Goal: Task Accomplishment & Management: Manage account settings

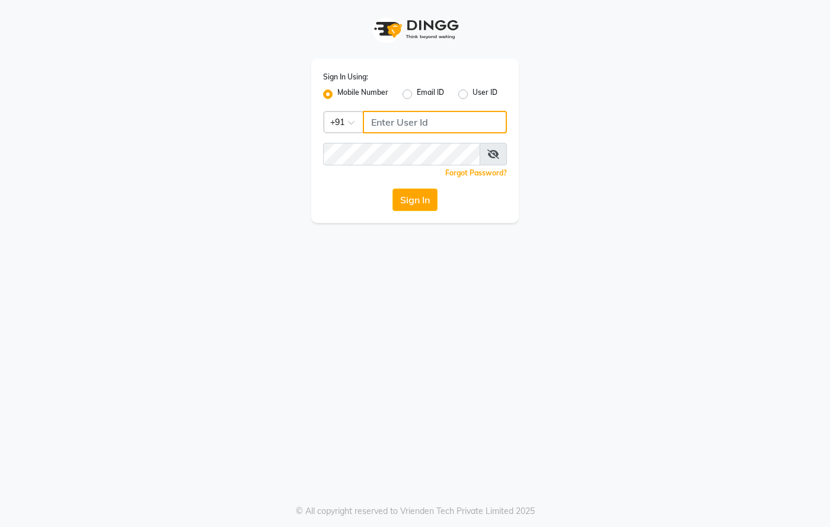
click at [375, 123] on input "Username" at bounding box center [435, 122] width 144 height 23
click at [488, 152] on icon at bounding box center [493, 153] width 12 height 9
click at [423, 201] on button "Sign In" at bounding box center [414, 199] width 45 height 23
click at [422, 198] on button "Sign In" at bounding box center [414, 199] width 45 height 23
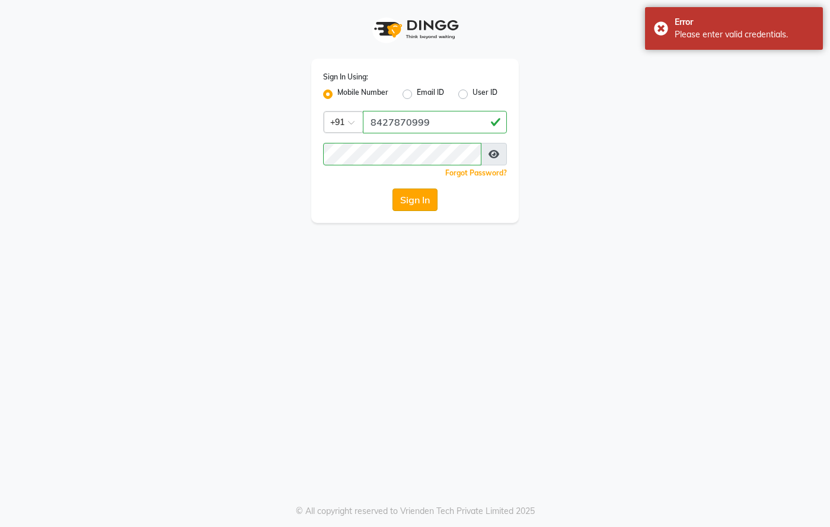
click at [411, 196] on button "Sign In" at bounding box center [414, 199] width 45 height 23
click at [388, 123] on input "8427870999" at bounding box center [435, 122] width 144 height 23
type input "8437870999"
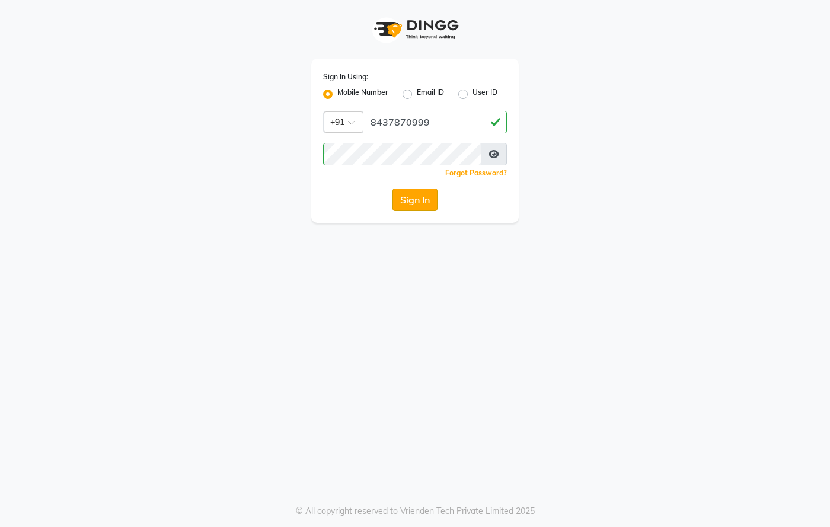
click at [415, 201] on button "Sign In" at bounding box center [414, 199] width 45 height 23
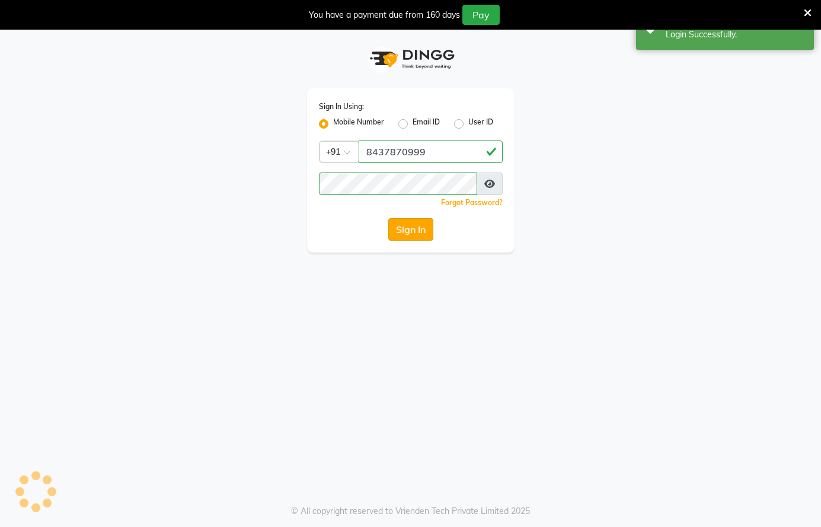
select select "67"
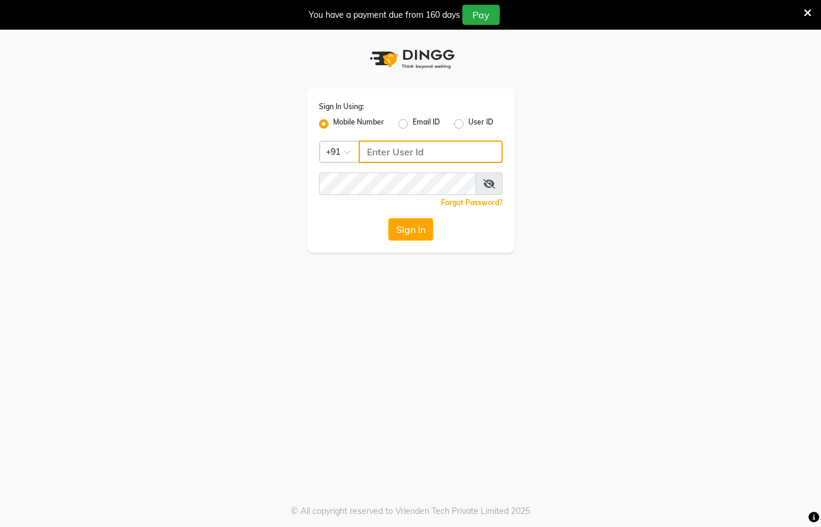
click at [402, 153] on input "Username" at bounding box center [430, 151] width 144 height 23
type input "8437870999"
click at [490, 176] on span at bounding box center [488, 183] width 27 height 23
click at [488, 184] on icon at bounding box center [489, 183] width 12 height 9
click at [422, 236] on button "Sign In" at bounding box center [410, 229] width 45 height 23
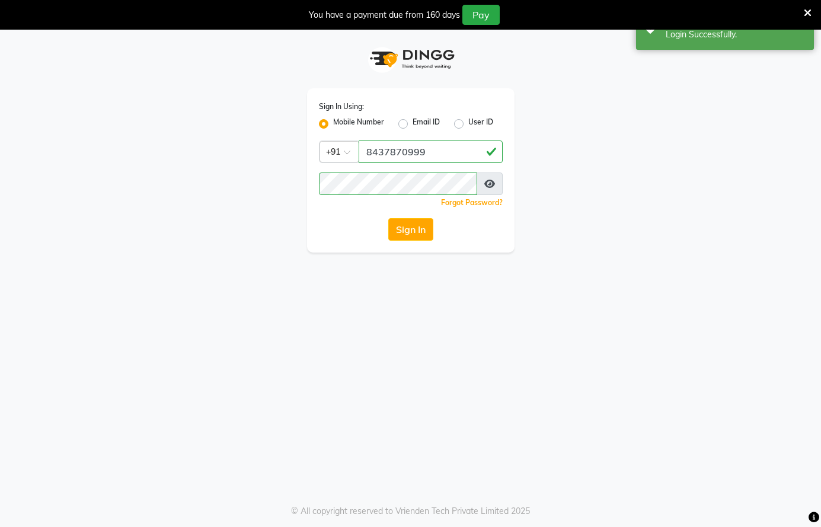
select select "67"
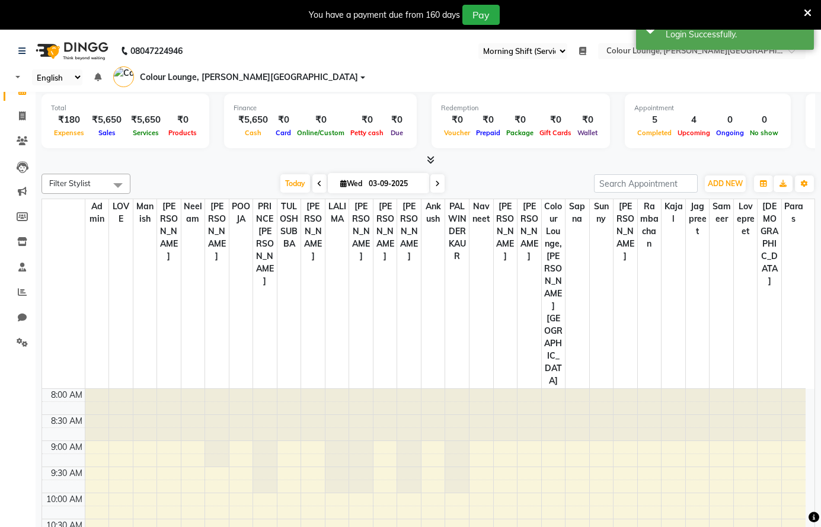
click at [809, 11] on icon at bounding box center [807, 13] width 8 height 11
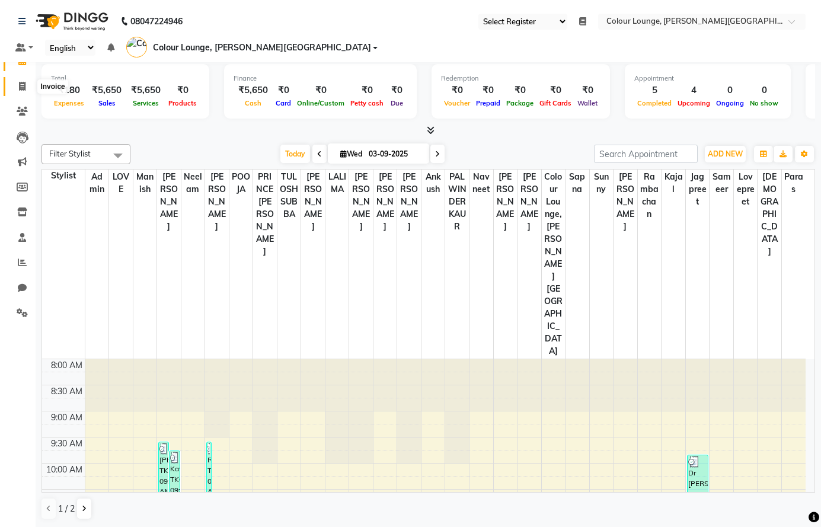
click at [20, 87] on icon at bounding box center [22, 86] width 7 height 9
select select "8011"
select select "service"
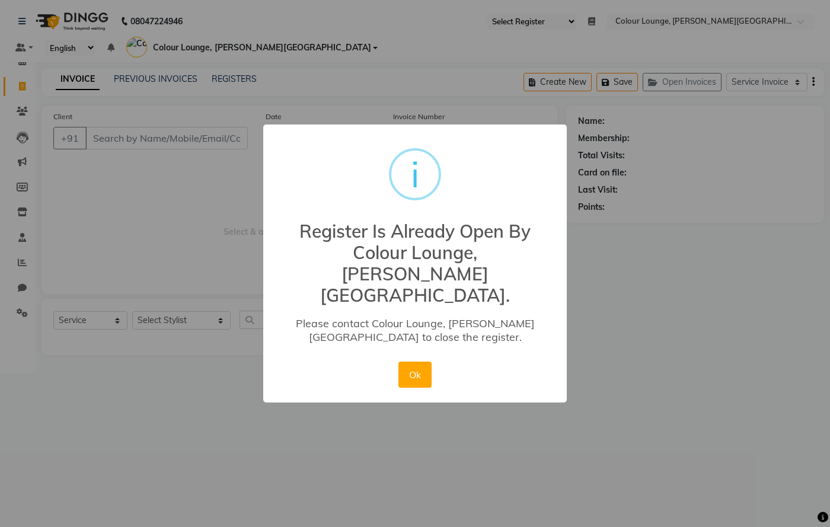
click at [18, 211] on div "× i Register Is Already Open By Colour Lounge, Lawrence Road. Please contact Co…" at bounding box center [415, 263] width 830 height 527
click at [411, 361] on button "Ok" at bounding box center [414, 374] width 33 height 26
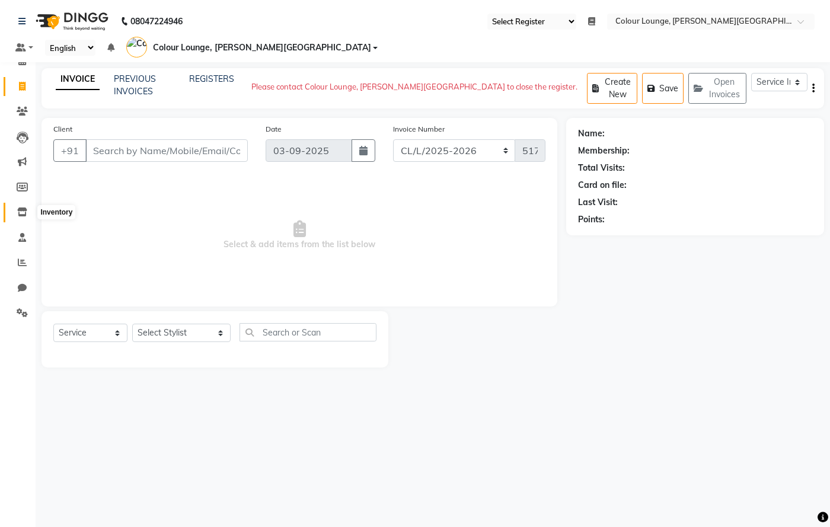
click at [17, 212] on span at bounding box center [22, 213] width 21 height 14
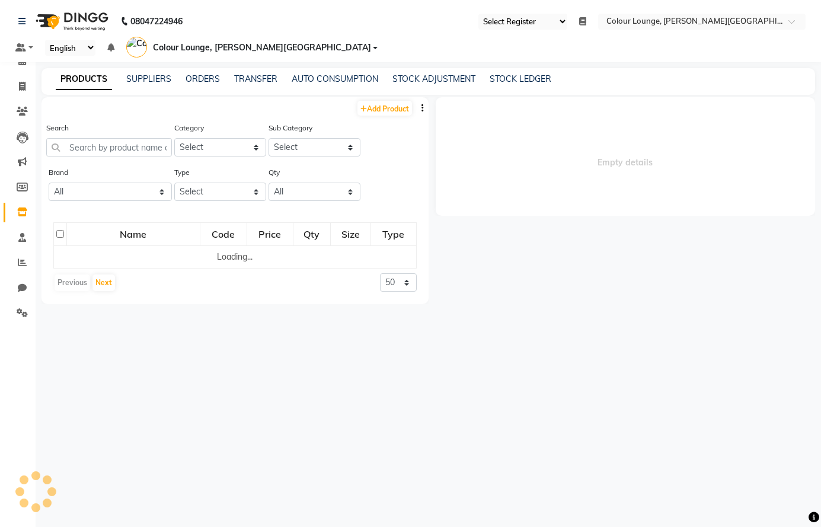
select select
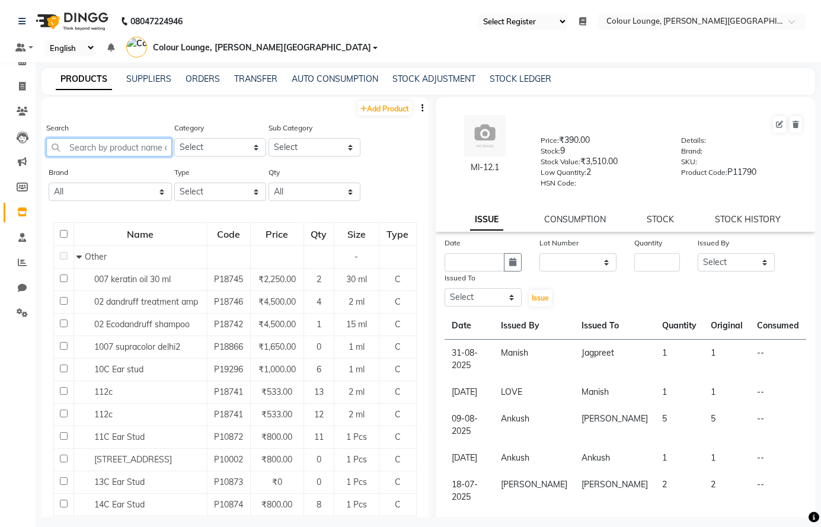
click at [131, 148] on input "text" at bounding box center [109, 147] width 126 height 18
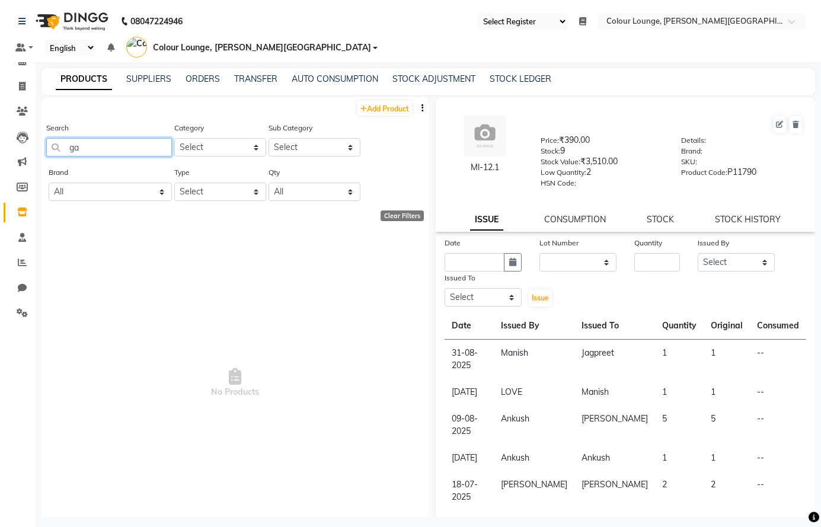
type input "g"
type input "a"
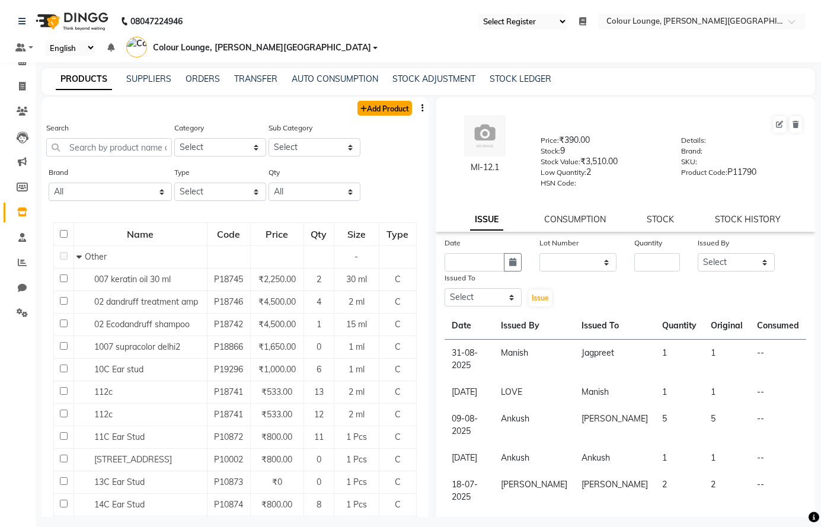
click at [377, 113] on link "Add Product" at bounding box center [384, 108] width 55 height 15
select select "true"
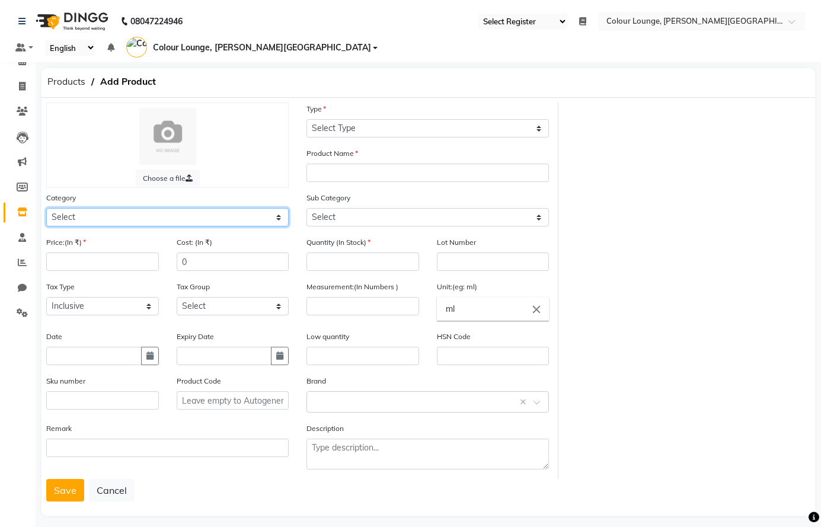
click at [162, 209] on select "Select Hair Skin Makeup Personal Care Appliances Beard Waxing Disposable Thread…" at bounding box center [167, 217] width 242 height 18
select select "1390101000"
click at [46, 208] on select "Select Hair Skin Makeup Personal Care Appliances Beard Waxing Disposable Thread…" at bounding box center [167, 217] width 242 height 18
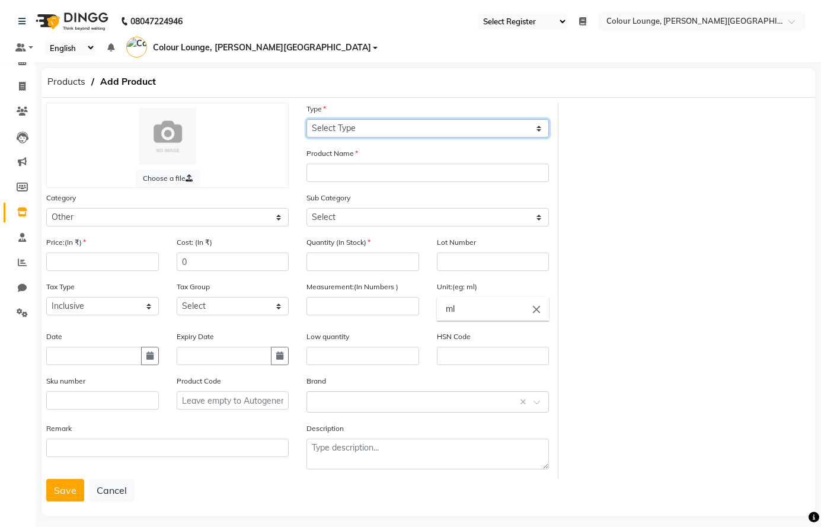
click at [415, 129] on select "Select Type Both Retail Consumable" at bounding box center [427, 128] width 242 height 18
select select "C"
click at [306, 119] on select "Select Type Both Retail Consumable" at bounding box center [427, 128] width 242 height 18
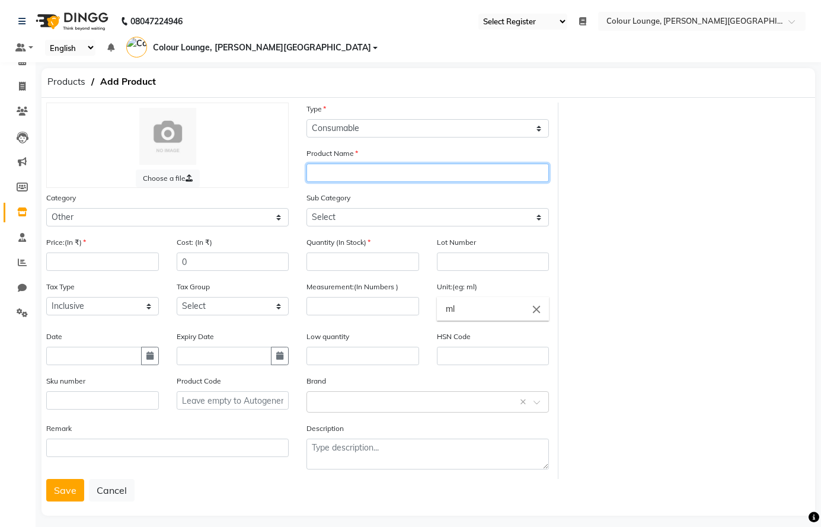
click at [333, 174] on input "text" at bounding box center [427, 173] width 242 height 18
type input "algae peel"
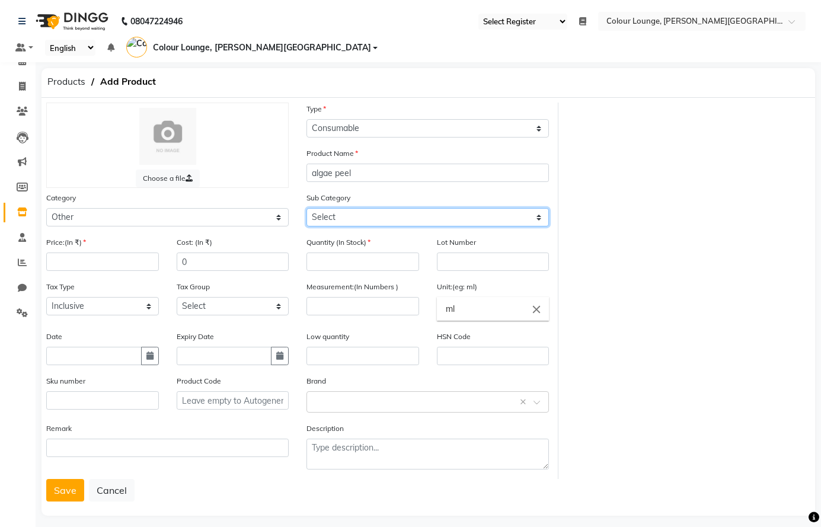
click at [322, 220] on select "Select Houskeeping Other" at bounding box center [427, 217] width 242 height 18
select select "1390101002"
click at [306, 208] on select "Select Houskeeping Other" at bounding box center [427, 217] width 242 height 18
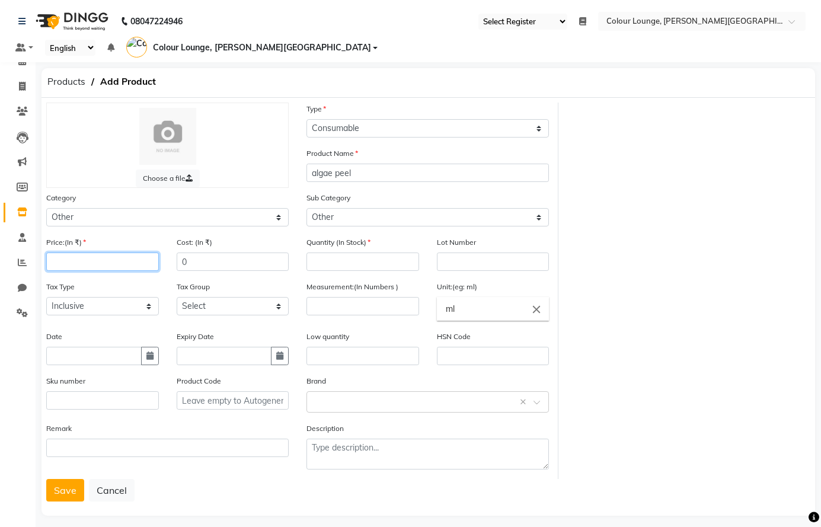
click at [110, 259] on input "number" at bounding box center [102, 261] width 113 height 18
type input "1"
click at [360, 253] on input "number" at bounding box center [362, 261] width 113 height 18
type input "0"
click at [356, 308] on input "number" at bounding box center [362, 306] width 113 height 18
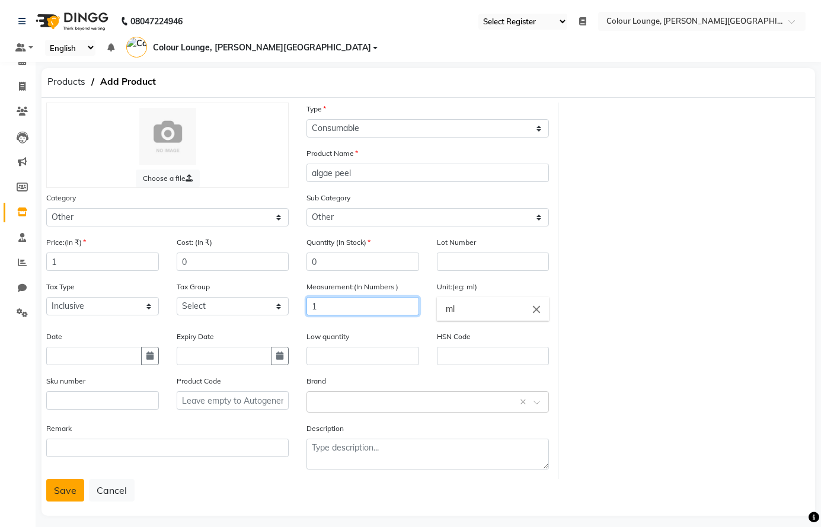
type input "1"
click at [60, 487] on button "Save" at bounding box center [65, 490] width 38 height 23
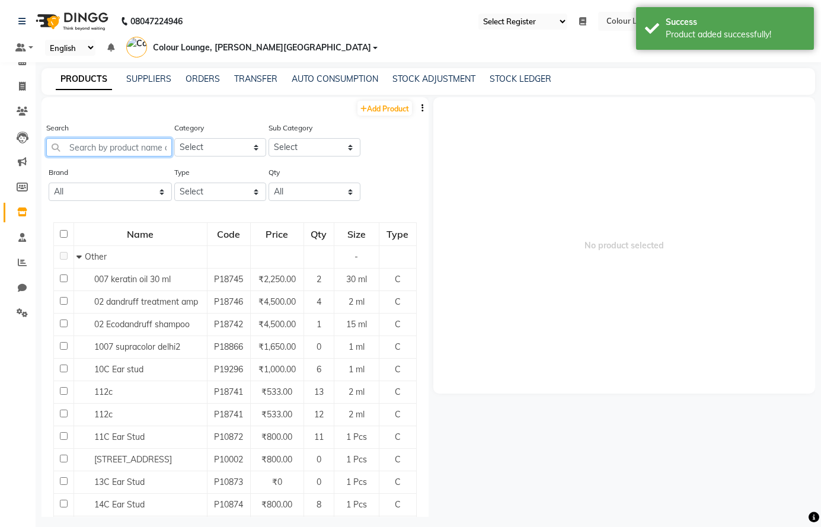
click at [91, 151] on input "text" at bounding box center [109, 147] width 126 height 18
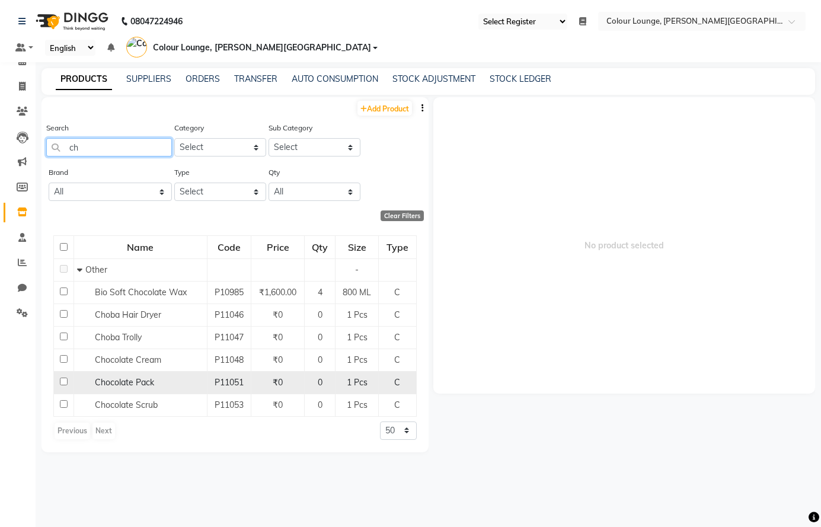
type input "c"
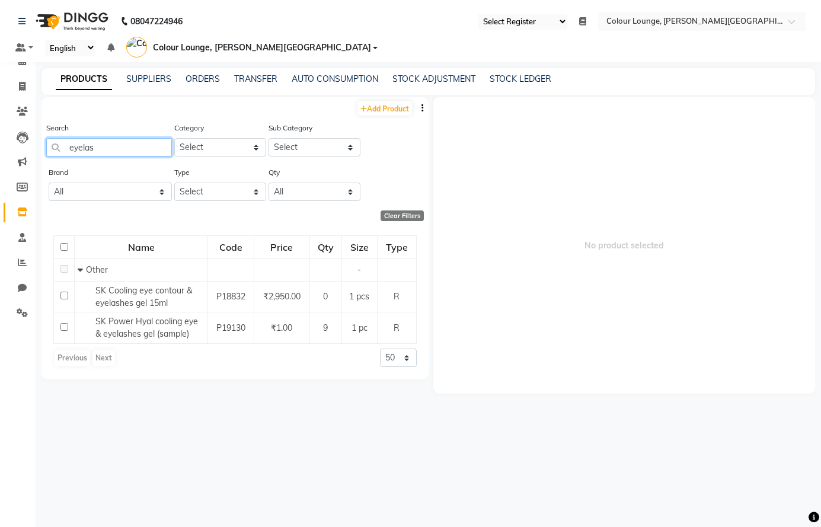
type input "eyelas"
click at [238, 191] on select "Select Both Retail Consumable" at bounding box center [220, 191] width 92 height 18
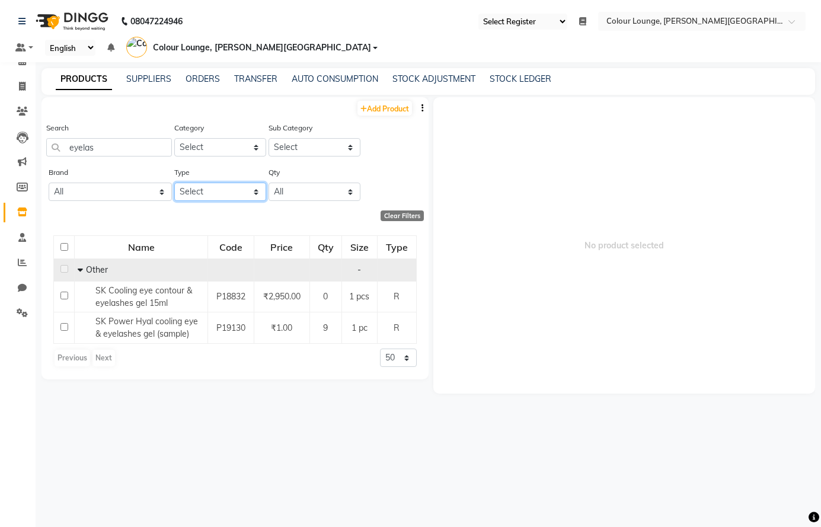
select select "C"
click at [174, 182] on select "Select Both Retail Consumable" at bounding box center [220, 191] width 92 height 18
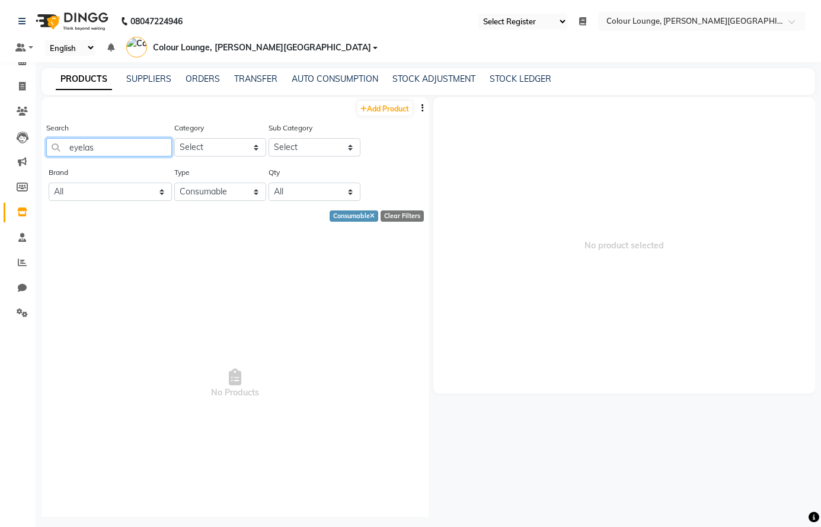
click at [114, 148] on input "eyelas" at bounding box center [109, 147] width 126 height 18
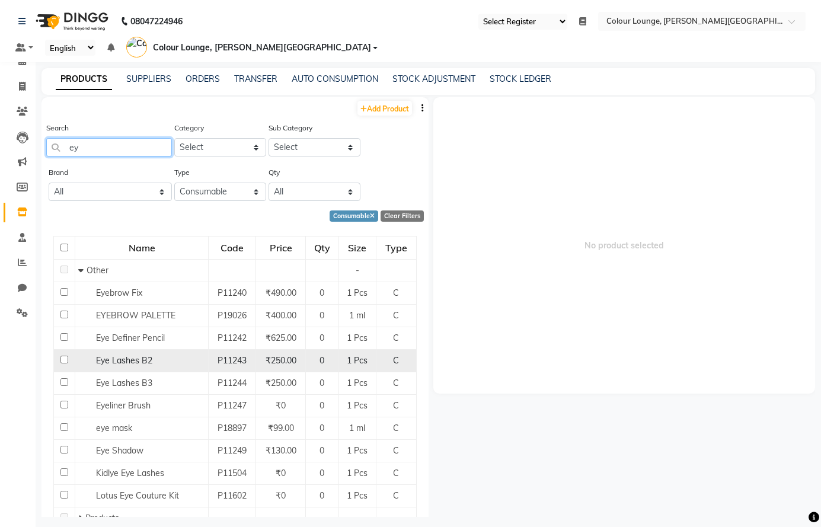
type input "e"
type input "l"
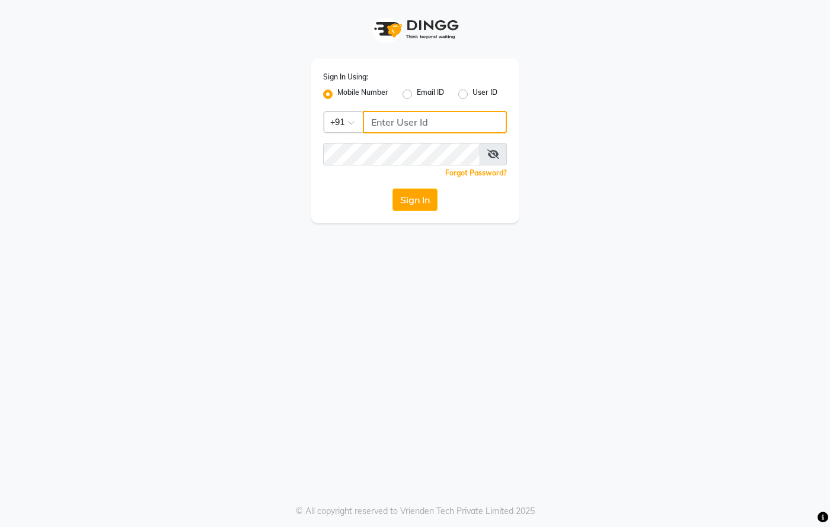
click at [450, 120] on input "Username" at bounding box center [435, 122] width 144 height 23
type input "9"
type input "8437870999"
drag, startPoint x: 491, startPoint y: 155, endPoint x: 482, endPoint y: 152, distance: 9.8
click at [492, 155] on icon at bounding box center [493, 153] width 12 height 9
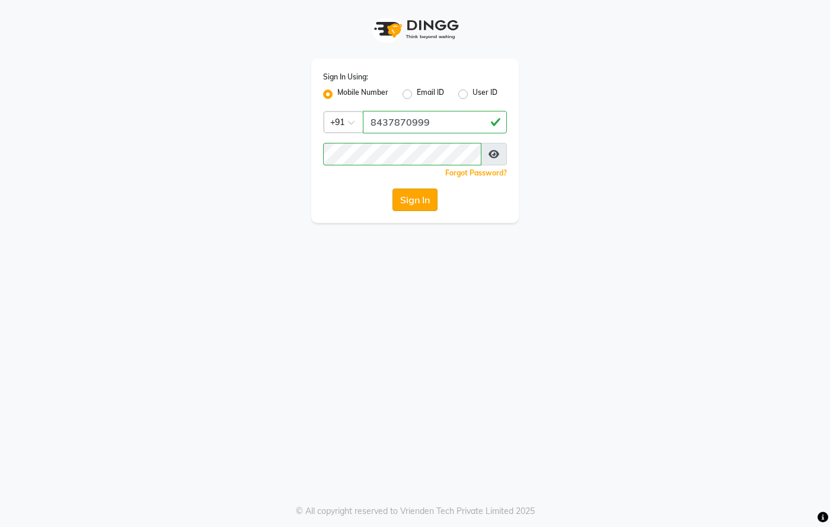
click at [416, 202] on button "Sign In" at bounding box center [414, 199] width 45 height 23
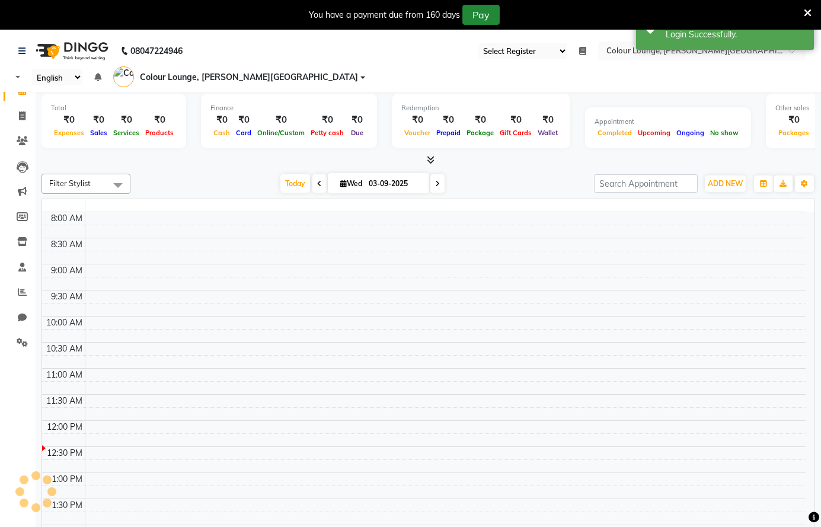
select select "67"
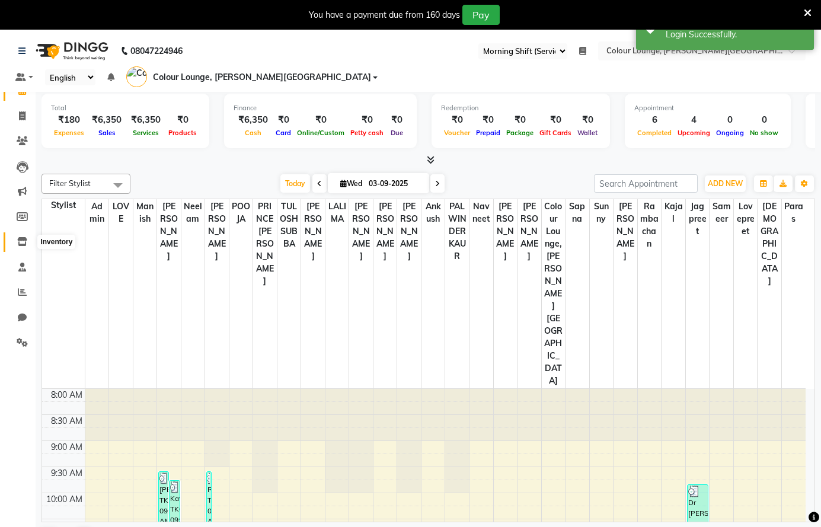
click at [24, 242] on icon at bounding box center [22, 241] width 10 height 9
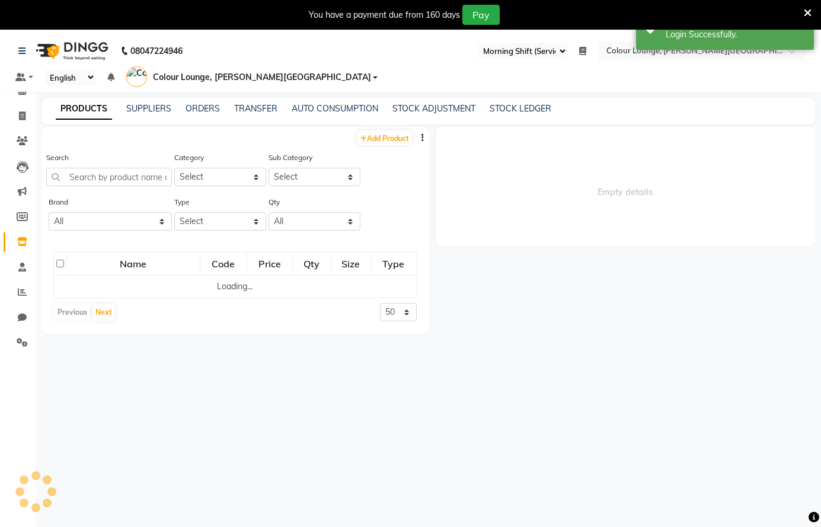
select select
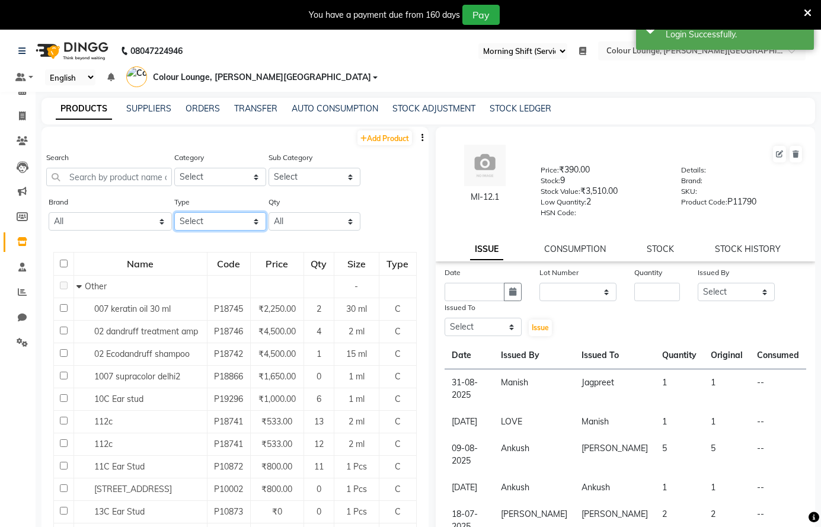
drag, startPoint x: 209, startPoint y: 222, endPoint x: 196, endPoint y: 222, distance: 13.0
click at [208, 222] on select "Select Both Retail Consumable" at bounding box center [220, 221] width 92 height 18
select select "C"
click at [174, 212] on select "Select Both Retail Consumable" at bounding box center [220, 221] width 92 height 18
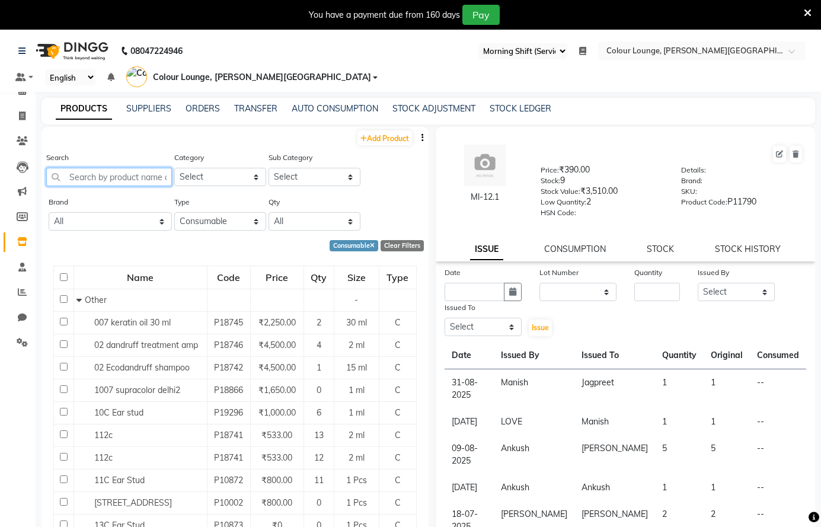
click at [135, 176] on input "text" at bounding box center [109, 177] width 126 height 18
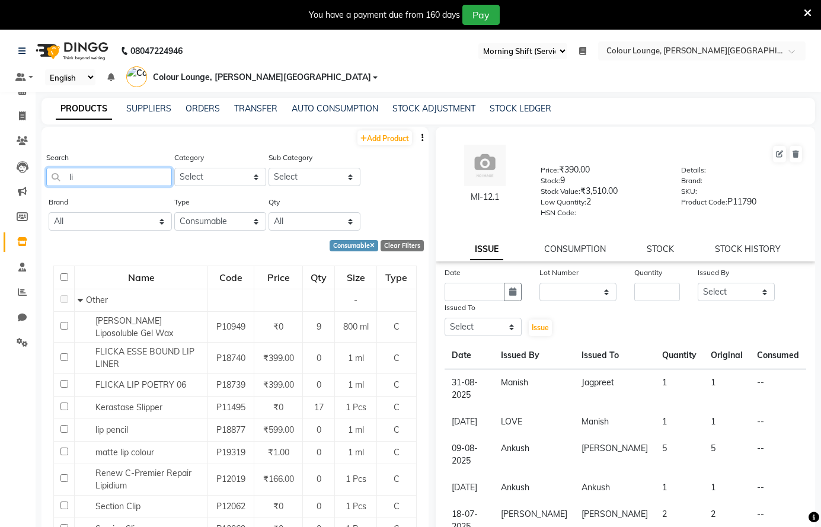
type input "l"
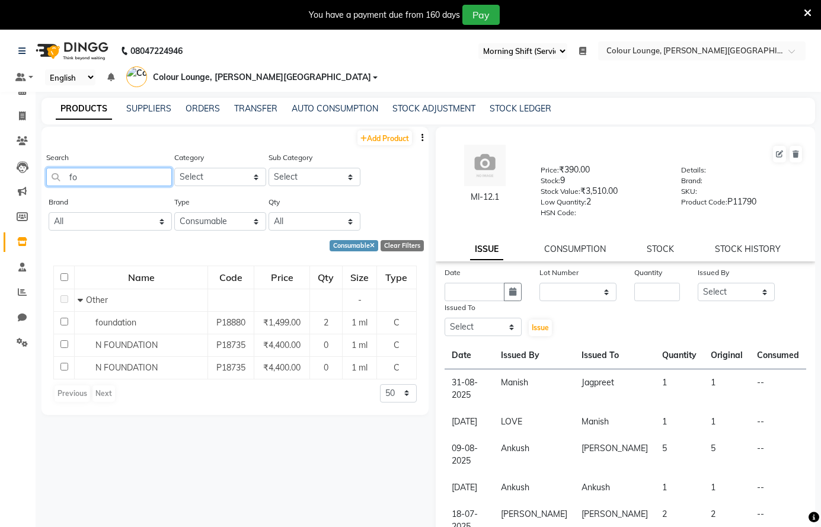
type input "f"
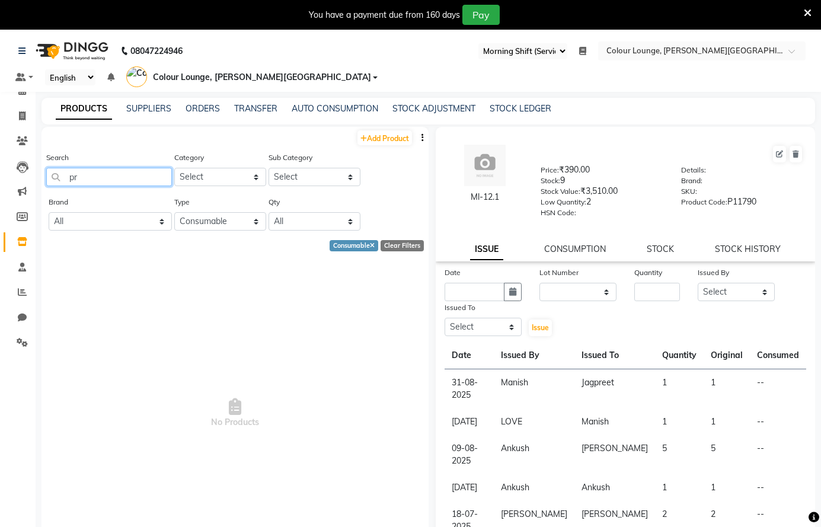
type input "p"
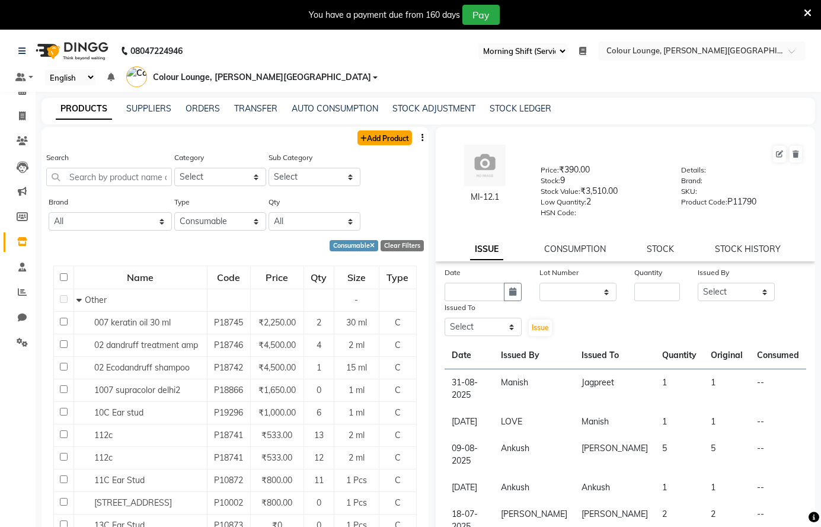
click at [365, 136] on link "Add Product" at bounding box center [384, 137] width 55 height 15
select select "true"
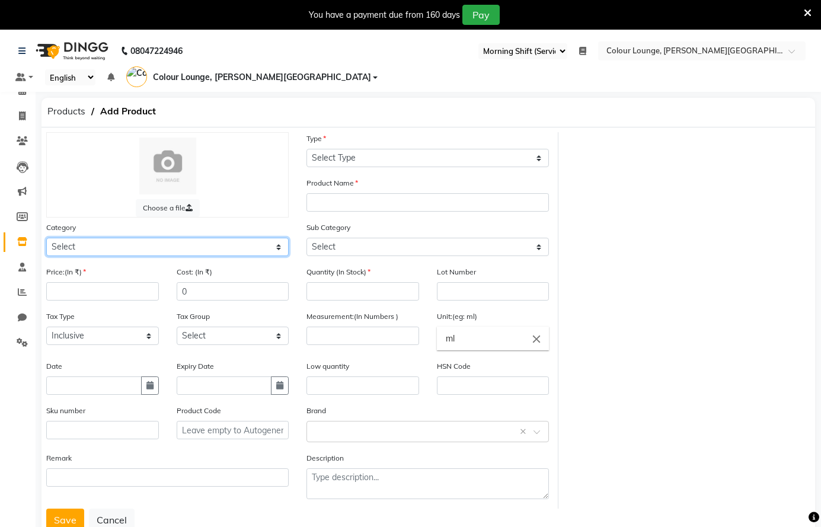
click at [252, 242] on select "Select Hair Skin Makeup Personal Care Appliances Beard Waxing Disposable Thread…" at bounding box center [167, 247] width 242 height 18
select select "1390101000"
click at [46, 238] on select "Select Hair Skin Makeup Personal Care Appliances Beard Waxing Disposable Thread…" at bounding box center [167, 247] width 242 height 18
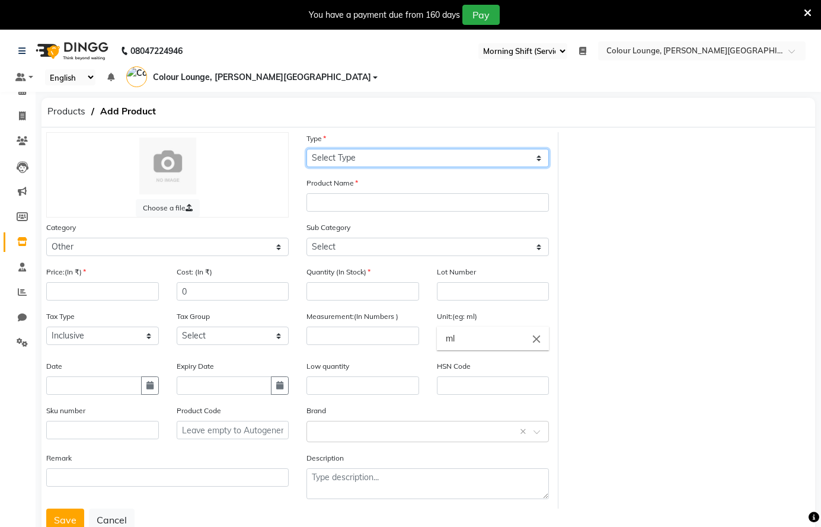
drag, startPoint x: 419, startPoint y: 155, endPoint x: 423, endPoint y: 150, distance: 6.8
click at [422, 152] on select "Select Type Both Retail Consumable" at bounding box center [427, 158] width 242 height 18
select select "C"
click at [306, 149] on select "Select Type Both Retail Consumable" at bounding box center [427, 158] width 242 height 18
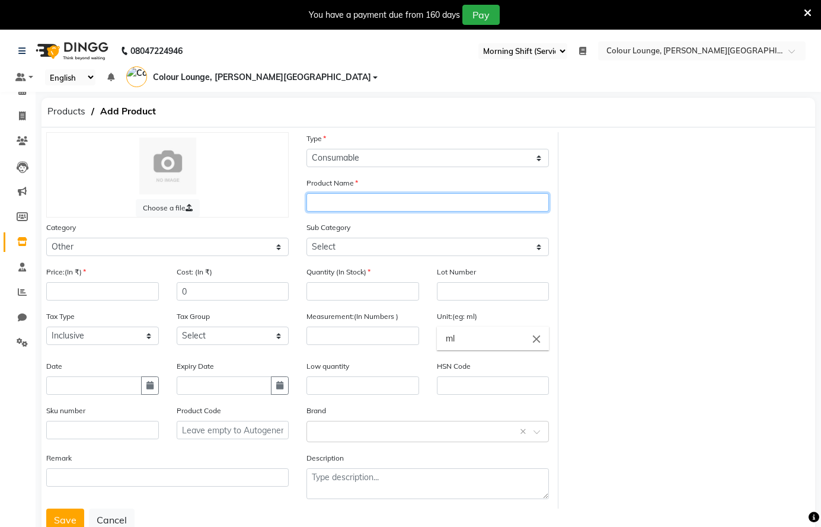
click at [385, 204] on input "text" at bounding box center [427, 202] width 242 height 18
type input "pro eyelashes"
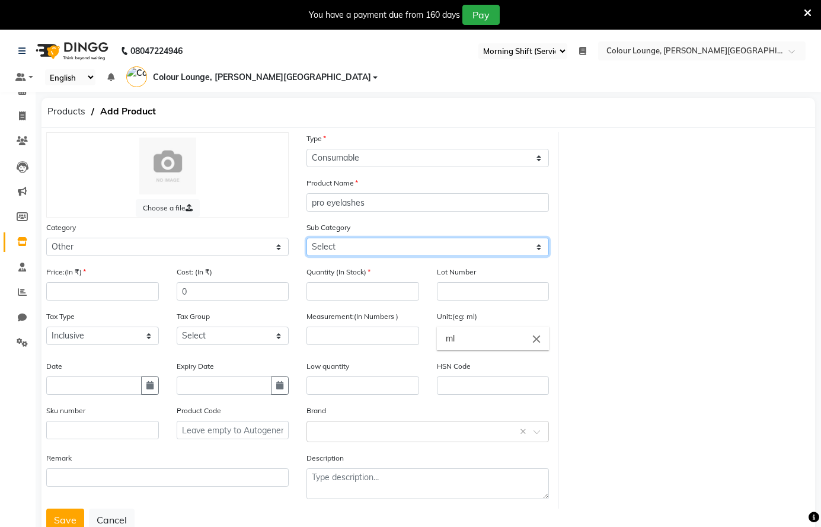
click at [418, 253] on select "Select Houskeeping Other" at bounding box center [427, 247] width 242 height 18
select select "1390101002"
click at [306, 238] on select "Select Houskeeping Other" at bounding box center [427, 247] width 242 height 18
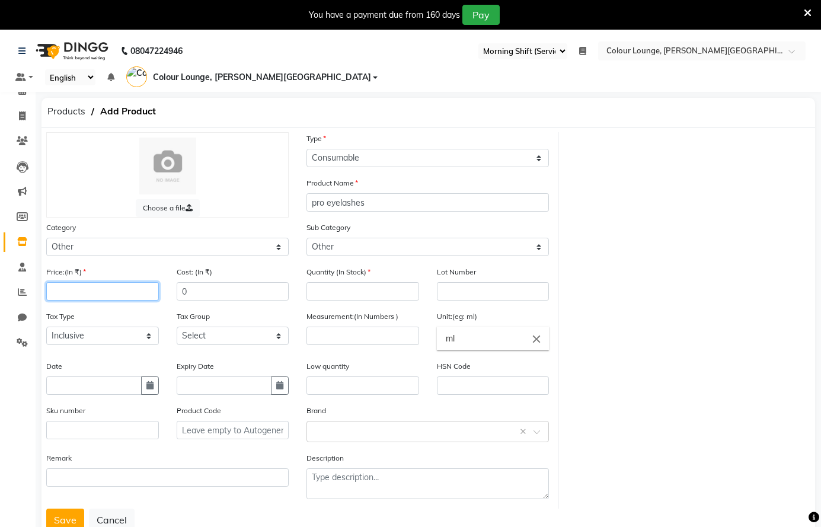
click at [87, 287] on input "number" at bounding box center [102, 291] width 113 height 18
type input "1"
click at [329, 293] on input "number" at bounding box center [362, 291] width 113 height 18
type input "0"
drag, startPoint x: 339, startPoint y: 345, endPoint x: 309, endPoint y: 352, distance: 31.0
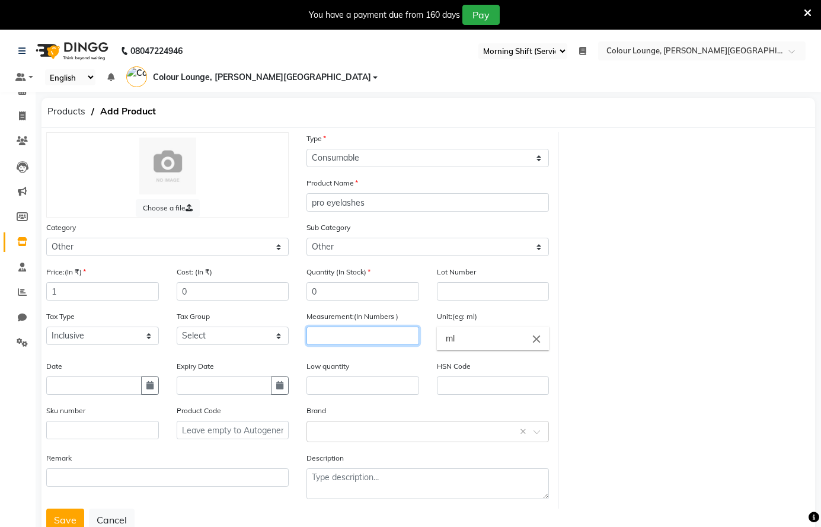
click at [309, 352] on div "Measurement:(In Numbers )" at bounding box center [362, 335] width 130 height 50
type input "1"
click at [78, 514] on button "Save" at bounding box center [65, 519] width 38 height 23
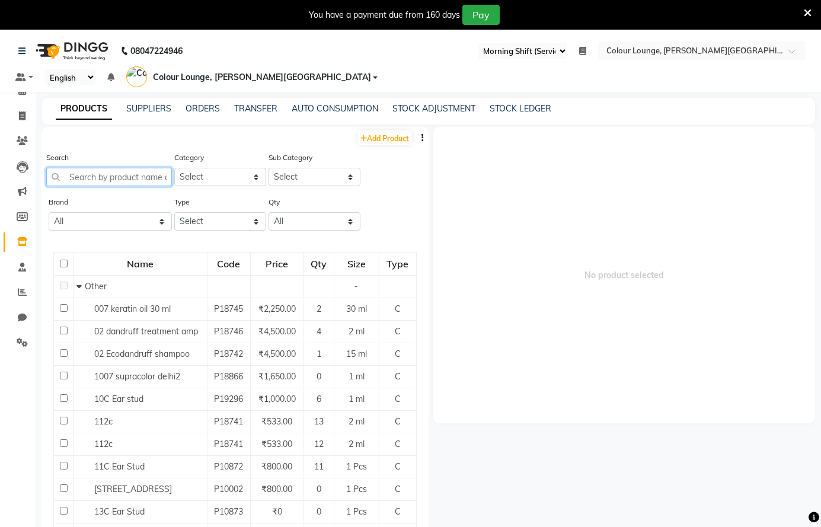
click at [82, 174] on input "text" at bounding box center [109, 177] width 126 height 18
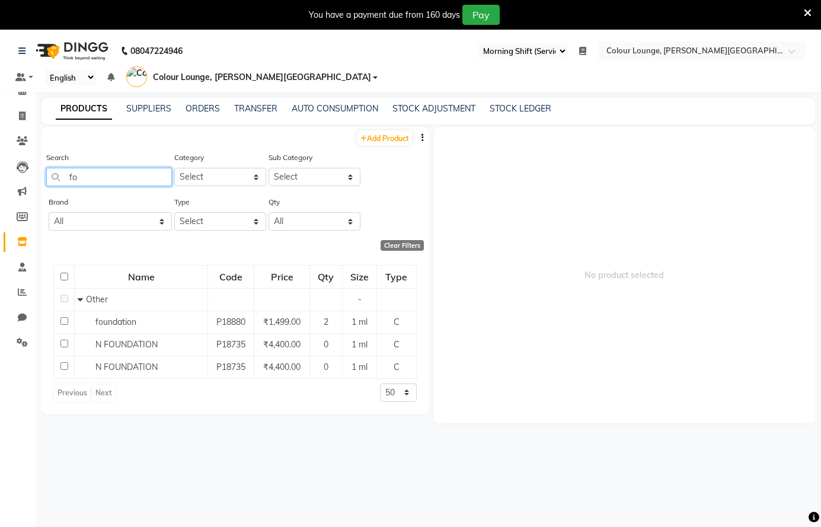
type input "f"
type input "p"
type input "w"
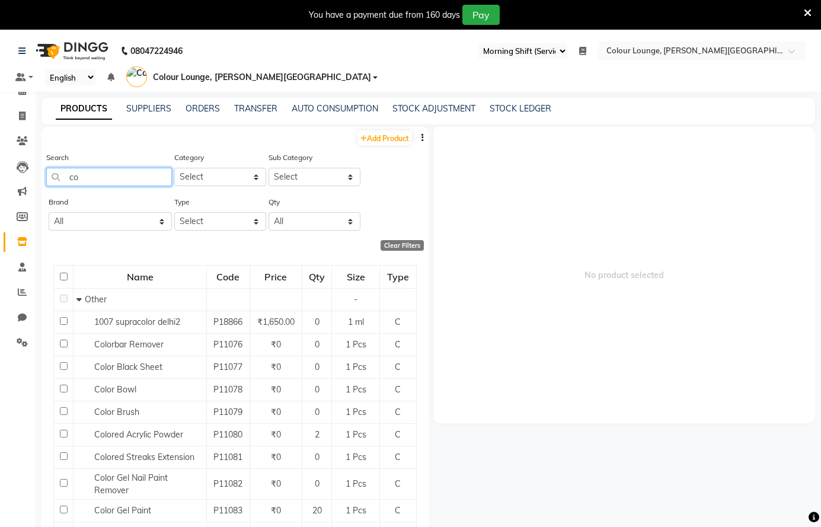
type input "c"
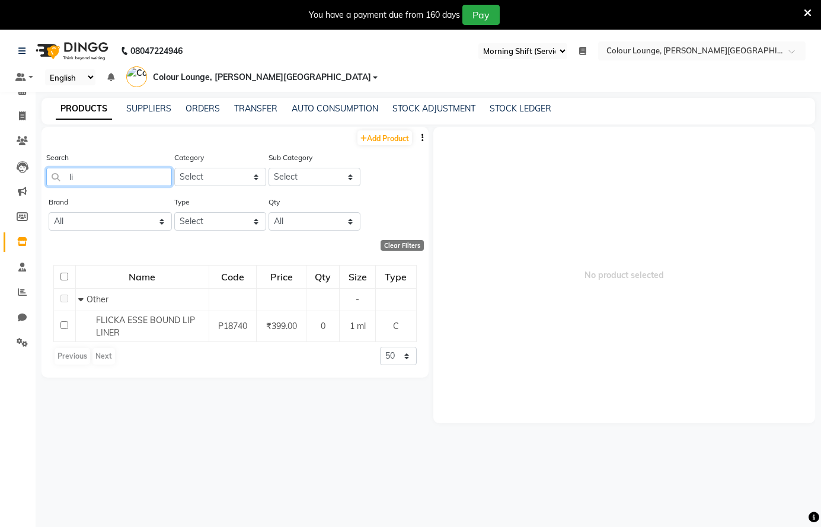
type input "l"
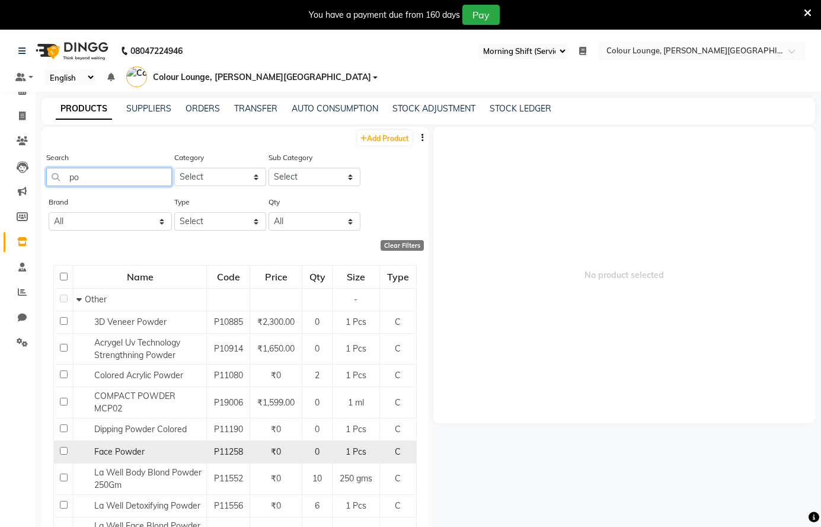
type input "p"
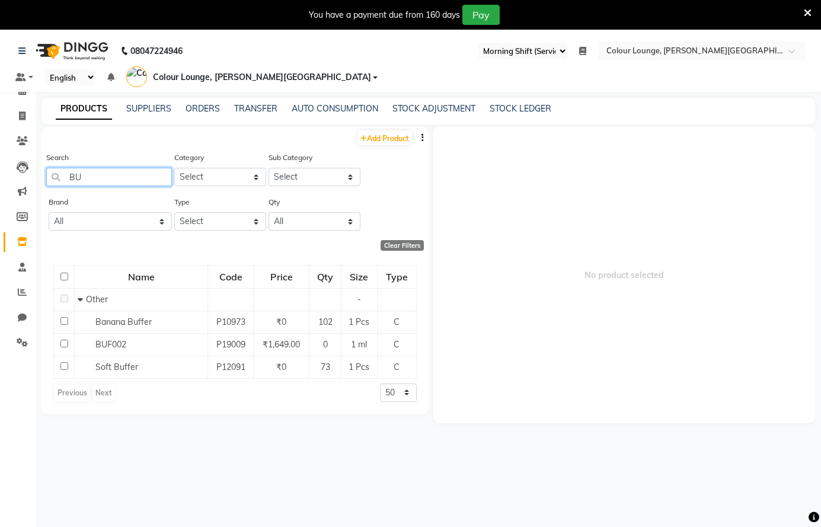
type input "B"
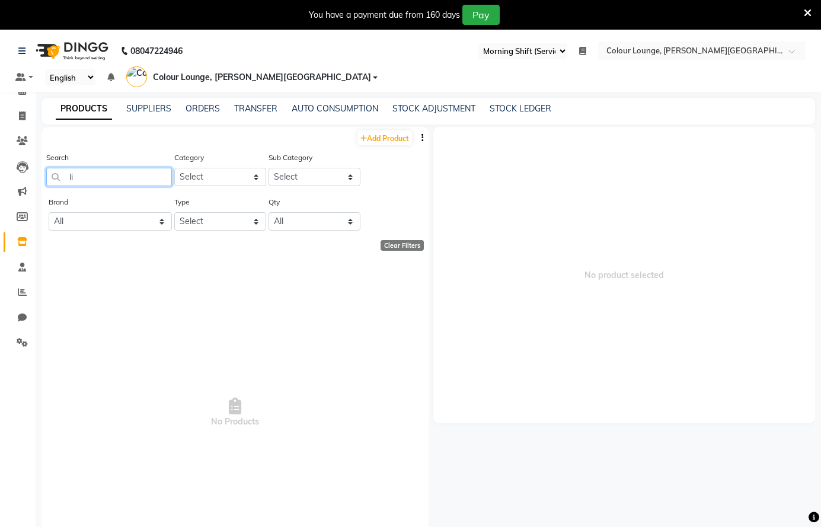
type input "l"
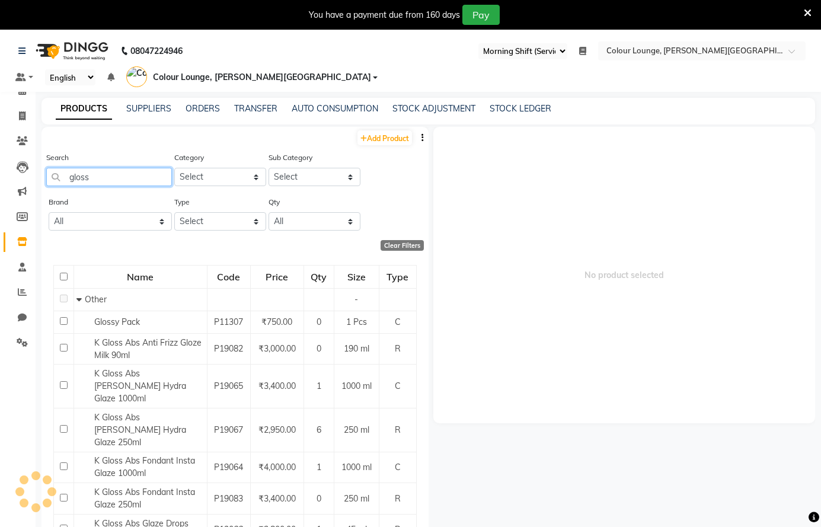
type input "gloss"
click at [186, 223] on select "Select Both Retail Consumable" at bounding box center [220, 221] width 92 height 18
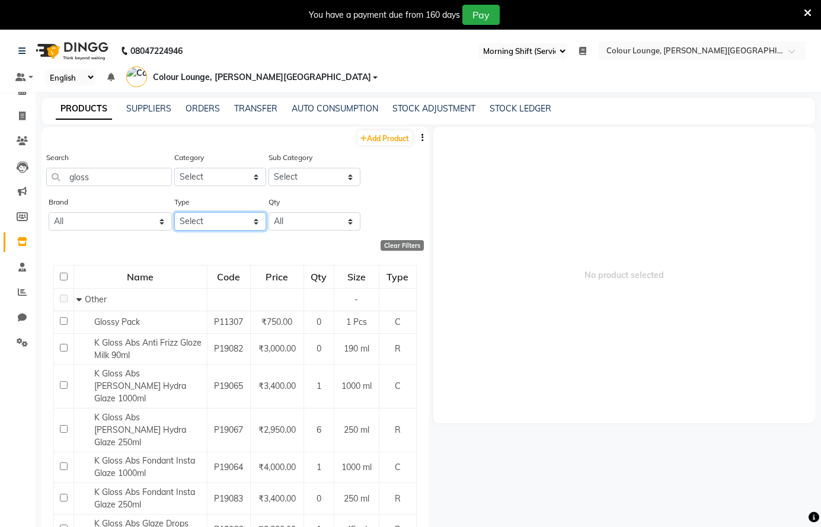
select select "C"
click at [174, 212] on select "Select Both Retail Consumable" at bounding box center [220, 221] width 92 height 18
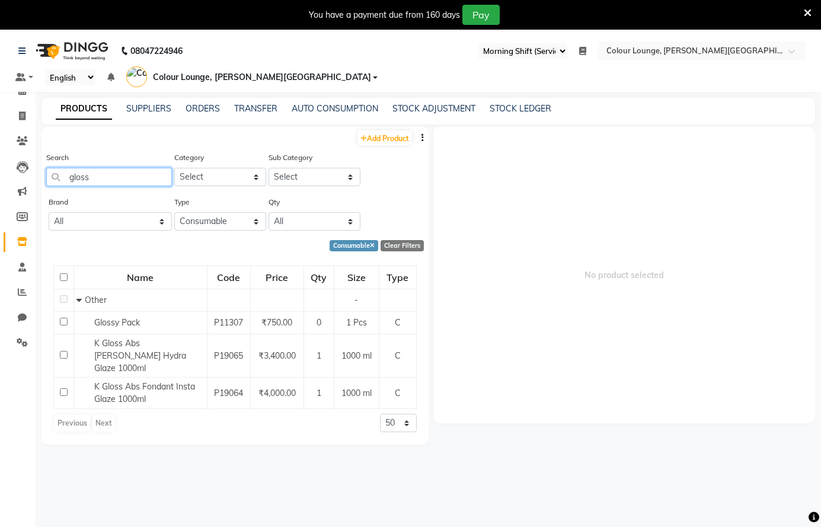
click at [122, 172] on input "gloss" at bounding box center [109, 177] width 126 height 18
type input "g"
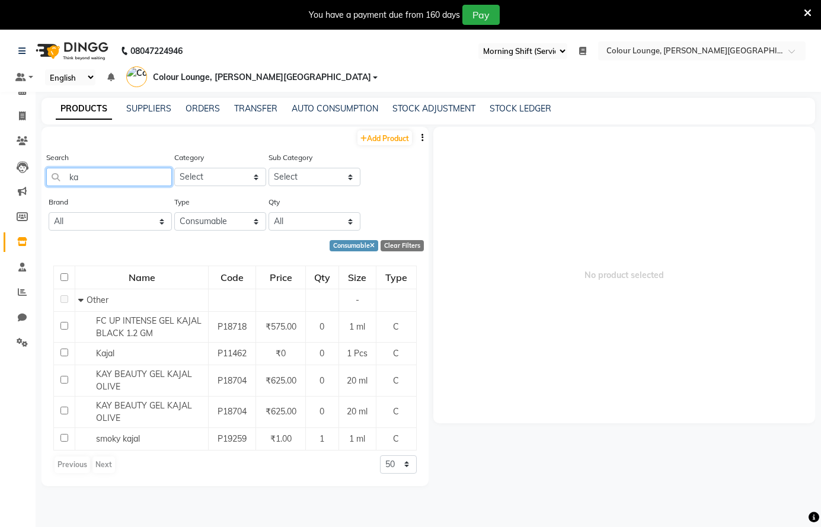
type input "k"
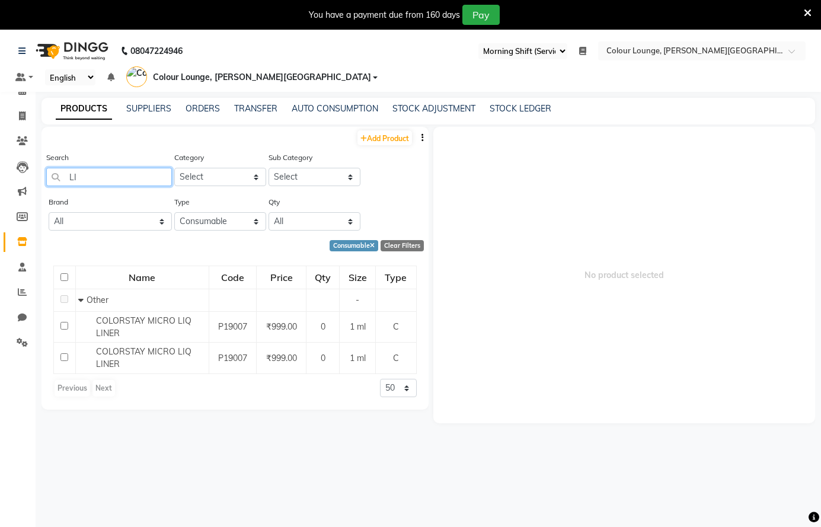
type input "L"
type input "p"
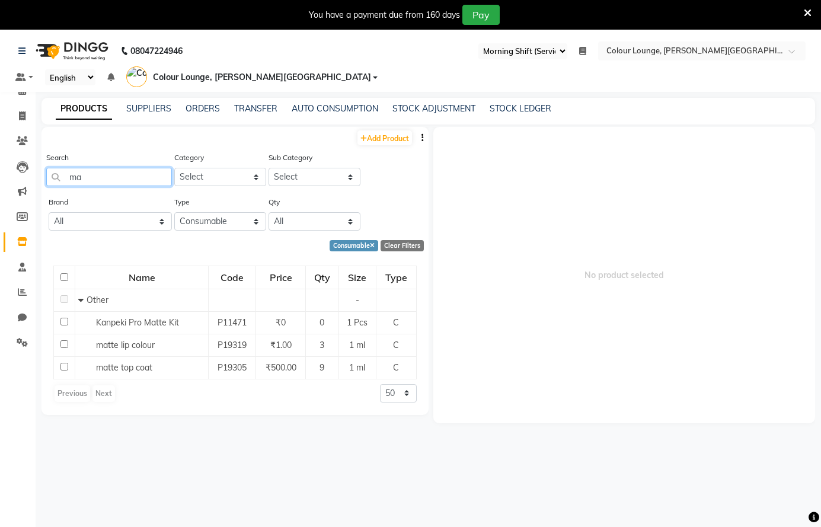
type input "m"
type input "b"
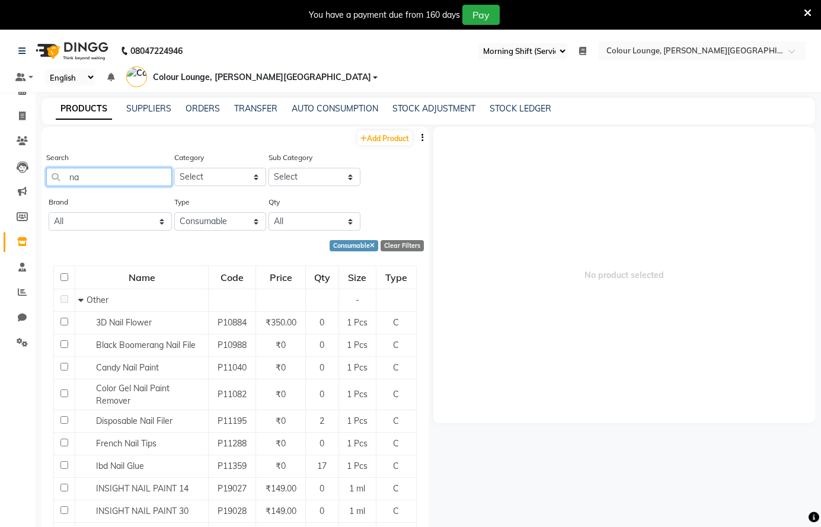
type input "n"
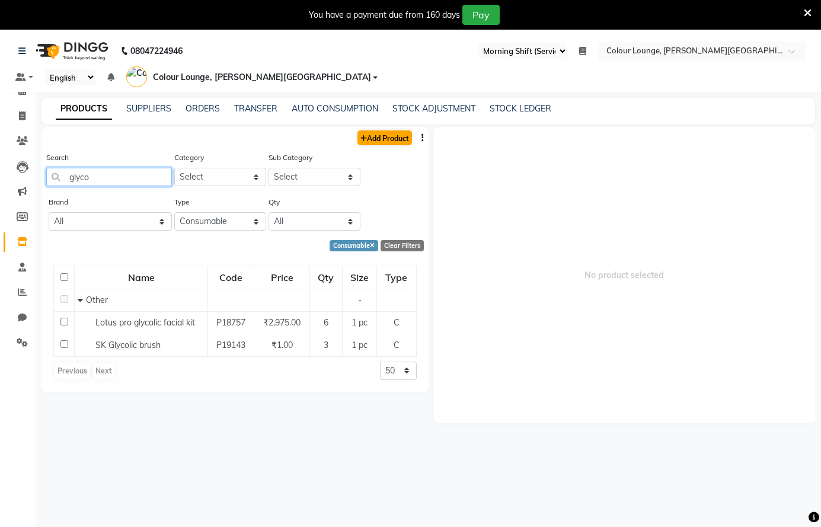
type input "glyco"
click at [393, 136] on link "Add Product" at bounding box center [384, 137] width 55 height 15
select select "true"
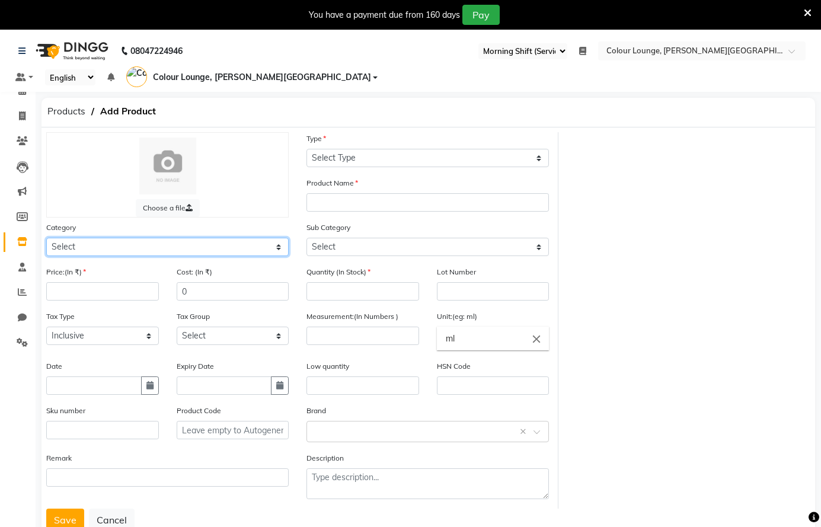
drag, startPoint x: 195, startPoint y: 246, endPoint x: 208, endPoint y: 311, distance: 65.9
click at [195, 247] on select "Select Hair Skin Makeup Personal Care Appliances Beard Waxing Disposable Thread…" at bounding box center [167, 247] width 242 height 18
select select "1390101000"
click at [46, 238] on select "Select Hair Skin Makeup Personal Care Appliances Beard Waxing Disposable Thread…" at bounding box center [167, 247] width 242 height 18
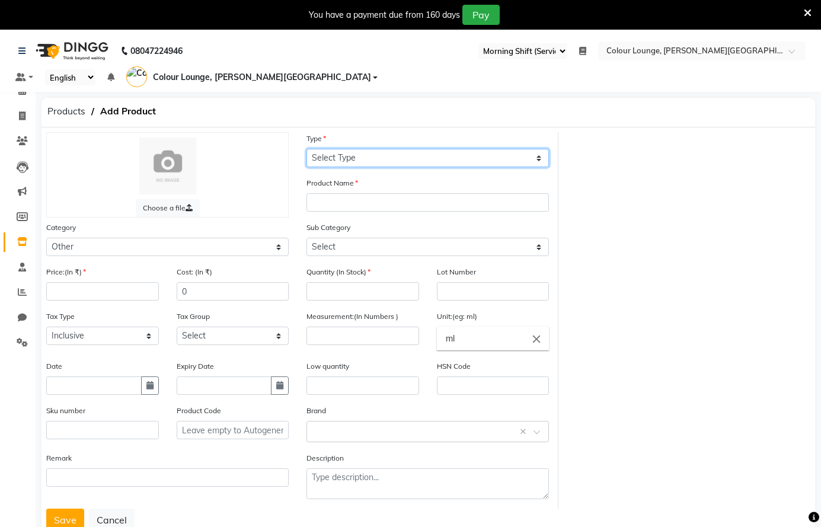
click at [422, 158] on select "Select Type Both Retail Consumable" at bounding box center [427, 158] width 242 height 18
select select "C"
click at [306, 149] on select "Select Type Both Retail Consumable" at bounding box center [427, 158] width 242 height 18
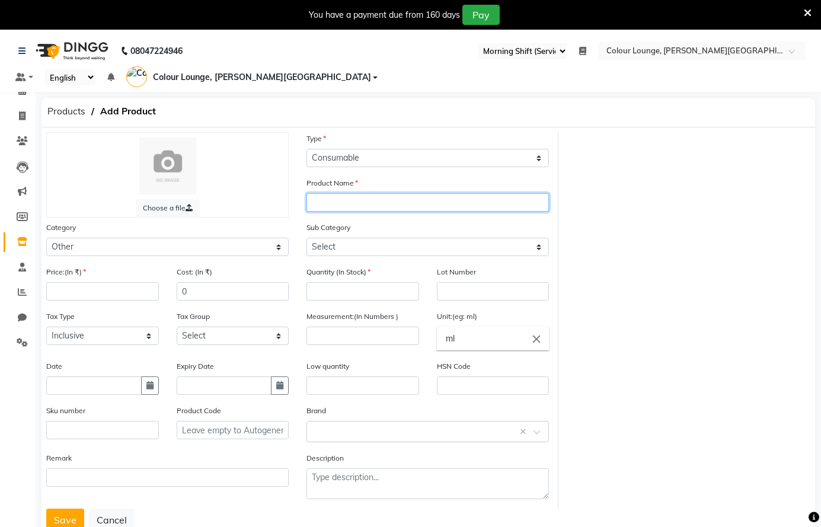
drag, startPoint x: 332, startPoint y: 204, endPoint x: 383, endPoint y: 207, distance: 51.1
click at [332, 204] on input "text" at bounding box center [427, 202] width 242 height 18
type input "glyco protein"
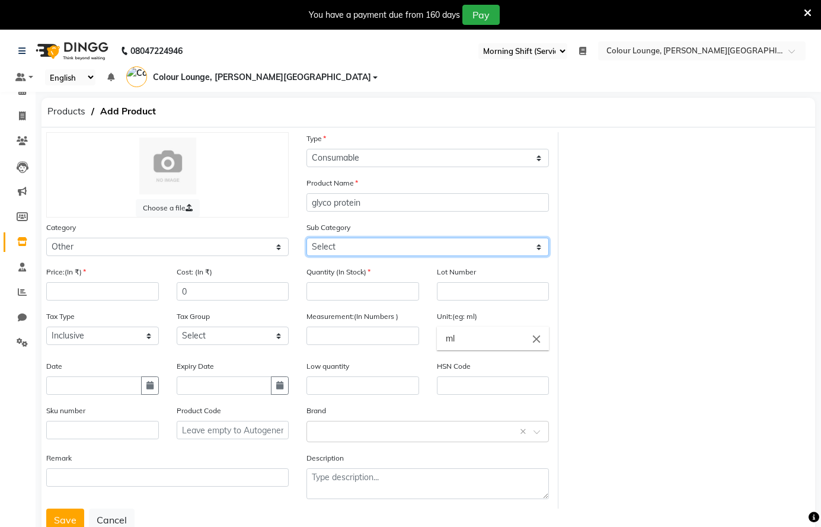
drag, startPoint x: 321, startPoint y: 245, endPoint x: 351, endPoint y: 254, distance: 31.9
click at [327, 246] on select "Select Houskeeping Other" at bounding box center [427, 247] width 242 height 18
select select "1390101002"
click at [306, 238] on select "Select Houskeeping Other" at bounding box center [427, 247] width 242 height 18
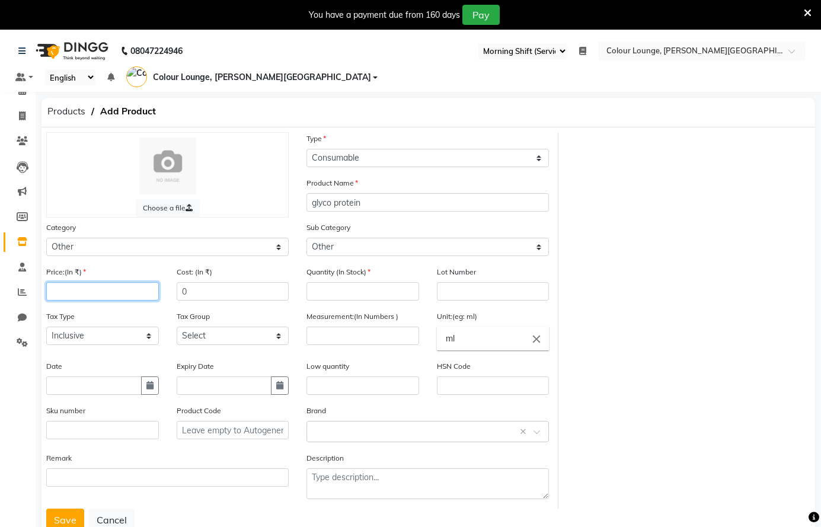
click at [84, 289] on input "number" at bounding box center [102, 291] width 113 height 18
type input "1"
click at [354, 289] on input "number" at bounding box center [362, 291] width 113 height 18
type input "0"
click at [332, 340] on input "number" at bounding box center [362, 335] width 113 height 18
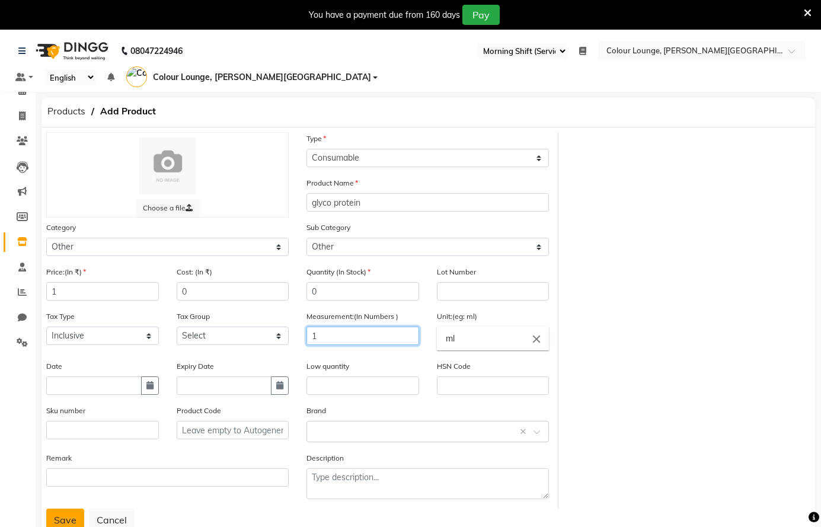
type input "1"
click at [72, 516] on button "Save" at bounding box center [65, 519] width 38 height 23
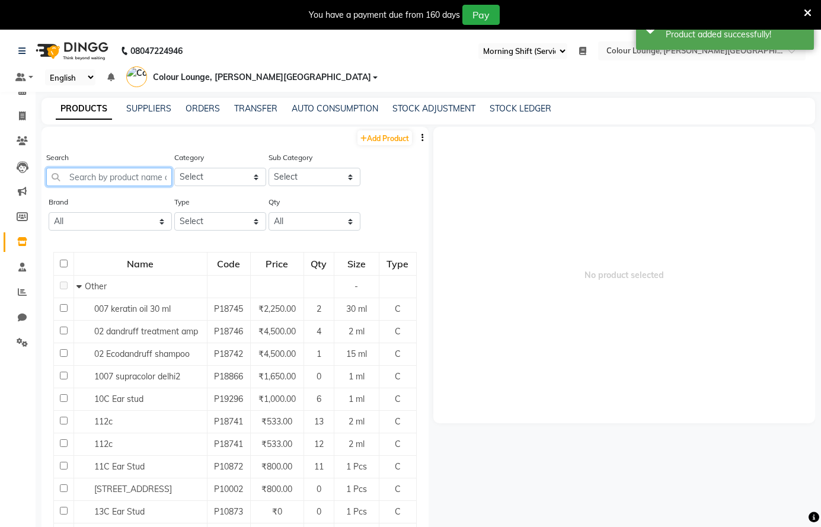
click at [133, 176] on input "text" at bounding box center [109, 177] width 126 height 18
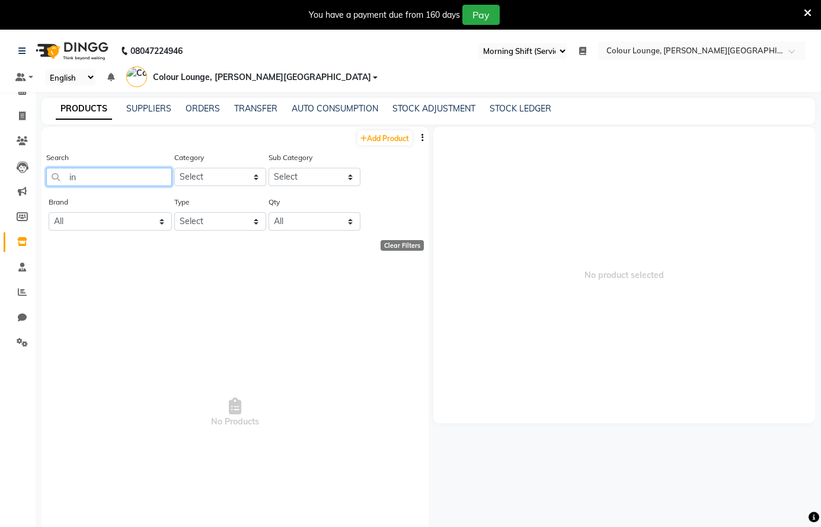
type input "i"
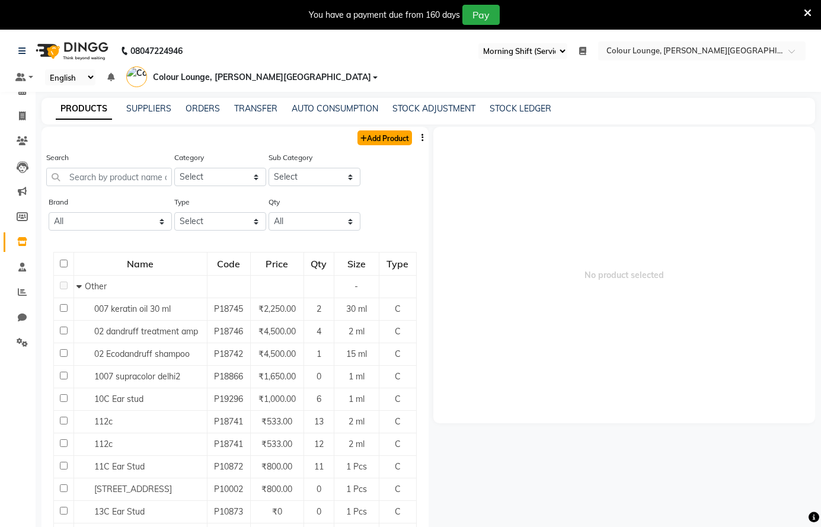
click at [381, 137] on link "Add Product" at bounding box center [384, 137] width 55 height 15
select select "true"
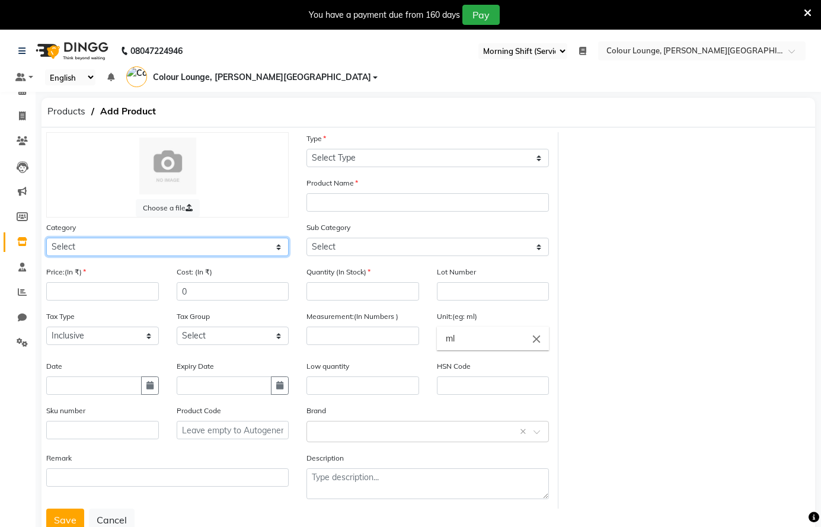
click at [132, 243] on select "Select Hair Skin Makeup Personal Care Appliances Beard Waxing Disposable Thread…" at bounding box center [167, 247] width 242 height 18
select select "1390101000"
click at [46, 238] on select "Select Hair Skin Makeup Personal Care Appliances Beard Waxing Disposable Thread…" at bounding box center [167, 247] width 242 height 18
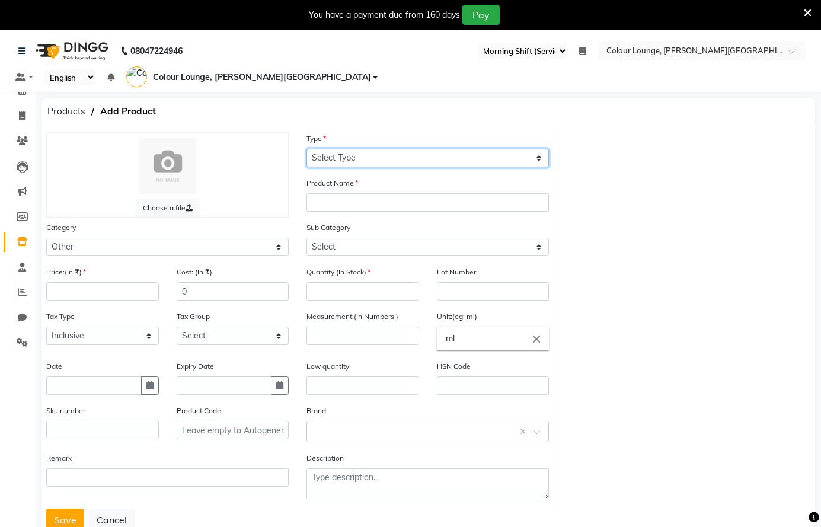
click at [372, 153] on select "Select Type Both Retail Consumable" at bounding box center [427, 158] width 242 height 18
select select "C"
click at [306, 149] on select "Select Type Both Retail Consumable" at bounding box center [427, 158] width 242 height 18
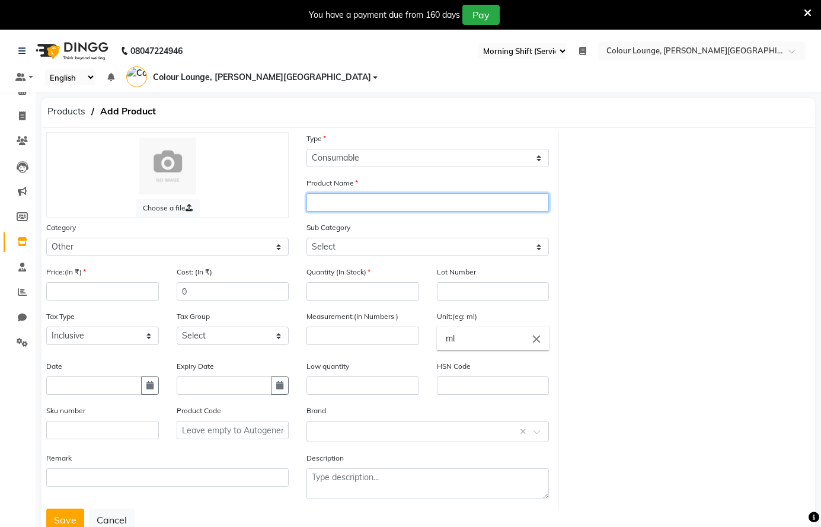
click at [342, 202] on input "text" at bounding box center [427, 202] width 242 height 18
type input "ink pioneer"
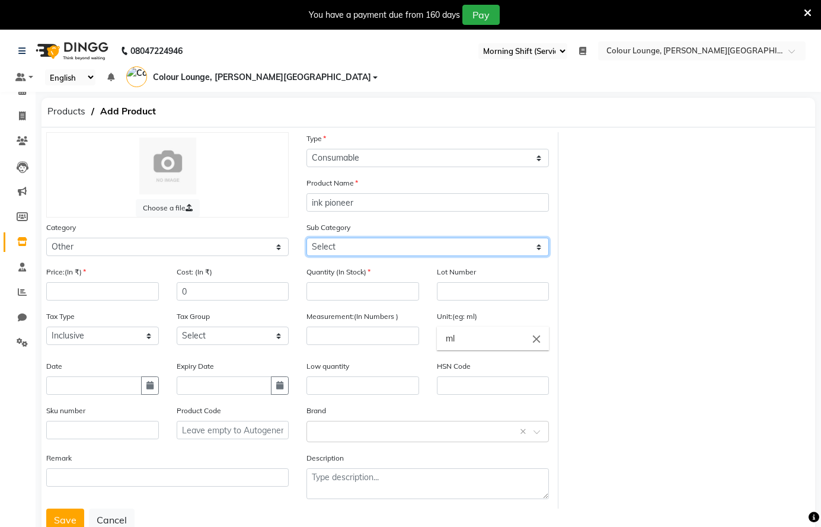
click at [332, 244] on select "Select Houskeeping Other" at bounding box center [427, 247] width 242 height 18
select select "1390101002"
click at [306, 238] on select "Select Houskeeping Other" at bounding box center [427, 247] width 242 height 18
click at [118, 281] on div "Price:(In ₹)" at bounding box center [102, 282] width 113 height 35
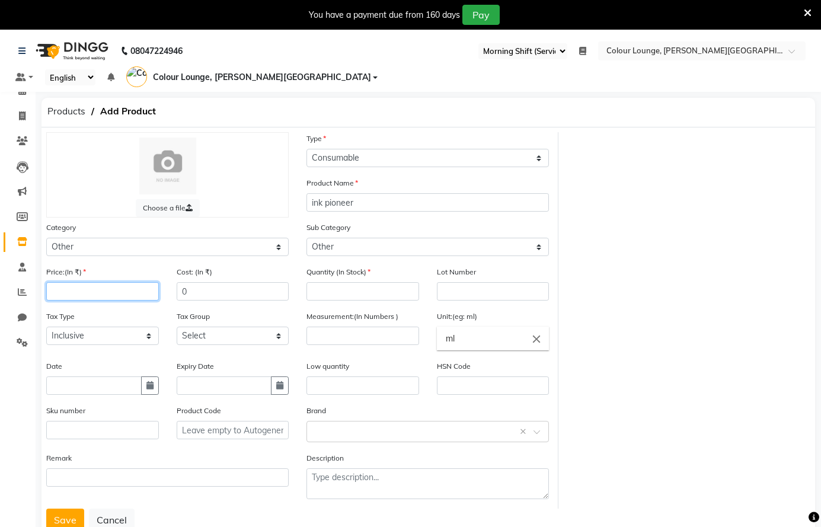
click at [119, 287] on input "number" at bounding box center [102, 291] width 113 height 18
type input "1"
click at [367, 291] on input "number" at bounding box center [362, 291] width 113 height 18
type input "0"
click at [348, 340] on input "number" at bounding box center [362, 335] width 113 height 18
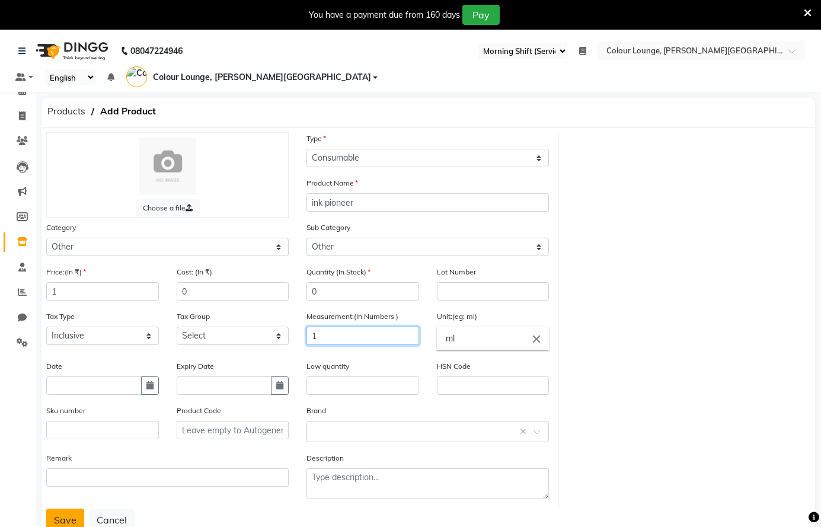
type input "1"
click at [63, 515] on button "Save" at bounding box center [65, 519] width 38 height 23
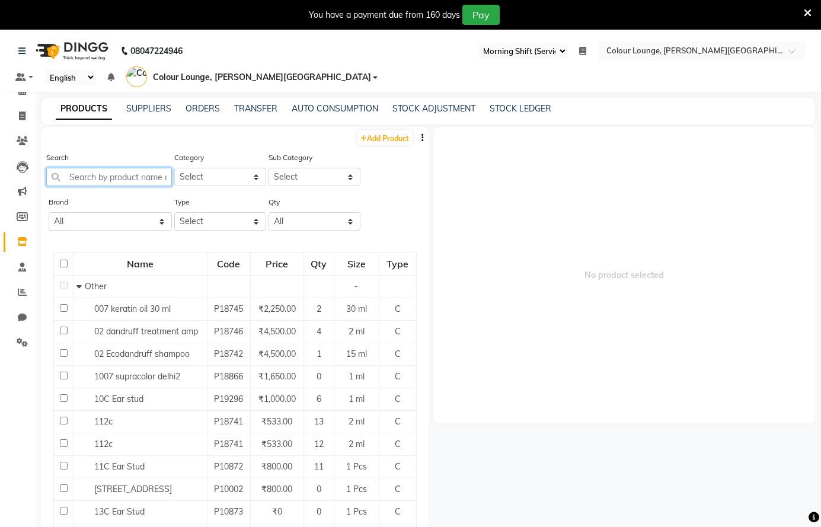
click at [94, 180] on input "text" at bounding box center [109, 177] width 126 height 18
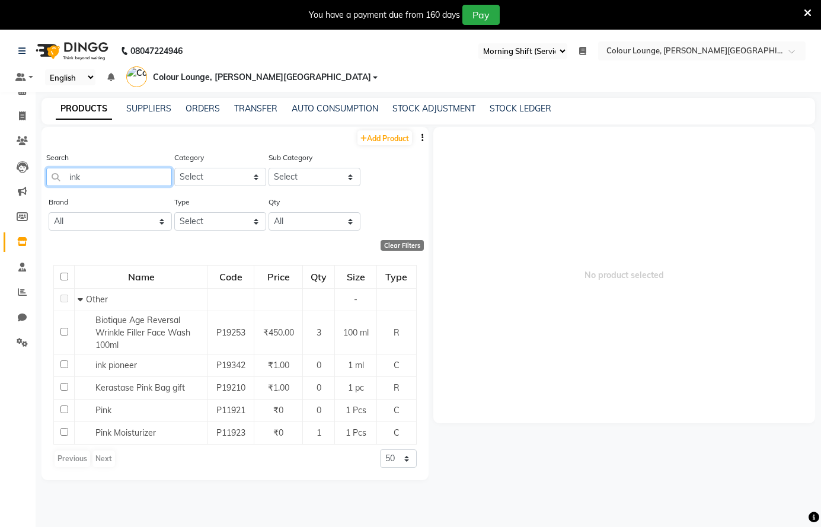
click at [101, 175] on input "ink" at bounding box center [109, 177] width 126 height 18
type input "i"
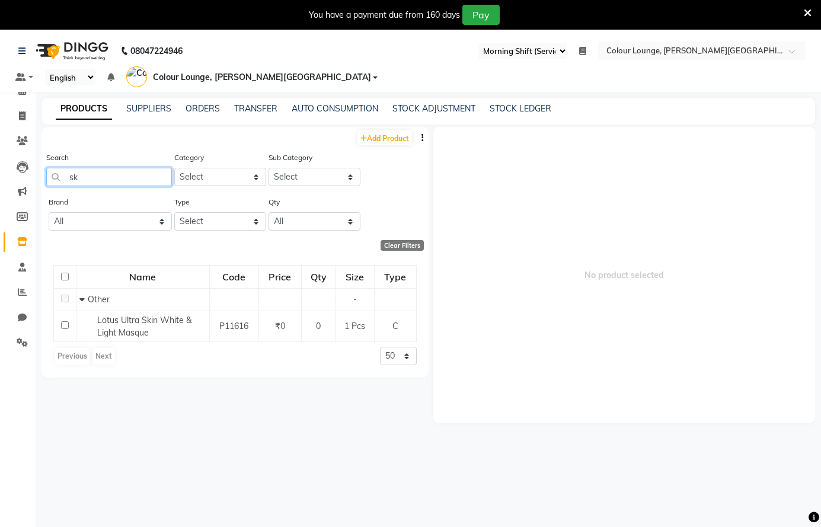
type input "s"
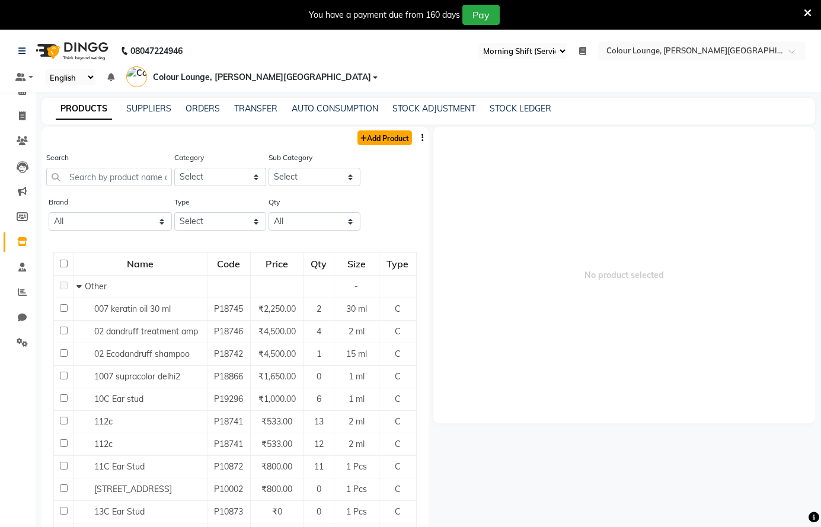
click at [382, 136] on link "Add Product" at bounding box center [384, 137] width 55 height 15
select select "true"
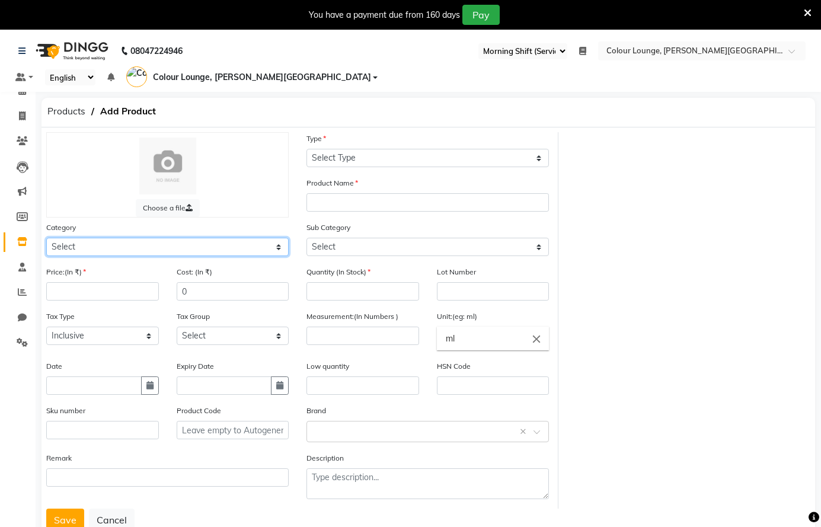
click at [197, 248] on select "Select Hair Skin Makeup Personal Care Appliances Beard Waxing Disposable Thread…" at bounding box center [167, 247] width 242 height 18
click at [46, 238] on select "Select Hair Skin Makeup Personal Care Appliances Beard Waxing Disposable Thread…" at bounding box center [167, 247] width 242 height 18
click at [127, 244] on select "Select Hair Skin Makeup Personal Care Appliances Beard Waxing Disposable Thread…" at bounding box center [167, 247] width 242 height 18
select select "1390101000"
click at [46, 238] on select "Select Hair Skin Makeup Personal Care Appliances Beard Waxing Disposable Thread…" at bounding box center [167, 247] width 242 height 18
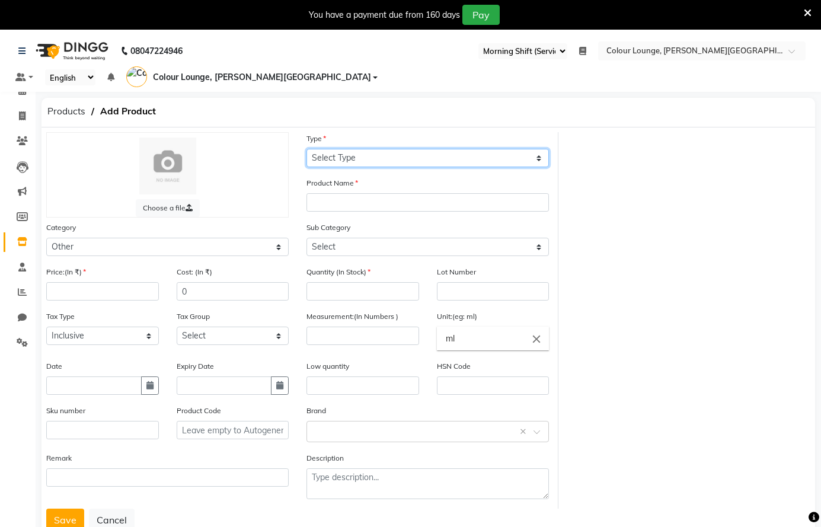
click at [369, 155] on select "Select Type Both Retail Consumable" at bounding box center [427, 158] width 242 height 18
select select "C"
click at [306, 149] on select "Select Type Both Retail Consumable" at bounding box center [427, 158] width 242 height 18
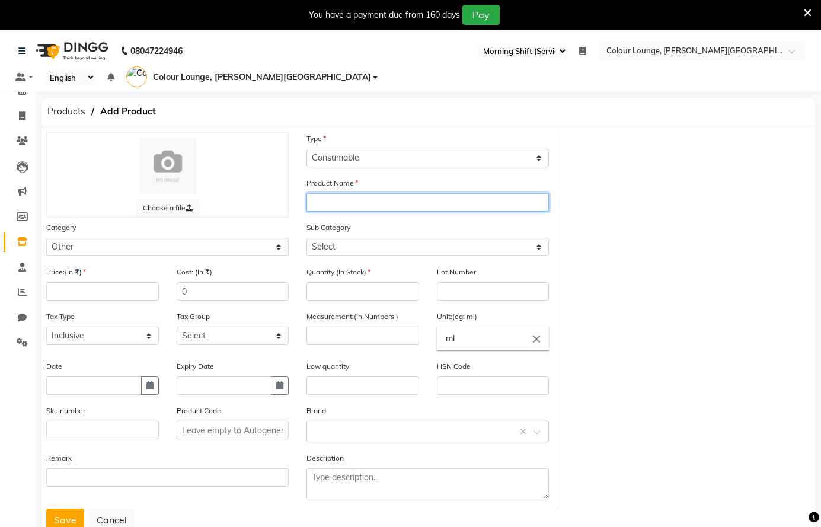
click at [342, 207] on input "text" at bounding box center [427, 202] width 242 height 18
type input "[MEDICAL_DATA]"
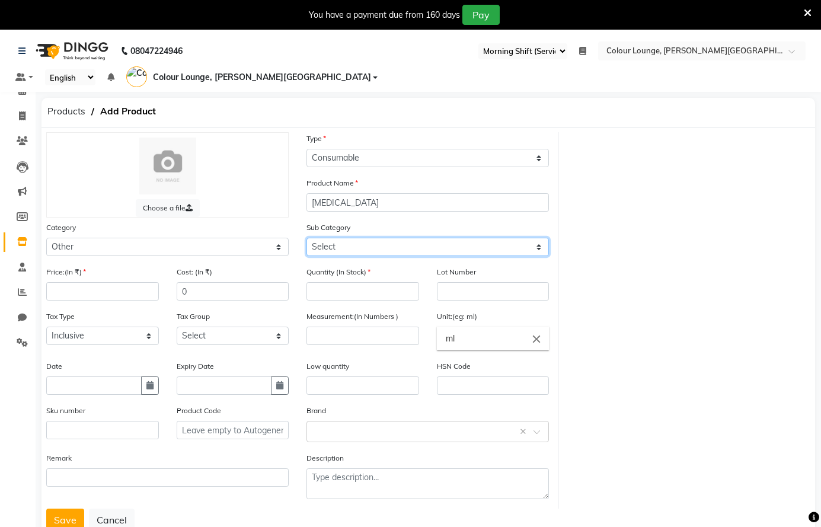
click at [321, 245] on select "Select Houskeeping Other" at bounding box center [427, 247] width 242 height 18
select select "1390101002"
click at [306, 238] on select "Select Houskeeping Other" at bounding box center [427, 247] width 242 height 18
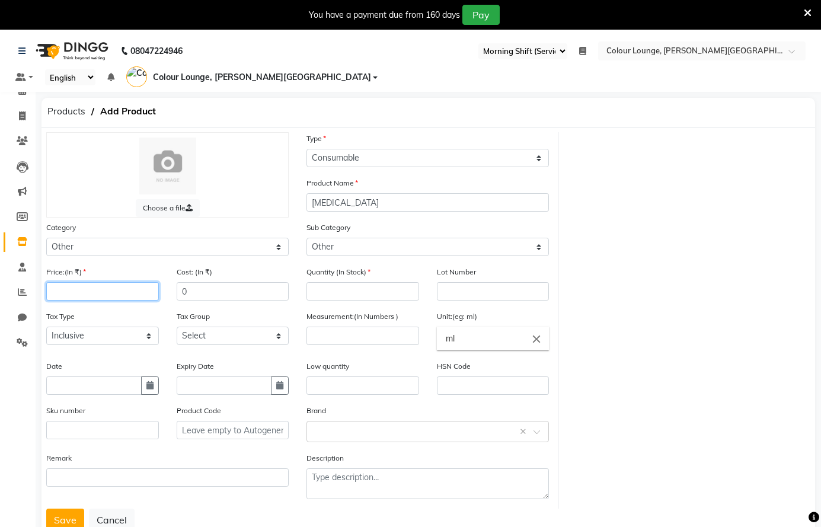
click at [53, 290] on input "number" at bounding box center [102, 291] width 113 height 18
type input "1"
drag, startPoint x: 396, startPoint y: 293, endPoint x: 390, endPoint y: 285, distance: 10.1
click at [395, 289] on input "number" at bounding box center [362, 291] width 113 height 18
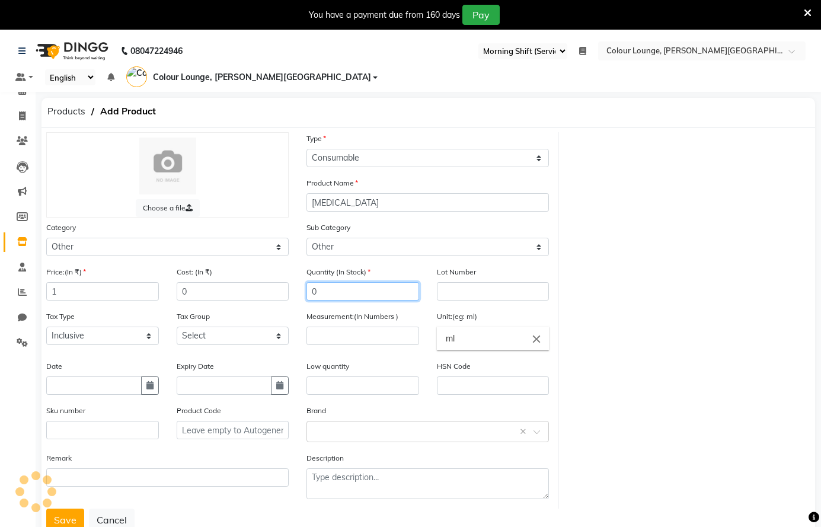
type input "0"
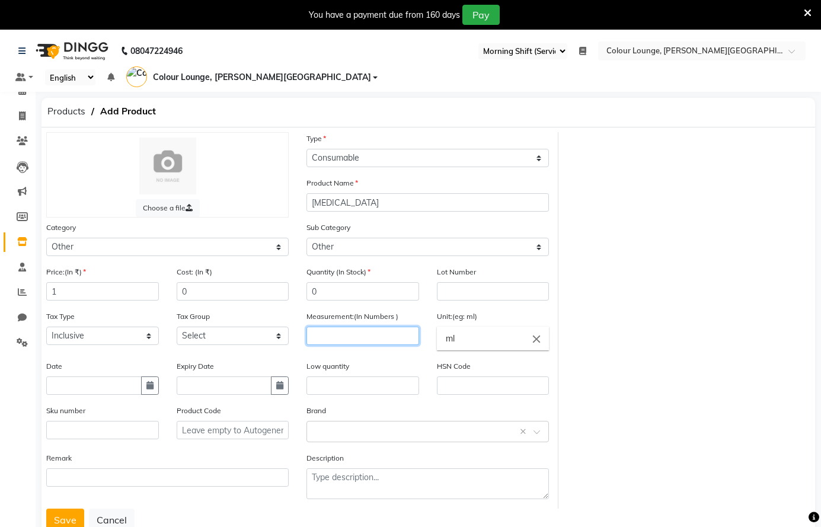
click at [326, 337] on input "number" at bounding box center [362, 335] width 113 height 18
type input "1"
click at [58, 514] on button "Save" at bounding box center [65, 519] width 38 height 23
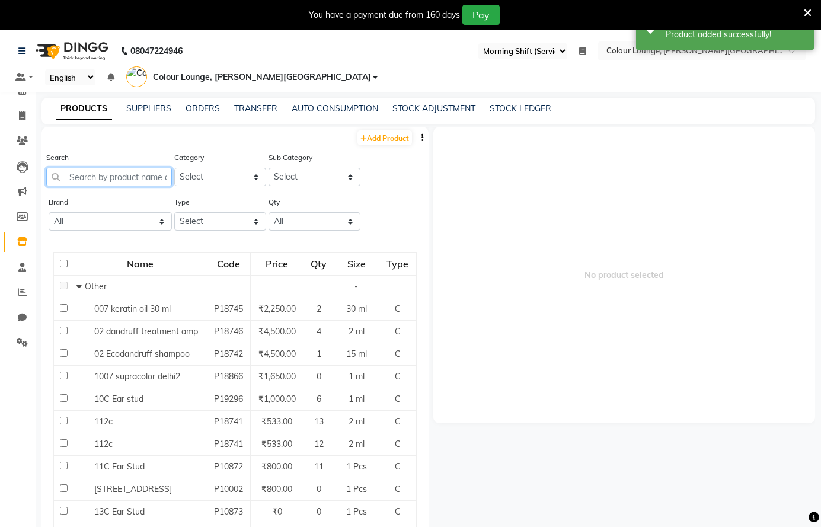
click at [108, 180] on input "text" at bounding box center [109, 177] width 126 height 18
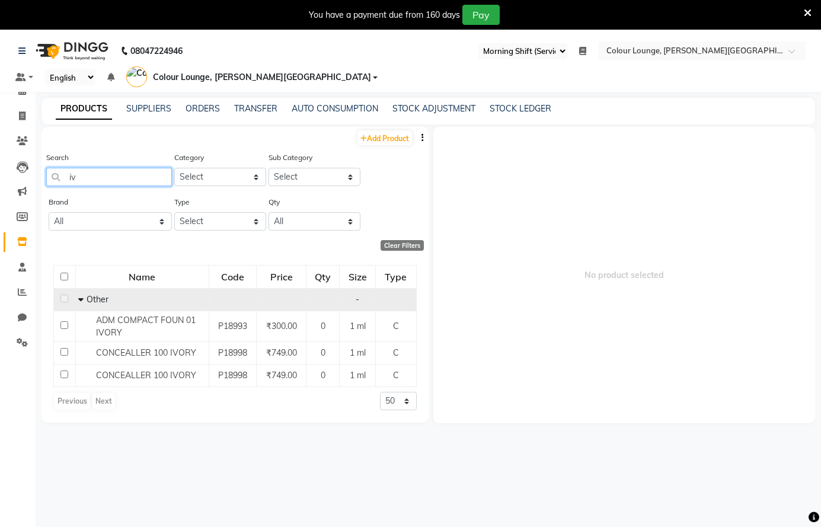
type input "i"
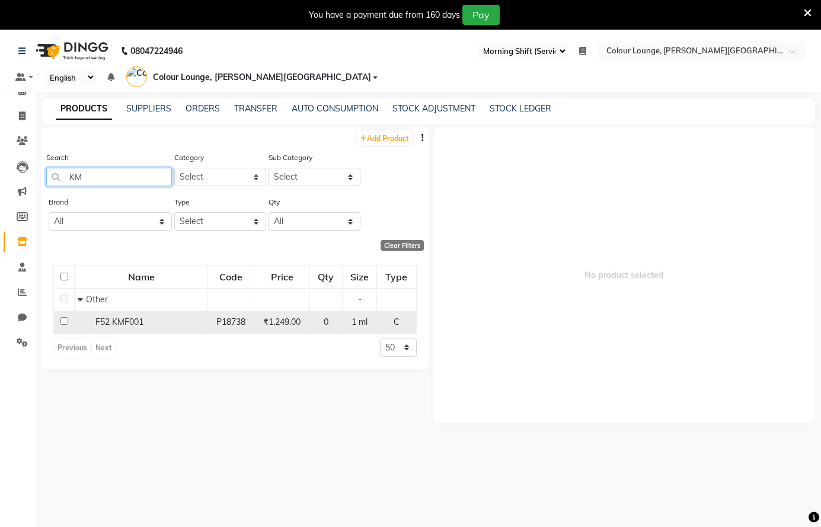
type input "K"
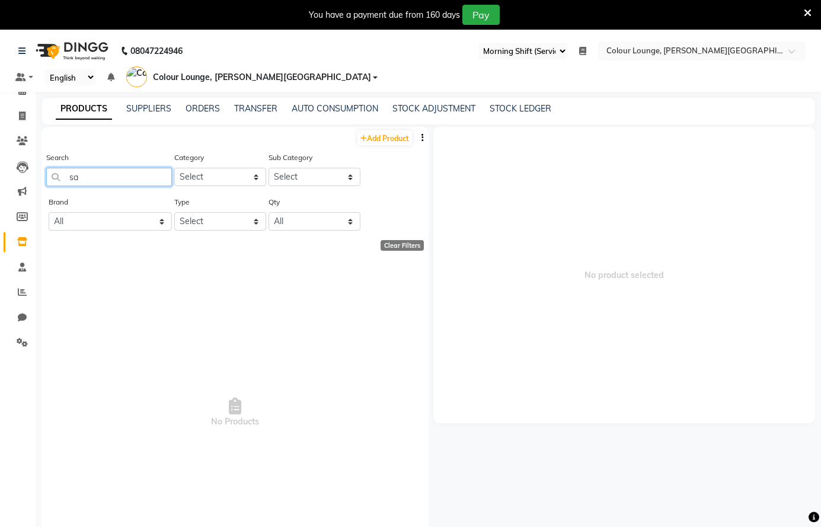
type input "s"
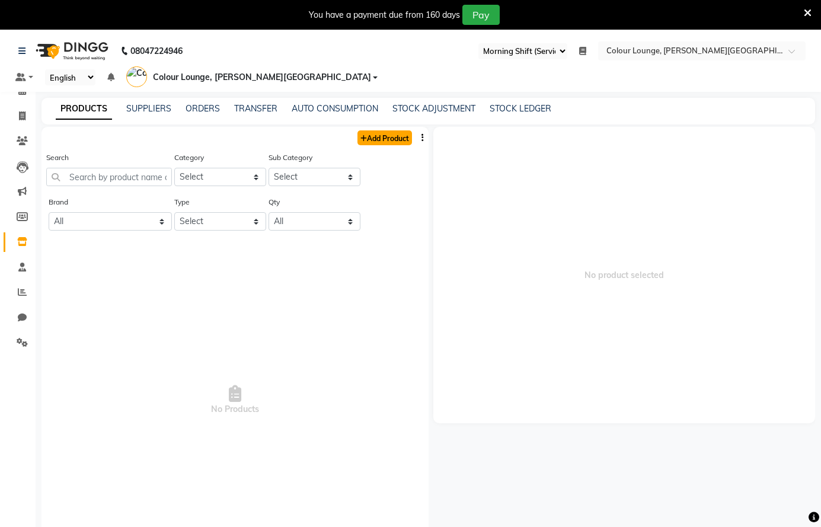
click at [366, 142] on link "Add Product" at bounding box center [384, 137] width 55 height 15
select select "true"
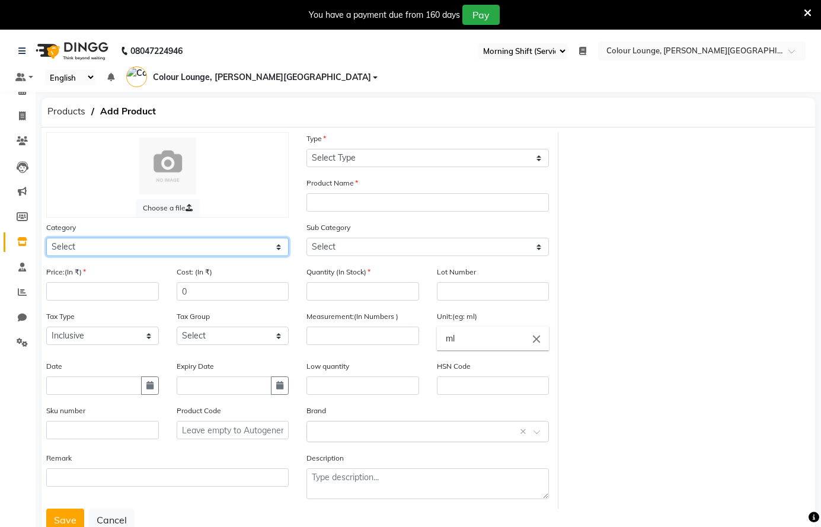
click at [82, 245] on select "Select Hair Skin Makeup Personal Care Appliances Beard Waxing Disposable Thread…" at bounding box center [167, 247] width 242 height 18
click at [46, 238] on select "Select Hair Skin Makeup Personal Care Appliances Beard Waxing Disposable Thread…" at bounding box center [167, 247] width 242 height 18
click at [172, 243] on select "Select Hair Skin Makeup Personal Care Appliances Beard Waxing Disposable Thread…" at bounding box center [167, 247] width 242 height 18
select select "1390101000"
click at [46, 238] on select "Select Hair Skin Makeup Personal Care Appliances Beard Waxing Disposable Thread…" at bounding box center [167, 247] width 242 height 18
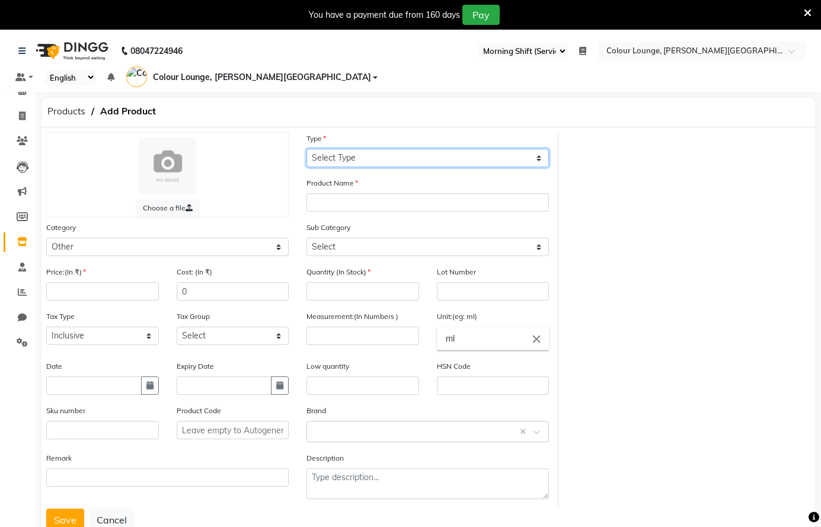
click at [420, 153] on select "Select Type Both Retail Consumable" at bounding box center [427, 158] width 242 height 18
select select "C"
click at [306, 149] on select "Select Type Both Retail Consumable" at bounding box center [427, 158] width 242 height 18
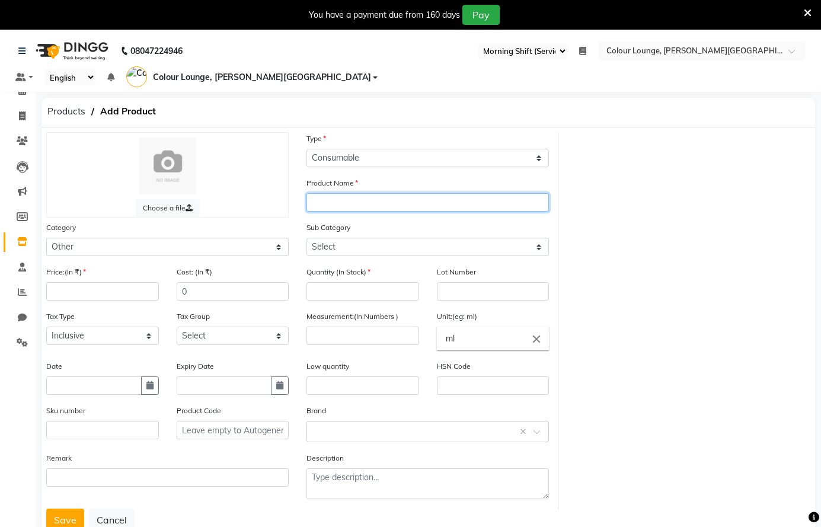
click at [354, 202] on input "text" at bounding box center [427, 202] width 242 height 18
type input "Sand 04"
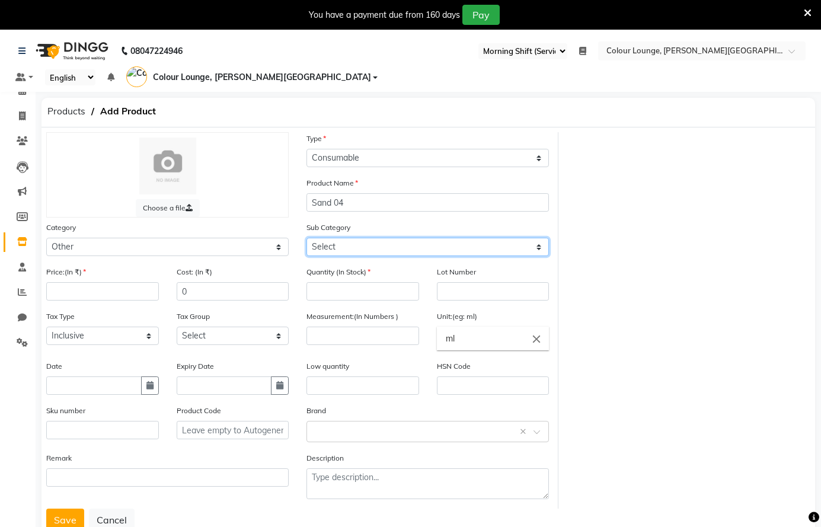
click at [358, 244] on select "Select Houskeeping Other" at bounding box center [427, 247] width 242 height 18
select select "1390101002"
click at [306, 238] on select "Select Houskeeping Other" at bounding box center [427, 247] width 242 height 18
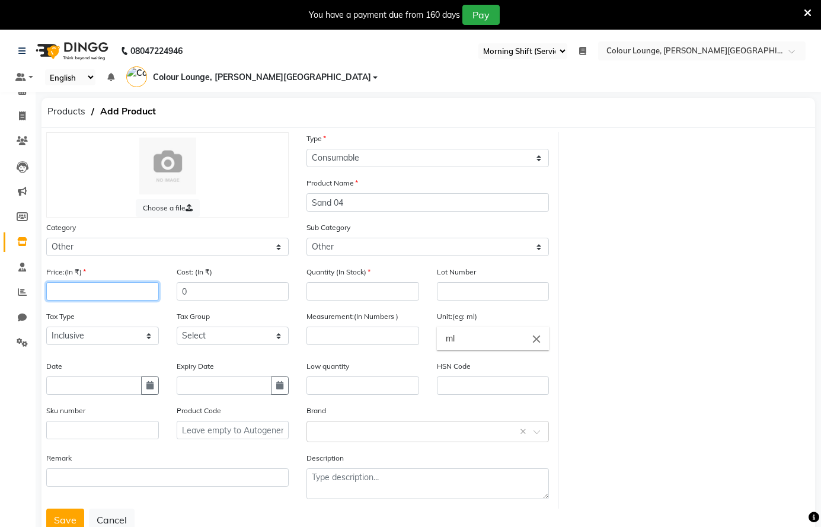
click at [110, 286] on input "number" at bounding box center [102, 291] width 113 height 18
type input "1"
click at [372, 294] on input "number" at bounding box center [362, 291] width 113 height 18
type input "0"
click at [363, 332] on input "number" at bounding box center [362, 335] width 113 height 18
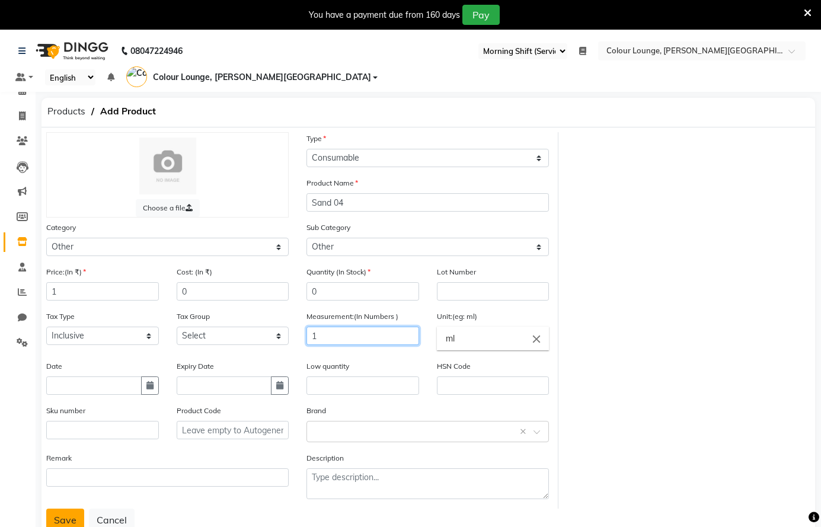
type input "1"
click at [60, 520] on button "Save" at bounding box center [65, 519] width 38 height 23
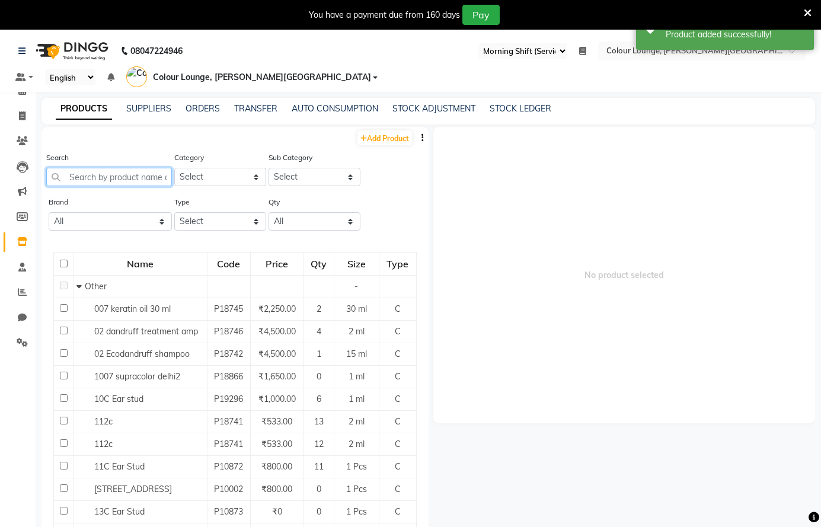
click at [113, 175] on input "text" at bounding box center [109, 177] width 126 height 18
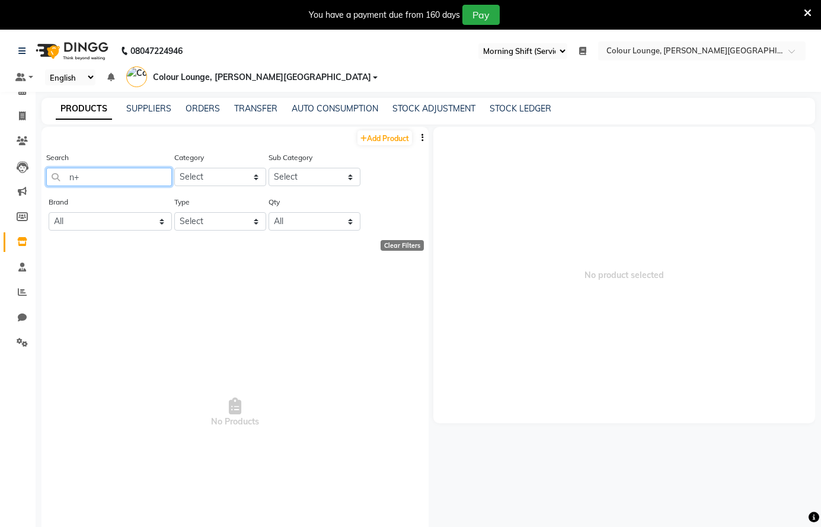
type input "n"
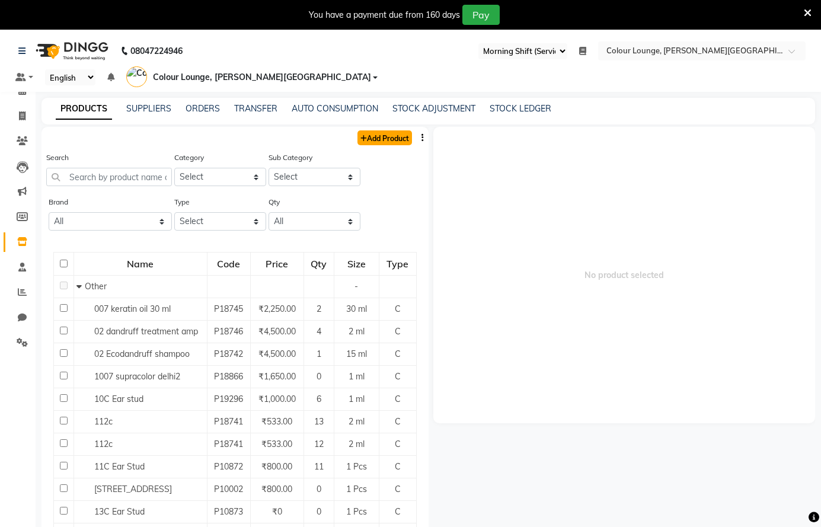
click at [372, 134] on link "Add Product" at bounding box center [384, 137] width 55 height 15
select select "true"
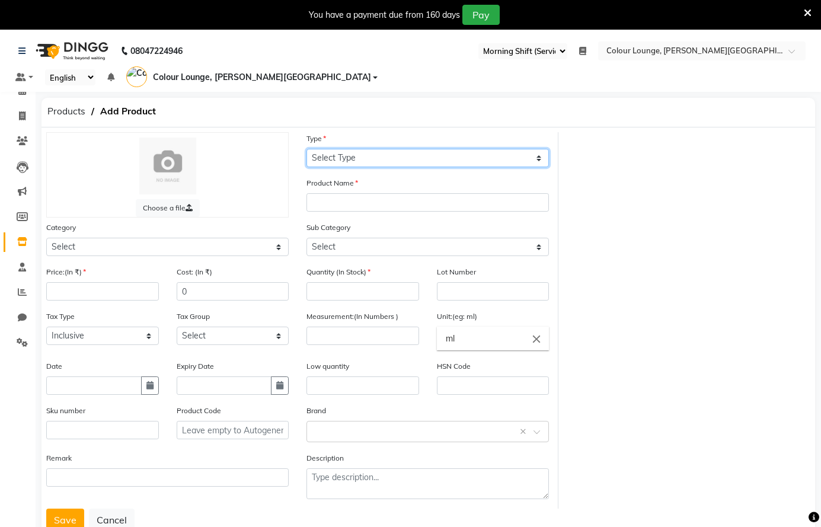
click at [457, 157] on select "Select Type Both Retail Consumable" at bounding box center [427, 158] width 242 height 18
select select "C"
click at [306, 149] on select "Select Type Both Retail Consumable" at bounding box center [427, 158] width 242 height 18
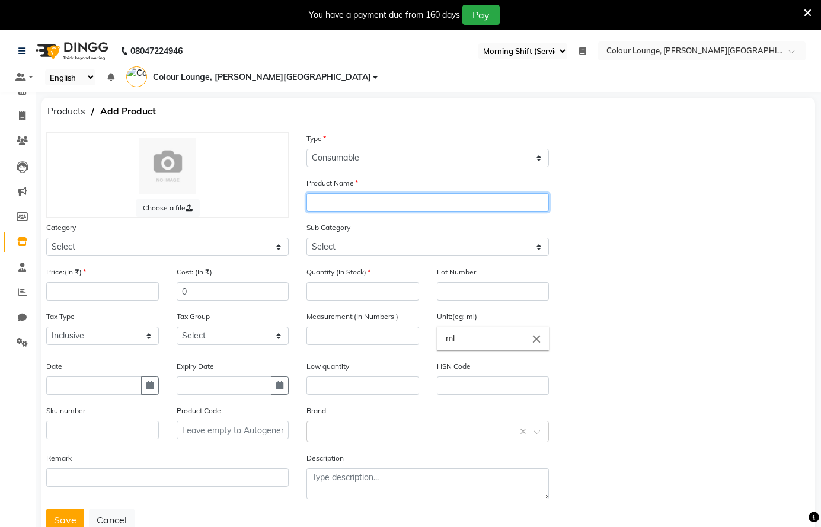
click at [342, 194] on input "text" at bounding box center [427, 202] width 242 height 18
type input "N+"
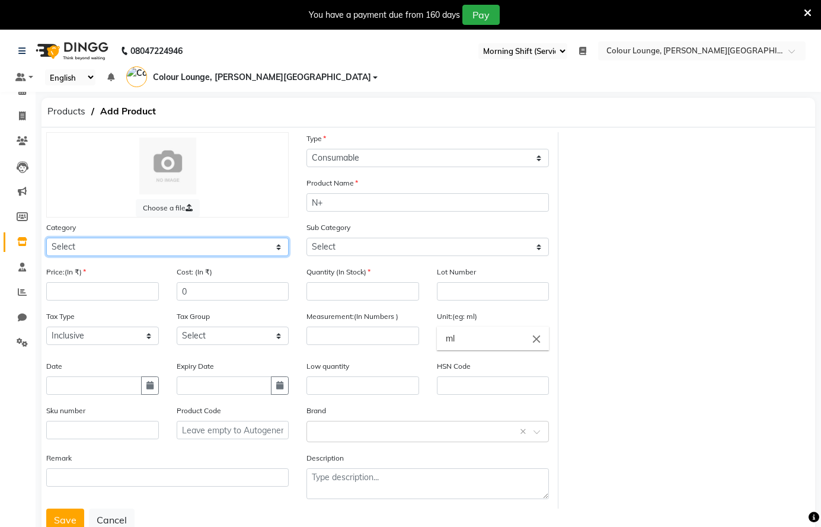
click at [56, 249] on select "Select Hair Skin Makeup Personal Care Appliances Beard Waxing Disposable Thread…" at bounding box center [167, 247] width 242 height 18
select select "1390101000"
click at [46, 238] on select "Select Hair Skin Makeup Personal Care Appliances Beard Waxing Disposable Thread…" at bounding box center [167, 247] width 242 height 18
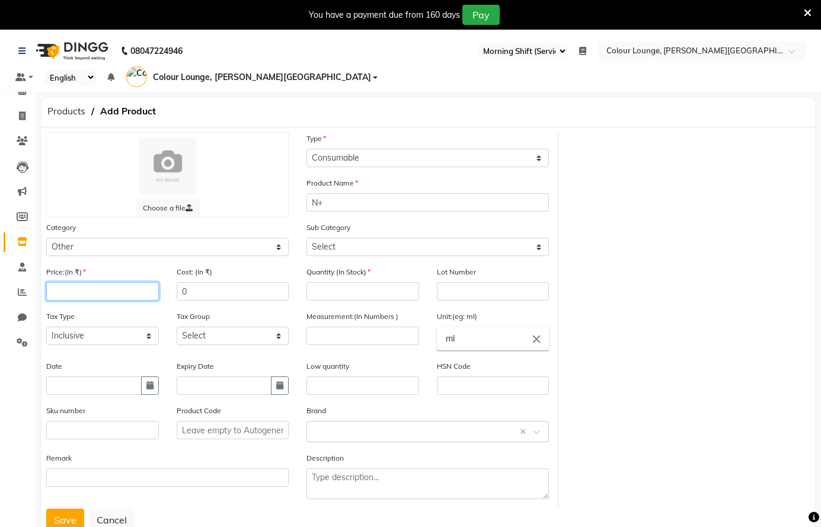
click at [75, 286] on input "number" at bounding box center [102, 291] width 113 height 18
type input "1"
click at [326, 292] on input "number" at bounding box center [362, 291] width 113 height 18
type input "0"
click at [327, 330] on input "number" at bounding box center [362, 335] width 113 height 18
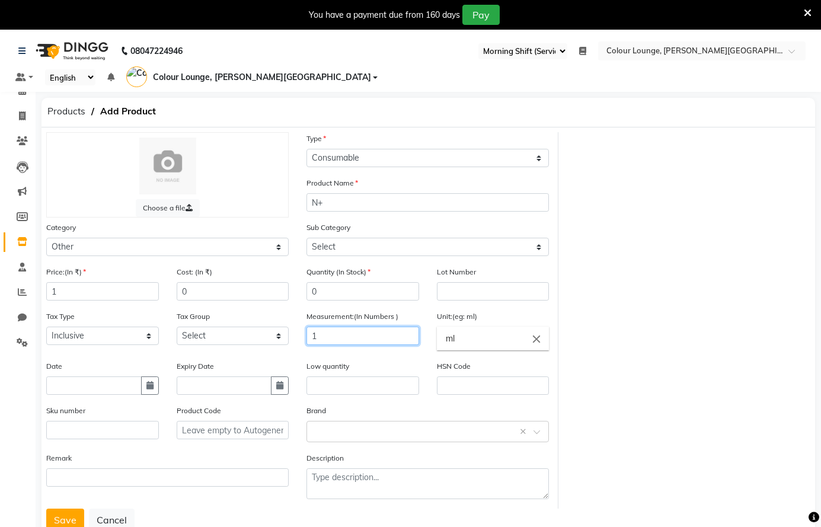
type input "1"
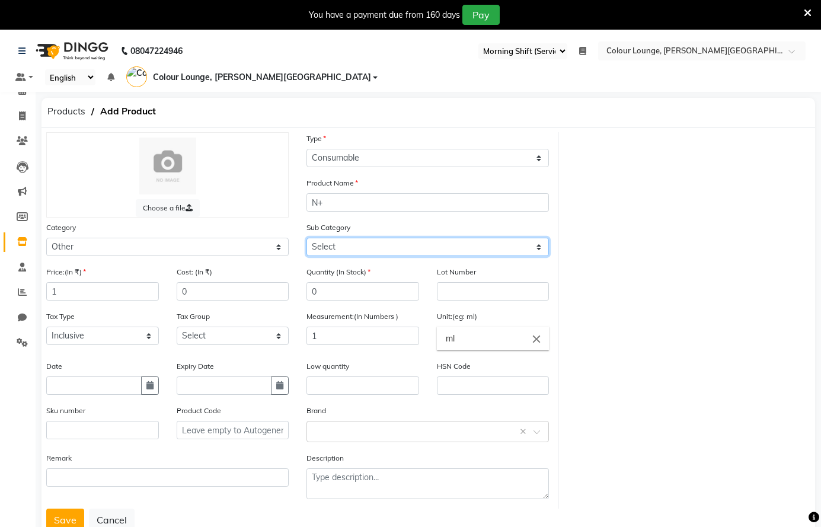
click at [383, 243] on select "Select Houskeeping Other" at bounding box center [427, 247] width 242 height 18
select select "1390101002"
click at [306, 238] on select "Select Houskeeping Other" at bounding box center [427, 247] width 242 height 18
click at [64, 520] on button "Save" at bounding box center [65, 519] width 38 height 23
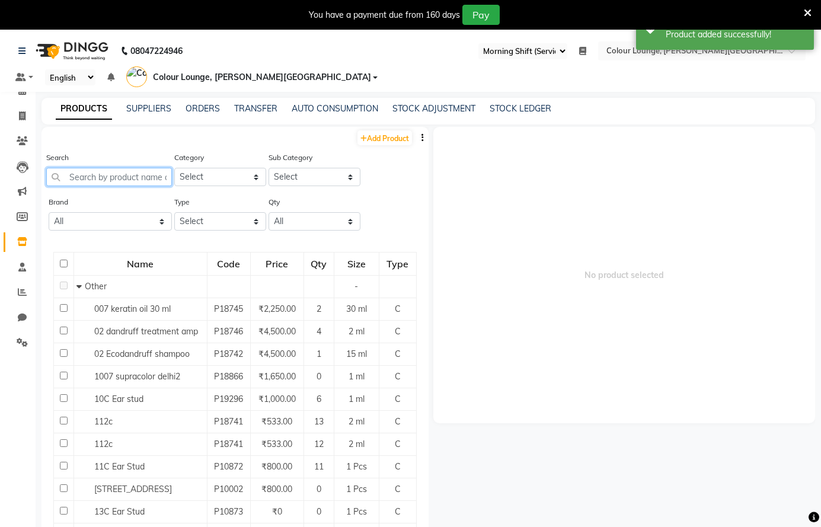
click at [136, 174] on input "text" at bounding box center [109, 177] width 126 height 18
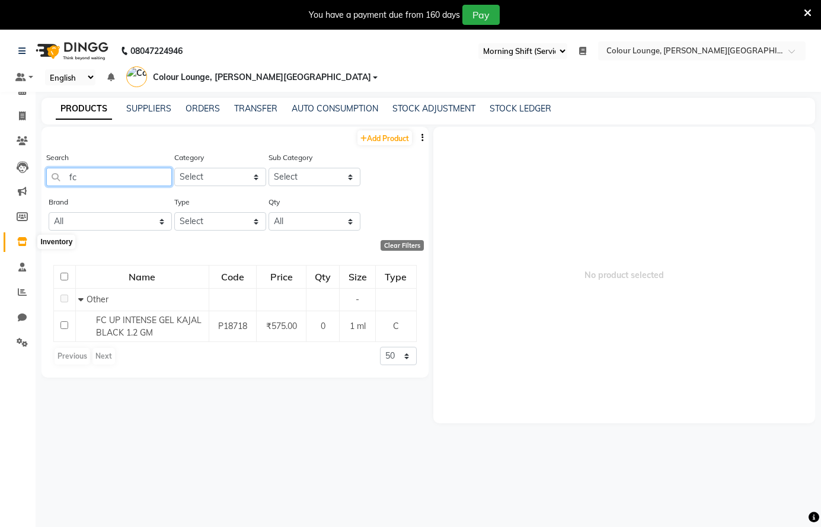
type input "f"
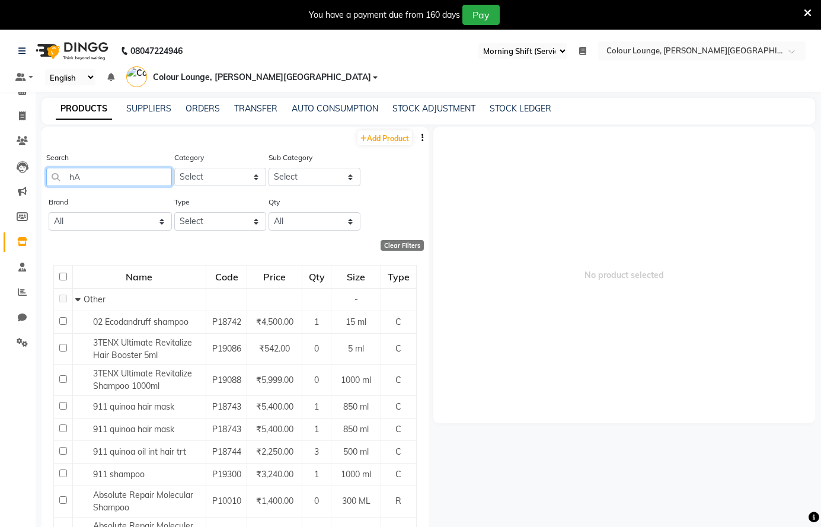
type input "h"
type input "H"
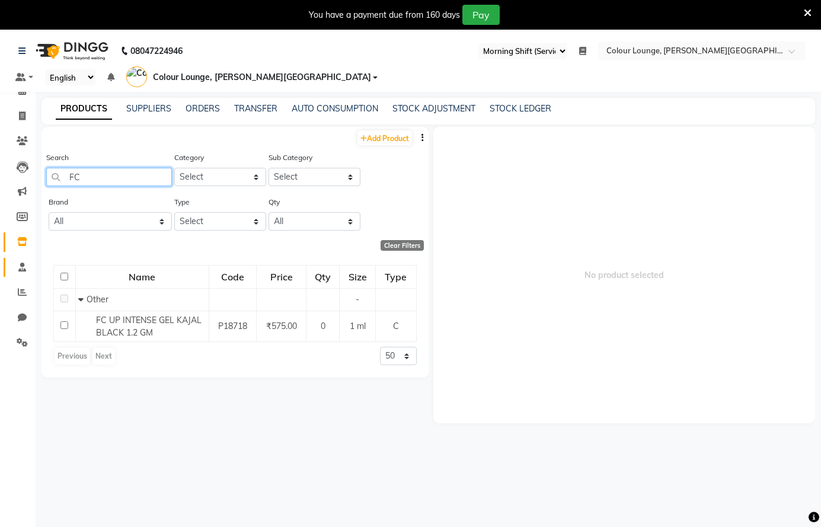
type input "F"
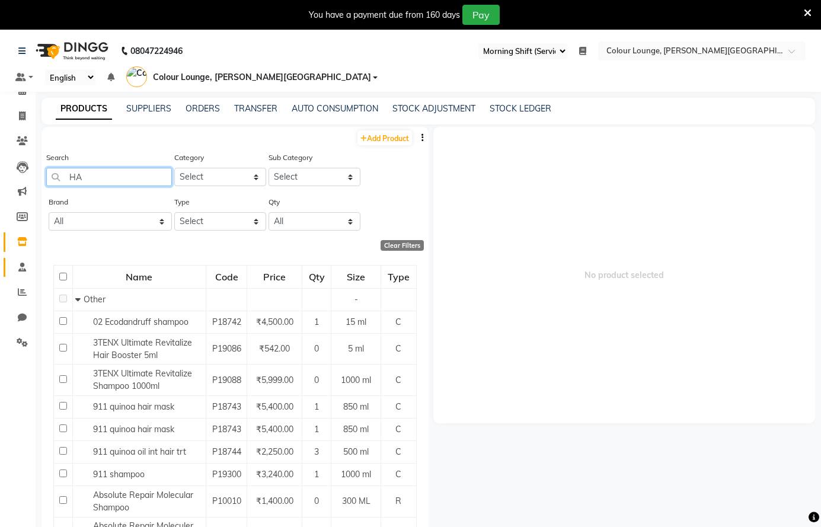
type input "H"
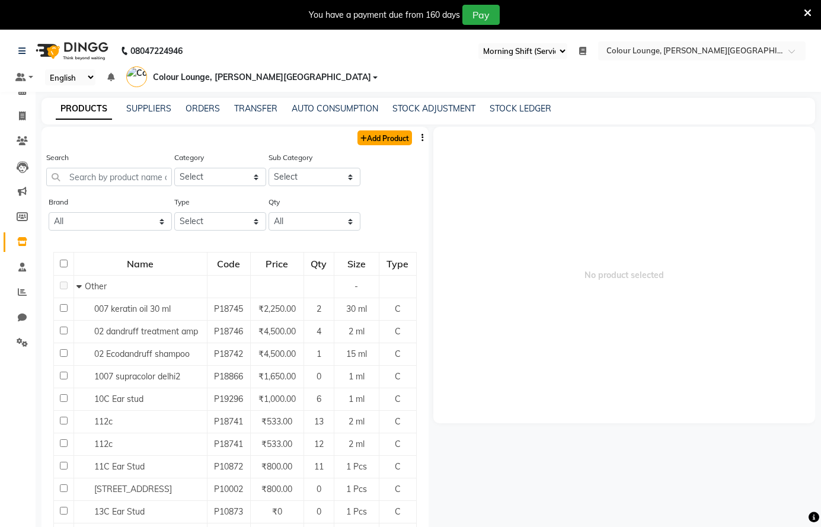
click at [369, 133] on link "Add Product" at bounding box center [384, 137] width 55 height 15
select select "true"
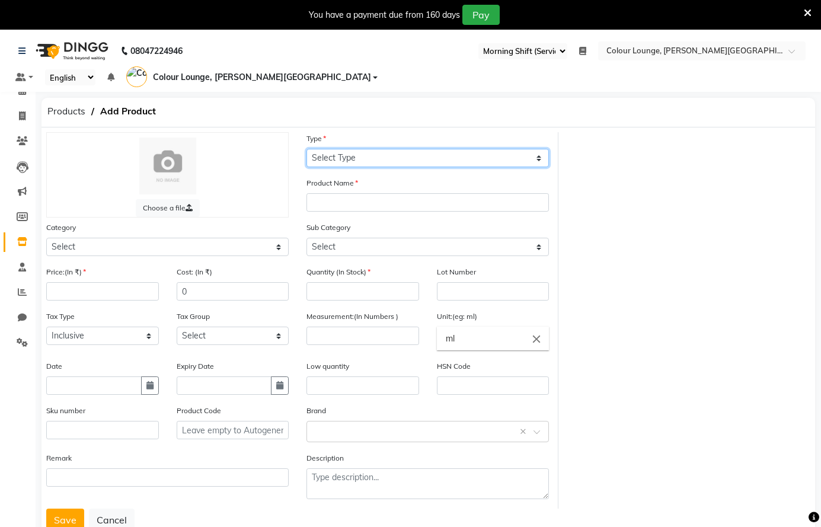
click at [482, 159] on select "Select Type Both Retail Consumable" at bounding box center [427, 158] width 242 height 18
select select "C"
click at [306, 149] on select "Select Type Both Retail Consumable" at bounding box center [427, 158] width 242 height 18
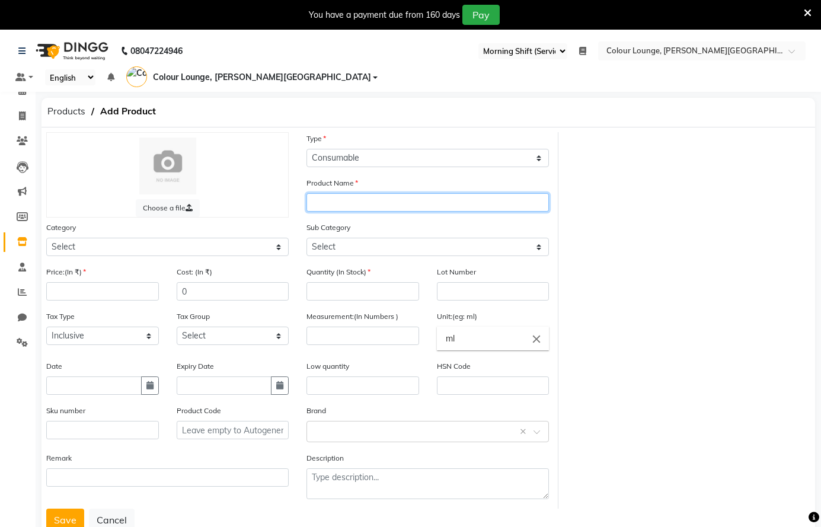
click at [429, 207] on input "text" at bounding box center [427, 202] width 242 height 18
type input "HA serum"
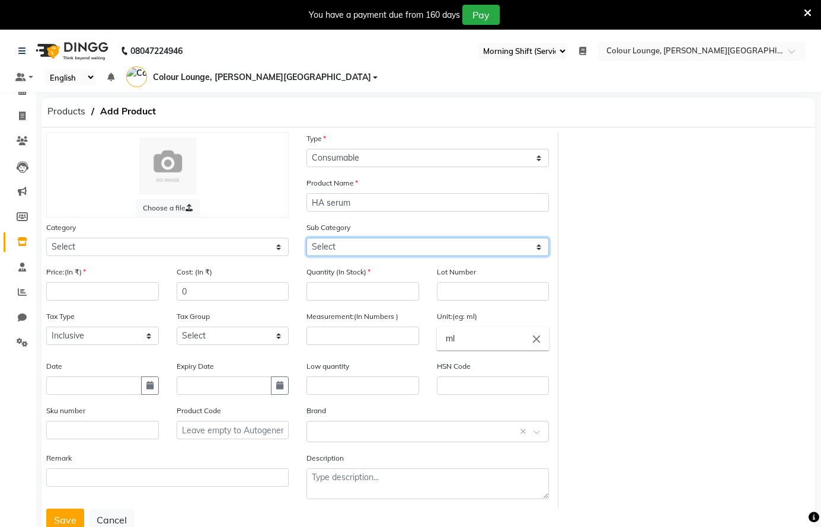
click at [438, 244] on select "Select" at bounding box center [427, 247] width 242 height 18
drag, startPoint x: 457, startPoint y: 245, endPoint x: 485, endPoint y: 241, distance: 28.7
click at [457, 245] on select "Select" at bounding box center [427, 247] width 242 height 18
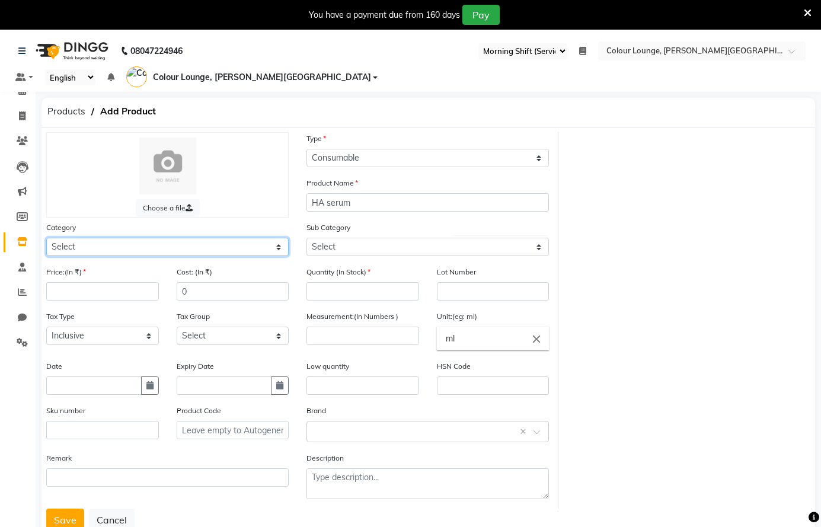
click at [185, 249] on select "Select Hair Skin Makeup Personal Care Appliances Beard Waxing Disposable Thread…" at bounding box center [167, 247] width 242 height 18
select select "1390101000"
click at [46, 238] on select "Select Hair Skin Makeup Personal Care Appliances Beard Waxing Disposable Thread…" at bounding box center [167, 247] width 242 height 18
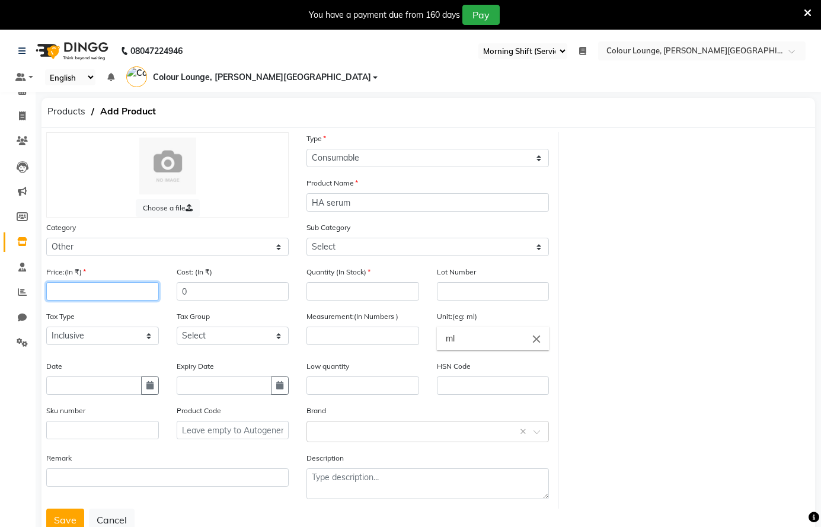
click at [120, 287] on input "number" at bounding box center [102, 291] width 113 height 18
type input "1"
click at [345, 292] on input "number" at bounding box center [362, 291] width 113 height 18
type input "0"
click at [364, 331] on input "number" at bounding box center [362, 335] width 113 height 18
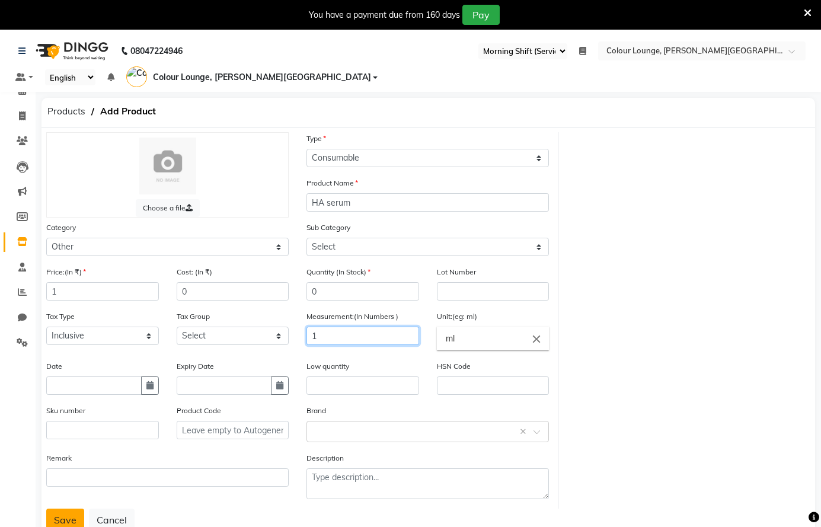
type input "1"
click at [57, 514] on button "Save" at bounding box center [65, 519] width 38 height 23
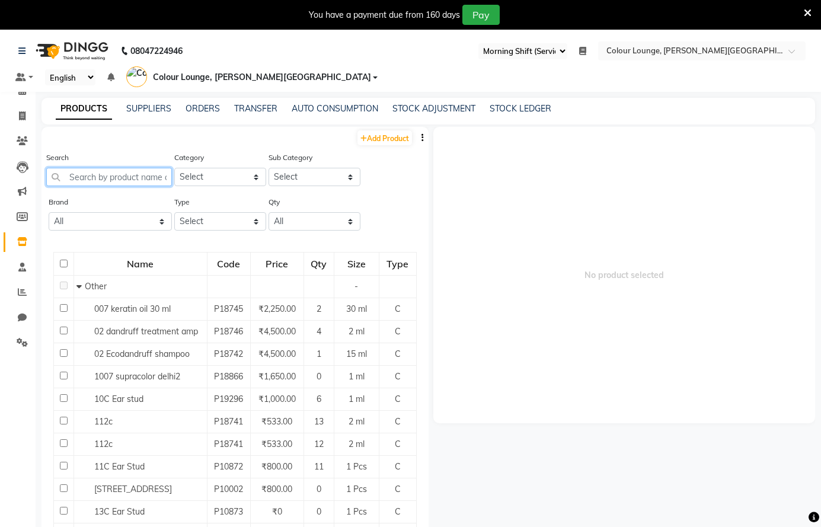
click at [92, 175] on input "text" at bounding box center [109, 177] width 126 height 18
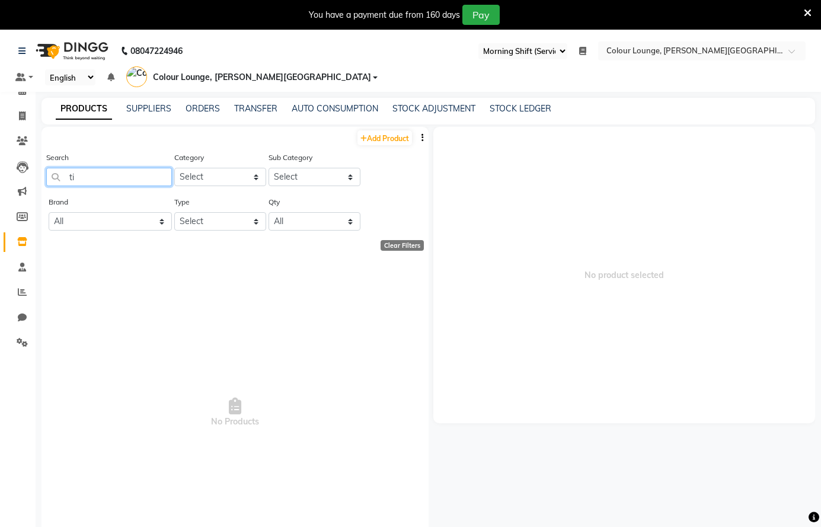
type input "t"
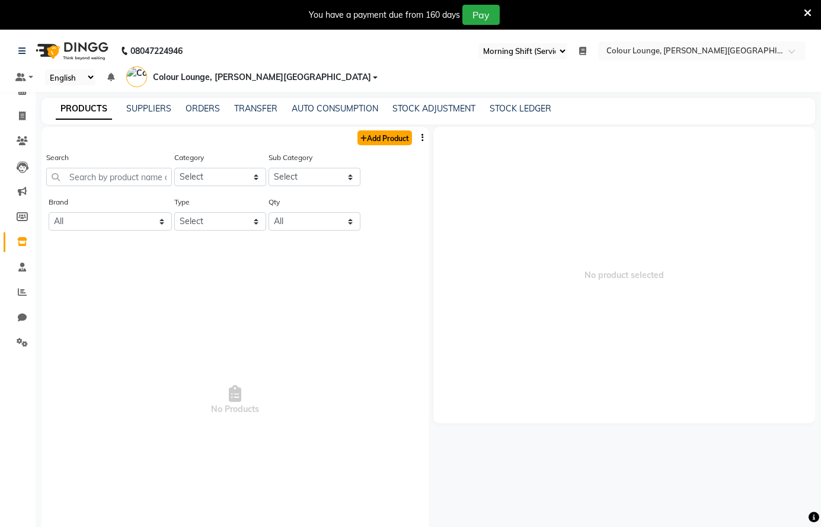
click at [385, 135] on link "Add Product" at bounding box center [384, 137] width 55 height 15
select select "true"
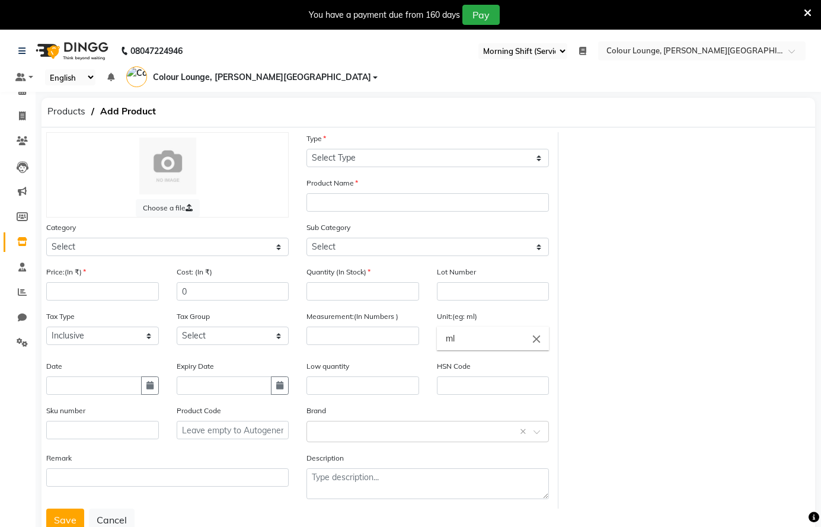
click at [344, 171] on div "Type Select Type Both Retail Consumable" at bounding box center [427, 154] width 260 height 44
click at [344, 161] on select "Select Type Both Retail Consumable" at bounding box center [427, 158] width 242 height 18
select select "C"
click at [306, 149] on select "Select Type Both Retail Consumable" at bounding box center [427, 158] width 242 height 18
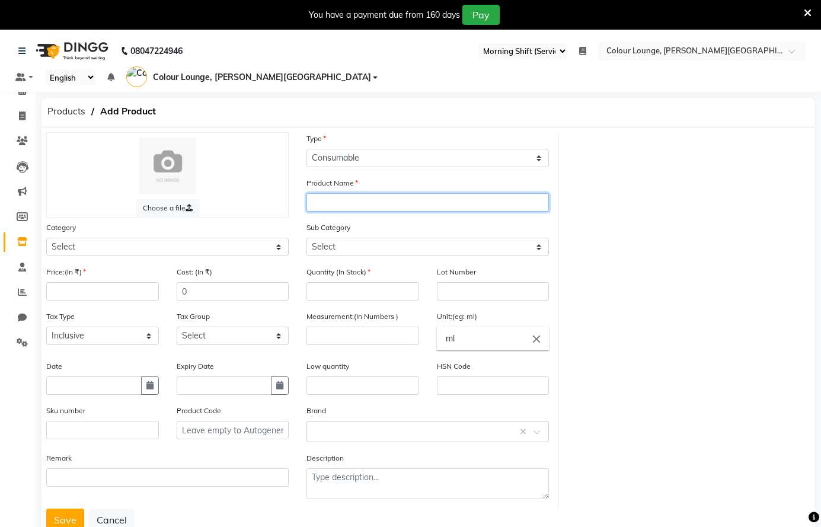
click at [342, 198] on input "text" at bounding box center [427, 202] width 242 height 18
type input "t"
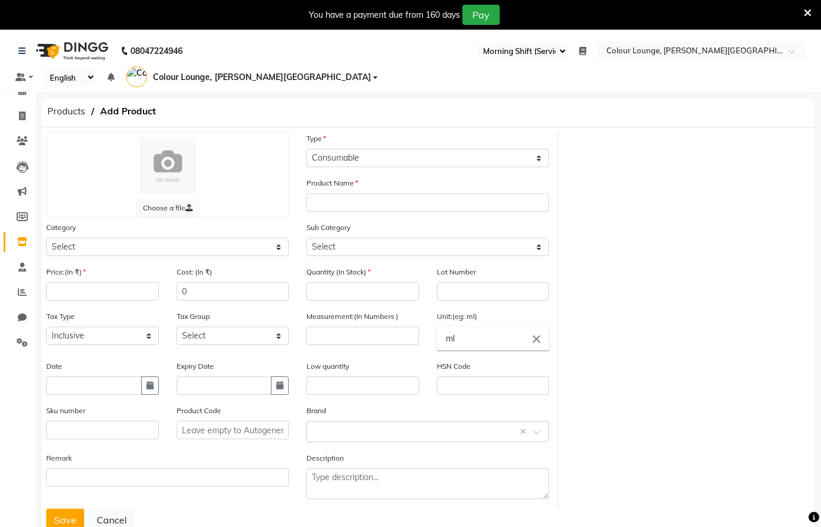
click at [90, 110] on ol "Products Add Product" at bounding box center [162, 111] width 242 height 21
click at [60, 110] on span "Products" at bounding box center [66, 111] width 50 height 21
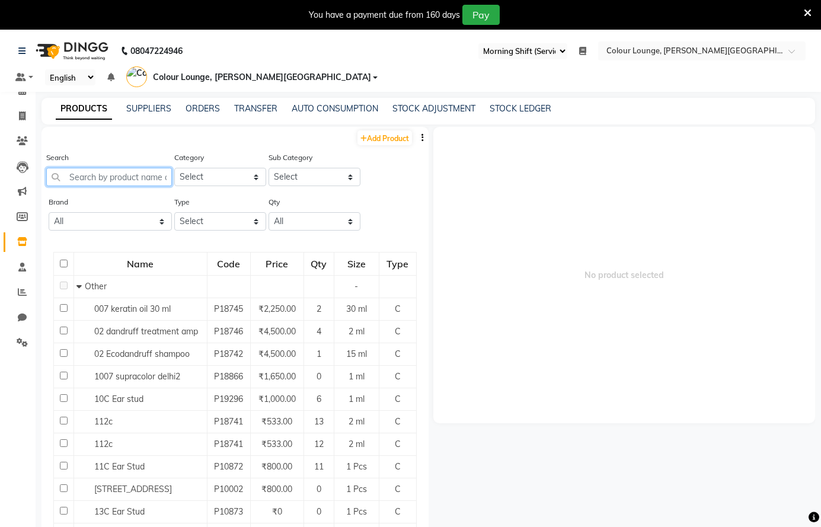
click at [132, 177] on input "text" at bounding box center [109, 177] width 126 height 18
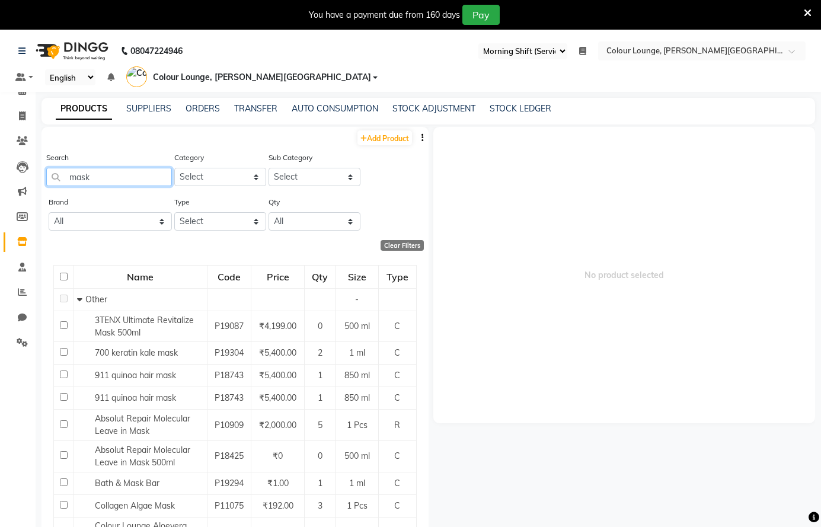
type input "mask"
drag, startPoint x: 223, startPoint y: 214, endPoint x: 221, endPoint y: 220, distance: 6.4
click at [221, 220] on select "Select Both Retail Consumable" at bounding box center [220, 221] width 92 height 18
select select "C"
click at [174, 212] on select "Select Both Retail Consumable" at bounding box center [220, 221] width 92 height 18
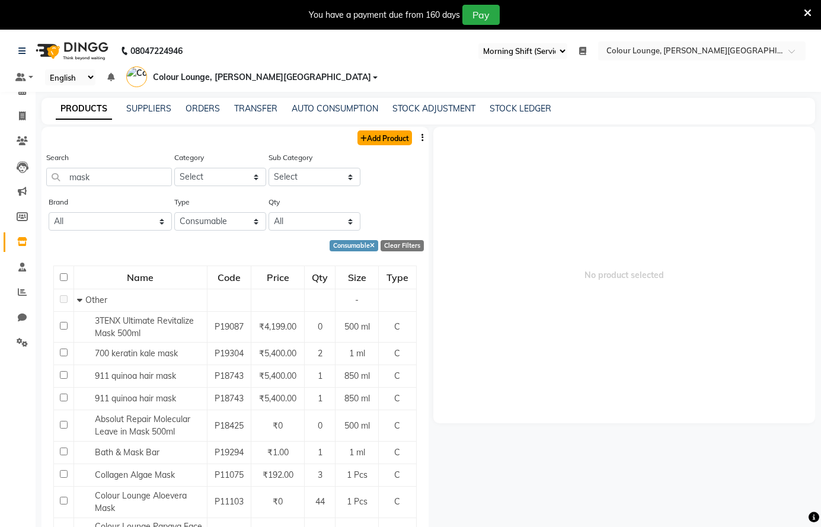
click at [374, 136] on link "Add Product" at bounding box center [384, 137] width 55 height 15
select select "true"
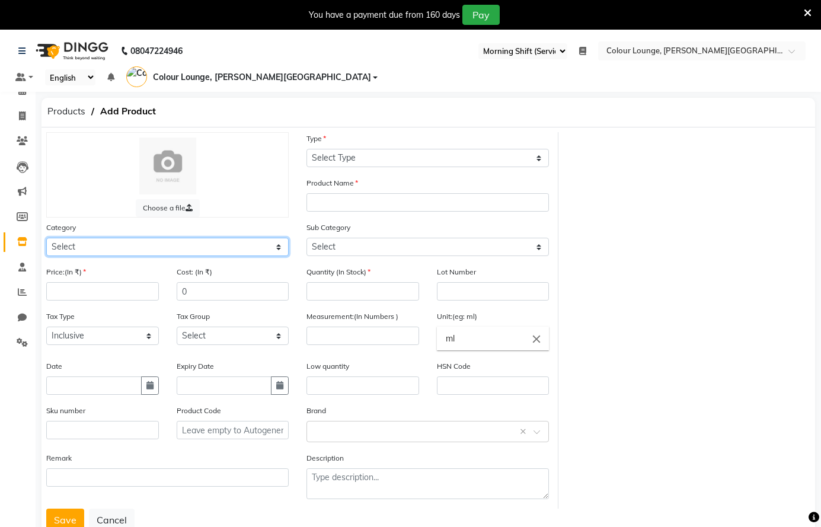
click at [136, 245] on select "Select Hair Skin Makeup Personal Care Appliances Beard Waxing Disposable Thread…" at bounding box center [167, 247] width 242 height 18
select select "1390101000"
click at [46, 238] on select "Select Hair Skin Makeup Personal Care Appliances Beard Waxing Disposable Thread…" at bounding box center [167, 247] width 242 height 18
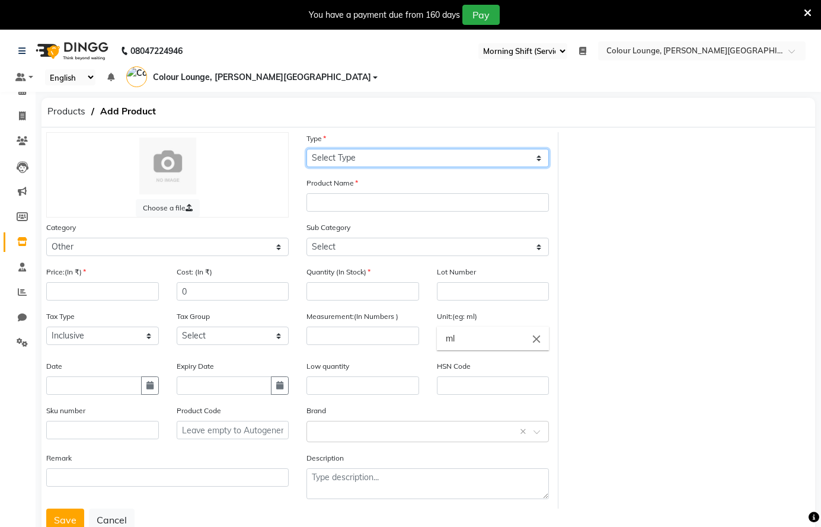
click at [424, 149] on select "Select Type Both Retail Consumable" at bounding box center [427, 158] width 242 height 18
select select "C"
click at [306, 149] on select "Select Type Both Retail Consumable" at bounding box center [427, 158] width 242 height 18
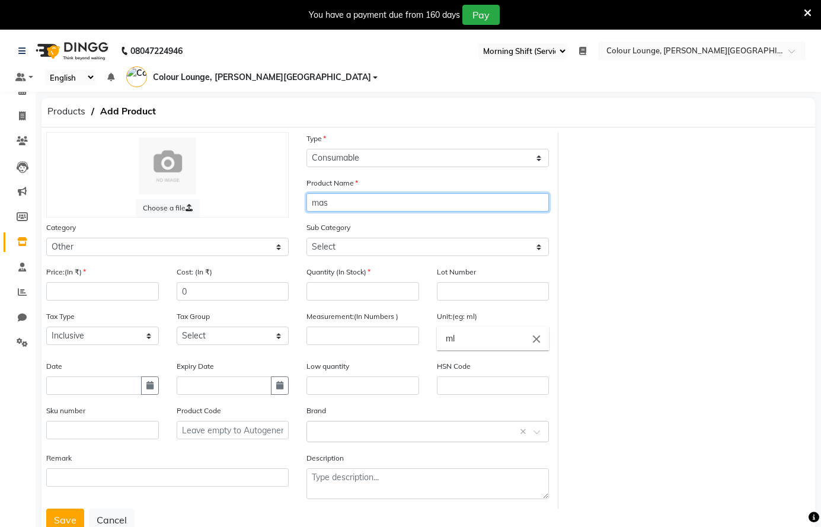
click at [374, 206] on input "mas" at bounding box center [427, 202] width 242 height 18
type input "mask coffee"
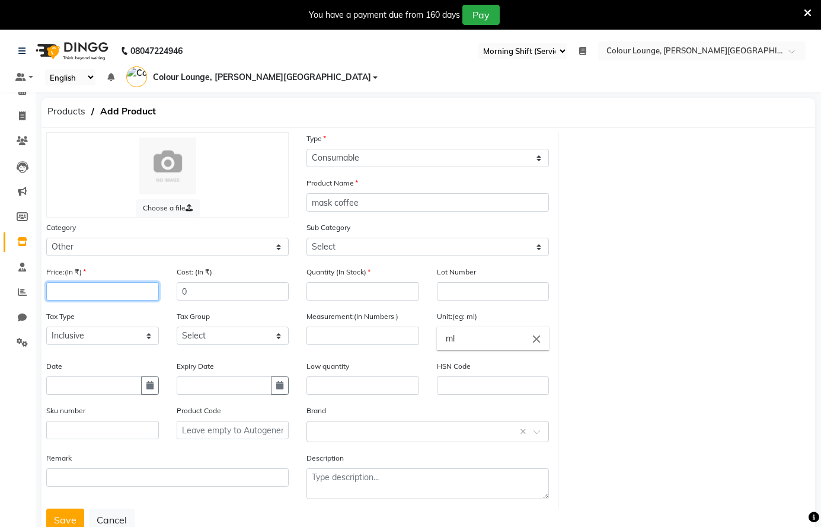
click at [86, 294] on input "number" at bounding box center [102, 291] width 113 height 18
type input "1"
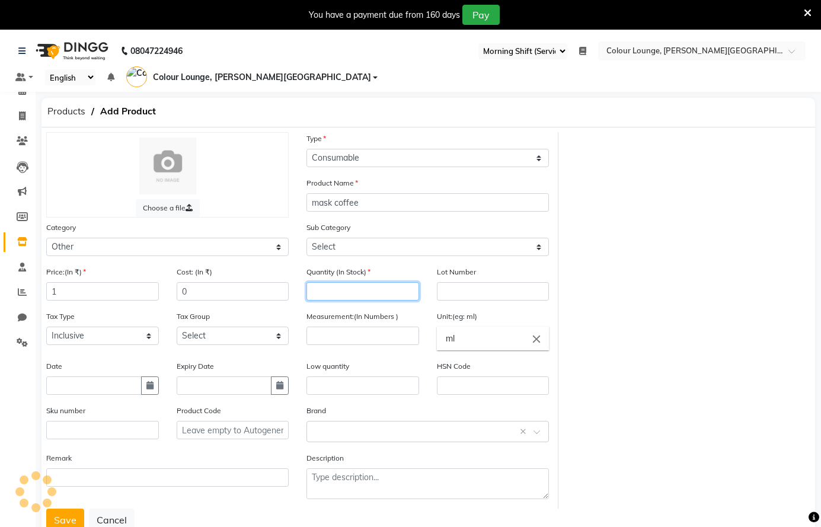
click at [340, 289] on input "number" at bounding box center [362, 291] width 113 height 18
type input "0"
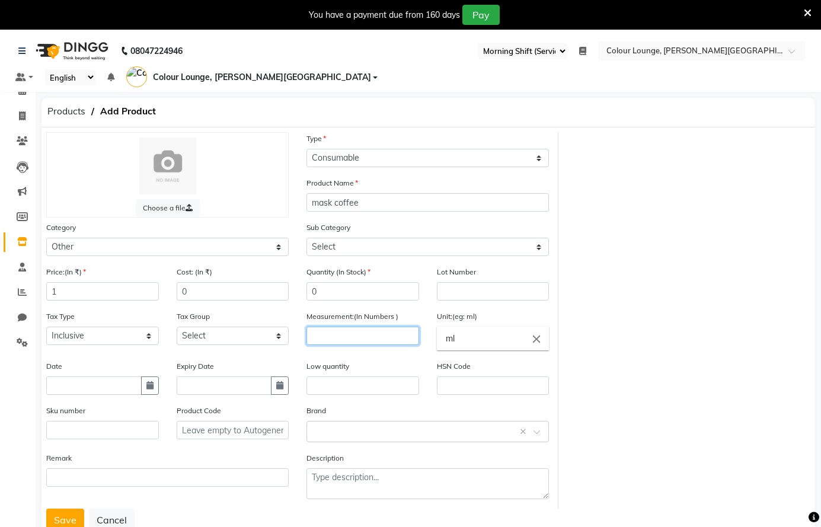
click at [369, 333] on input "number" at bounding box center [362, 335] width 113 height 18
type input "1"
click at [77, 515] on button "Save" at bounding box center [65, 519] width 38 height 23
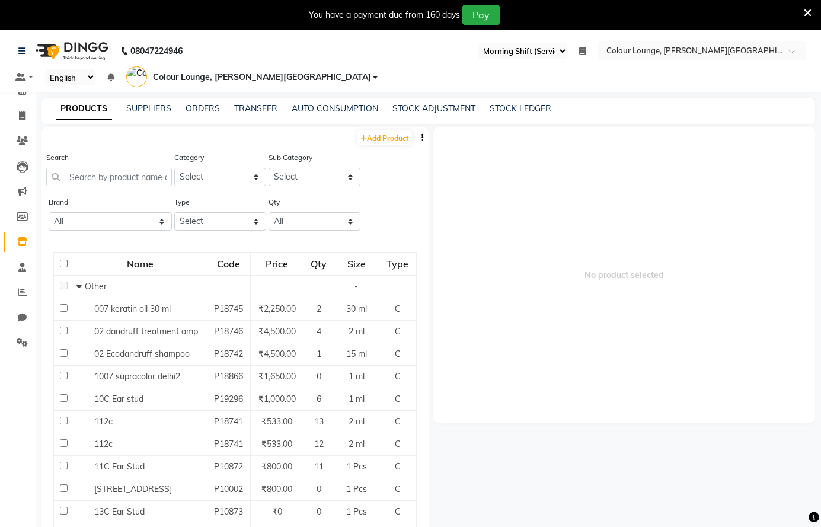
click at [803, 12] on icon at bounding box center [807, 13] width 8 height 11
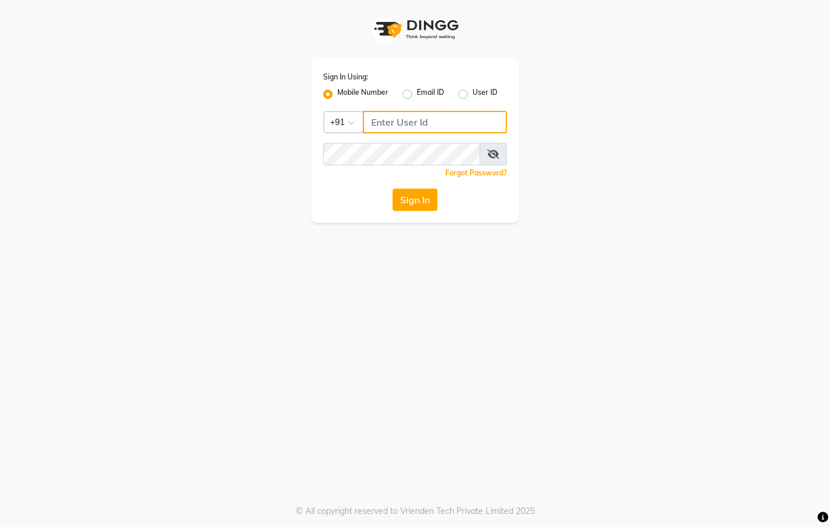
click at [433, 123] on input "Username" at bounding box center [435, 122] width 144 height 23
type input "8437870999"
click at [495, 155] on icon at bounding box center [493, 153] width 12 height 9
click at [424, 194] on button "Sign In" at bounding box center [414, 199] width 45 height 23
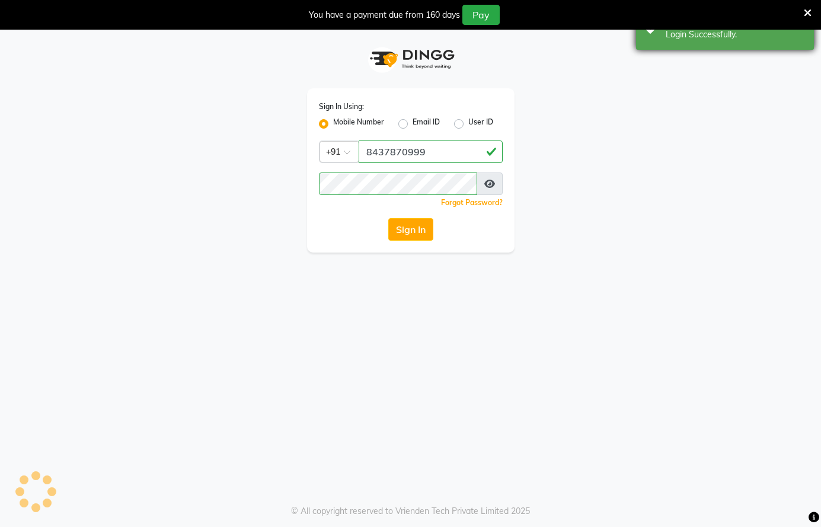
select select "67"
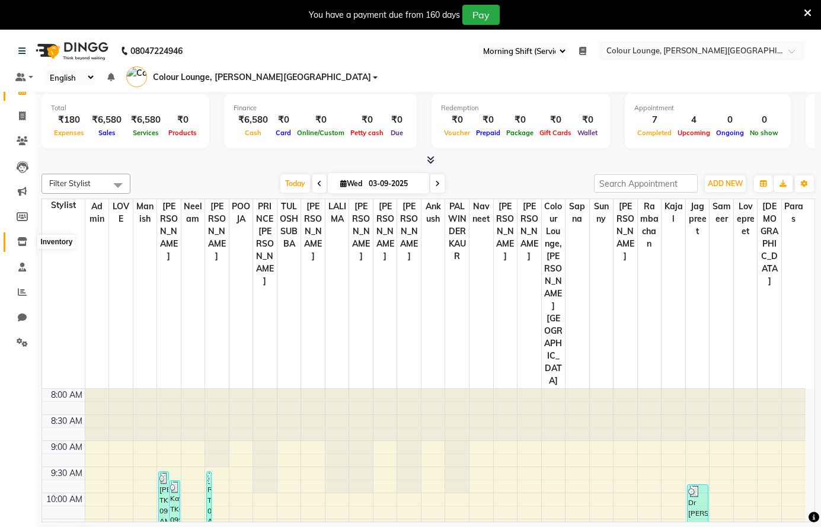
click at [19, 242] on icon at bounding box center [22, 241] width 10 height 9
select select
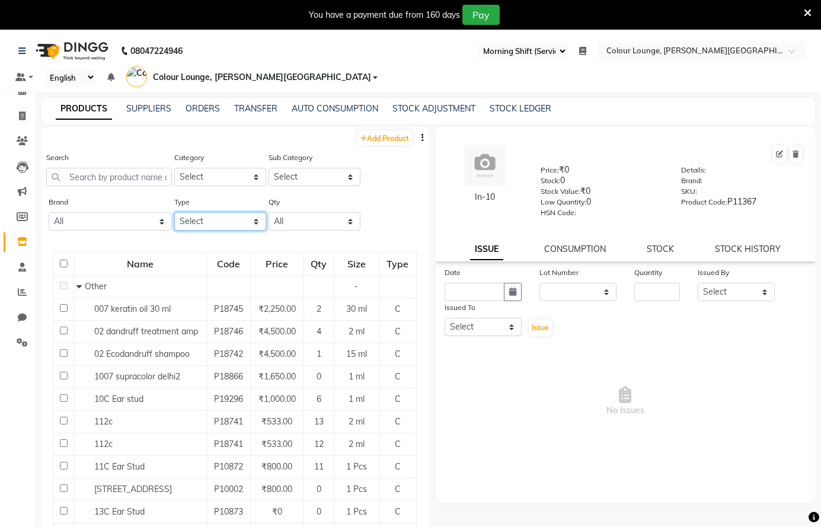
click at [219, 224] on select "Select Both Retail Consumable" at bounding box center [220, 221] width 92 height 18
select select "C"
click at [174, 212] on select "Select Both Retail Consumable" at bounding box center [220, 221] width 92 height 18
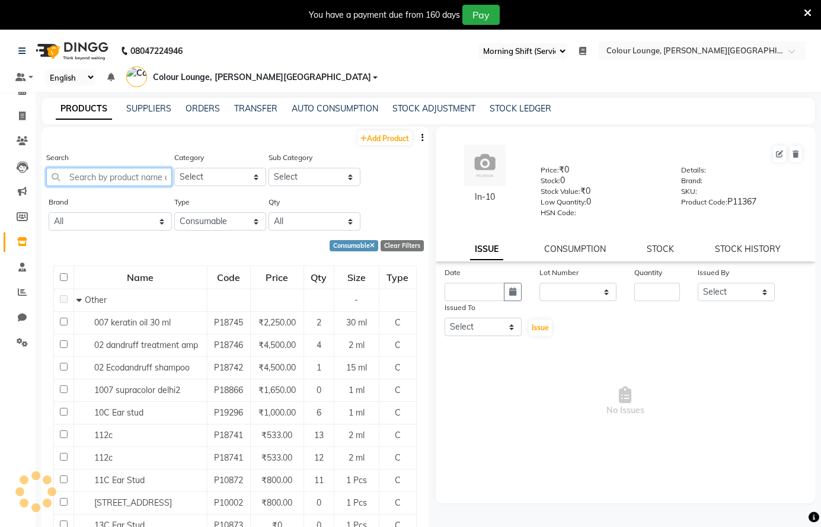
click at [95, 181] on input "text" at bounding box center [109, 177] width 126 height 18
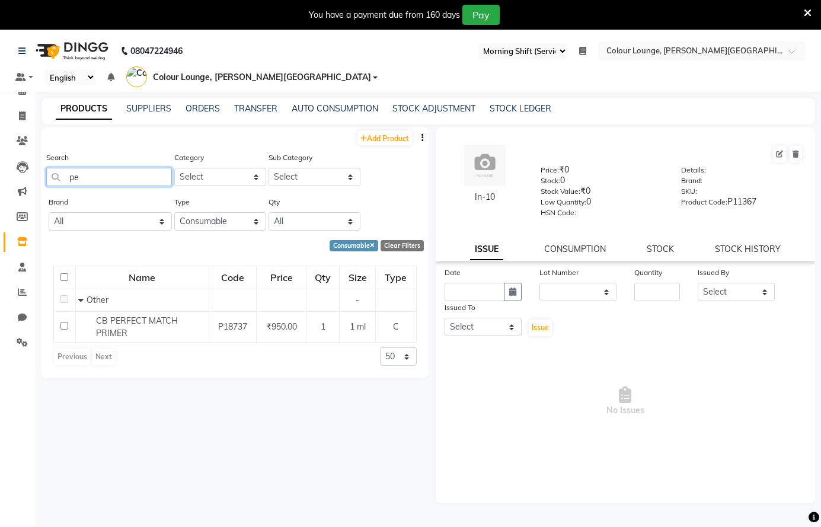
type input "p"
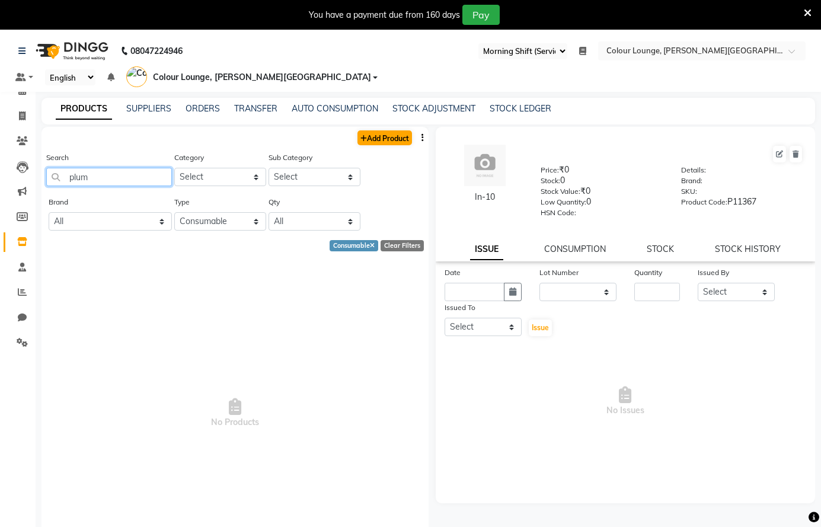
type input "plum"
click at [380, 139] on link "Add Product" at bounding box center [384, 137] width 55 height 15
select select "true"
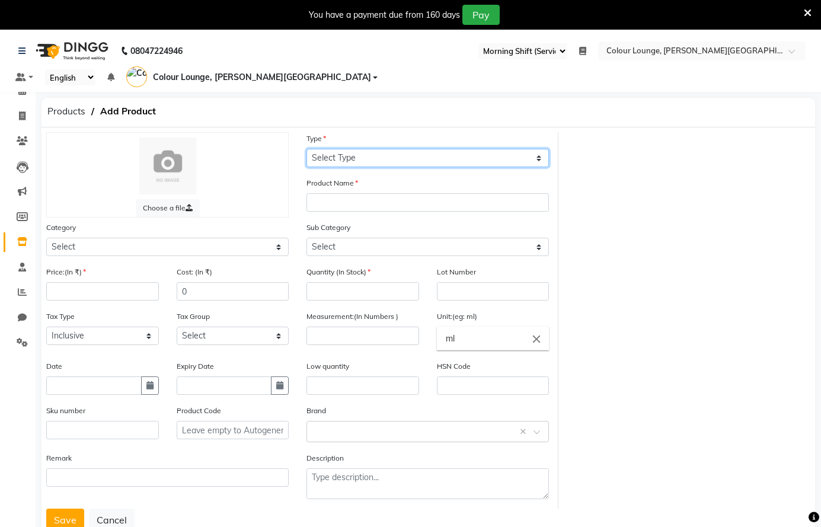
click at [356, 161] on select "Select Type Both Retail Consumable" at bounding box center [427, 158] width 242 height 18
select select "C"
click at [306, 149] on select "Select Type Both Retail Consumable" at bounding box center [427, 158] width 242 height 18
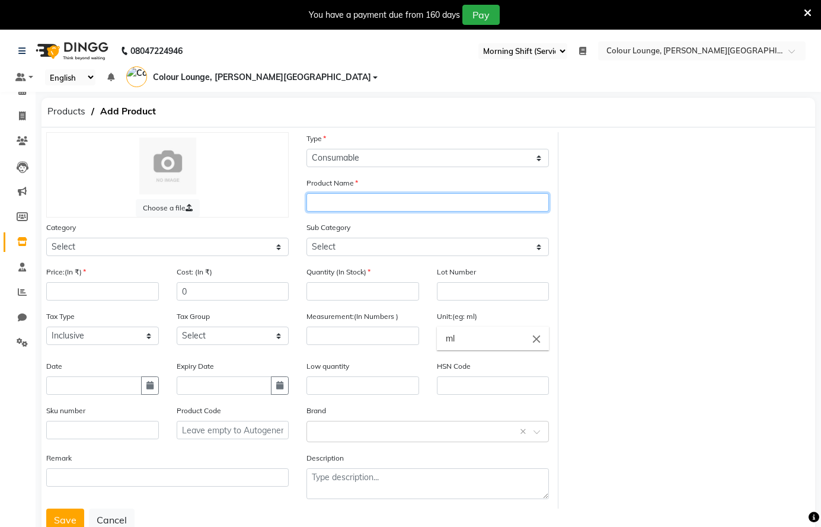
click at [337, 206] on input "text" at bounding box center [427, 202] width 242 height 18
type input "plum"
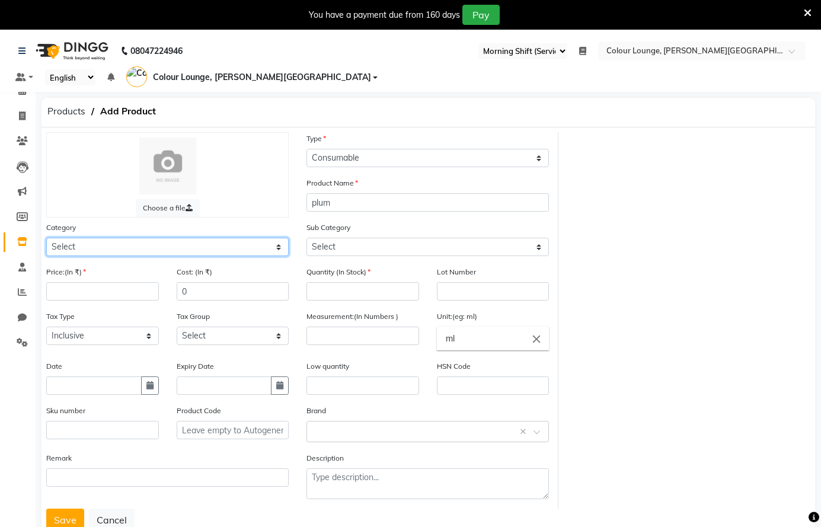
click at [140, 248] on select "Select Hair Skin Makeup Personal Care Appliances Beard Waxing Disposable Thread…" at bounding box center [167, 247] width 242 height 18
select select "1390101000"
click at [46, 238] on select "Select Hair Skin Makeup Personal Care Appliances Beard Waxing Disposable Thread…" at bounding box center [167, 247] width 242 height 18
click at [85, 303] on div "Price:(In ₹)" at bounding box center [102, 287] width 130 height 44
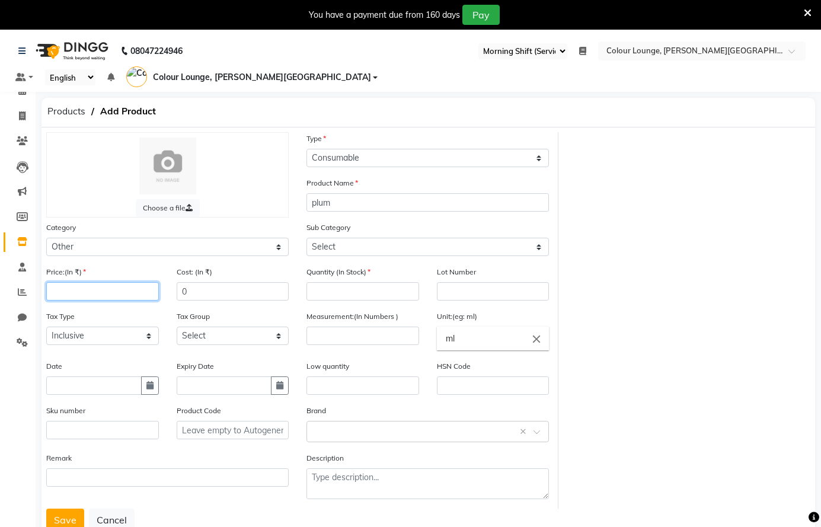
click at [82, 293] on input "number" at bounding box center [102, 291] width 113 height 18
type input "1"
click at [386, 290] on input "number" at bounding box center [362, 291] width 113 height 18
type input "0"
click at [383, 342] on input "number" at bounding box center [362, 335] width 113 height 18
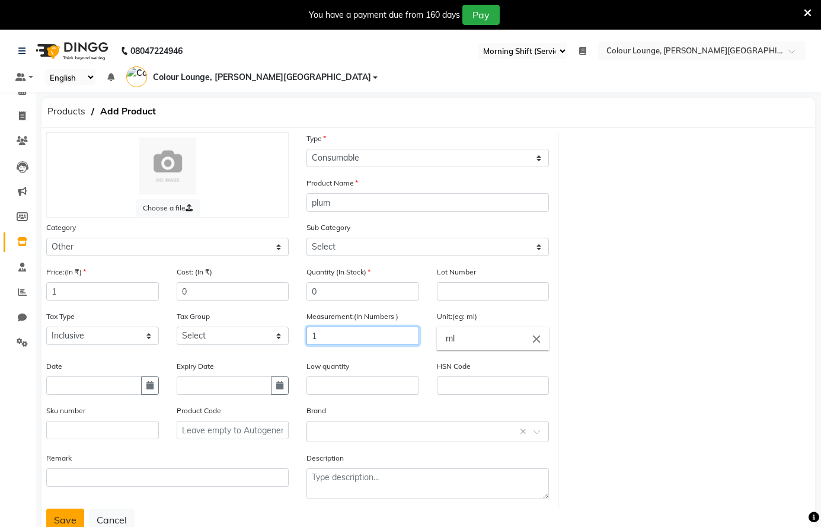
type input "1"
click at [74, 519] on button "Save" at bounding box center [65, 519] width 38 height 23
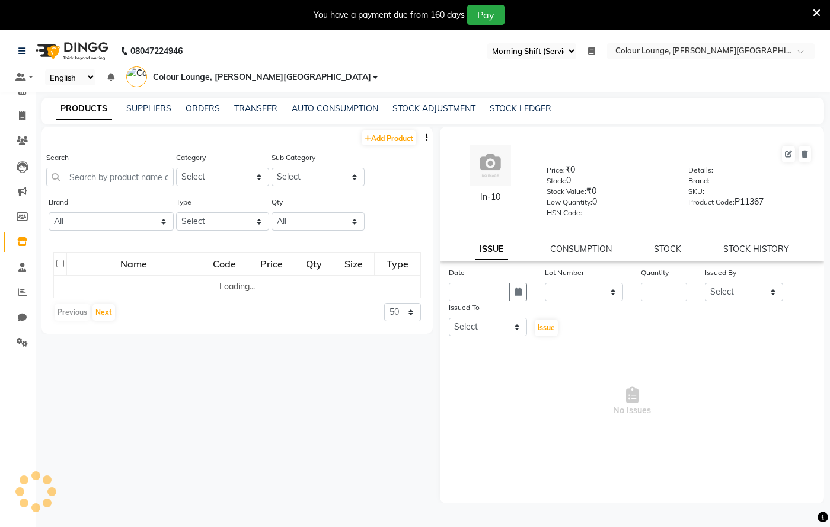
select select "67"
select select
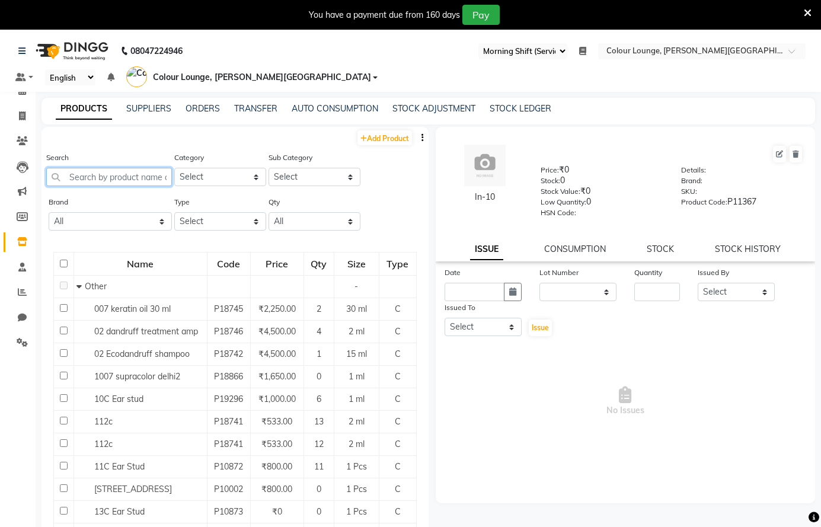
click at [116, 174] on input "text" at bounding box center [109, 177] width 126 height 18
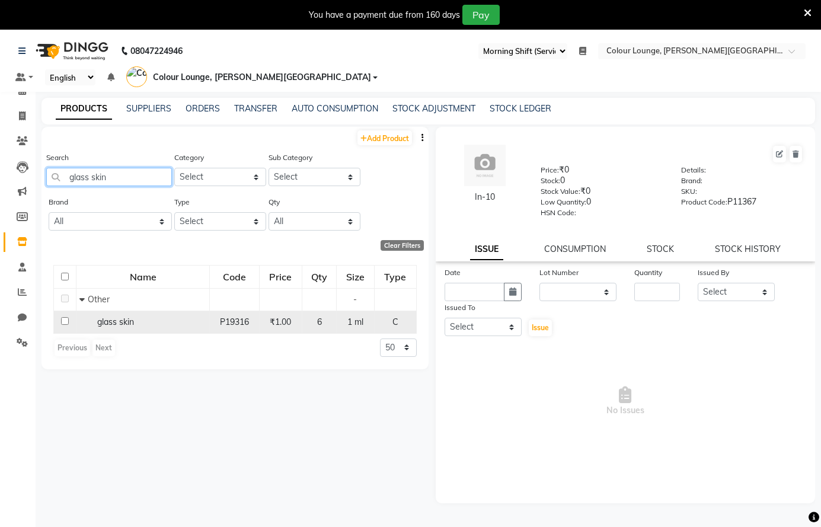
type input "glass skin"
click at [65, 322] on input "checkbox" at bounding box center [65, 321] width 8 height 8
checkbox input "true"
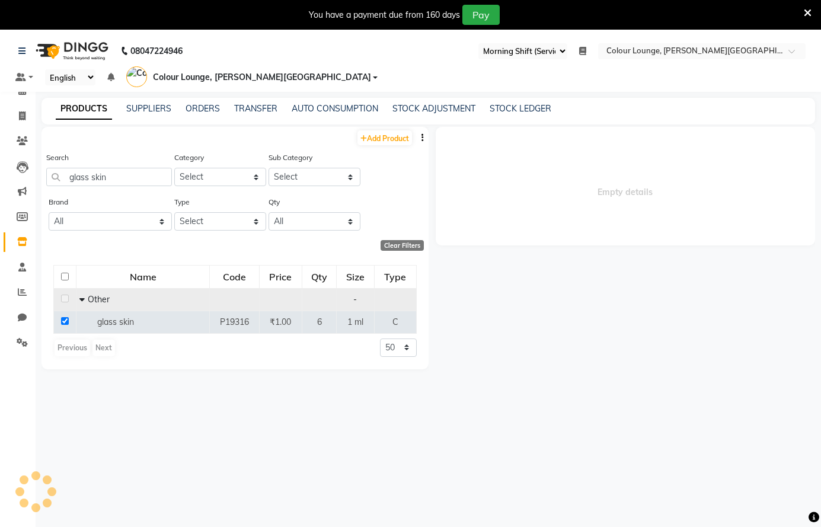
select select
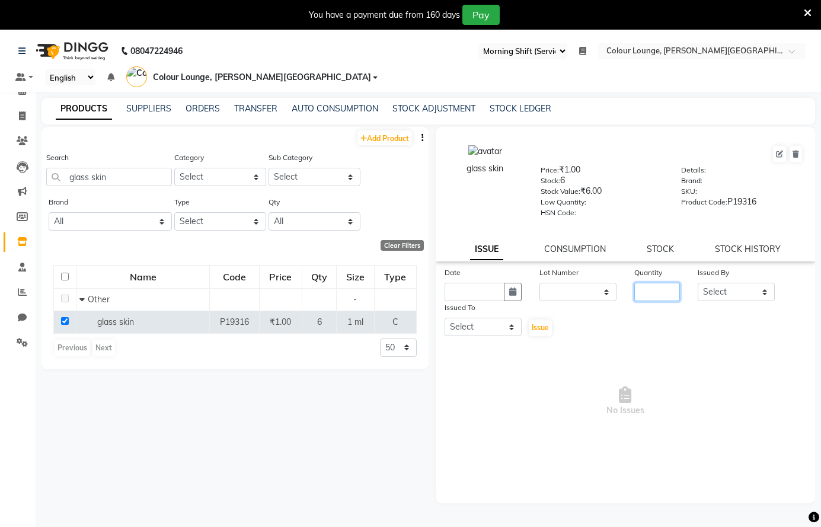
click at [671, 295] on input "number" at bounding box center [657, 292] width 46 height 18
type input "6"
click at [725, 300] on div "Date Lot Number None Quantity 6 Issued By Select Admin [PERSON_NAME] [PERSON_NA…" at bounding box center [626, 301] width 380 height 71
drag, startPoint x: 724, startPoint y: 290, endPoint x: 722, endPoint y: 284, distance: 6.4
click at [722, 287] on select "Select Admin [PERSON_NAME] [PERSON_NAME] BALBHARTI SHARMA Colour Lounge, [PERSO…" at bounding box center [735, 292] width 77 height 18
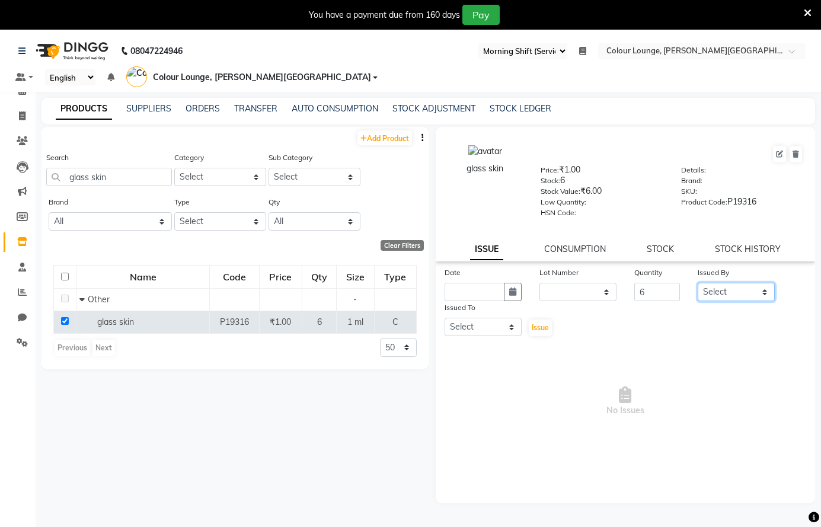
select select "70024"
click at [697, 283] on select "Select Admin [PERSON_NAME] [PERSON_NAME] BALBHARTI SHARMA Colour Lounge, [PERSO…" at bounding box center [735, 292] width 77 height 18
click at [485, 326] on select "Select Admin [PERSON_NAME] [PERSON_NAME] BALBHARTI SHARMA Colour Lounge, [PERSO…" at bounding box center [482, 327] width 77 height 18
select select "70009"
click at [444, 318] on select "Select Admin [PERSON_NAME] [PERSON_NAME] BALBHARTI SHARMA Colour Lounge, [PERSO…" at bounding box center [482, 327] width 77 height 18
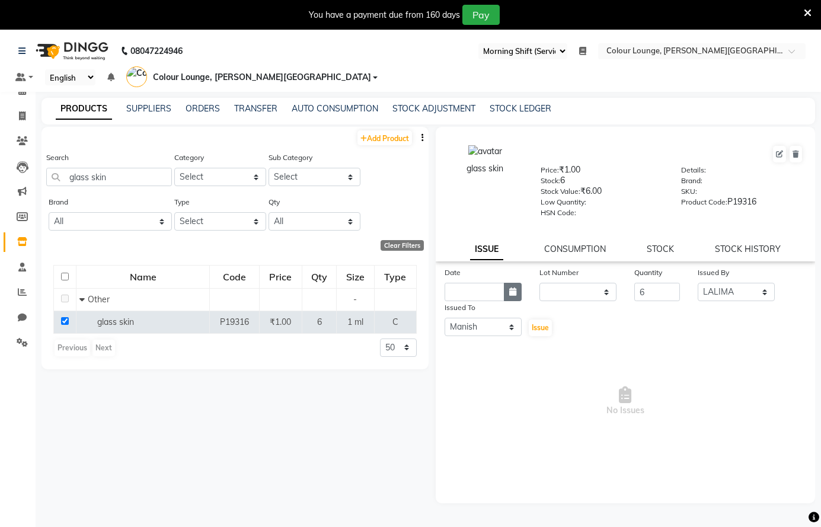
click at [504, 290] on button "button" at bounding box center [513, 292] width 18 height 18
select select "9"
select select "2025"
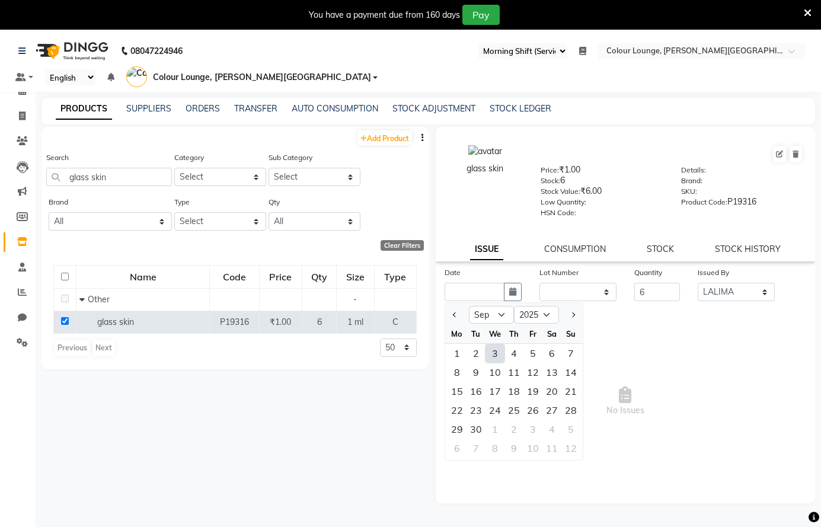
click at [495, 353] on div "3" at bounding box center [494, 353] width 19 height 19
type input "03-09-2025"
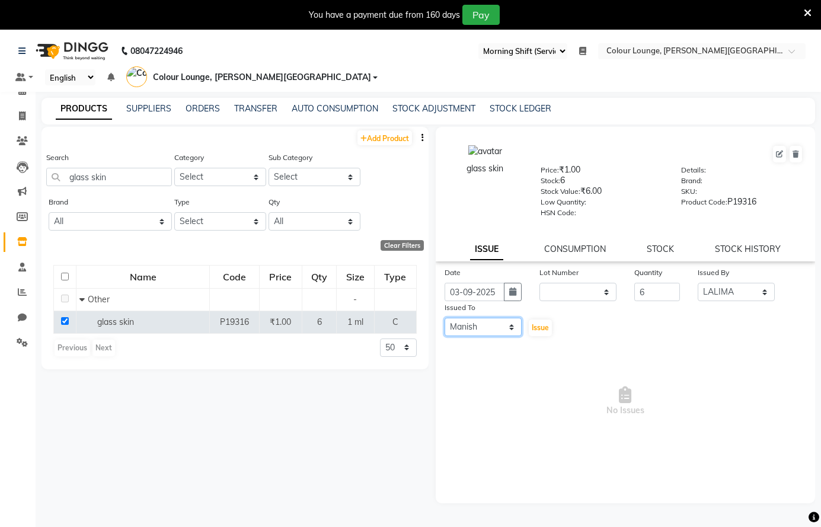
click at [511, 329] on select "Select Admin [PERSON_NAME] [PERSON_NAME] BALBHARTI SHARMA Colour Lounge, [PERSO…" at bounding box center [482, 327] width 77 height 18
select select "70013"
click at [444, 318] on select "Select Admin [PERSON_NAME] [PERSON_NAME] BALBHARTI SHARMA Colour Lounge, [PERSO…" at bounding box center [482, 327] width 77 height 18
click at [533, 325] on span "Issue" at bounding box center [539, 327] width 17 height 9
select select
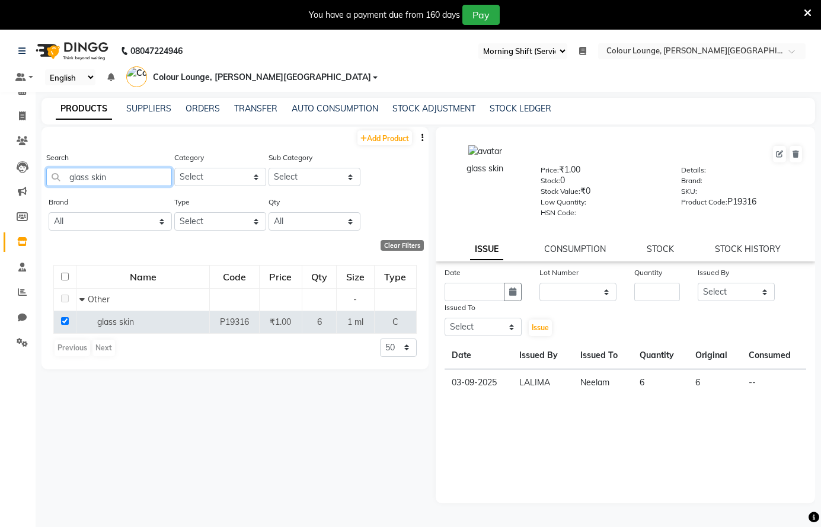
click at [137, 174] on input "glass skin" at bounding box center [109, 177] width 126 height 18
type input "g"
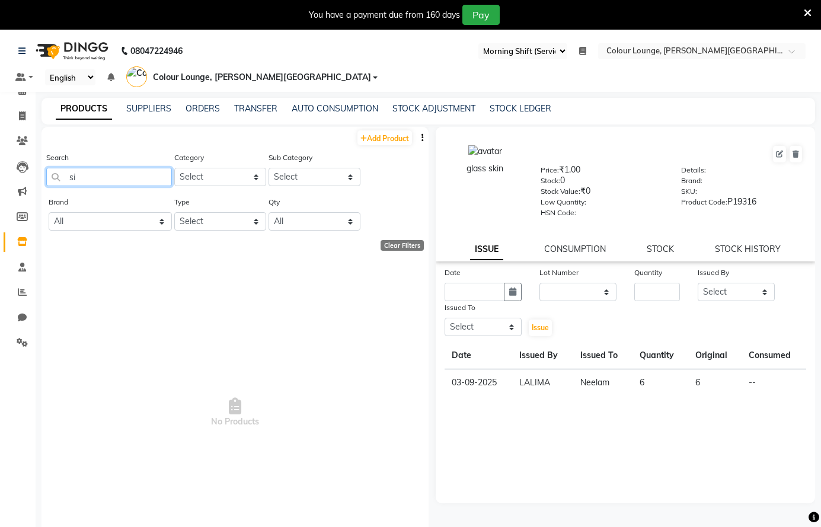
type input "s"
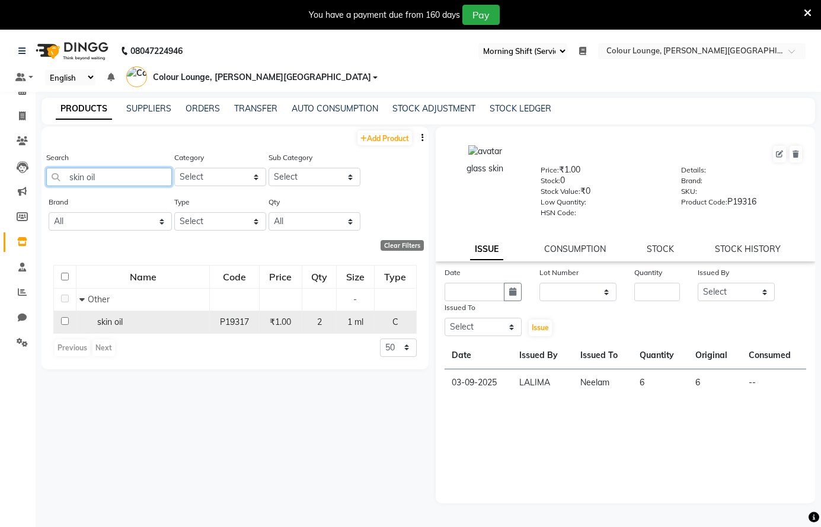
type input "skin oil"
drag, startPoint x: 56, startPoint y: 315, endPoint x: 68, endPoint y: 321, distance: 13.0
click at [56, 316] on td at bounding box center [65, 321] width 23 height 23
click at [65, 319] on input "checkbox" at bounding box center [65, 321] width 8 height 8
checkbox input "true"
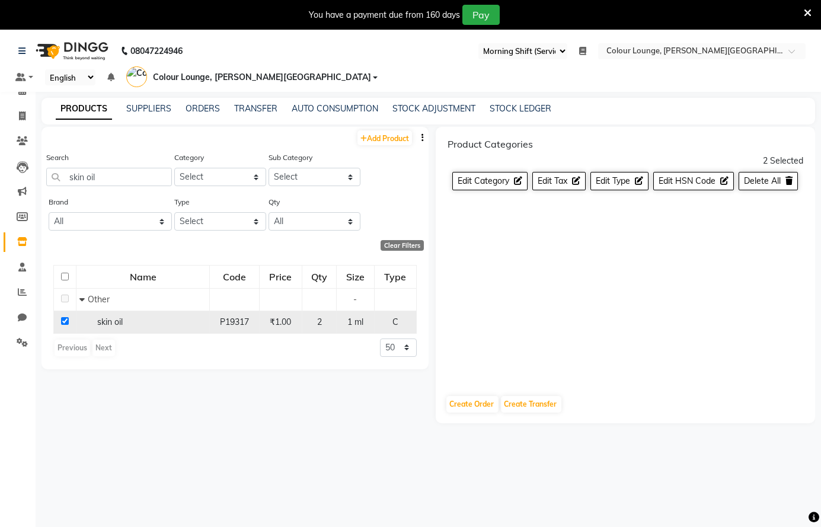
click at [126, 318] on div "skin oil" at bounding box center [142, 322] width 127 height 12
drag, startPoint x: 159, startPoint y: 326, endPoint x: 168, endPoint y: 361, distance: 35.9
click at [159, 327] on div "skin oil" at bounding box center [142, 322] width 127 height 12
click at [234, 414] on div "Add Product Search skin oil Category Select Hair Skin Makeup Personal Care Appl…" at bounding box center [234, 337] width 387 height 420
drag, startPoint x: 100, startPoint y: 180, endPoint x: 126, endPoint y: 190, distance: 28.5
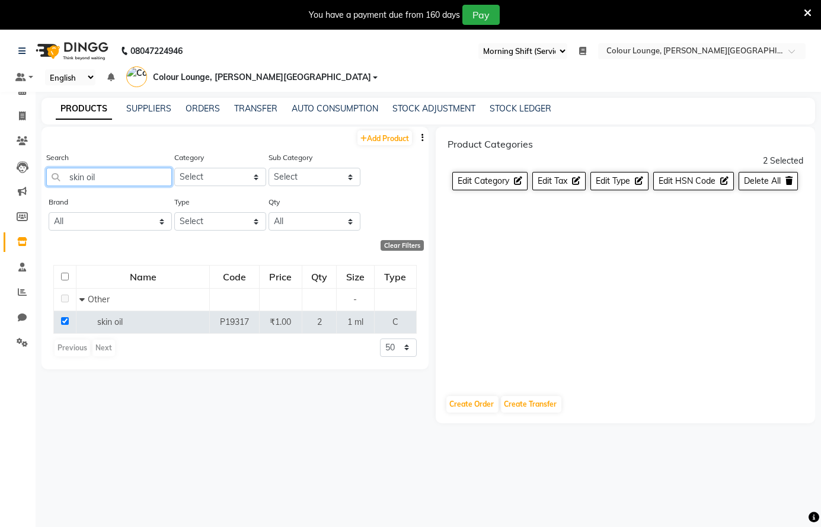
click at [100, 180] on input "skin oil" at bounding box center [109, 177] width 126 height 18
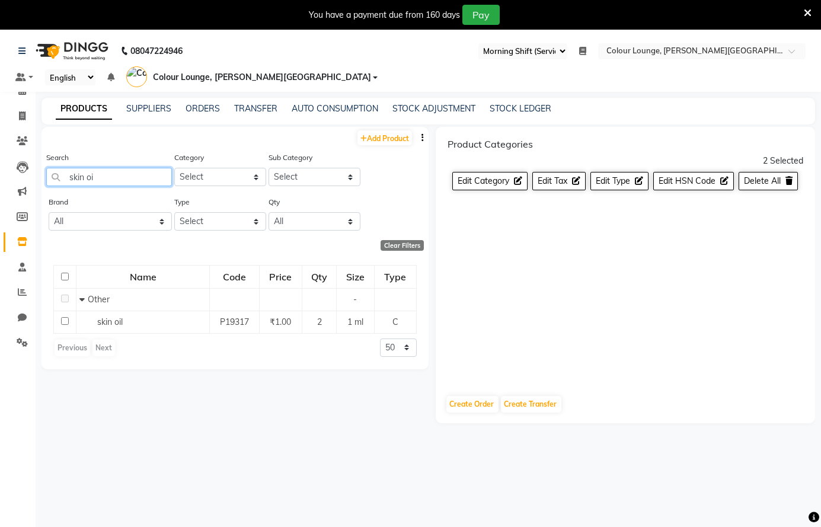
type input "skin oi"
click at [579, 318] on div "Product Categories 2 Selected Edit Category Edit Tax Edit Type Edit HSN Code De…" at bounding box center [626, 256] width 380 height 258
click at [200, 456] on div "Add Product Search skin oi Category Select Hair Skin Makeup Personal Care Appli…" at bounding box center [234, 337] width 387 height 420
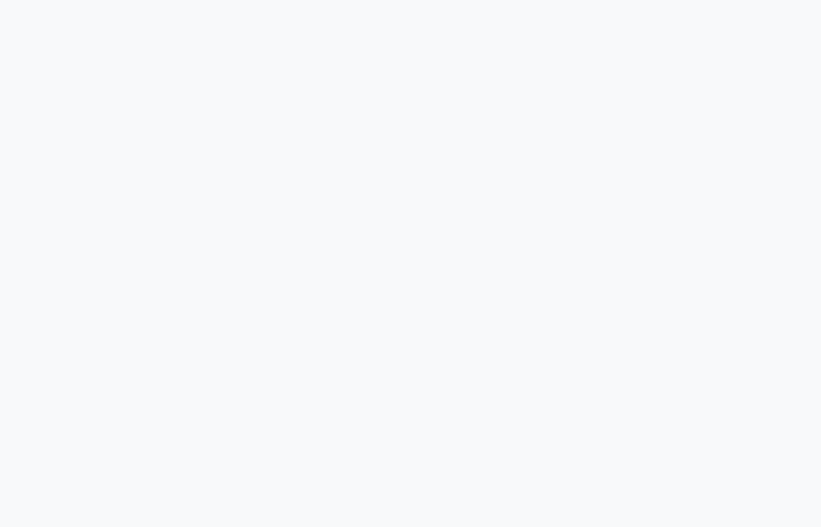
select select "67"
select select
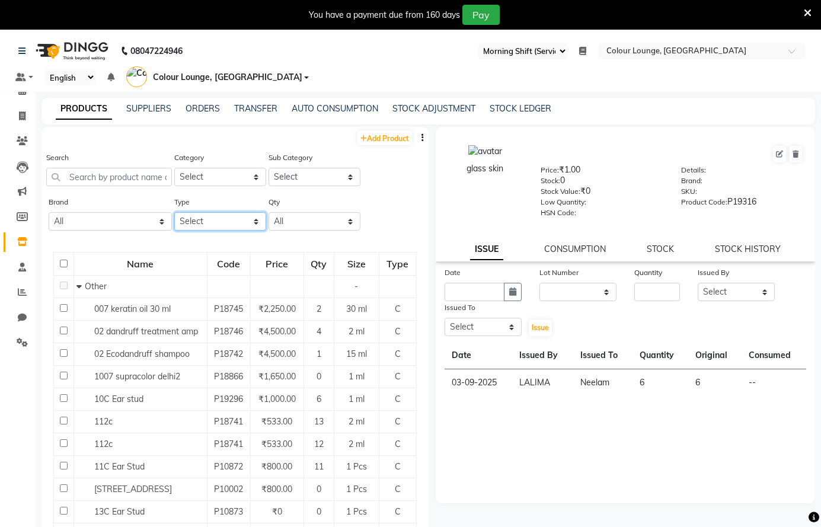
drag, startPoint x: 203, startPoint y: 217, endPoint x: 207, endPoint y: 229, distance: 12.0
click at [204, 220] on select "Select Both Retail Consumable" at bounding box center [220, 221] width 92 height 18
select select "C"
click at [174, 212] on select "Select Both Retail Consumable" at bounding box center [220, 221] width 92 height 18
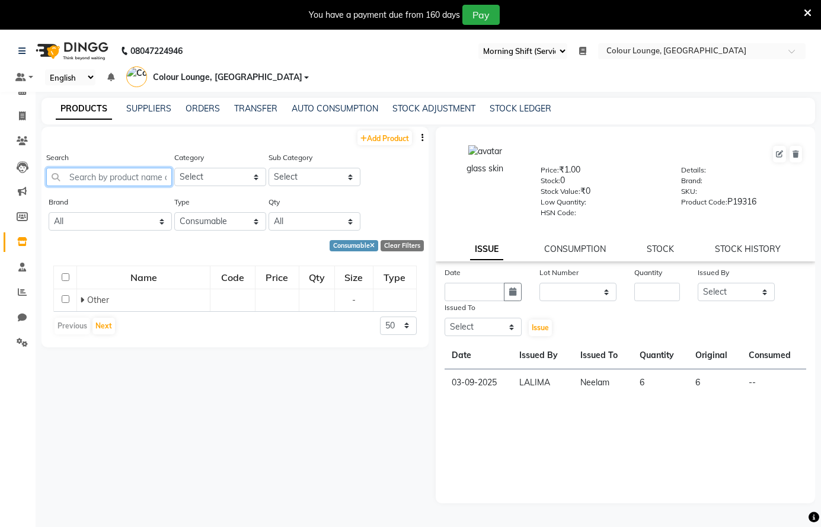
click at [138, 177] on input "text" at bounding box center [109, 177] width 126 height 18
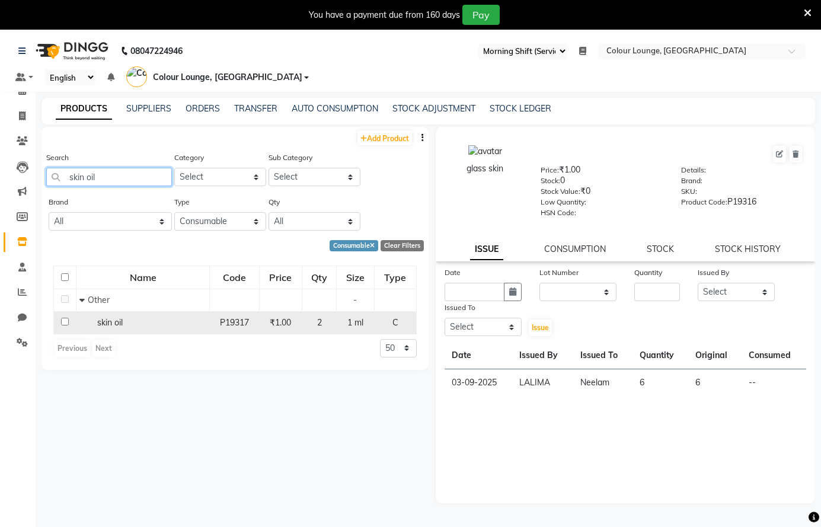
type input "skin oil"
click at [62, 321] on input "checkbox" at bounding box center [65, 322] width 8 height 8
checkbox input "true"
select select
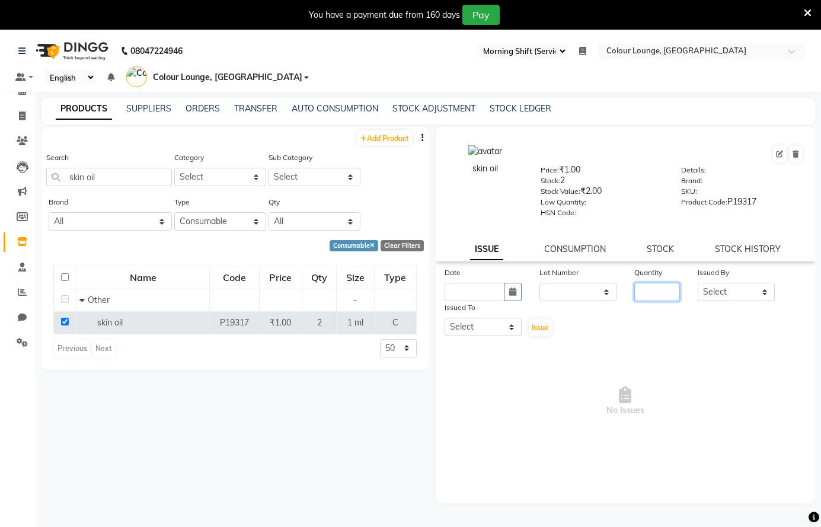
click at [649, 295] on input "number" at bounding box center [657, 292] width 46 height 18
type input "2"
click at [743, 294] on select "Select Admin [PERSON_NAME] [PERSON_NAME] Colour Lounge, [GEOGRAPHIC_DATA], [GEO…" at bounding box center [735, 292] width 77 height 18
select select "70008"
click at [697, 283] on select "Select Admin [PERSON_NAME] [PERSON_NAME] Colour Lounge, [GEOGRAPHIC_DATA], [GEO…" at bounding box center [735, 292] width 77 height 18
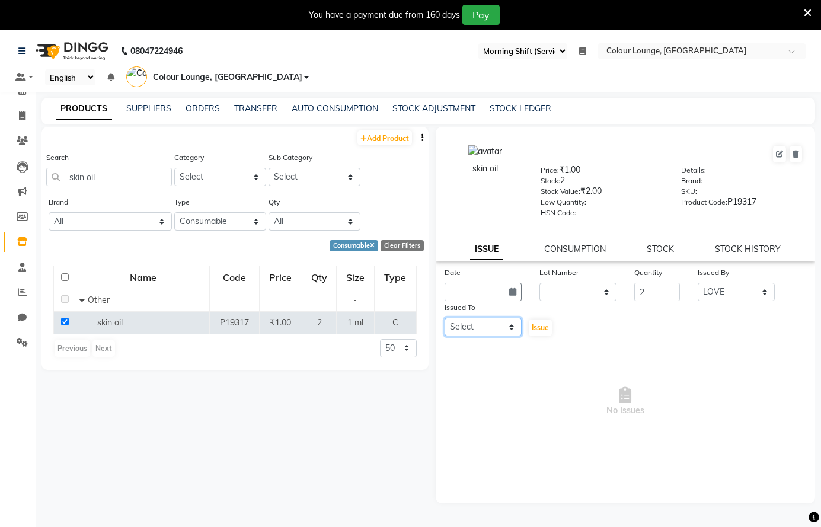
click at [463, 319] on select "Select Admin [PERSON_NAME] [PERSON_NAME] Colour Lounge, [GEOGRAPHIC_DATA], [GEO…" at bounding box center [482, 327] width 77 height 18
select select "84263"
click at [444, 318] on select "Select Admin [PERSON_NAME] [PERSON_NAME] Colour Lounge, [GEOGRAPHIC_DATA], [GEO…" at bounding box center [482, 327] width 77 height 18
click at [507, 287] on button "button" at bounding box center [513, 292] width 18 height 18
select select "9"
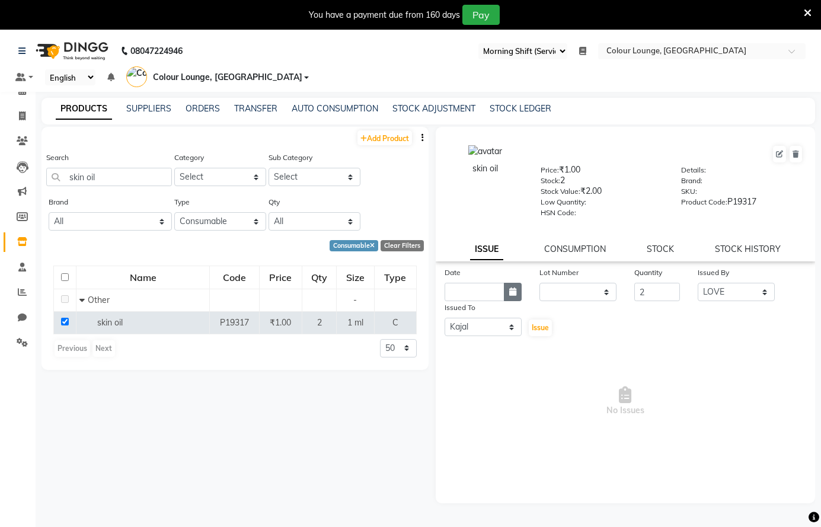
select select "2025"
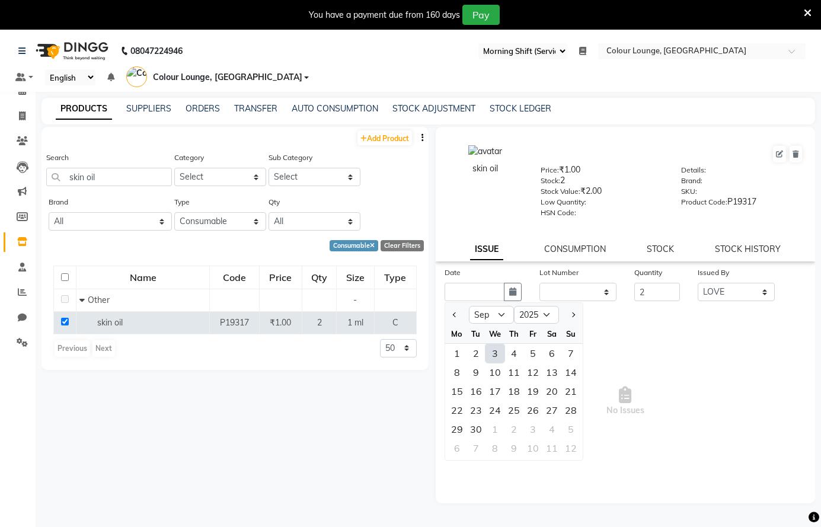
drag, startPoint x: 491, startPoint y: 354, endPoint x: 501, endPoint y: 350, distance: 10.6
click at [492, 355] on div "3" at bounding box center [494, 353] width 19 height 19
type input "03-09-2025"
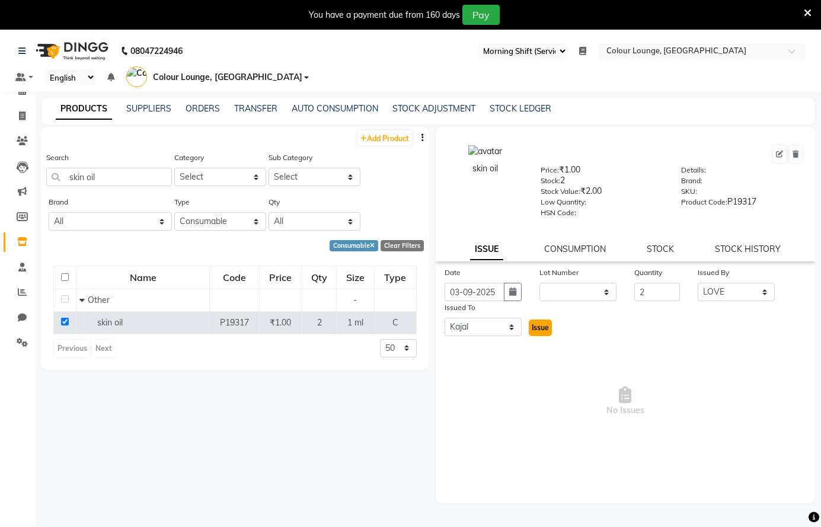
click at [546, 329] on span "Issue" at bounding box center [539, 327] width 17 height 9
select select
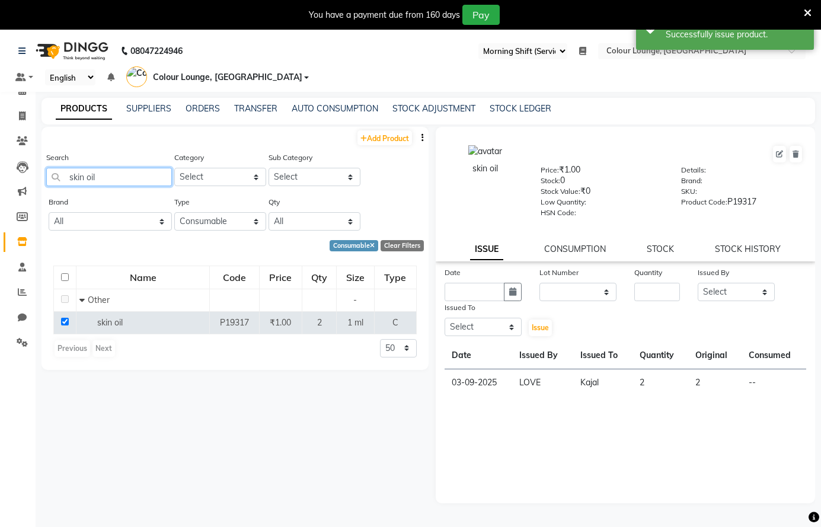
click at [122, 181] on input "skin oil" at bounding box center [109, 177] width 126 height 18
type input "s"
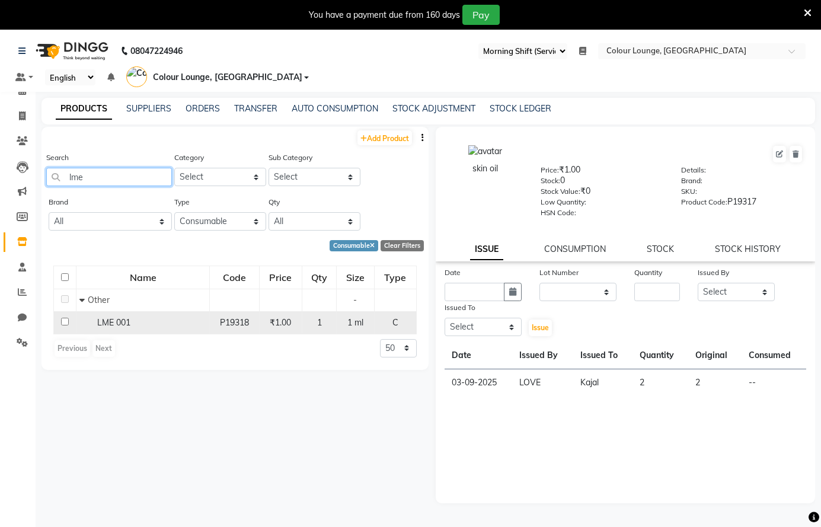
type input "lme"
click at [131, 329] on td "LME 001" at bounding box center [142, 322] width 133 height 23
click at [71, 322] on td at bounding box center [65, 322] width 23 height 23
click at [125, 324] on span "LME 001" at bounding box center [113, 322] width 33 height 11
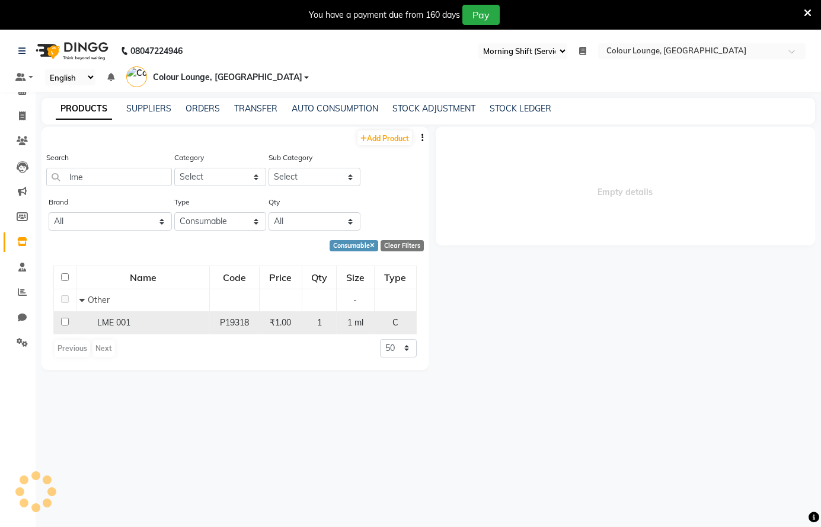
select select
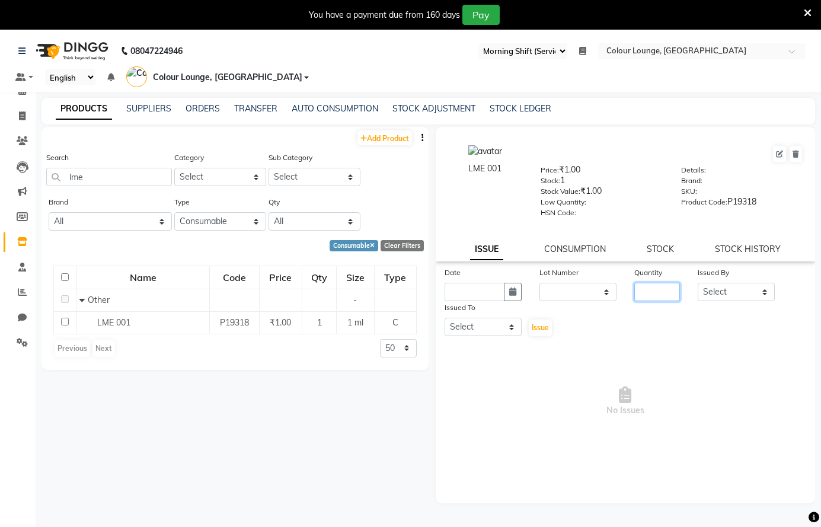
click at [650, 290] on input "number" at bounding box center [657, 292] width 46 height 18
type input "1"
drag, startPoint x: 737, startPoint y: 296, endPoint x: 742, endPoint y: 293, distance: 6.1
click at [742, 293] on select "Select Admin [PERSON_NAME] [PERSON_NAME] BALBHARTI SHARMA Colour Lounge, [PERSO…" at bounding box center [735, 292] width 77 height 18
select select "70023"
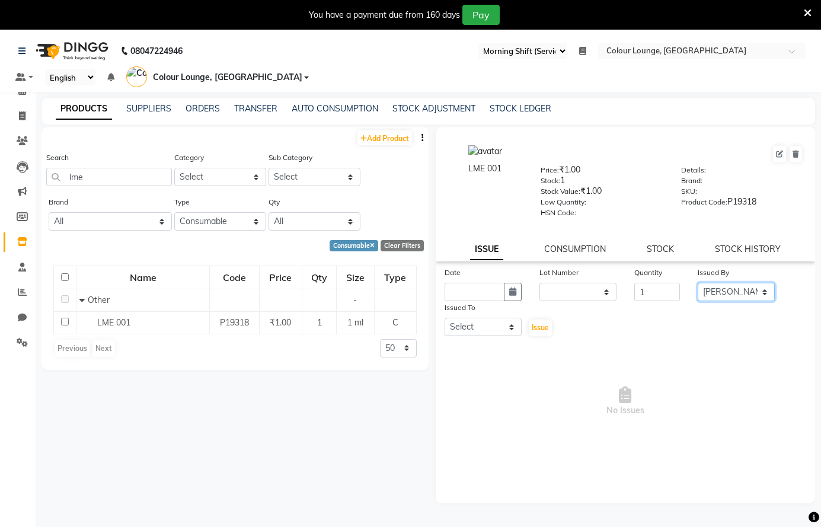
click at [697, 283] on select "Select Admin [PERSON_NAME] [PERSON_NAME] BALBHARTI SHARMA Colour Lounge, [PERSO…" at bounding box center [735, 292] width 77 height 18
drag, startPoint x: 492, startPoint y: 328, endPoint x: 498, endPoint y: 321, distance: 9.6
click at [496, 324] on select "Select Admin [PERSON_NAME] [PERSON_NAME] BALBHARTI SHARMA Colour Lounge, [PERSO…" at bounding box center [482, 327] width 77 height 18
select select "87919"
click at [444, 318] on select "Select Admin [PERSON_NAME] [PERSON_NAME] BALBHARTI SHARMA Colour Lounge, [PERSO…" at bounding box center [482, 327] width 77 height 18
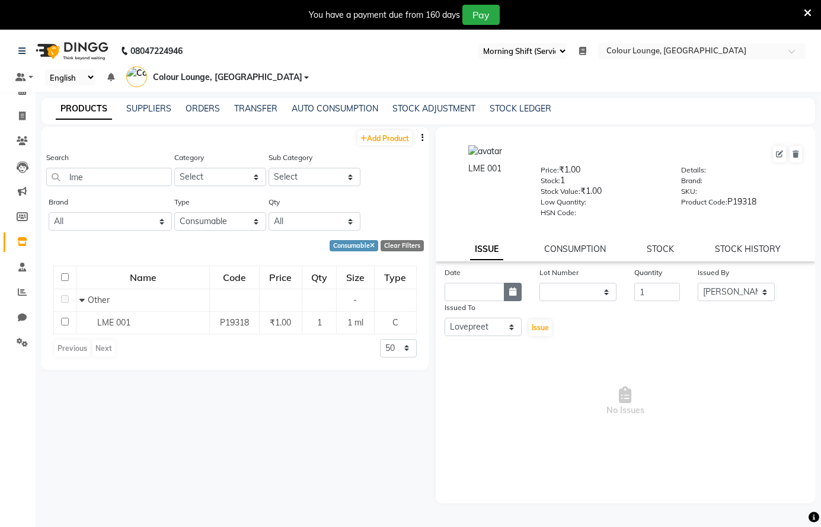
click at [510, 292] on icon "button" at bounding box center [512, 291] width 7 height 8
select select "9"
select select "2025"
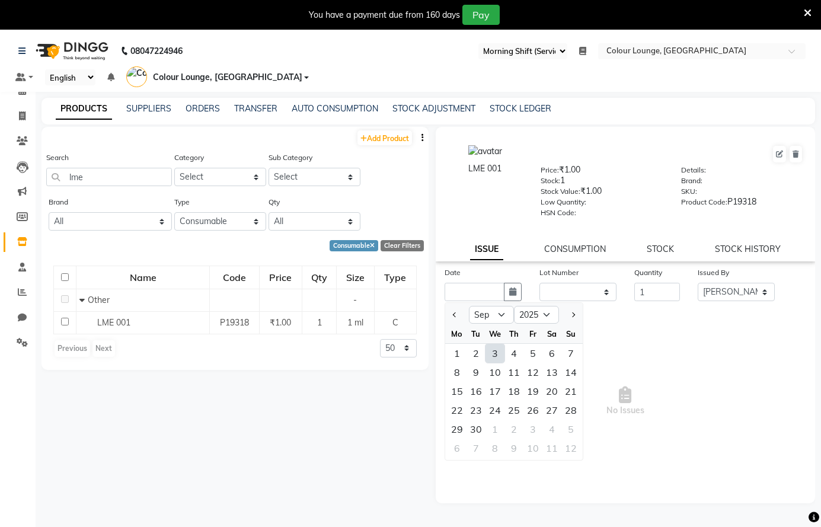
drag, startPoint x: 498, startPoint y: 353, endPoint x: 505, endPoint y: 346, distance: 10.1
click at [500, 351] on div "3" at bounding box center [494, 353] width 19 height 19
type input "03-09-2025"
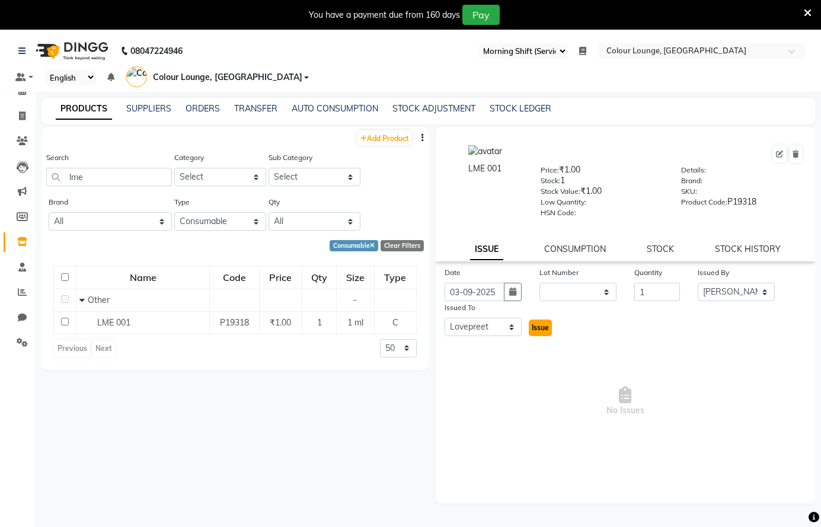
click at [546, 326] on span "Issue" at bounding box center [539, 327] width 17 height 9
select select
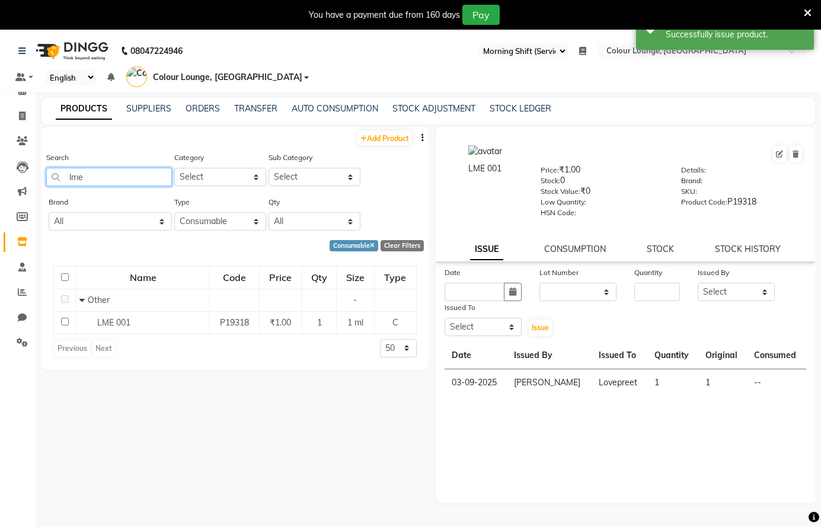
click at [128, 178] on input "lme" at bounding box center [109, 177] width 126 height 18
type input "l"
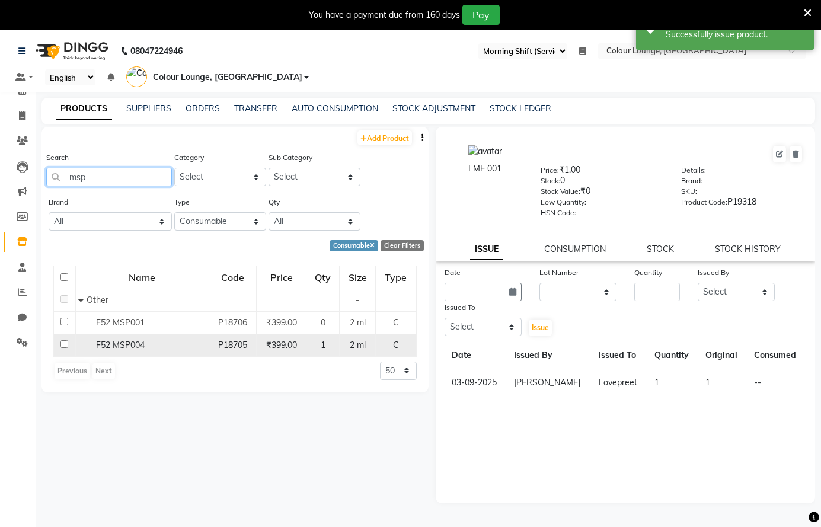
type input "msp"
click at [126, 343] on span "F52 MSP004" at bounding box center [120, 345] width 49 height 11
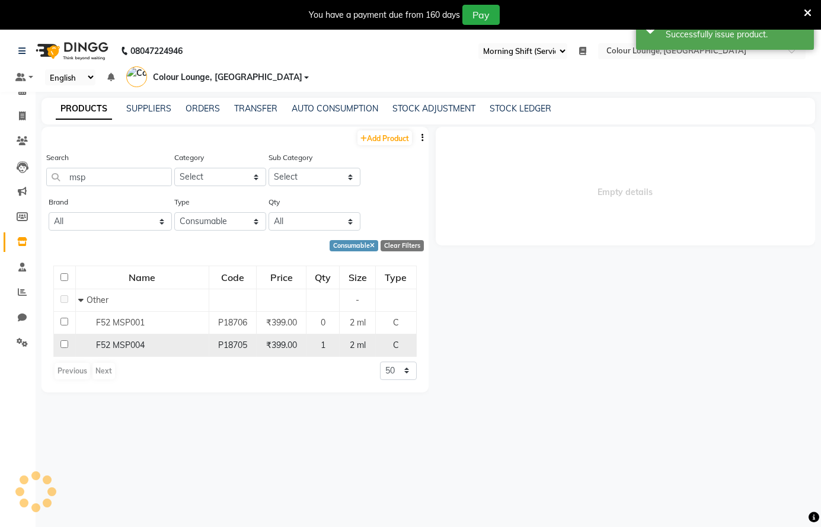
select select
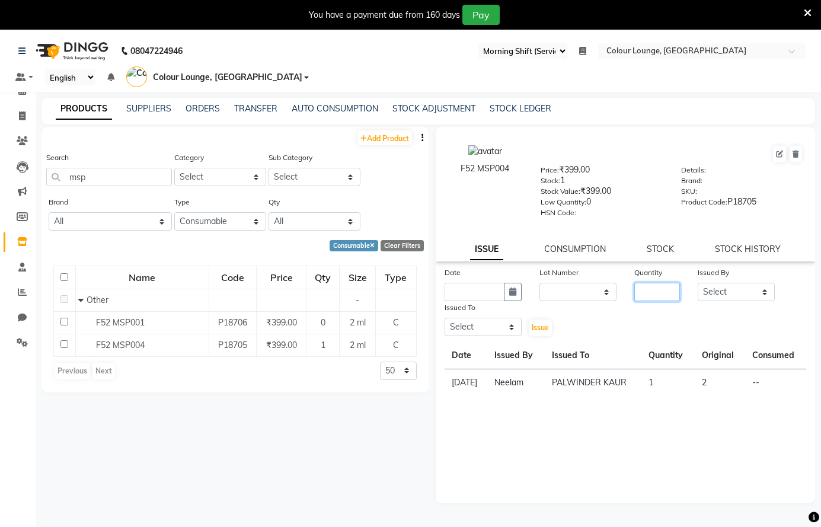
click at [652, 293] on input "number" at bounding box center [657, 292] width 46 height 18
type input "1"
drag, startPoint x: 728, startPoint y: 290, endPoint x: 730, endPoint y: 283, distance: 6.8
click at [729, 284] on select "Select Admin [PERSON_NAME] [PERSON_NAME] BALBHARTI SHARMA Colour Lounge, [PERSO…" at bounding box center [735, 292] width 77 height 18
select select "70023"
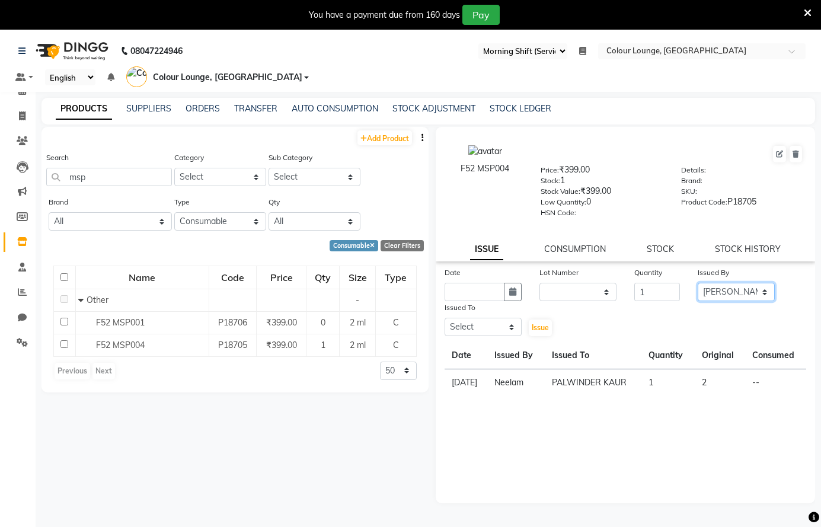
click at [697, 283] on select "Select Admin [PERSON_NAME] [PERSON_NAME] BALBHARTI SHARMA Colour Lounge, [PERSO…" at bounding box center [735, 292] width 77 height 18
drag, startPoint x: 475, startPoint y: 322, endPoint x: 494, endPoint y: 308, distance: 23.4
click at [494, 308] on div "Issued To Select Admin Ankush Ansh Nayyar BALBHARTI SHARMA Colour Lounge, Lawre…" at bounding box center [483, 319] width 95 height 36
select select "70025"
click at [444, 318] on select "Select Admin [PERSON_NAME] [PERSON_NAME] BALBHARTI SHARMA Colour Lounge, [PERSO…" at bounding box center [482, 327] width 77 height 18
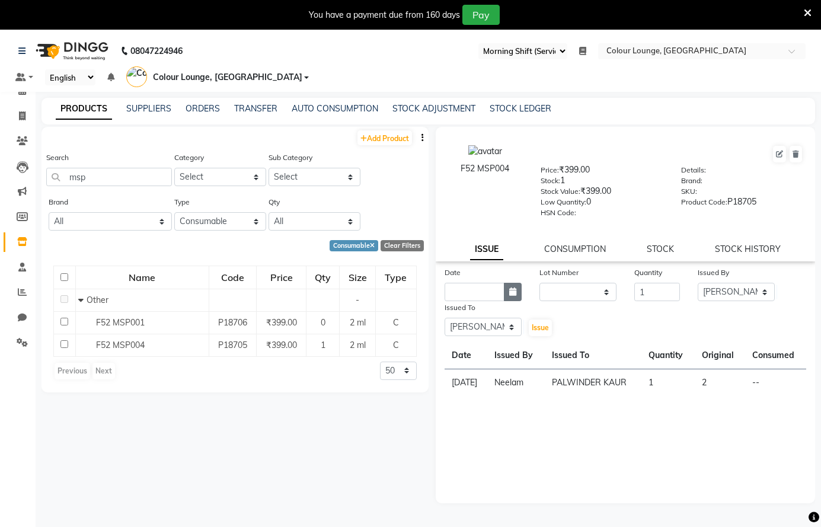
click at [510, 288] on icon "button" at bounding box center [512, 291] width 7 height 8
select select "9"
select select "2025"
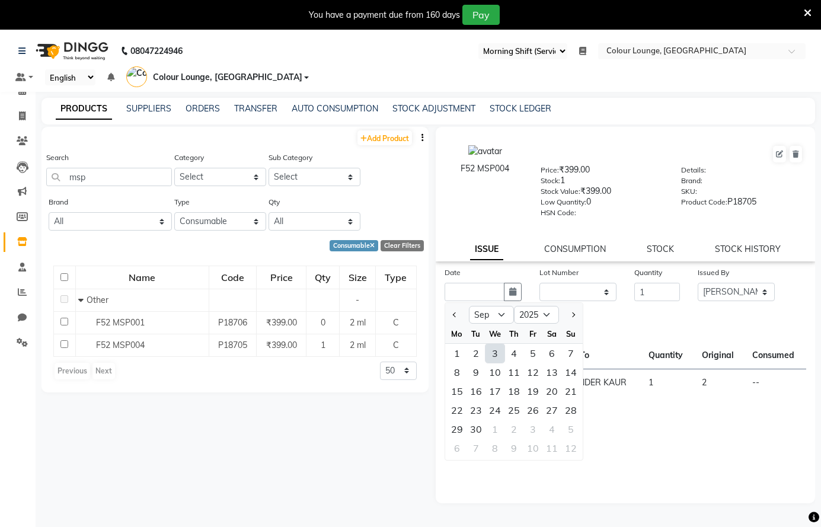
click at [494, 351] on div "3" at bounding box center [494, 353] width 19 height 19
type input "03-09-2025"
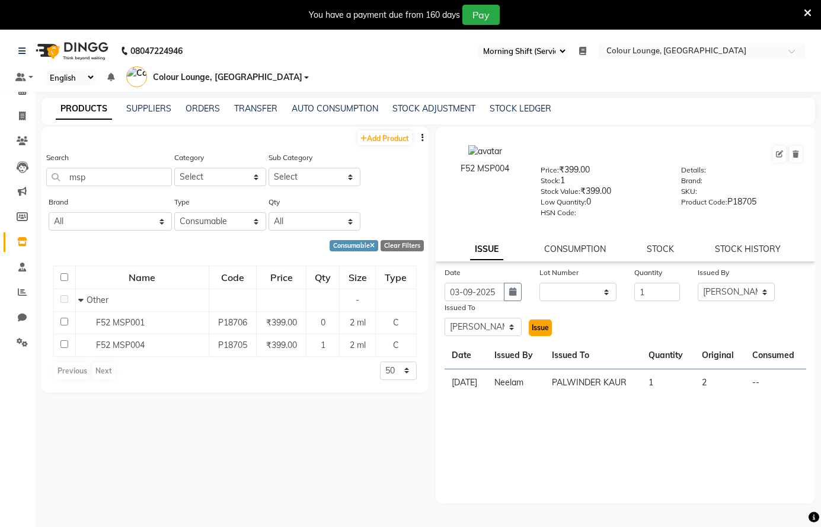
click at [543, 326] on span "Issue" at bounding box center [539, 327] width 17 height 9
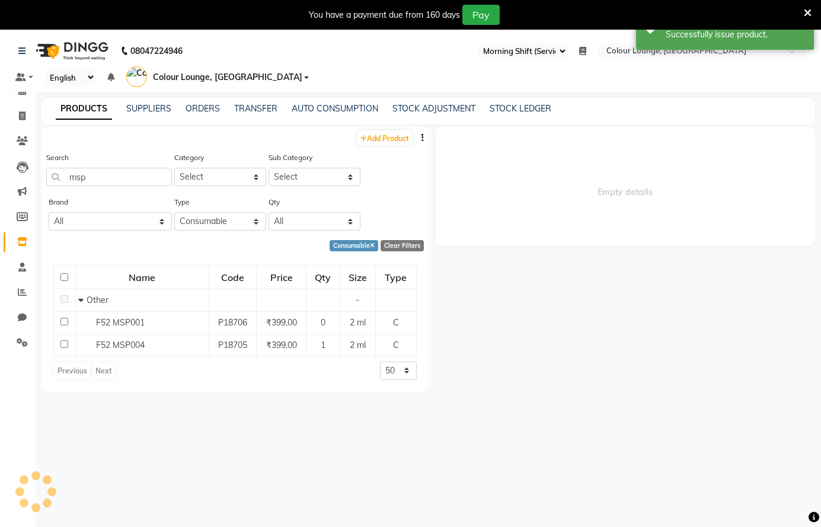
select select
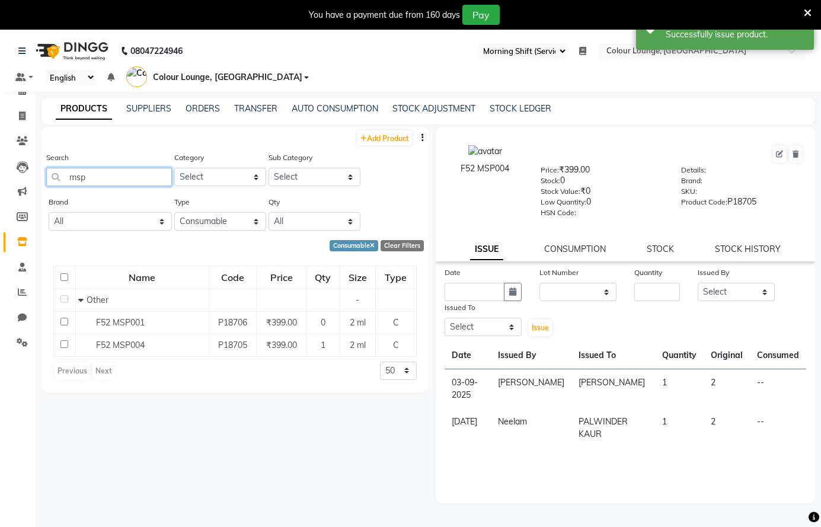
click at [153, 184] on input "msp" at bounding box center [109, 177] width 126 height 18
type input "m"
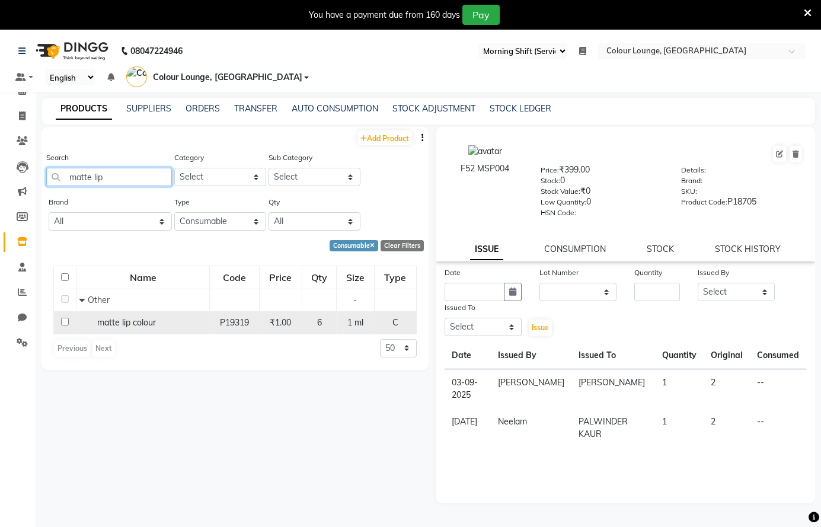
type input "matte lip"
click at [129, 325] on span "matte lip colour" at bounding box center [126, 322] width 59 height 11
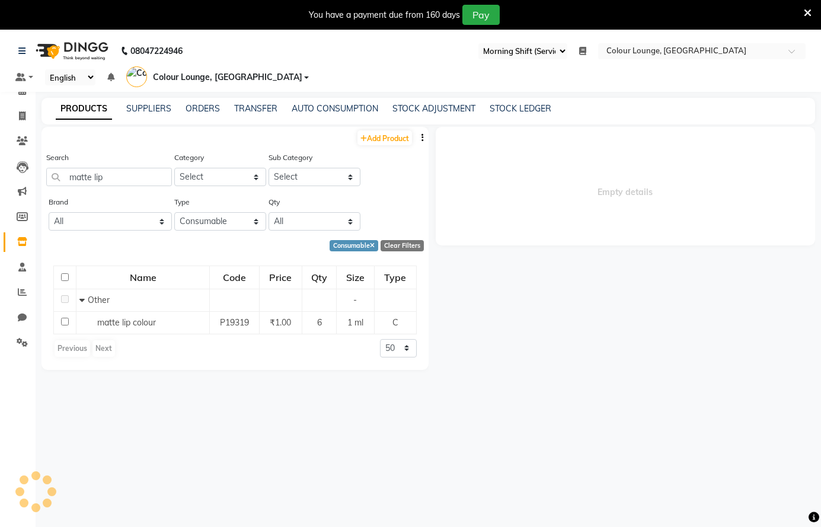
select select
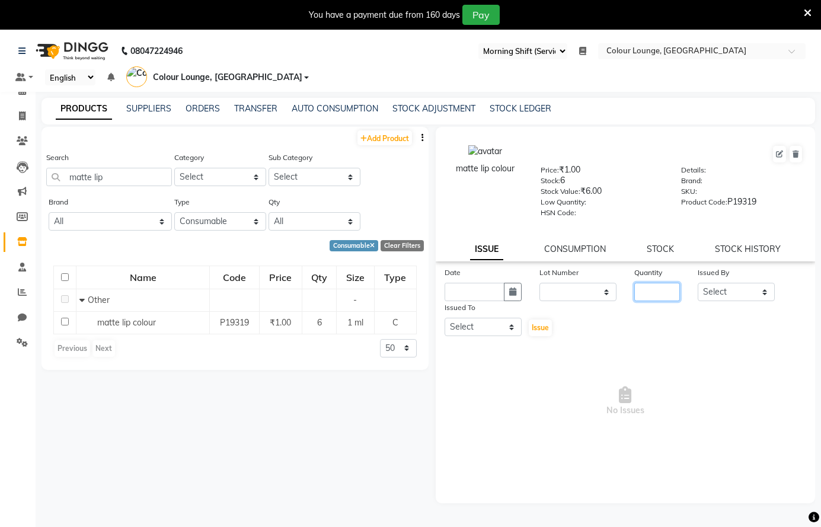
click at [659, 292] on input "number" at bounding box center [657, 292] width 46 height 18
type input "6"
drag, startPoint x: 709, startPoint y: 294, endPoint x: 718, endPoint y: 283, distance: 13.9
click at [715, 287] on select "Select Admin [PERSON_NAME] [PERSON_NAME] BALBHARTI SHARMA Colour Lounge, [PERSO…" at bounding box center [735, 292] width 77 height 18
select select "84263"
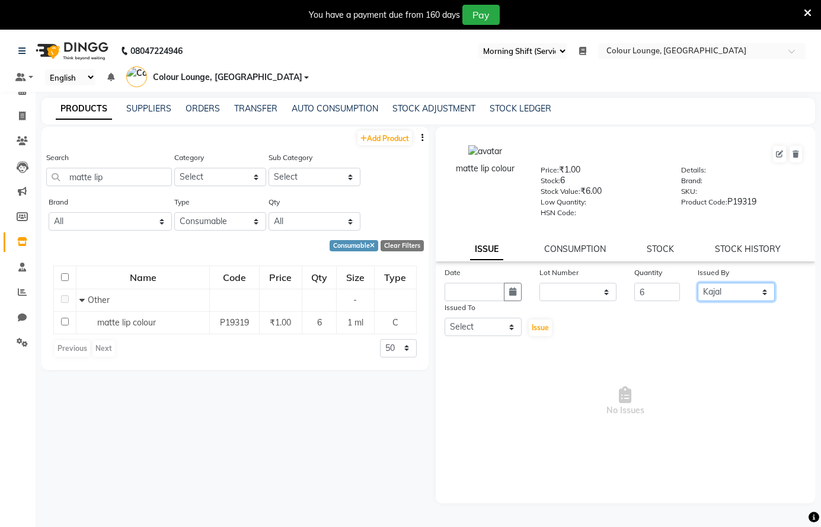
click at [697, 283] on select "Select Admin [PERSON_NAME] [PERSON_NAME] BALBHARTI SHARMA Colour Lounge, [PERSO…" at bounding box center [735, 292] width 77 height 18
click at [489, 321] on select "Select Admin [PERSON_NAME] [PERSON_NAME] BALBHARTI SHARMA Colour Lounge, [PERSO…" at bounding box center [482, 327] width 77 height 18
select select "84263"
click at [444, 318] on select "Select Admin [PERSON_NAME] [PERSON_NAME] BALBHARTI SHARMA Colour Lounge, [PERSO…" at bounding box center [482, 327] width 77 height 18
click at [514, 289] on icon "button" at bounding box center [512, 291] width 7 height 8
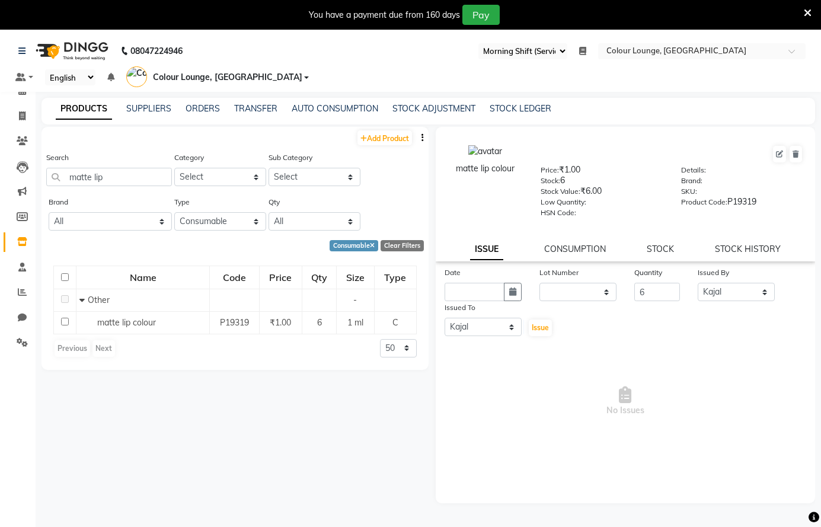
select select "9"
select select "2025"
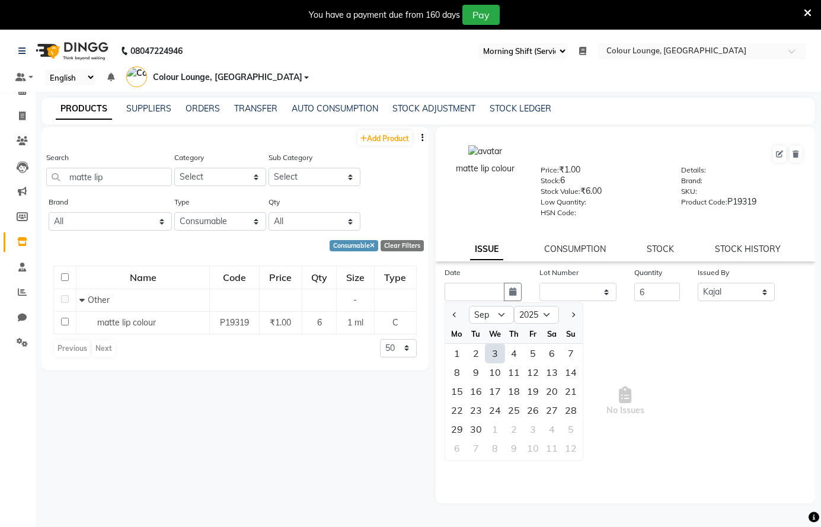
click at [491, 354] on div "3" at bounding box center [494, 353] width 19 height 19
type input "03-09-2025"
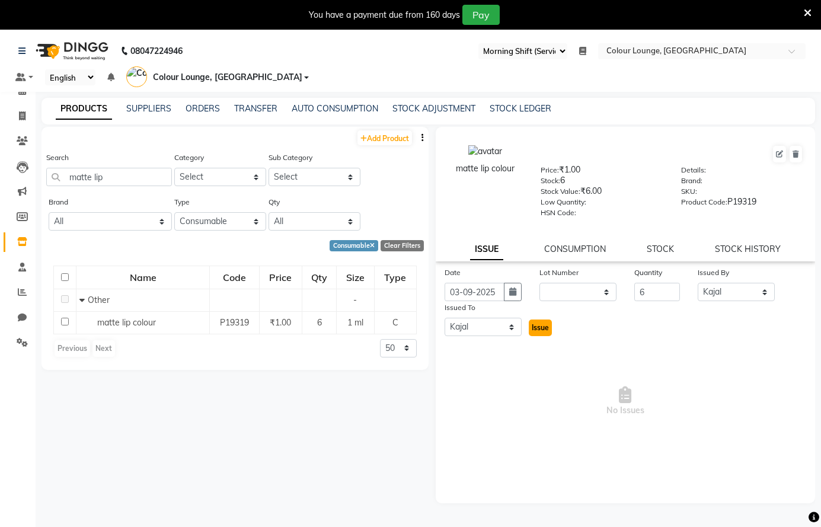
click at [543, 326] on span "Issue" at bounding box center [539, 327] width 17 height 9
select select
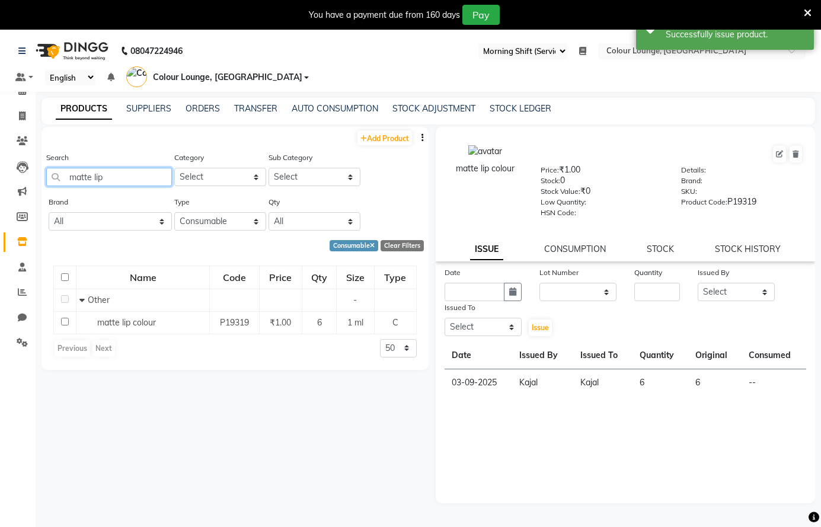
click at [135, 176] on input "matte lip" at bounding box center [109, 177] width 126 height 18
type input "m"
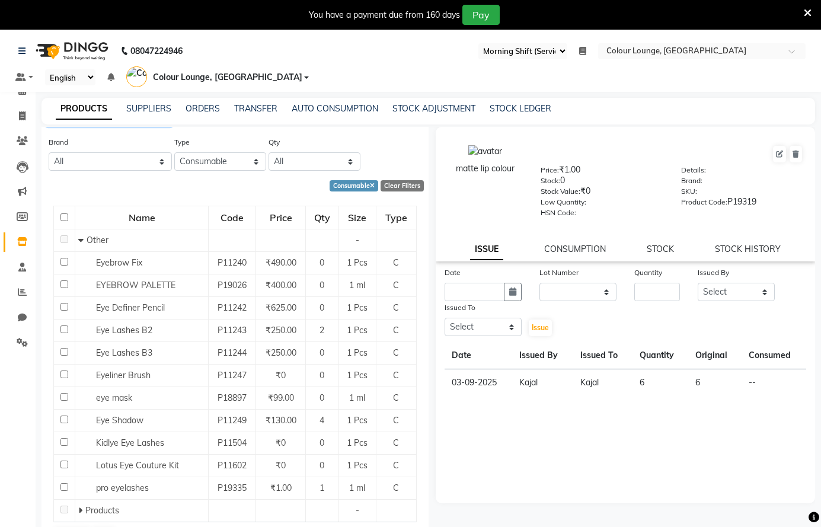
scroll to position [71, 0]
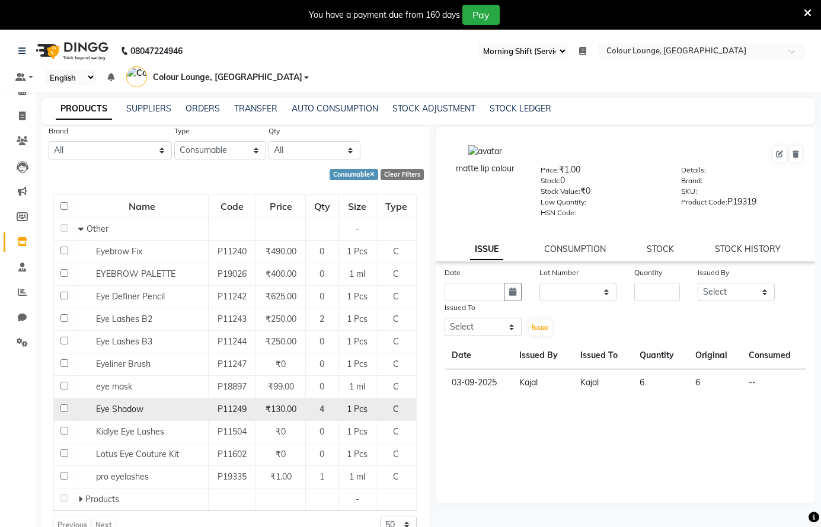
type input "eye"
click at [151, 409] on div "Eye Shadow" at bounding box center [141, 409] width 127 height 12
select select
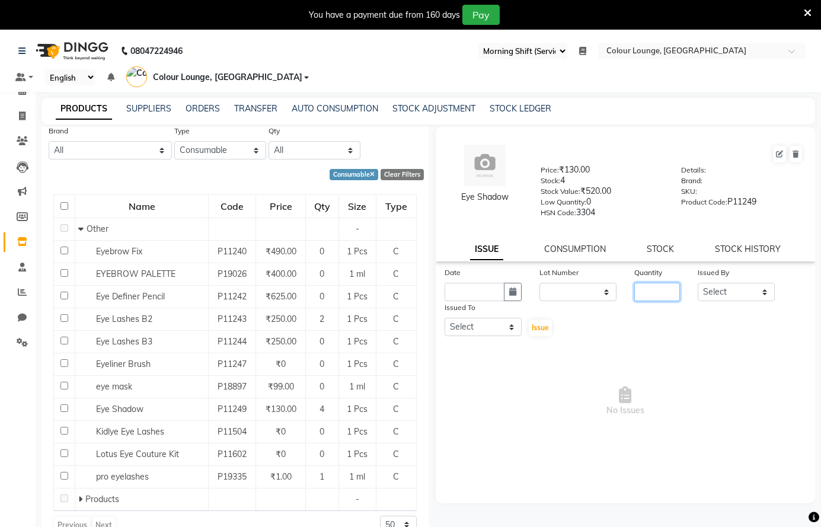
click at [653, 297] on input "number" at bounding box center [657, 292] width 46 height 18
type input "4"
drag, startPoint x: 738, startPoint y: 291, endPoint x: 741, endPoint y: 283, distance: 8.3
click at [740, 288] on select "Select Admin [PERSON_NAME] [PERSON_NAME] BALBHARTI SHARMA Colour Lounge, [PERSO…" at bounding box center [735, 292] width 77 height 18
click at [697, 283] on select "Select Admin [PERSON_NAME] [PERSON_NAME] BALBHARTI SHARMA Colour Lounge, [PERSO…" at bounding box center [735, 292] width 77 height 18
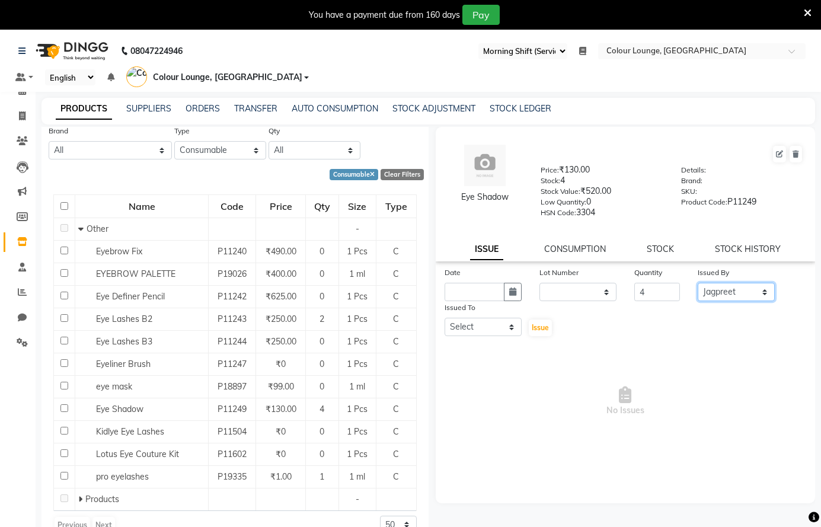
drag, startPoint x: 745, startPoint y: 288, endPoint x: 748, endPoint y: 281, distance: 7.7
click at [748, 281] on div "Issued By Select Admin Ankush Ansh Nayyar BALBHARTI SHARMA Colour Lounge, Lawre…" at bounding box center [736, 283] width 95 height 35
select select "84263"
click at [697, 283] on select "Select Admin [PERSON_NAME] [PERSON_NAME] BALBHARTI SHARMA Colour Lounge, [PERSO…" at bounding box center [735, 292] width 77 height 18
drag, startPoint x: 504, startPoint y: 325, endPoint x: 507, endPoint y: 318, distance: 7.5
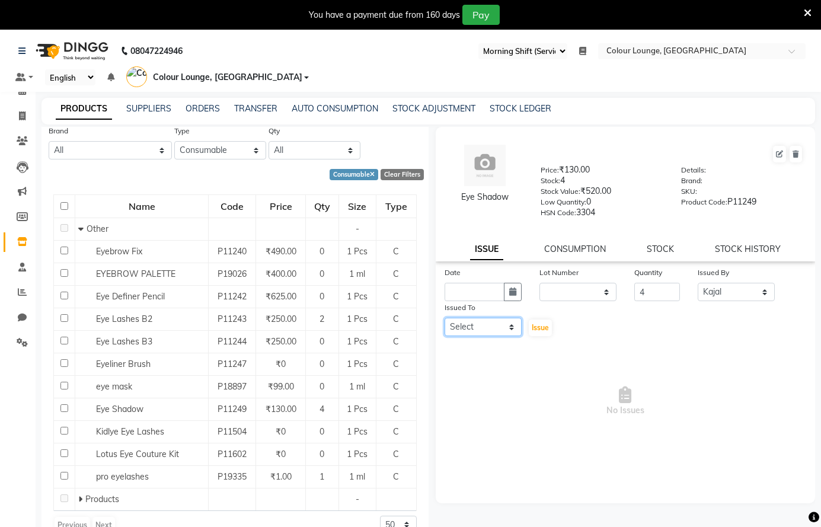
click at [505, 321] on select "Select Admin [PERSON_NAME] [PERSON_NAME] BALBHARTI SHARMA Colour Lounge, [PERSO…" at bounding box center [482, 327] width 77 height 18
select select "70024"
click at [444, 318] on select "Select Admin [PERSON_NAME] [PERSON_NAME] BALBHARTI SHARMA Colour Lounge, [PERSO…" at bounding box center [482, 327] width 77 height 18
click at [518, 291] on button "button" at bounding box center [513, 292] width 18 height 18
select select "9"
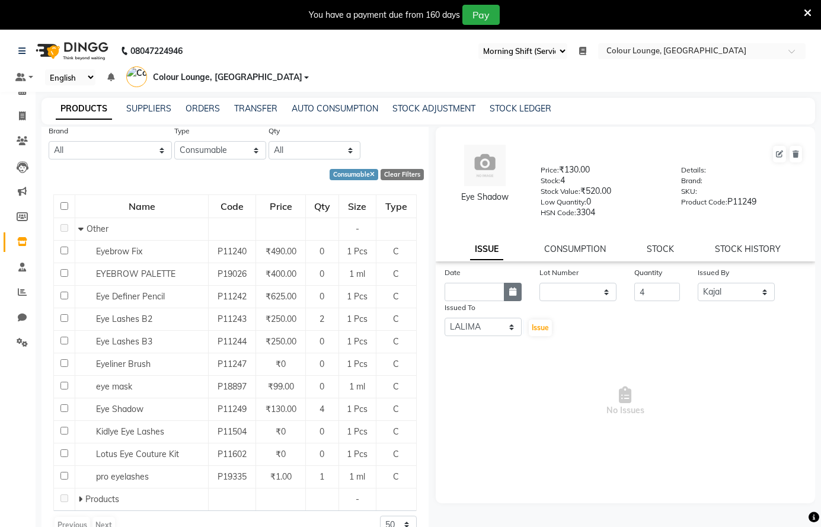
select select "2025"
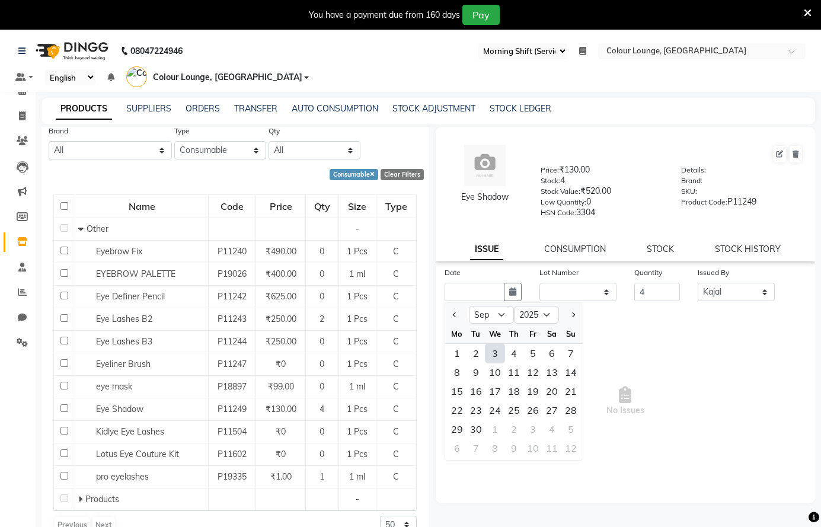
drag, startPoint x: 494, startPoint y: 357, endPoint x: 504, endPoint y: 351, distance: 11.5
click at [495, 357] on div "3" at bounding box center [494, 353] width 19 height 19
type input "03-09-2025"
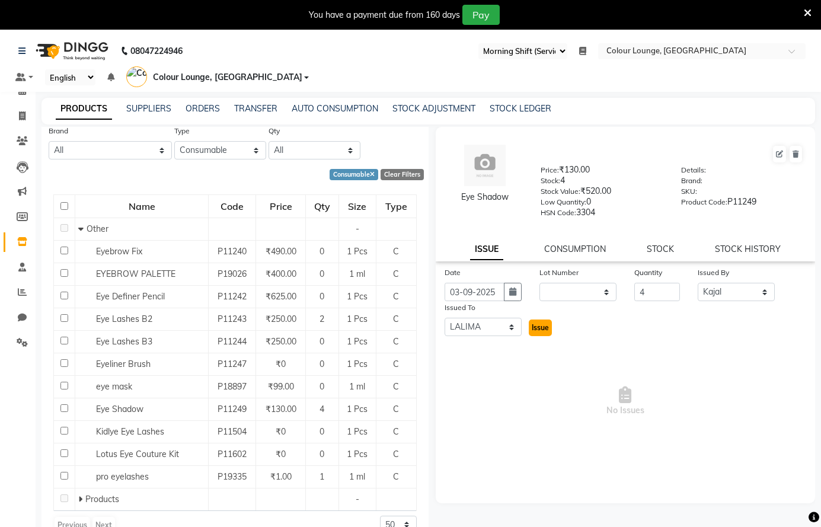
click at [534, 328] on span "Issue" at bounding box center [539, 327] width 17 height 9
select select
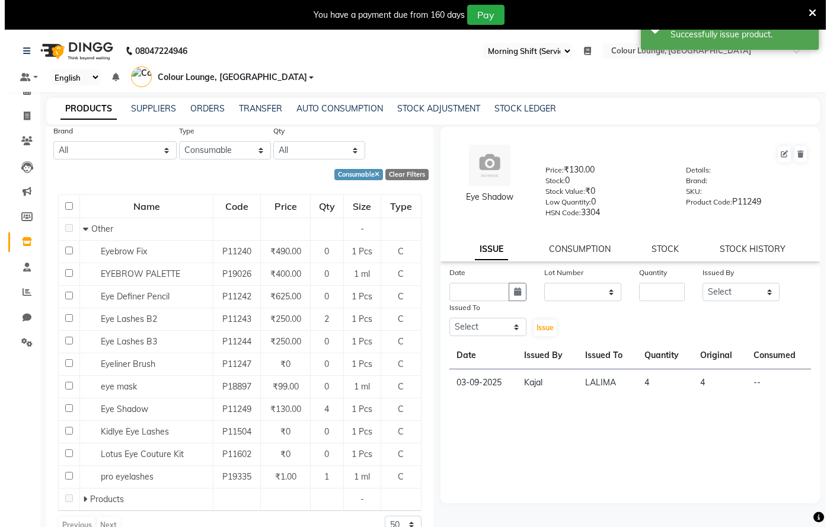
scroll to position [0, 0]
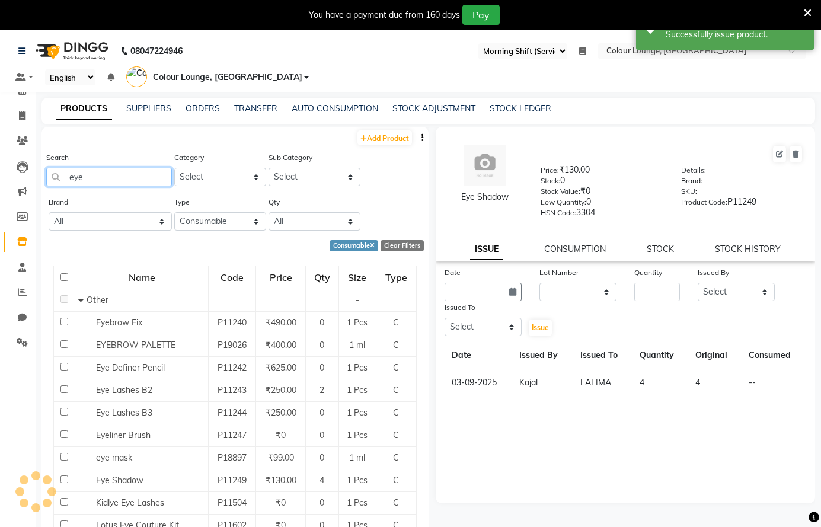
click at [159, 174] on input "eye" at bounding box center [109, 177] width 126 height 18
type input "e"
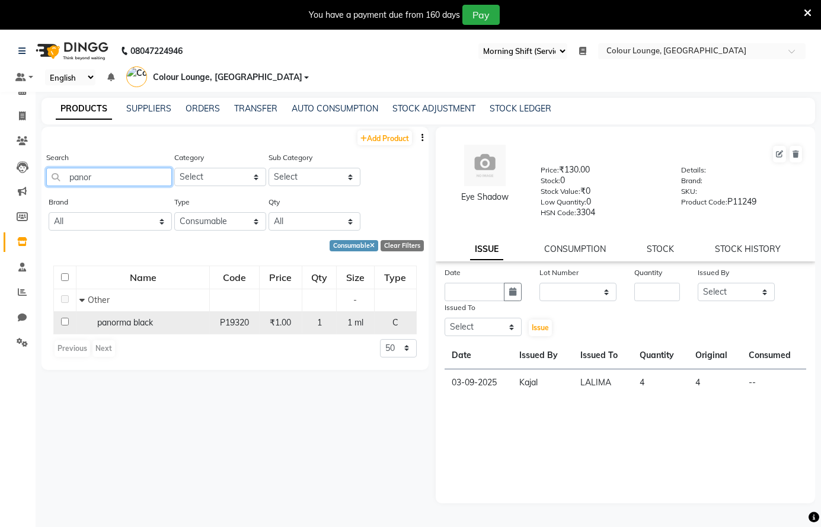
type input "panor"
drag, startPoint x: 113, startPoint y: 324, endPoint x: 121, endPoint y: 319, distance: 10.1
click at [119, 321] on span "panorma black" at bounding box center [125, 322] width 56 height 11
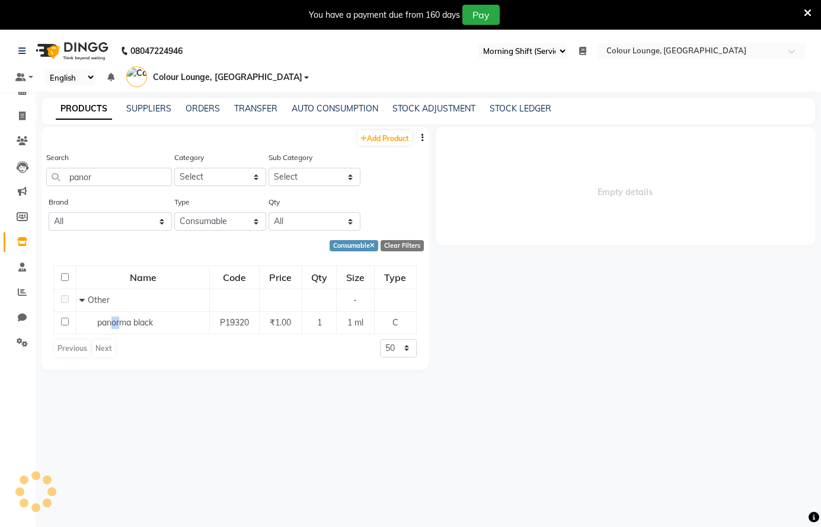
select select
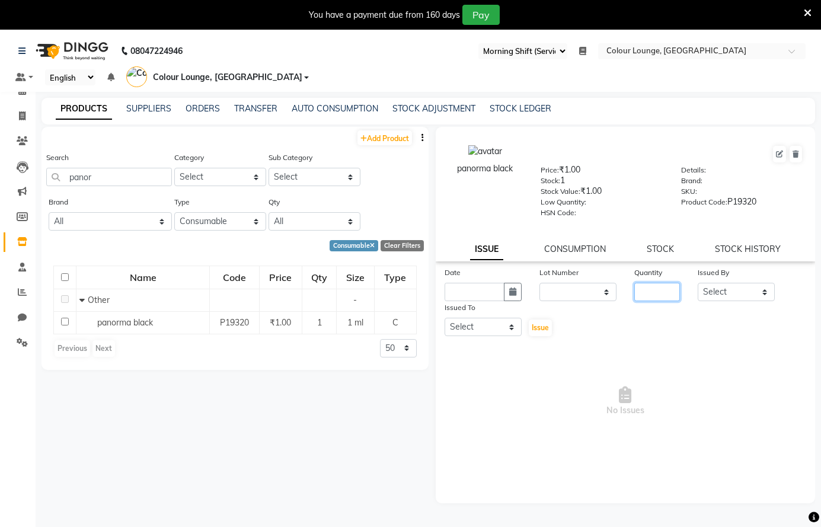
click at [648, 287] on input "number" at bounding box center [657, 292] width 46 height 18
type input "1"
drag, startPoint x: 715, startPoint y: 286, endPoint x: 789, endPoint y: 178, distance: 130.8
click at [723, 280] on div "Issued By Select Admin Ankush Ansh Nayyar BALBHARTI SHARMA Colour Lounge, Lawre…" at bounding box center [736, 283] width 95 height 35
select select "70024"
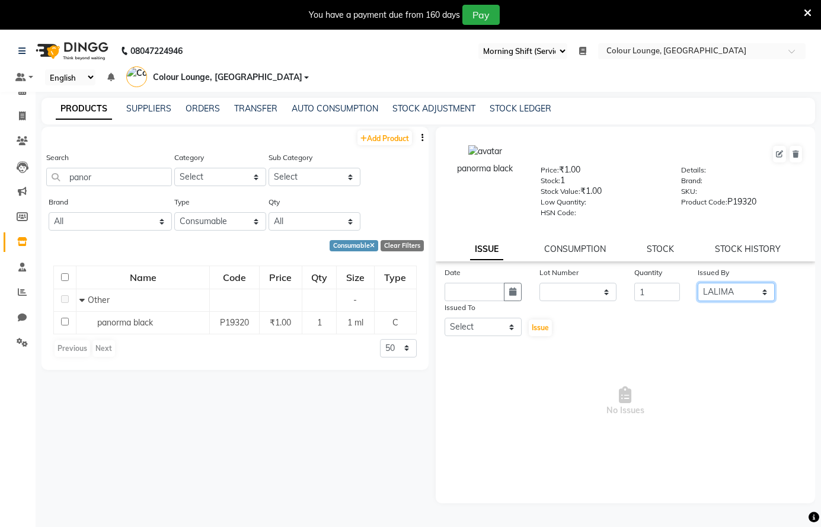
click at [697, 283] on select "Select Admin [PERSON_NAME] [PERSON_NAME] BALBHARTI SHARMA Colour Lounge, [PERSO…" at bounding box center [735, 292] width 77 height 18
click at [464, 330] on select "Select Admin [PERSON_NAME] [PERSON_NAME] BALBHARTI SHARMA Colour Lounge, [PERSO…" at bounding box center [482, 327] width 77 height 18
select select "70026"
click at [444, 318] on select "Select Admin [PERSON_NAME] [PERSON_NAME] BALBHARTI SHARMA Colour Lounge, [PERSO…" at bounding box center [482, 327] width 77 height 18
click at [514, 292] on icon "button" at bounding box center [512, 291] width 7 height 8
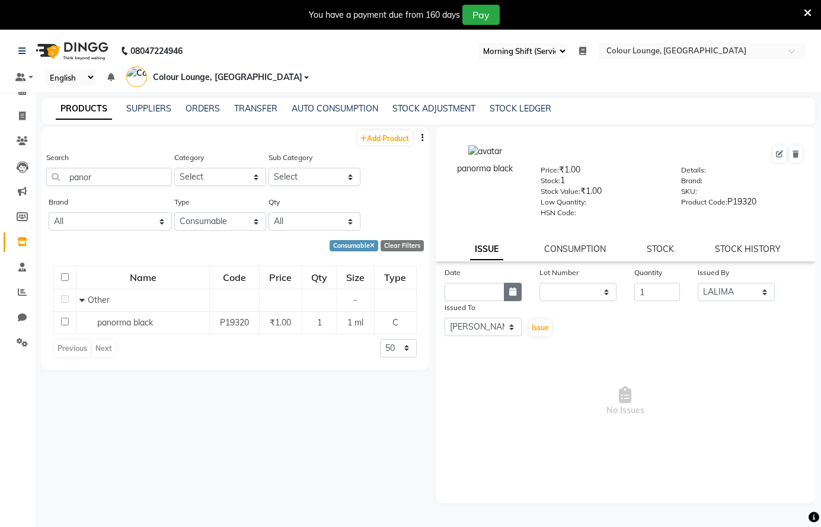
select select "9"
select select "2025"
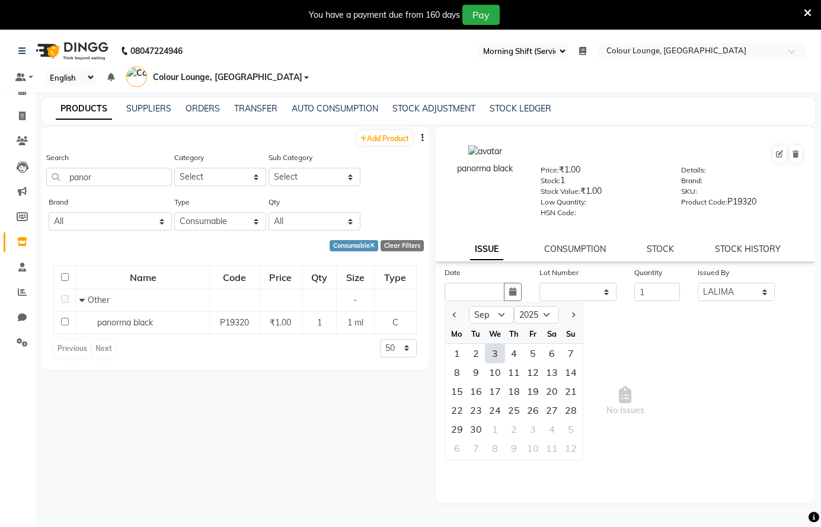
drag, startPoint x: 492, startPoint y: 354, endPoint x: 503, endPoint y: 351, distance: 11.1
click at [500, 353] on div "3" at bounding box center [494, 353] width 19 height 19
type input "03-09-2025"
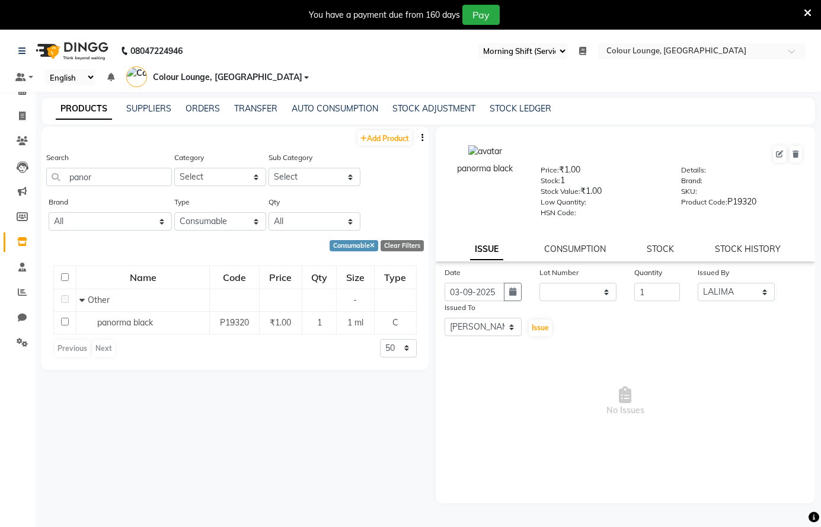
click at [553, 322] on div "Issue" at bounding box center [545, 319] width 31 height 36
click at [542, 331] on span "Issue" at bounding box center [539, 327] width 17 height 9
select select
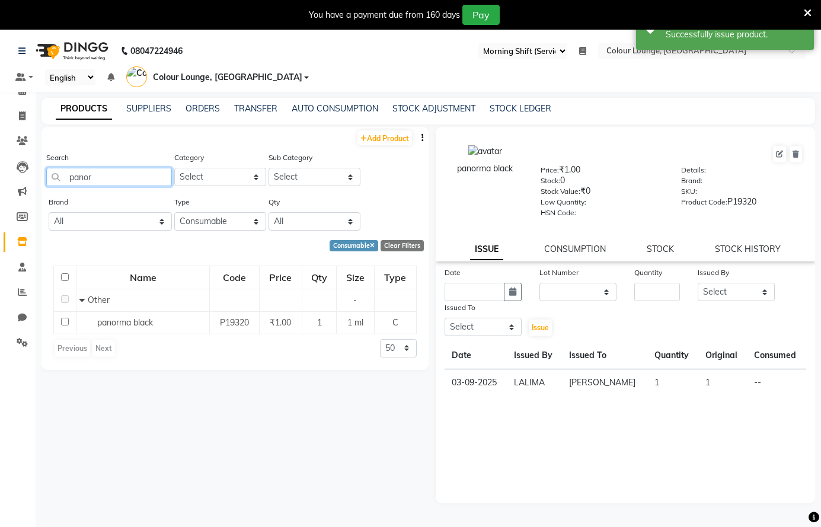
click at [132, 177] on input "panor" at bounding box center [109, 177] width 126 height 18
type input "p"
type input "tlm"
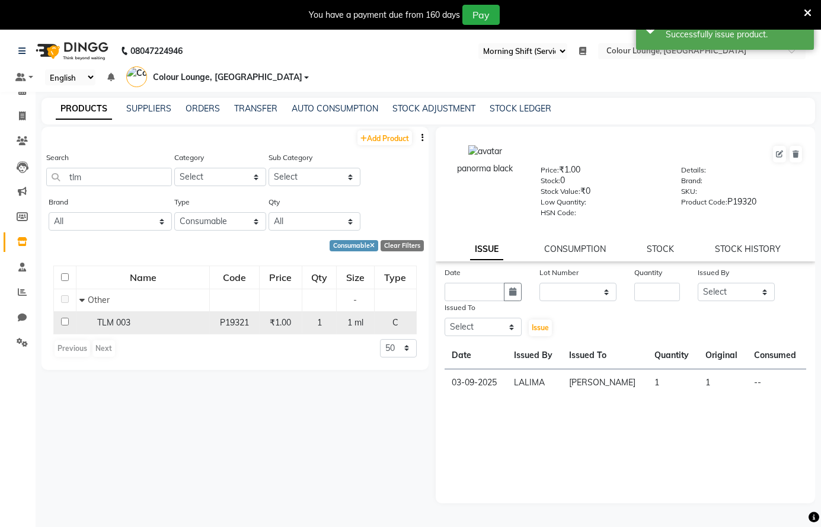
drag, startPoint x: 131, startPoint y: 327, endPoint x: 225, endPoint y: 329, distance: 93.6
click at [140, 328] on div "TLM 003" at bounding box center [142, 322] width 127 height 12
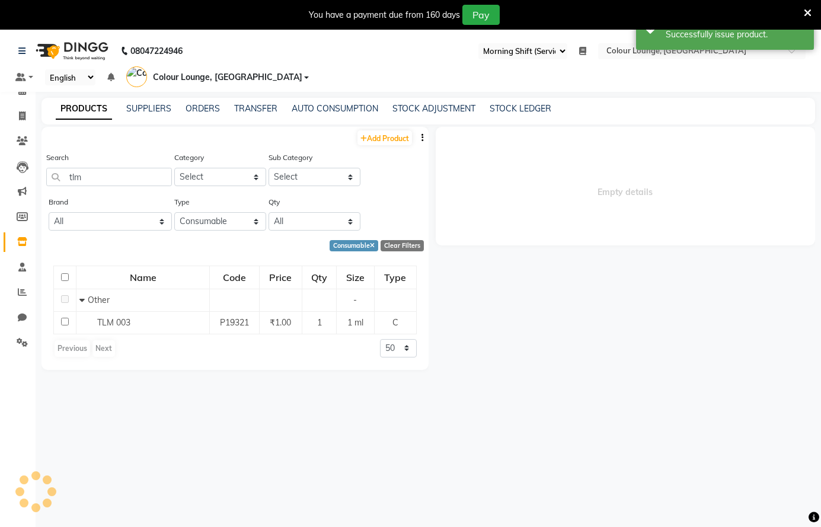
select select
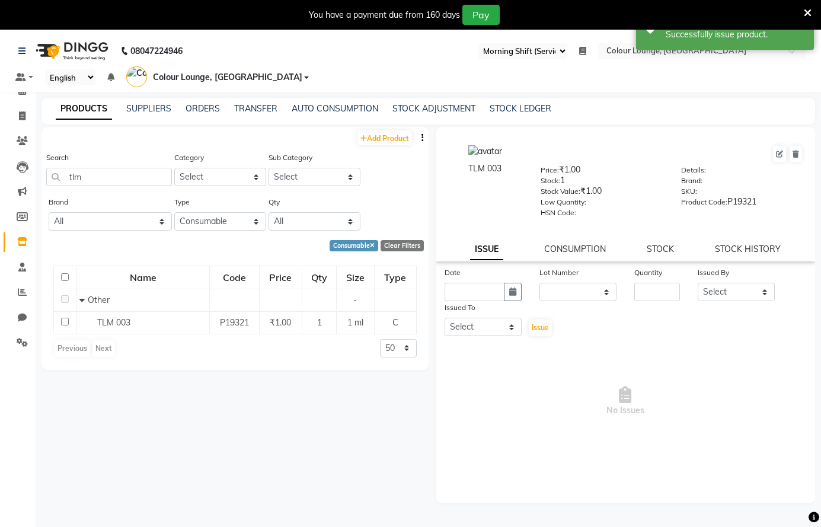
click at [652, 283] on div "Quantity" at bounding box center [656, 283] width 63 height 35
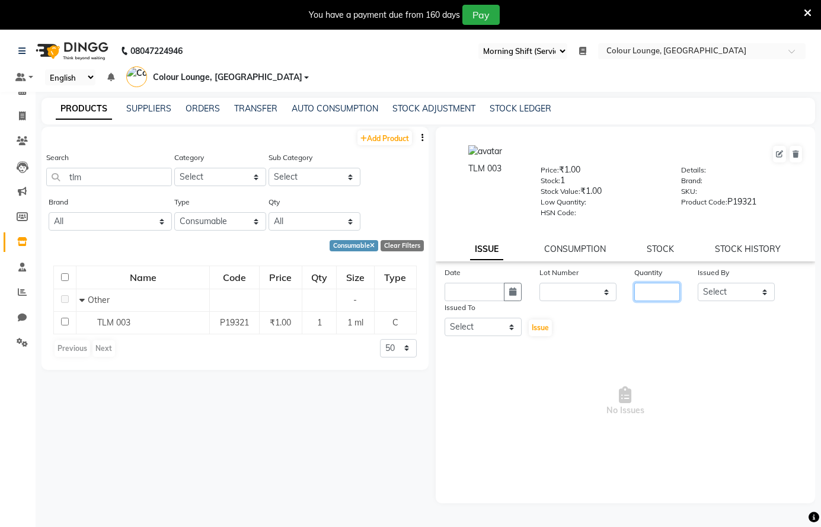
click at [660, 297] on input "number" at bounding box center [657, 292] width 46 height 18
type input "1"
click at [719, 288] on select "Select Admin [PERSON_NAME] [PERSON_NAME] BALBHARTI SHARMA Colour Lounge, [PERSO…" at bounding box center [735, 292] width 77 height 18
select select "70009"
click at [697, 283] on select "Select Admin [PERSON_NAME] [PERSON_NAME] BALBHARTI SHARMA Colour Lounge, [PERSO…" at bounding box center [735, 292] width 77 height 18
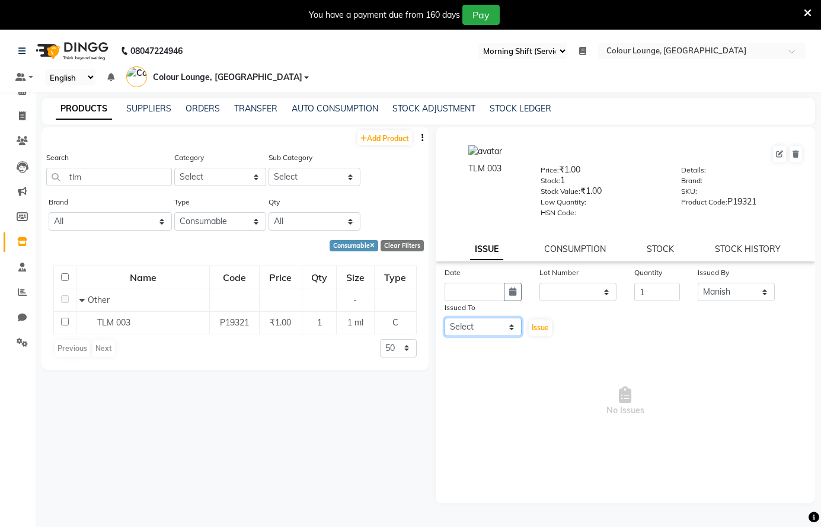
click at [479, 319] on select "Select Admin [PERSON_NAME] [PERSON_NAME] BALBHARTI SHARMA Colour Lounge, [PERSO…" at bounding box center [482, 327] width 77 height 18
select select "70009"
click at [444, 318] on select "Select Admin [PERSON_NAME] [PERSON_NAME] BALBHARTI SHARMA Colour Lounge, [PERSO…" at bounding box center [482, 327] width 77 height 18
drag, startPoint x: 514, startPoint y: 292, endPoint x: 495, endPoint y: 278, distance: 22.5
click at [512, 289] on icon "button" at bounding box center [512, 291] width 7 height 8
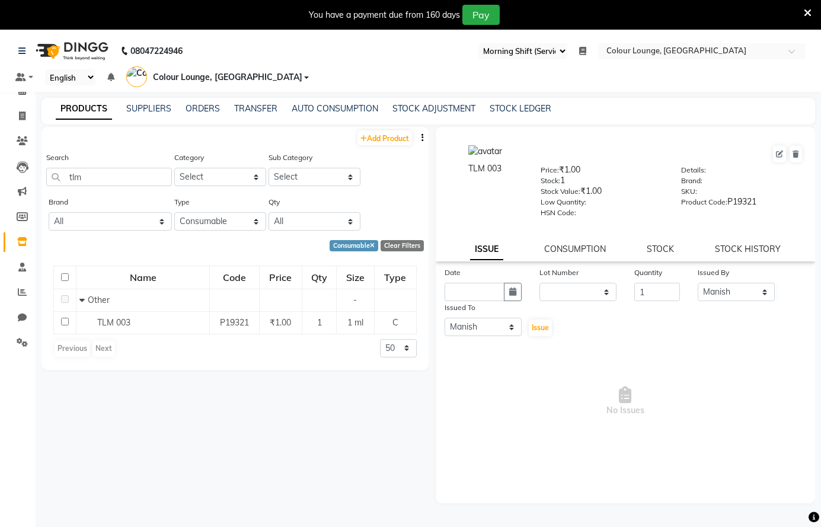
select select "9"
select select "2025"
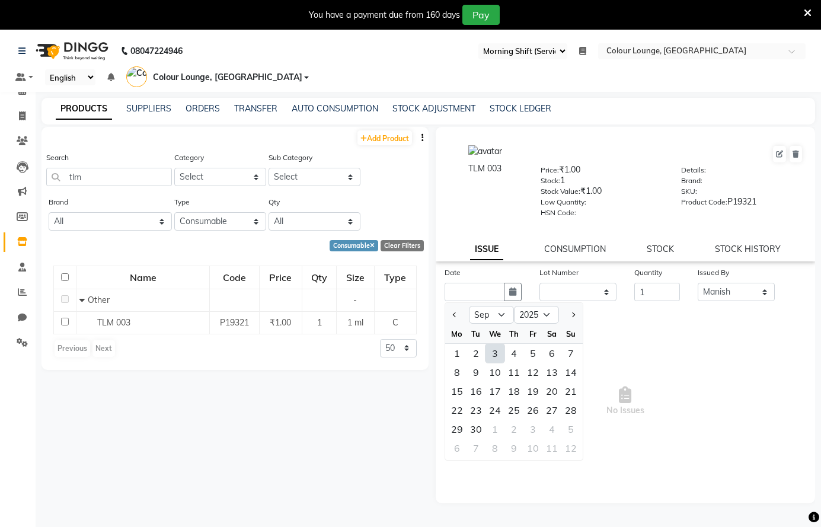
click at [499, 351] on div "3" at bounding box center [494, 353] width 19 height 19
type input "03-09-2025"
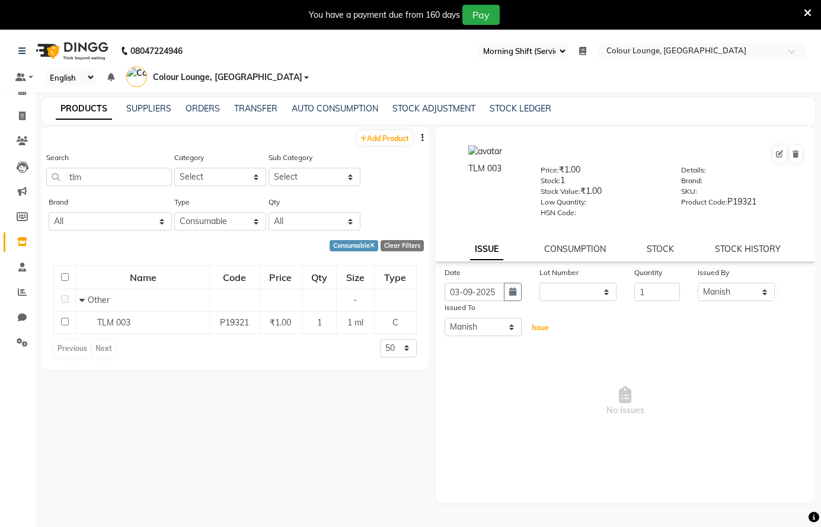
drag, startPoint x: 540, startPoint y: 328, endPoint x: 549, endPoint y: 315, distance: 16.0
click at [546, 324] on span "Issue" at bounding box center [539, 327] width 17 height 9
select select
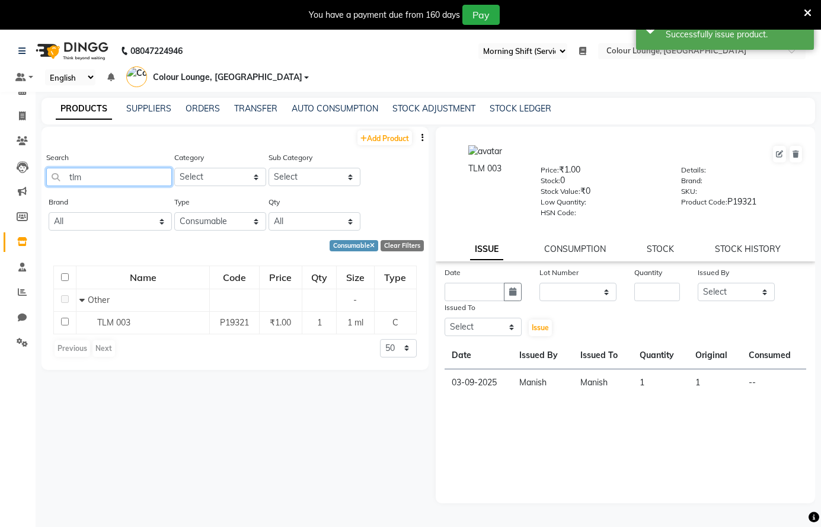
click at [146, 177] on input "tlm" at bounding box center [109, 177] width 126 height 18
type input "t"
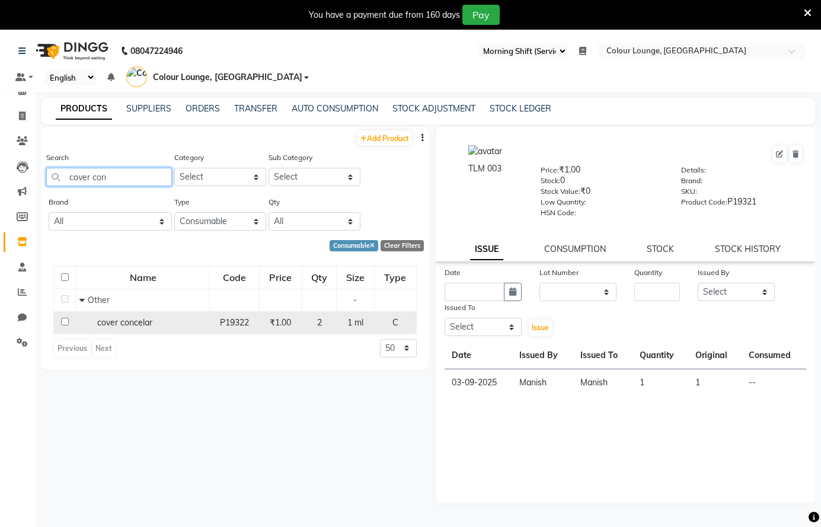
type input "cover con"
drag, startPoint x: 133, startPoint y: 326, endPoint x: 146, endPoint y: 319, distance: 14.3
click at [140, 321] on span "cover concelar" at bounding box center [124, 322] width 55 height 11
select select
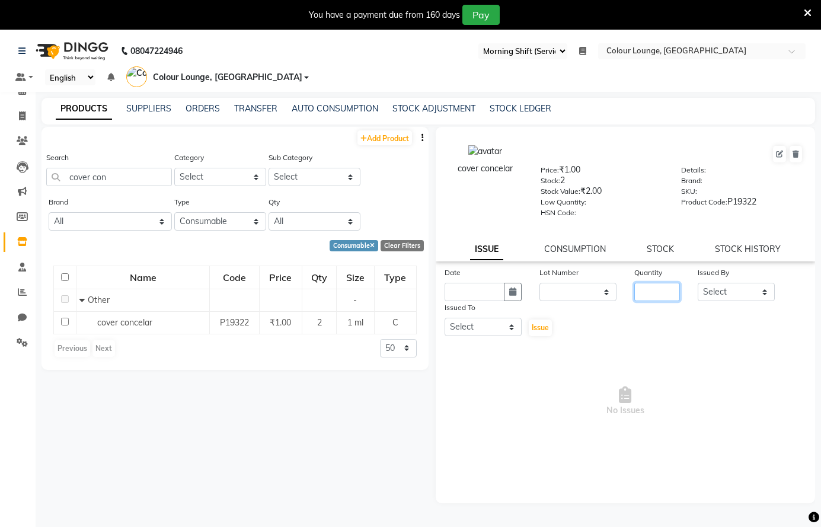
click at [654, 297] on input "number" at bounding box center [657, 292] width 46 height 18
type input "2"
drag, startPoint x: 733, startPoint y: 292, endPoint x: 739, endPoint y: 269, distance: 23.4
click at [739, 269] on div "Issued By Select Admin Ankush Ansh Nayyar BALBHARTI SHARMA Colour Lounge, Lawre…" at bounding box center [736, 283] width 95 height 35
select select "70009"
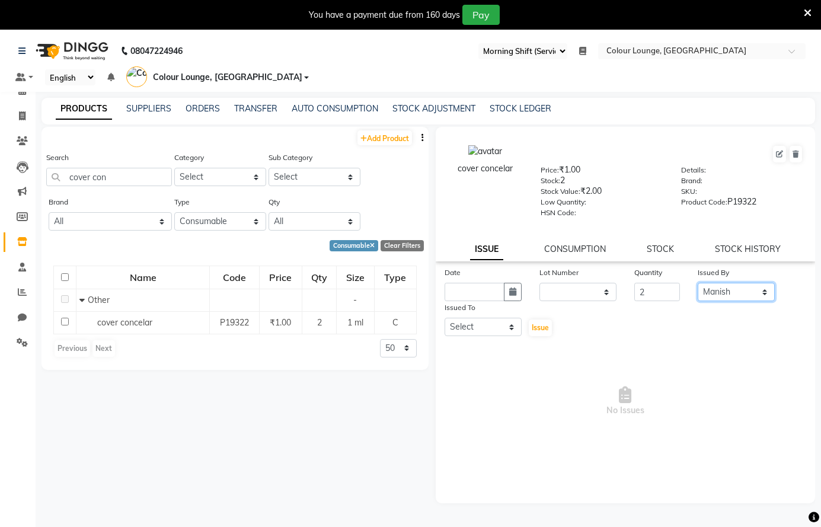
click at [697, 283] on select "Select Admin [PERSON_NAME] [PERSON_NAME] BALBHARTI SHARMA Colour Lounge, [PERSO…" at bounding box center [735, 292] width 77 height 18
drag, startPoint x: 502, startPoint y: 315, endPoint x: 510, endPoint y: 324, distance: 11.3
click at [503, 316] on div "Issued To" at bounding box center [482, 309] width 77 height 17
drag, startPoint x: 511, startPoint y: 329, endPoint x: 518, endPoint y: 318, distance: 13.6
click at [516, 322] on select "Select Admin [PERSON_NAME] [PERSON_NAME] BALBHARTI SHARMA Colour Lounge, [PERSO…" at bounding box center [482, 327] width 77 height 18
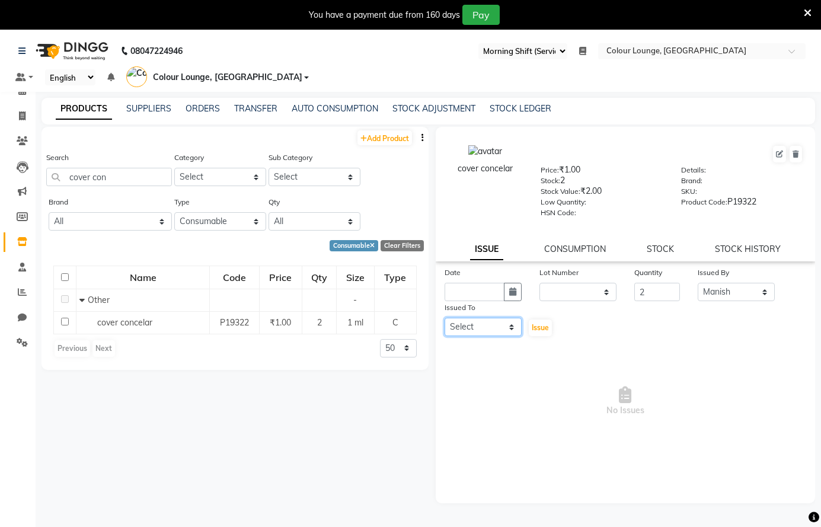
select select "70026"
click at [444, 318] on select "Select Admin [PERSON_NAME] [PERSON_NAME] BALBHARTI SHARMA Colour Lounge, [PERSO…" at bounding box center [482, 327] width 77 height 18
drag, startPoint x: 514, startPoint y: 292, endPoint x: 501, endPoint y: 302, distance: 16.9
click at [514, 293] on icon "button" at bounding box center [512, 291] width 7 height 8
select select "9"
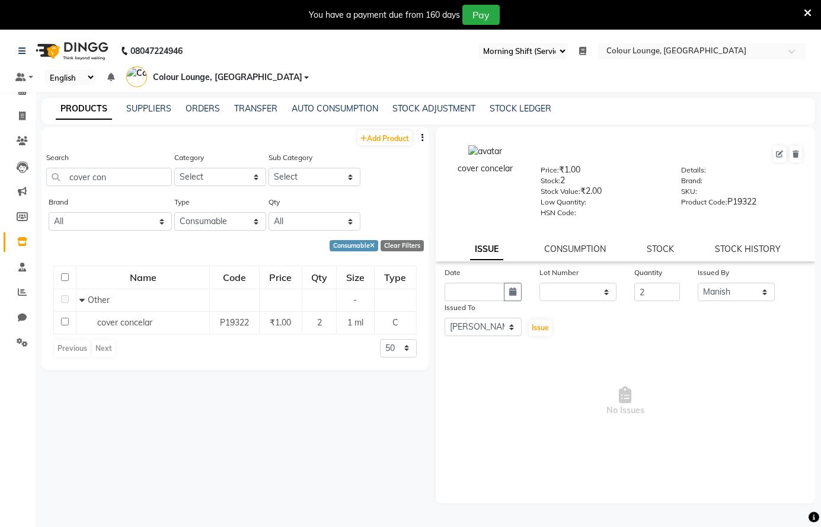
select select "2025"
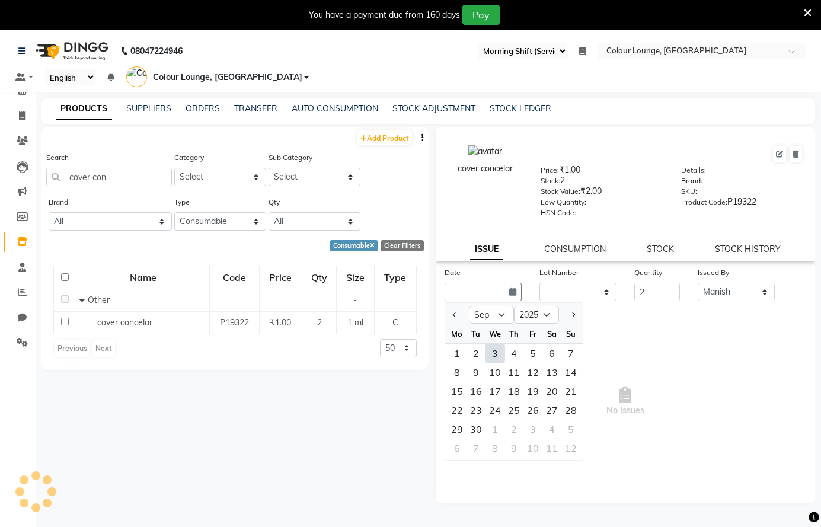
drag, startPoint x: 492, startPoint y: 357, endPoint x: 543, endPoint y: 351, distance: 51.9
click at [494, 357] on div "3" at bounding box center [494, 353] width 19 height 19
type input "03-09-2025"
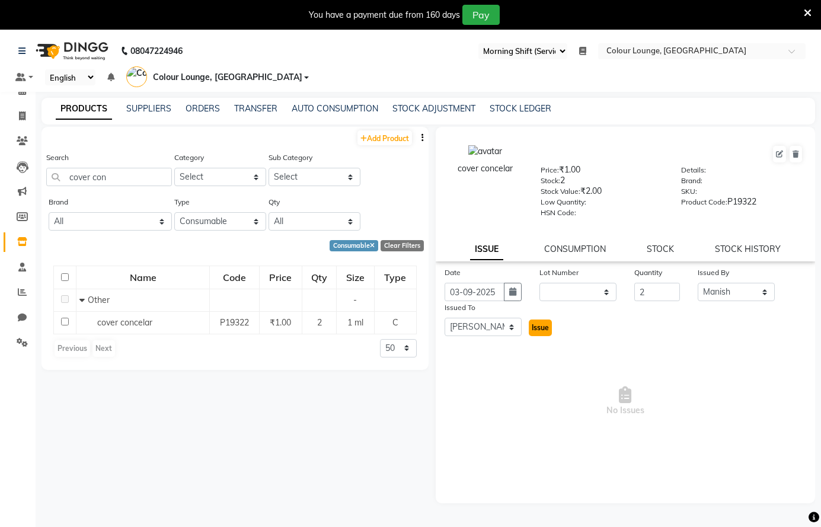
click at [537, 326] on span "Issue" at bounding box center [539, 327] width 17 height 9
select select
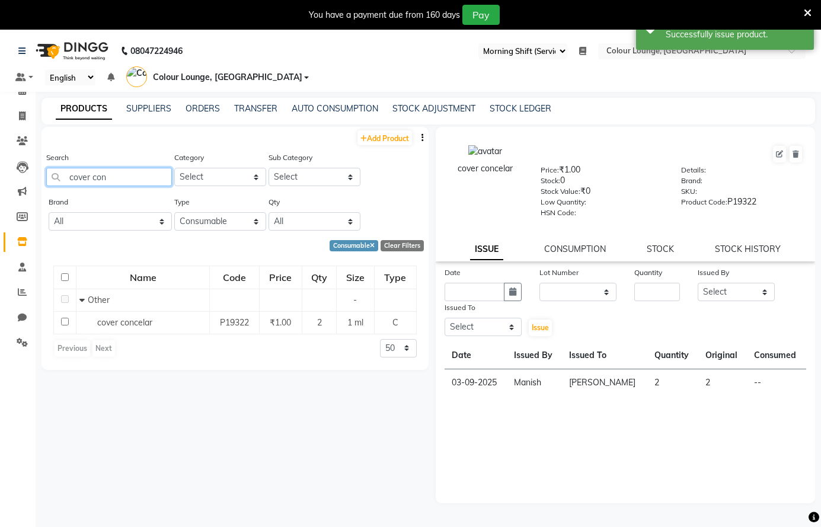
click at [158, 180] on input "cover con" at bounding box center [109, 177] width 126 height 18
type input "c"
type input "sns"
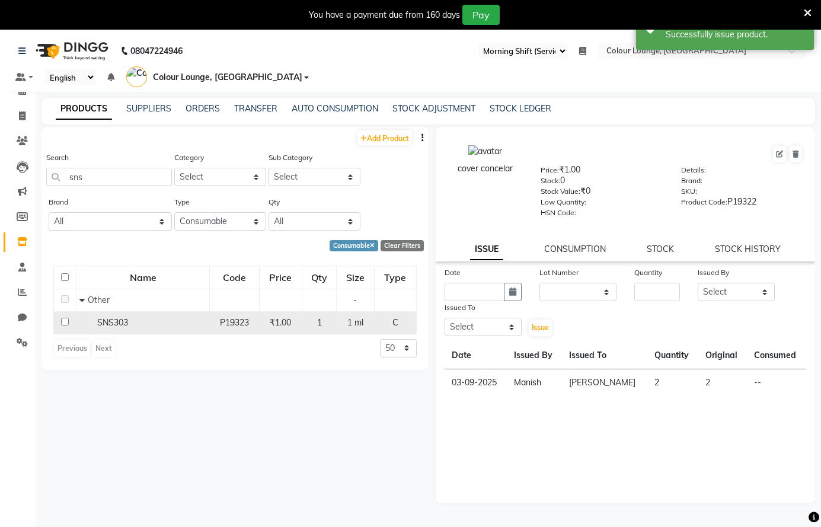
click at [146, 319] on div "SNS303" at bounding box center [142, 322] width 127 height 12
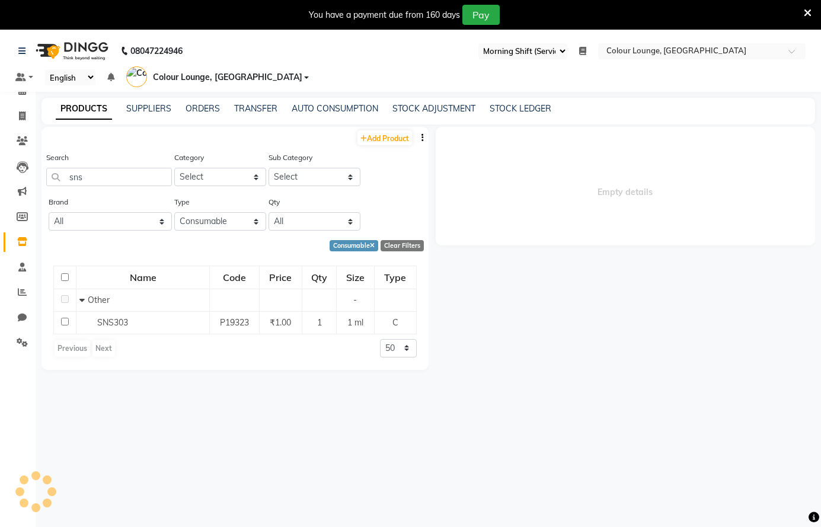
select select
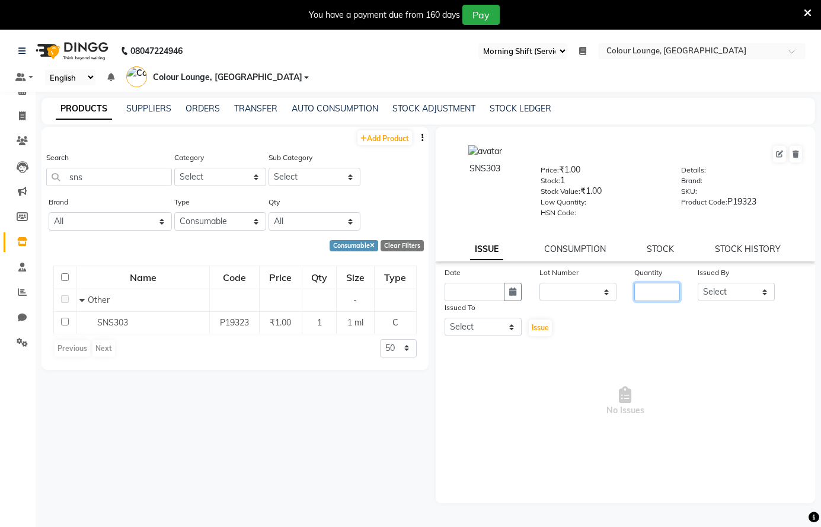
click at [643, 290] on input "number" at bounding box center [657, 292] width 46 height 18
type input "1"
drag, startPoint x: 737, startPoint y: 289, endPoint x: 745, endPoint y: 280, distance: 12.2
click at [745, 280] on div "Issued By Select Admin Ankush Ansh Nayyar BALBHARTI SHARMA Colour Lounge, Lawre…" at bounding box center [736, 283] width 95 height 35
select select "70026"
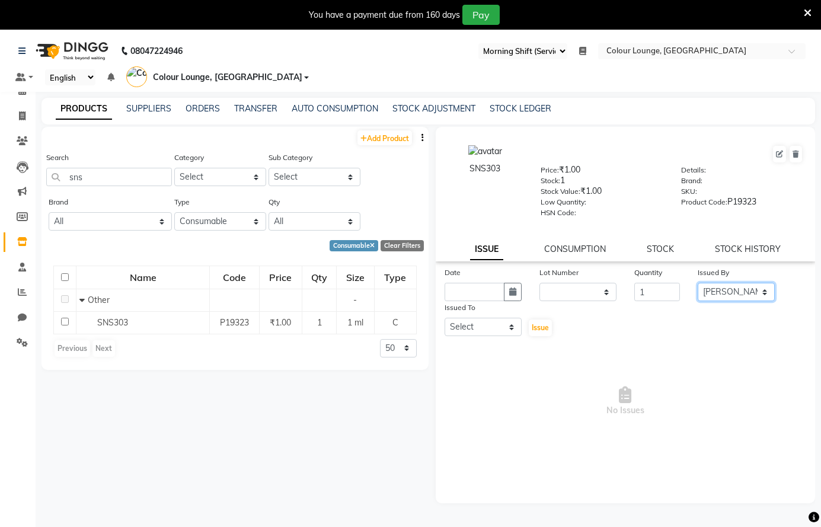
click at [697, 283] on select "Select Admin [PERSON_NAME] [PERSON_NAME] BALBHARTI SHARMA Colour Lounge, [PERSO…" at bounding box center [735, 292] width 77 height 18
click at [483, 324] on select "Select Admin [PERSON_NAME] [PERSON_NAME] BALBHARTI SHARMA Colour Lounge, [PERSO…" at bounding box center [482, 327] width 77 height 18
select select "70013"
click at [444, 318] on select "Select Admin [PERSON_NAME] [PERSON_NAME] BALBHARTI SHARMA Colour Lounge, [PERSO…" at bounding box center [482, 327] width 77 height 18
click at [514, 293] on icon "button" at bounding box center [512, 291] width 7 height 8
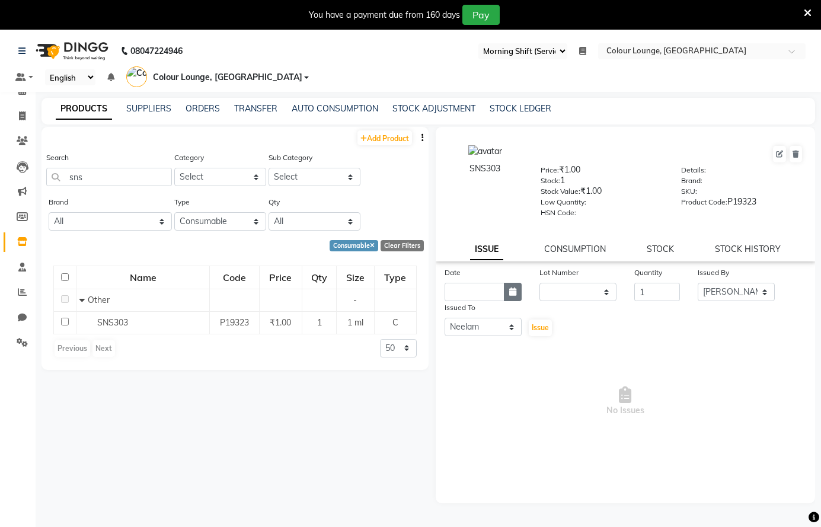
select select "9"
select select "2025"
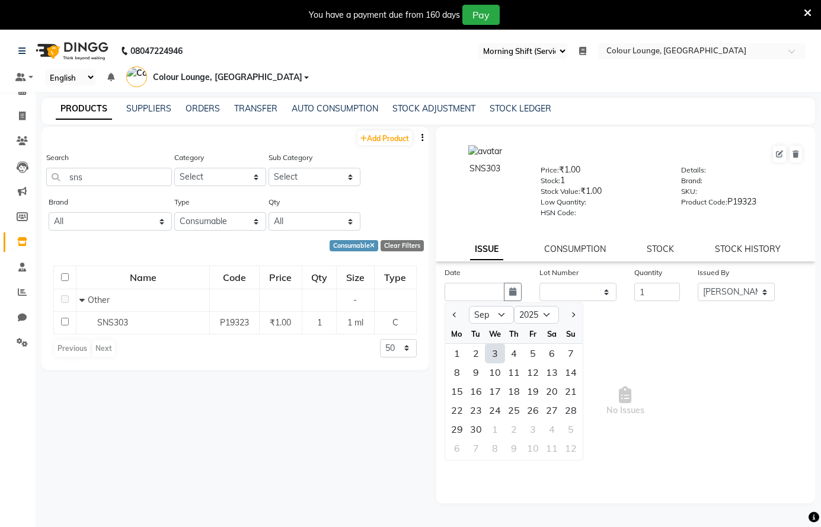
click at [496, 349] on div "3" at bounding box center [494, 353] width 19 height 19
type input "03-09-2025"
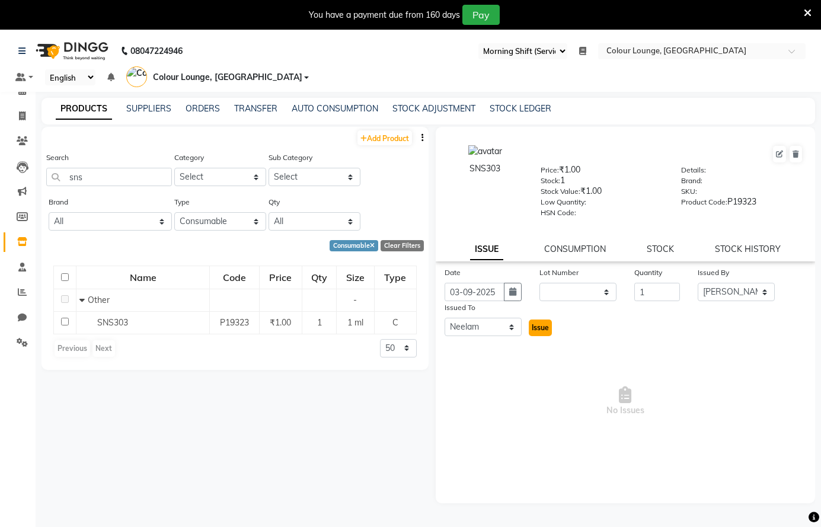
click at [550, 328] on button "Issue" at bounding box center [540, 327] width 23 height 17
select select
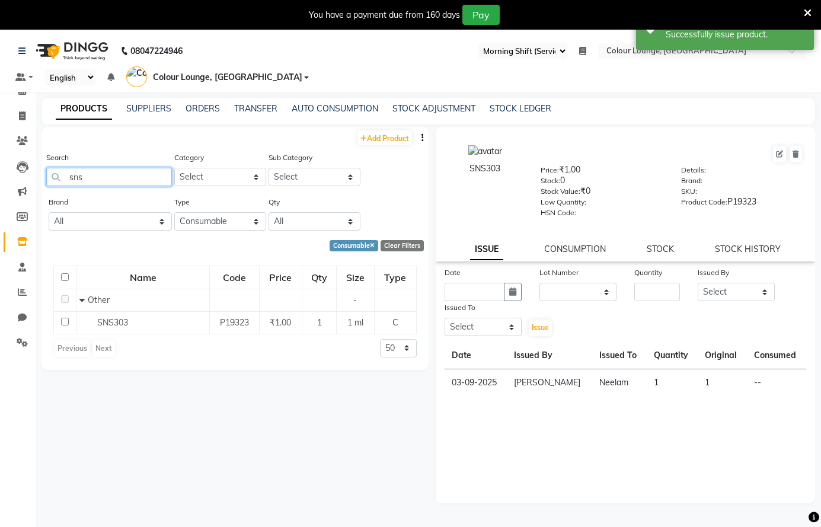
click at [142, 176] on input "sns" at bounding box center [109, 177] width 126 height 18
type input "s"
type input "k"
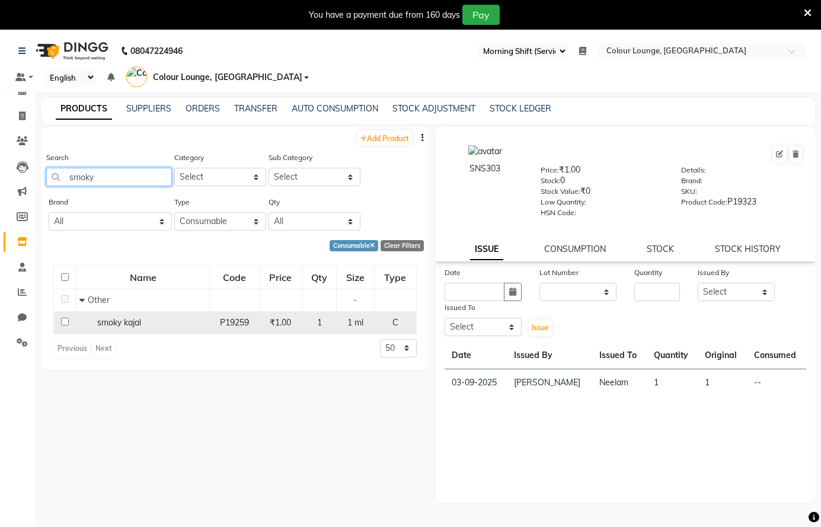
type input "smoky"
click at [174, 323] on div "smoky kajal" at bounding box center [142, 322] width 127 height 12
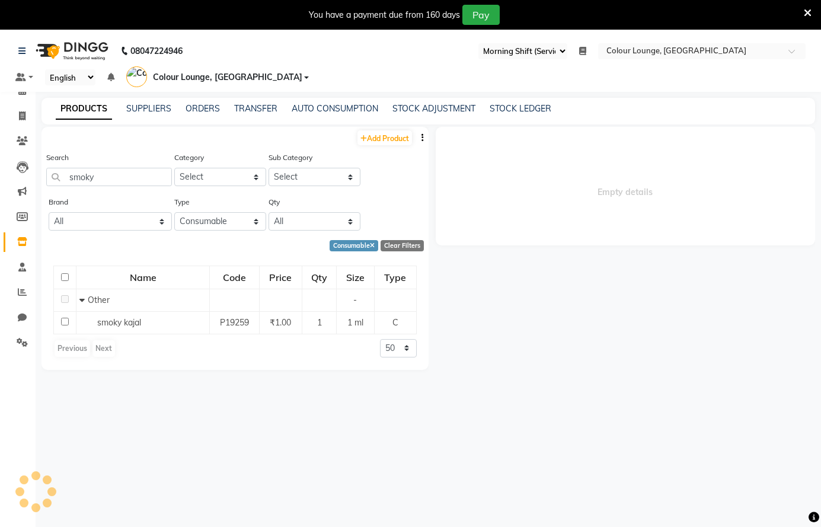
select select
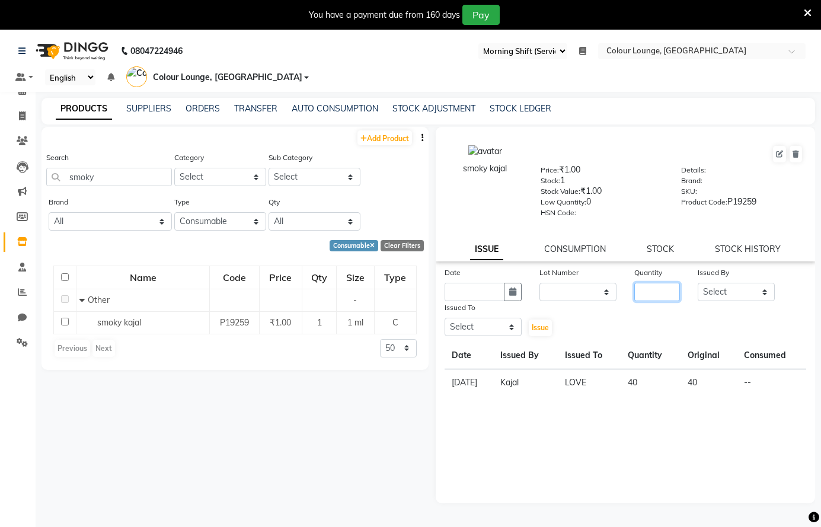
click at [651, 290] on input "number" at bounding box center [657, 292] width 46 height 18
type input "1"
drag, startPoint x: 739, startPoint y: 293, endPoint x: 734, endPoint y: 293, distance: 6.0
click at [736, 294] on select "Select Admin [PERSON_NAME] [PERSON_NAME] BALBHARTI SHARMA Colour Lounge, [PERSO…" at bounding box center [735, 292] width 77 height 18
select select "84263"
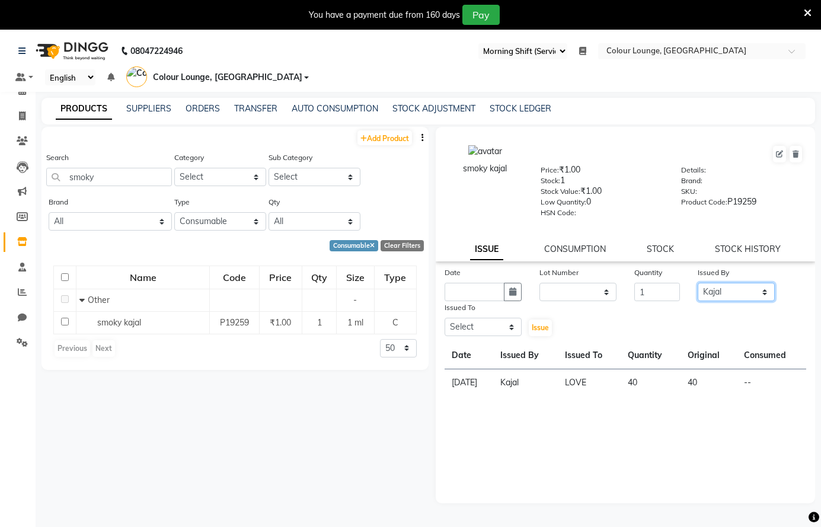
click at [697, 283] on select "Select Admin [PERSON_NAME] [PERSON_NAME] BALBHARTI SHARMA Colour Lounge, [PERSO…" at bounding box center [735, 292] width 77 height 18
click at [461, 324] on select "Select Admin [PERSON_NAME] [PERSON_NAME] BALBHARTI SHARMA Colour Lounge, [PERSO…" at bounding box center [482, 327] width 77 height 18
select select "70024"
click at [444, 318] on select "Select Admin [PERSON_NAME] [PERSON_NAME] BALBHARTI SHARMA Colour Lounge, [PERSO…" at bounding box center [482, 327] width 77 height 18
click at [511, 288] on icon "button" at bounding box center [512, 291] width 7 height 8
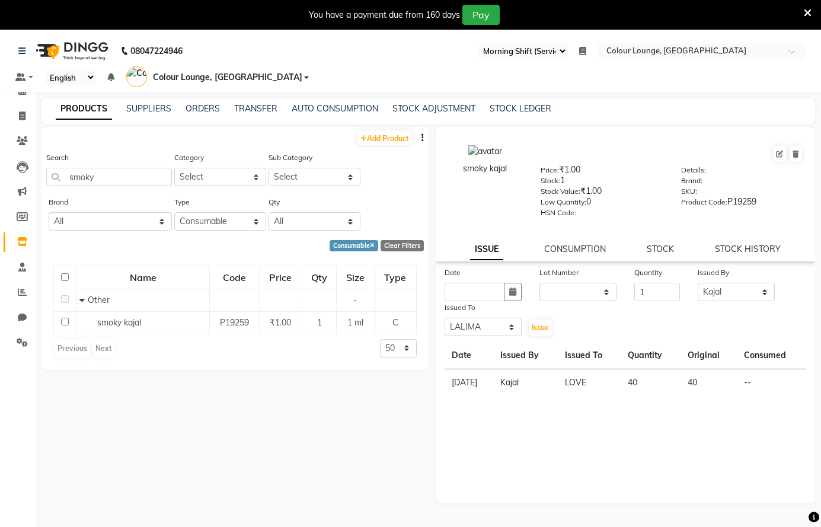
select select "9"
select select "2025"
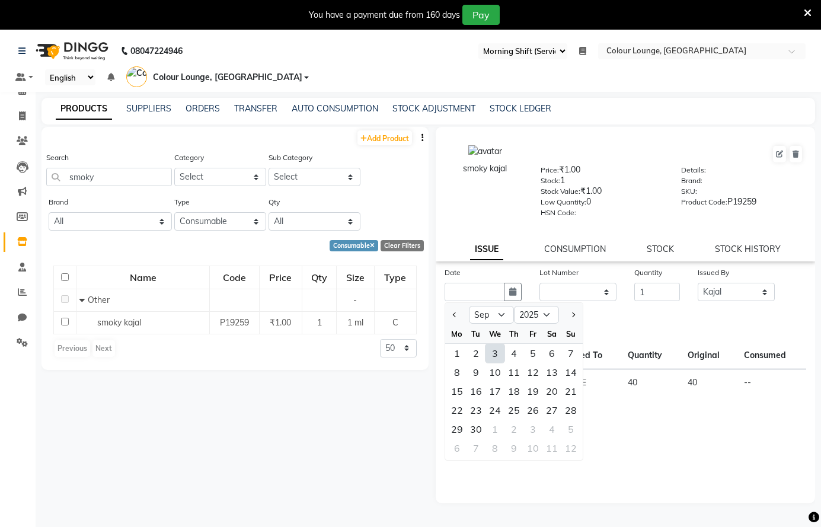
drag, startPoint x: 496, startPoint y: 351, endPoint x: 507, endPoint y: 355, distance: 11.8
click at [496, 352] on div "3" at bounding box center [494, 353] width 19 height 19
type input "03-09-2025"
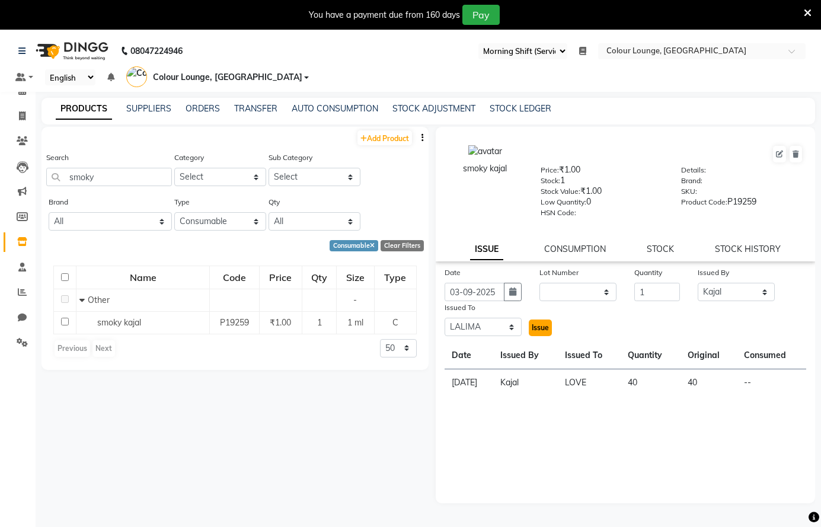
click at [533, 325] on span "Issue" at bounding box center [539, 327] width 17 height 9
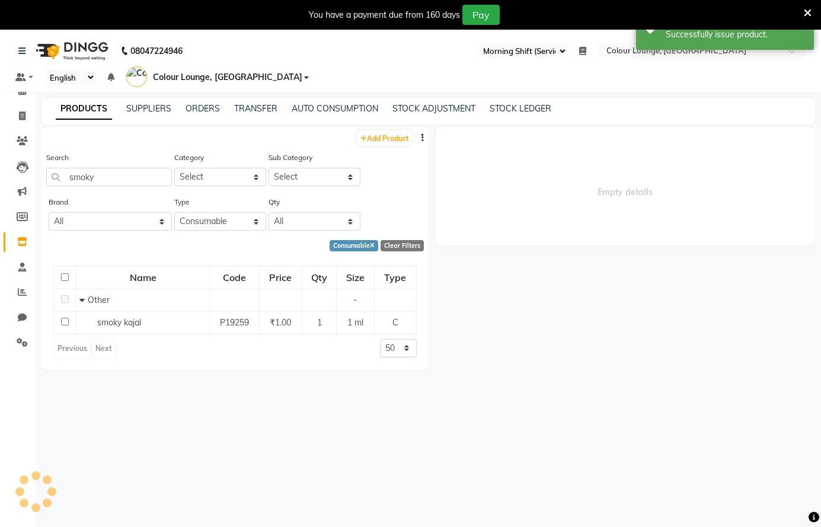
select select
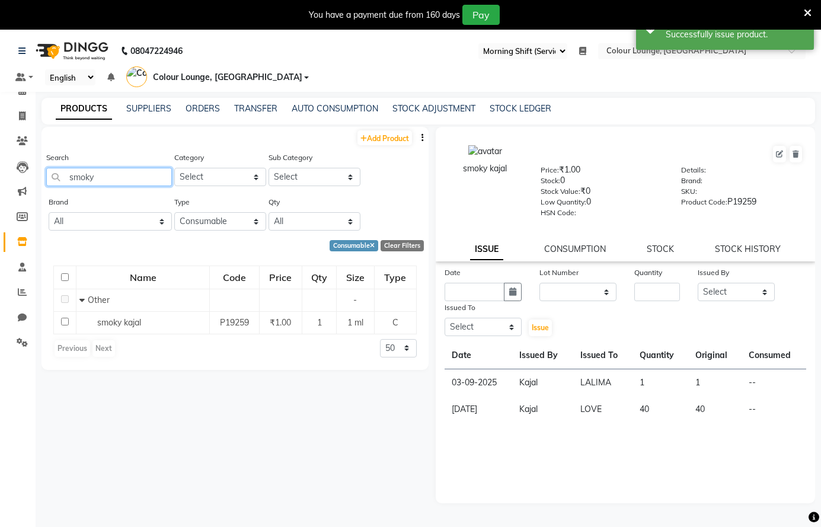
click at [124, 172] on input "smoky" at bounding box center [109, 177] width 126 height 18
type input "s"
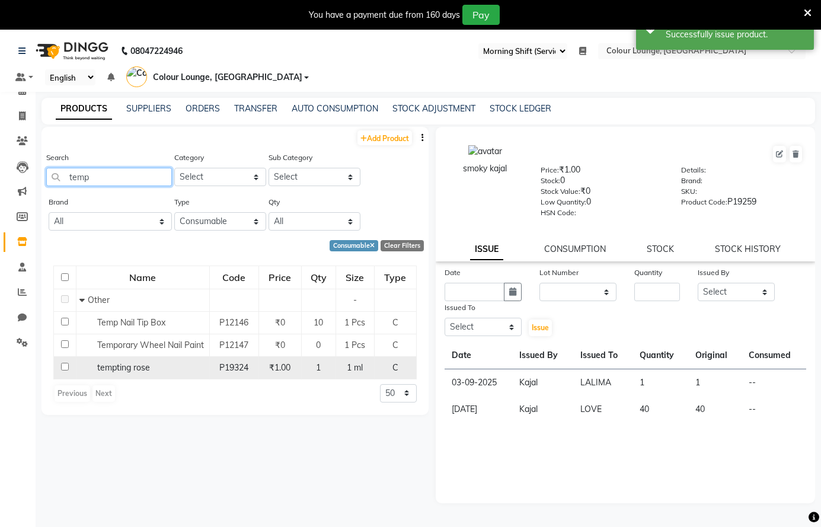
type input "temp"
click at [127, 367] on span "tempting rose" at bounding box center [123, 367] width 53 height 11
select select
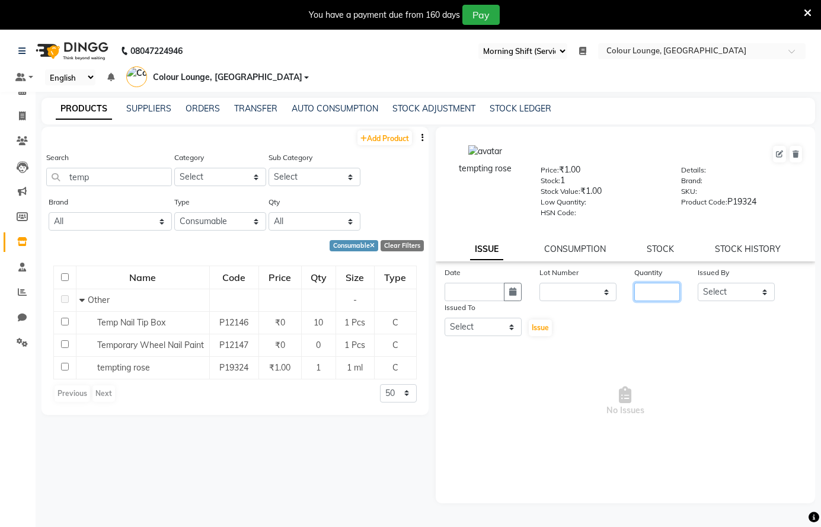
click at [648, 286] on input "number" at bounding box center [657, 292] width 46 height 18
type input "1"
drag, startPoint x: 712, startPoint y: 294, endPoint x: 717, endPoint y: 284, distance: 11.7
click at [714, 293] on select "Select Admin [PERSON_NAME] [PERSON_NAME] BALBHARTI SHARMA Colour Lounge, [PERSO…" at bounding box center [735, 292] width 77 height 18
select select "70024"
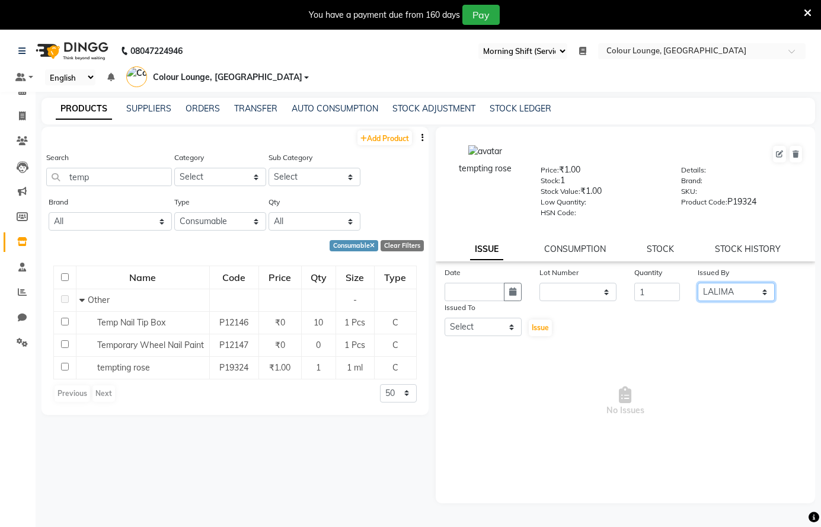
click at [697, 283] on select "Select Admin [PERSON_NAME] [PERSON_NAME] BALBHARTI SHARMA Colour Lounge, [PERSO…" at bounding box center [735, 292] width 77 height 18
drag, startPoint x: 481, startPoint y: 326, endPoint x: 483, endPoint y: 320, distance: 6.2
click at [481, 325] on select "Select Admin [PERSON_NAME] [PERSON_NAME] BALBHARTI SHARMA Colour Lounge, [PERSO…" at bounding box center [482, 327] width 77 height 18
select select "70026"
click at [444, 318] on select "Select Admin [PERSON_NAME] [PERSON_NAME] BALBHARTI SHARMA Colour Lounge, [PERSO…" at bounding box center [482, 327] width 77 height 18
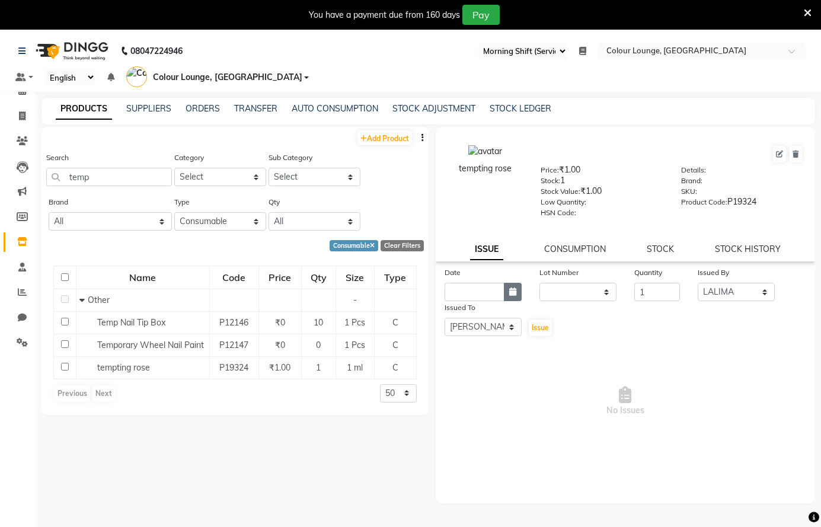
click at [515, 288] on icon "button" at bounding box center [512, 291] width 7 height 8
select select "9"
select select "2025"
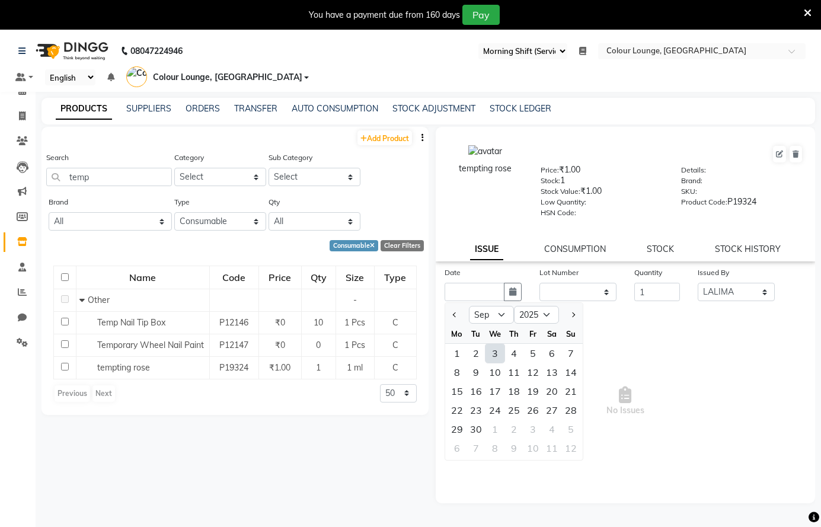
click at [499, 352] on div "3" at bounding box center [494, 353] width 19 height 19
type input "03-09-2025"
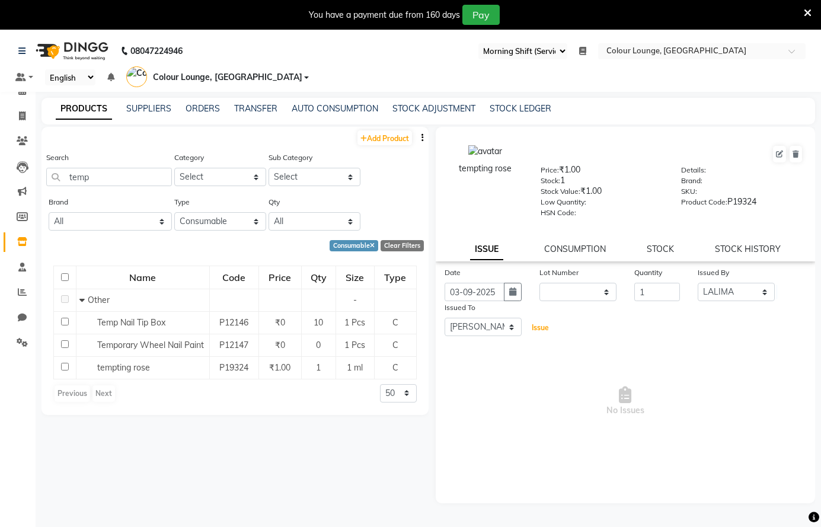
click at [543, 330] on span "Issue" at bounding box center [539, 327] width 17 height 9
select select
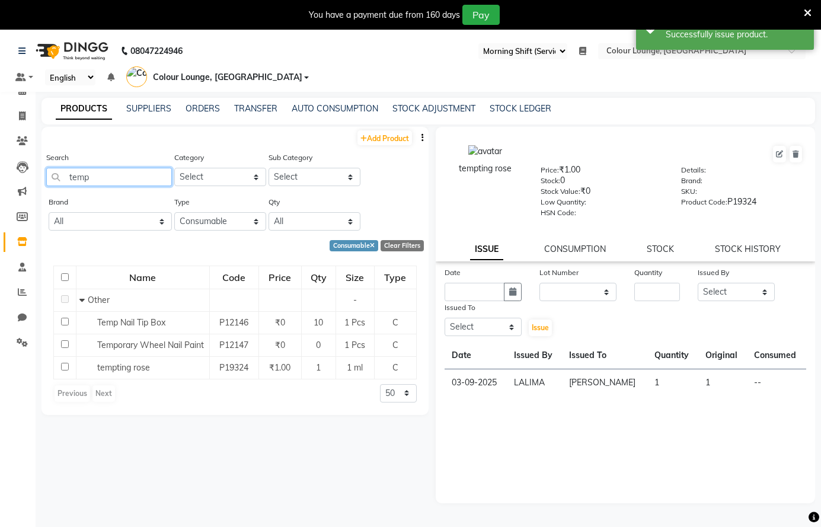
click at [133, 171] on input "temp" at bounding box center [109, 177] width 126 height 18
type input "t"
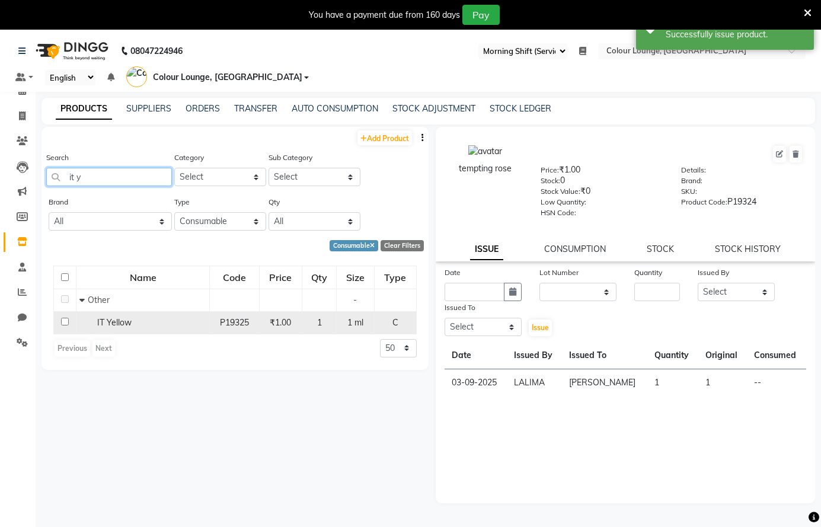
type input "it y"
click at [137, 325] on div "IT Yellow" at bounding box center [142, 322] width 127 height 12
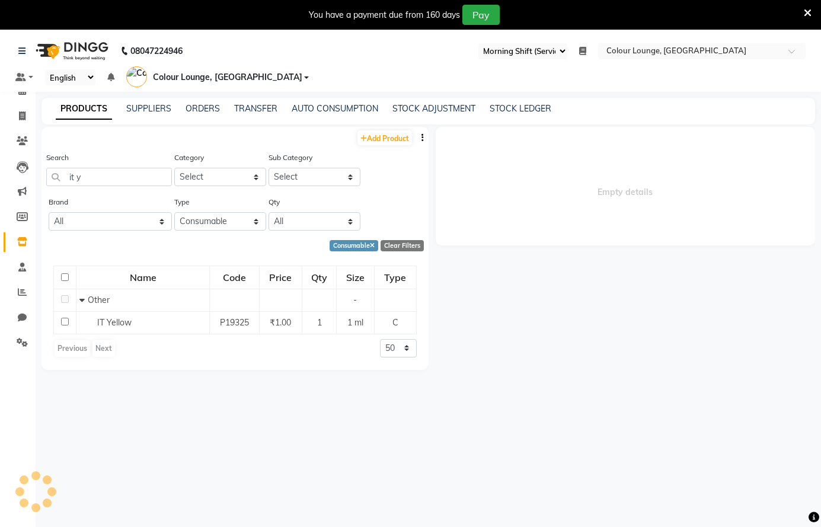
select select
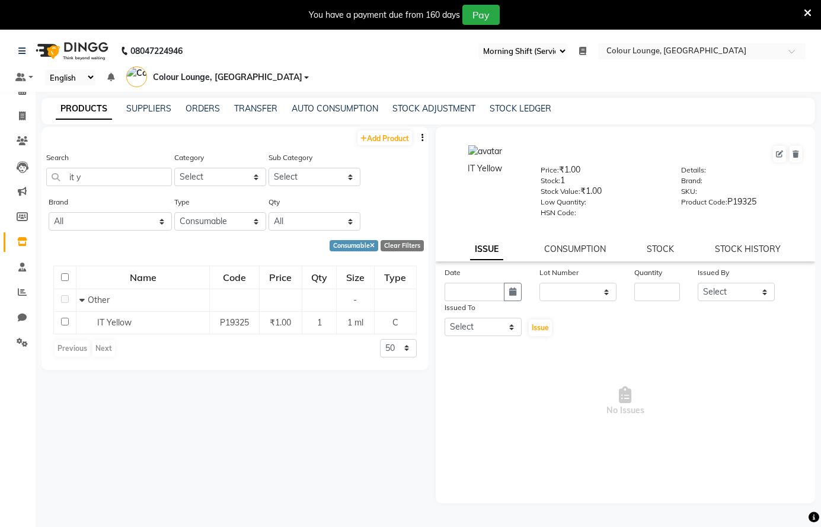
click at [659, 281] on div "Quantity" at bounding box center [657, 274] width 46 height 17
click at [655, 289] on input "number" at bounding box center [657, 292] width 46 height 18
type input "1"
drag, startPoint x: 720, startPoint y: 292, endPoint x: 725, endPoint y: 284, distance: 9.6
click at [722, 287] on select "Select Admin [PERSON_NAME] [PERSON_NAME] BALBHARTI SHARMA Colour Lounge, [PERSO…" at bounding box center [735, 292] width 77 height 18
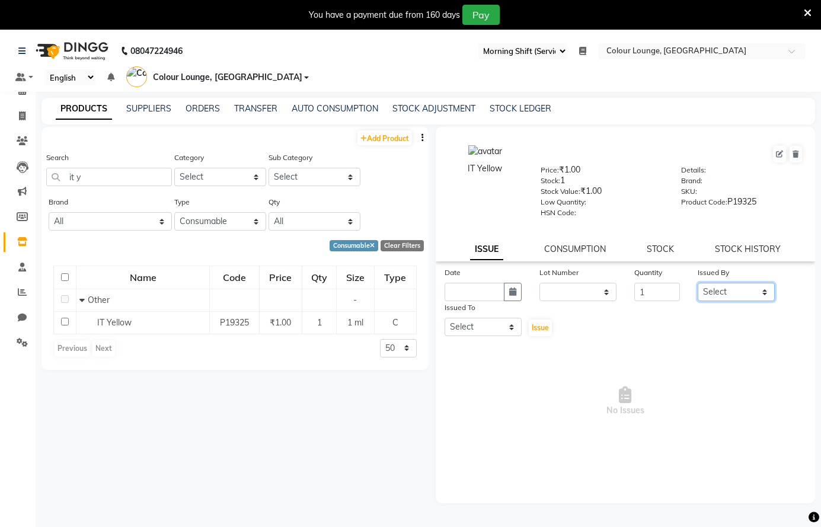
select select "87919"
click at [697, 283] on select "Select Admin [PERSON_NAME] [PERSON_NAME] BALBHARTI SHARMA Colour Lounge, [PERSO…" at bounding box center [735, 292] width 77 height 18
drag, startPoint x: 488, startPoint y: 324, endPoint x: 491, endPoint y: 312, distance: 11.5
click at [491, 312] on div "Issued To Select Admin Ankush Ansh Nayyar BALBHARTI SHARMA Colour Lounge, Lawre…" at bounding box center [483, 319] width 95 height 36
select select "70026"
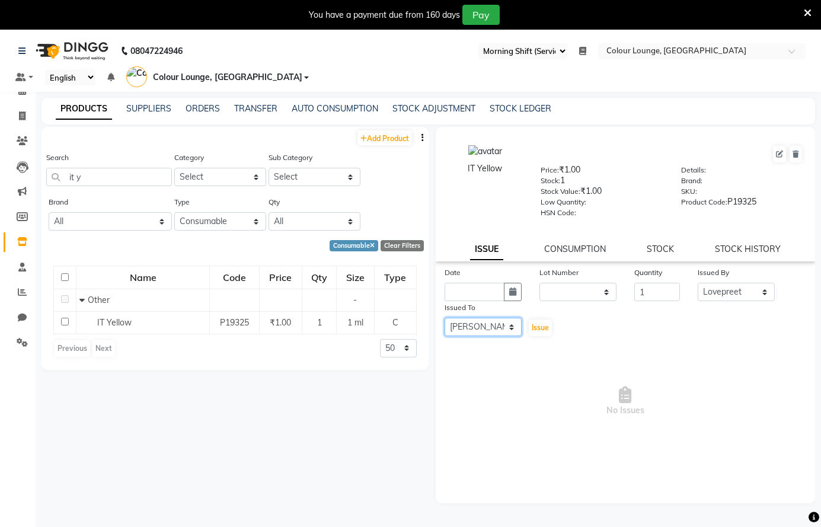
click at [444, 318] on select "Select Admin [PERSON_NAME] [PERSON_NAME] BALBHARTI SHARMA Colour Lounge, [PERSO…" at bounding box center [482, 327] width 77 height 18
drag, startPoint x: 515, startPoint y: 294, endPoint x: 509, endPoint y: 295, distance: 6.0
click at [514, 294] on icon "button" at bounding box center [512, 291] width 7 height 8
select select "9"
select select "2025"
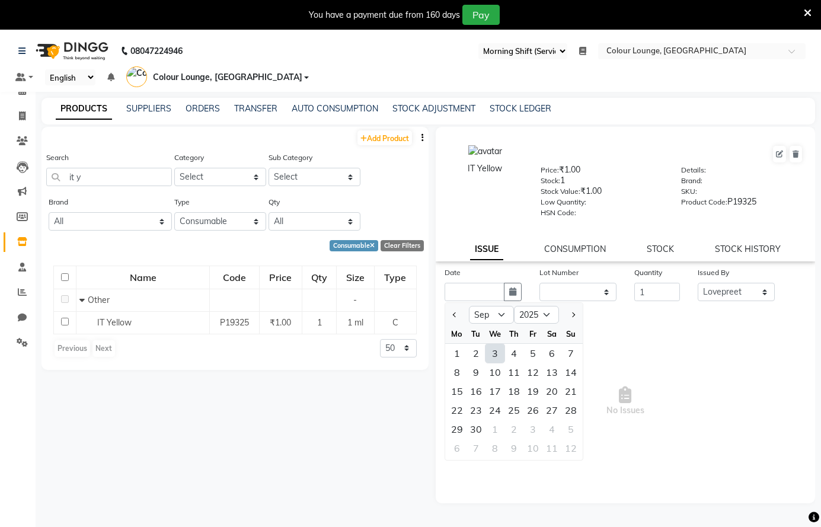
click at [494, 347] on div "3" at bounding box center [494, 353] width 19 height 19
type input "03-09-2025"
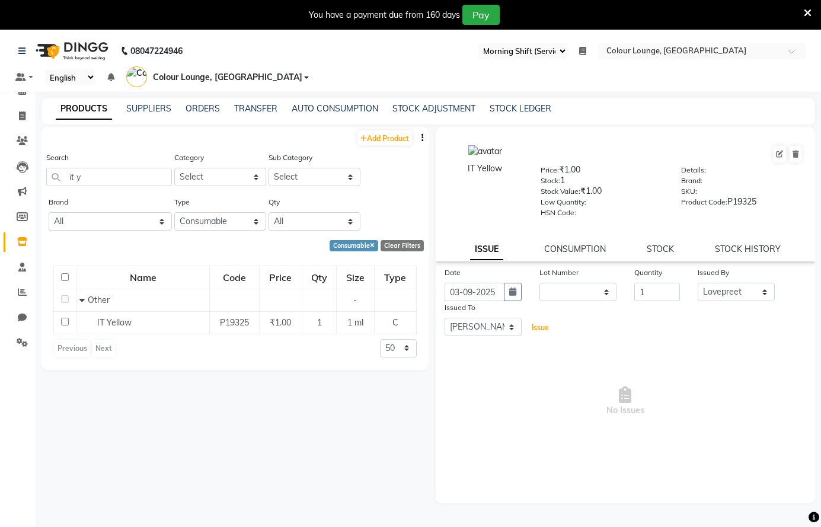
drag, startPoint x: 544, startPoint y: 329, endPoint x: 414, endPoint y: 226, distance: 165.8
click at [545, 325] on span "Issue" at bounding box center [539, 327] width 17 height 9
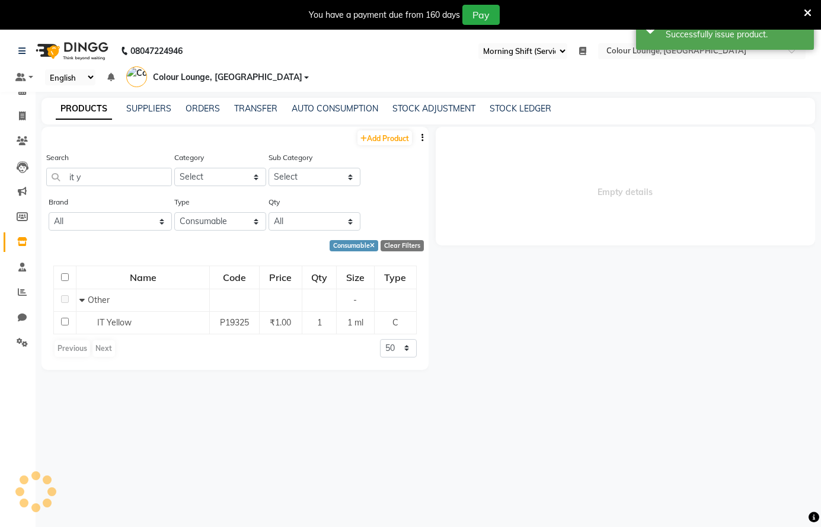
select select
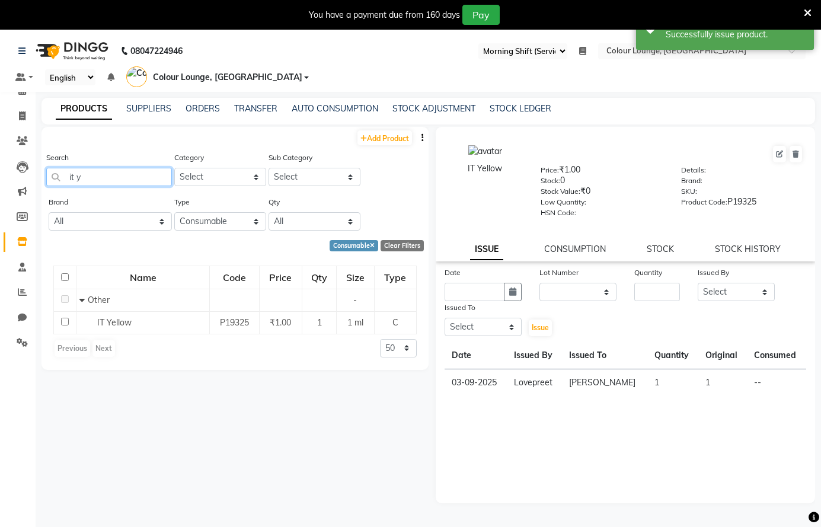
click at [136, 180] on input "it y" at bounding box center [109, 177] width 126 height 18
type input "i"
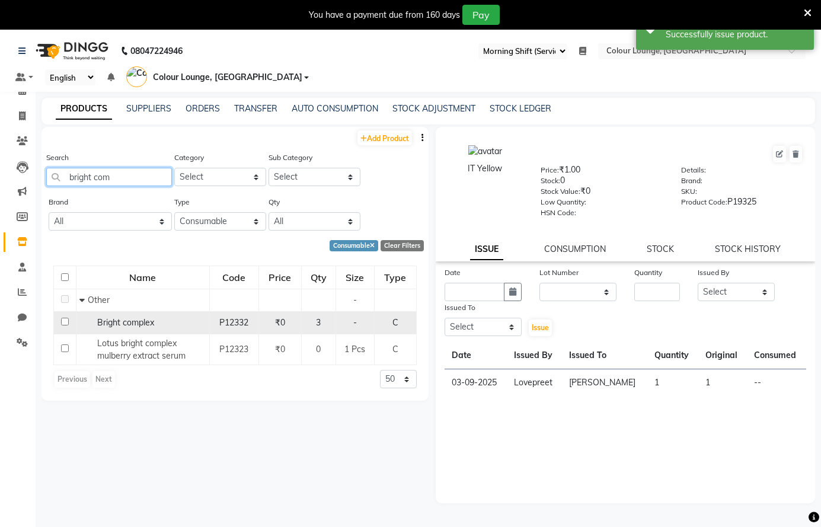
type input "bright com"
click at [76, 326] on td "Bright complex" at bounding box center [142, 322] width 133 height 23
click at [204, 317] on div "Bright complex" at bounding box center [142, 322] width 127 height 12
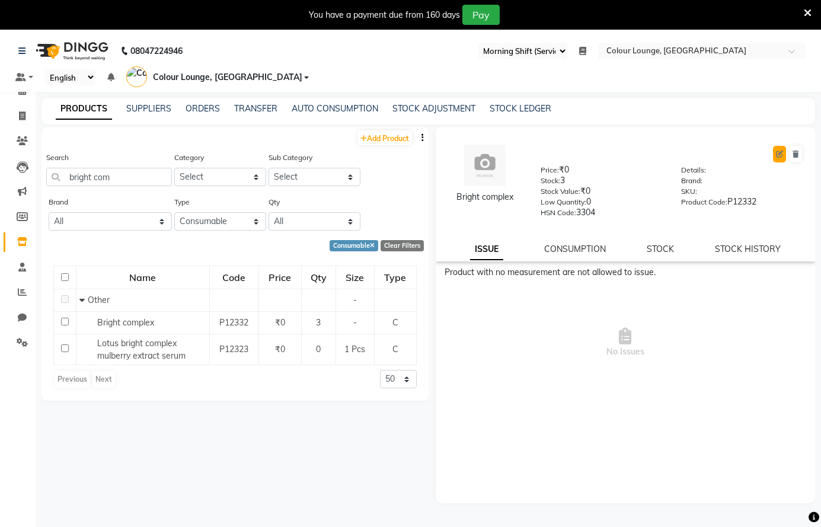
click at [779, 158] on button at bounding box center [779, 154] width 13 height 17
select select "C"
select select "true"
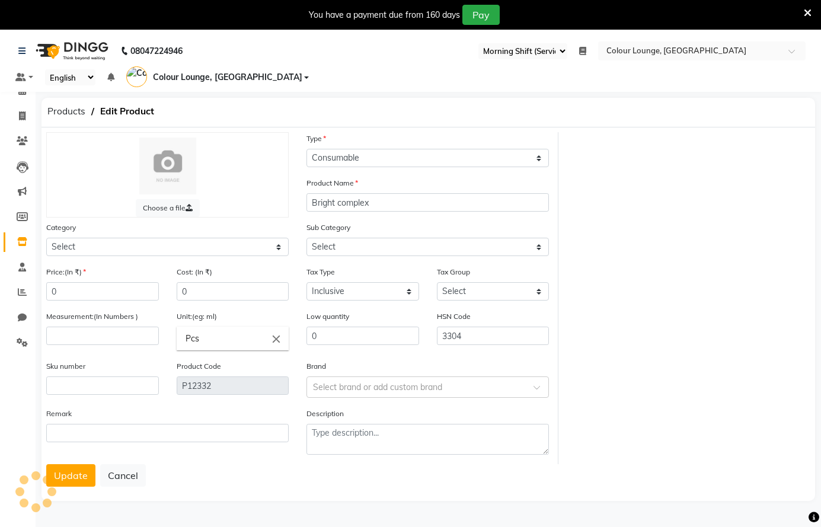
select select "1390101000"
select select "1390101002"
click at [85, 334] on input "number" at bounding box center [102, 335] width 113 height 18
type input "1"
drag, startPoint x: 57, startPoint y: 469, endPoint x: 54, endPoint y: 463, distance: 6.9
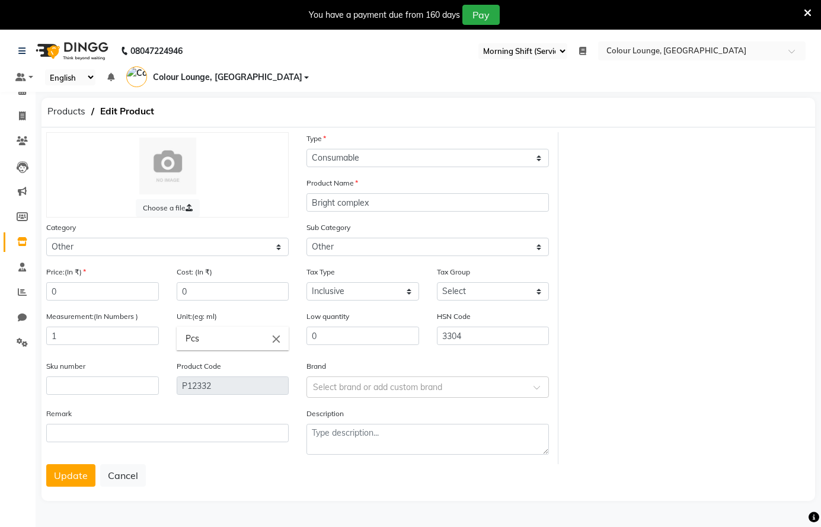
click at [56, 467] on button "Update" at bounding box center [70, 475] width 49 height 23
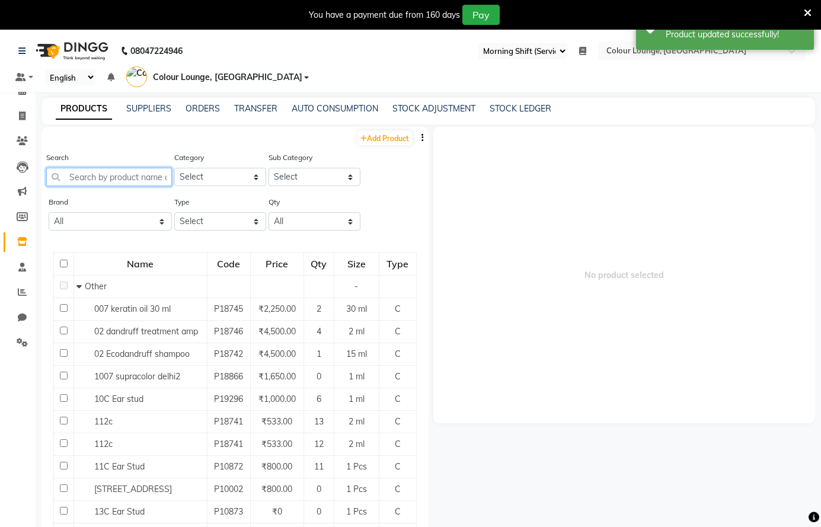
click at [117, 177] on input "text" at bounding box center [109, 177] width 126 height 18
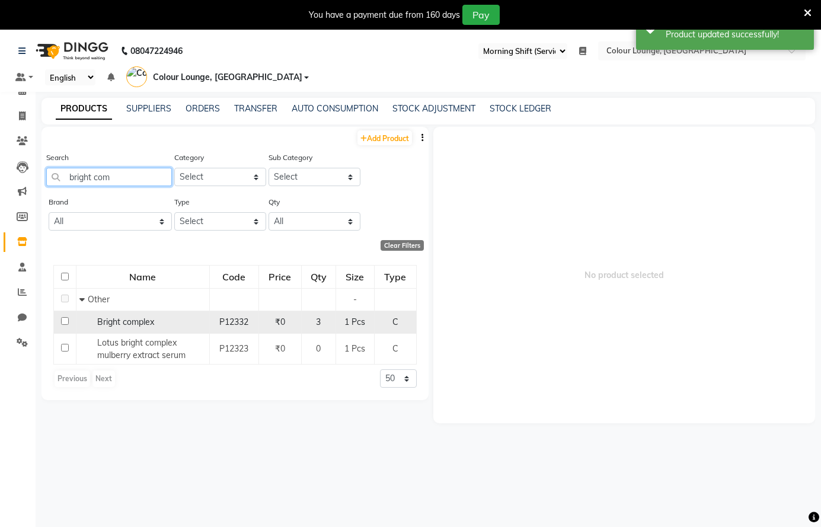
type input "bright com"
click at [145, 323] on span "Bright complex" at bounding box center [125, 321] width 57 height 11
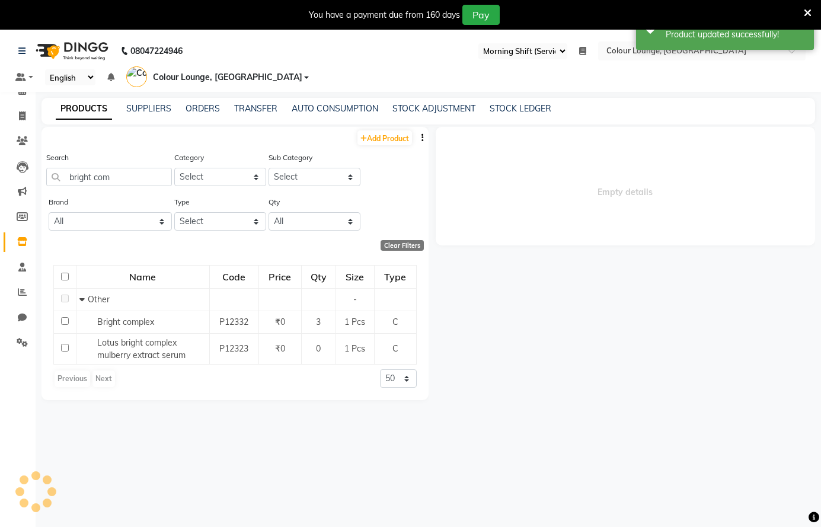
select select
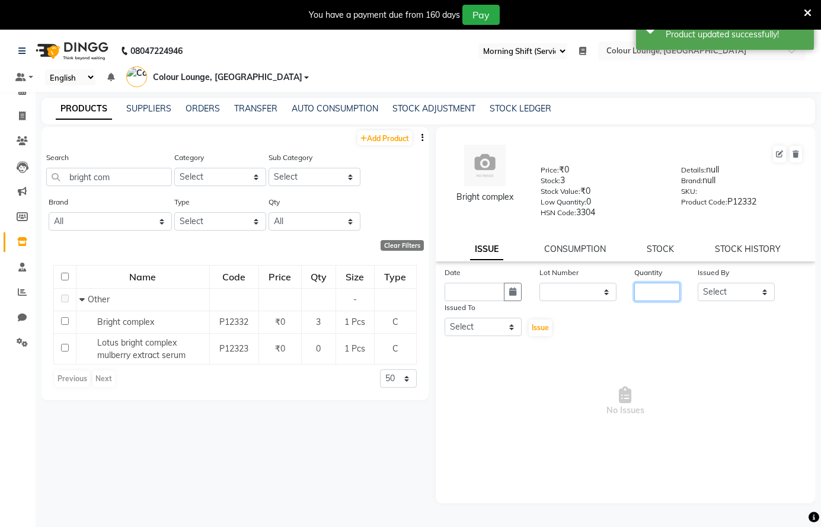
click at [664, 283] on input "number" at bounding box center [657, 292] width 46 height 18
type input "3"
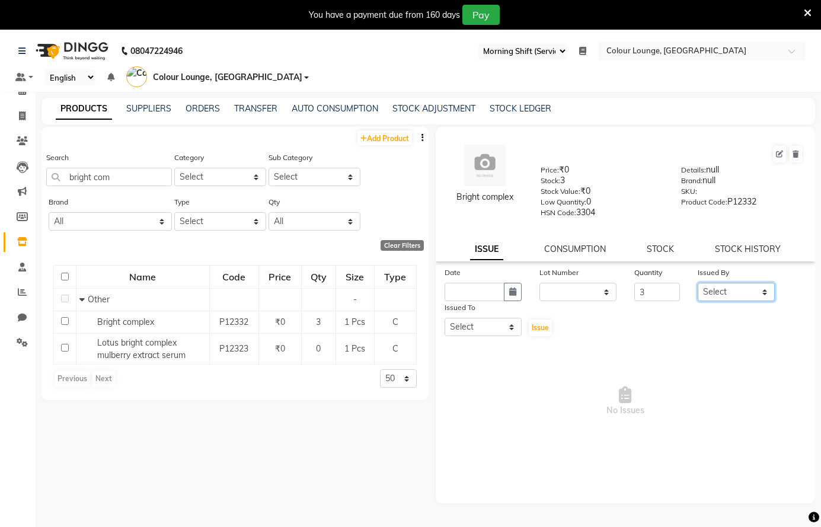
drag, startPoint x: 747, startPoint y: 291, endPoint x: 755, endPoint y: 291, distance: 8.3
click at [753, 294] on select "Select Admin [PERSON_NAME] [PERSON_NAME] BALBHARTI SHARMA Colour Lounge, [PERSO…" at bounding box center [735, 292] width 77 height 18
select select "70026"
click at [697, 283] on select "Select Admin [PERSON_NAME] [PERSON_NAME] BALBHARTI SHARMA Colour Lounge, [PERSO…" at bounding box center [735, 292] width 77 height 18
click at [482, 319] on select "Select Admin [PERSON_NAME] [PERSON_NAME] BALBHARTI SHARMA Colour Lounge, [PERSO…" at bounding box center [482, 327] width 77 height 18
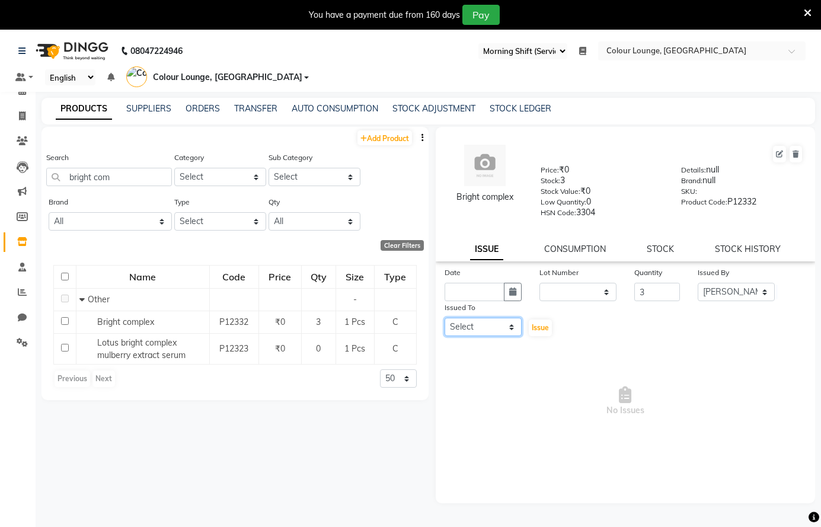
select select "70031"
click at [444, 318] on select "Select Admin [PERSON_NAME] [PERSON_NAME] BALBHARTI SHARMA Colour Lounge, [PERSO…" at bounding box center [482, 327] width 77 height 18
click at [507, 298] on button "button" at bounding box center [513, 292] width 18 height 18
select select "9"
select select "2025"
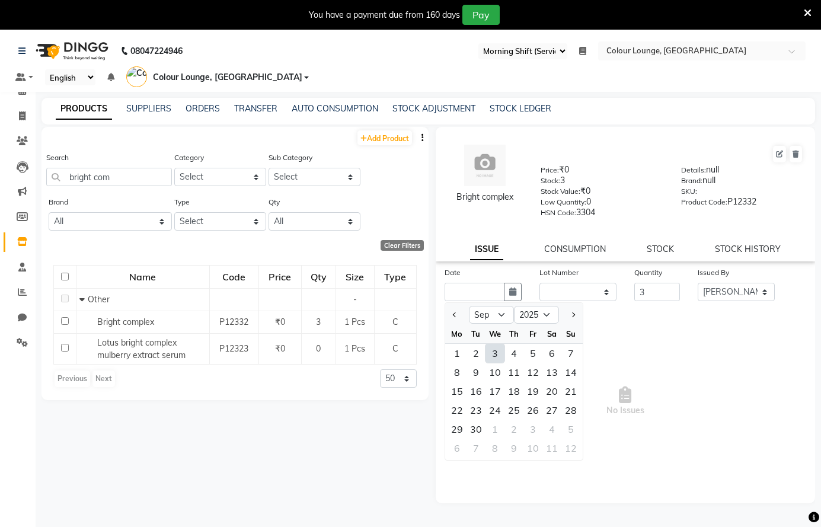
click at [499, 348] on div "3" at bounding box center [494, 353] width 19 height 19
type input "03-09-2025"
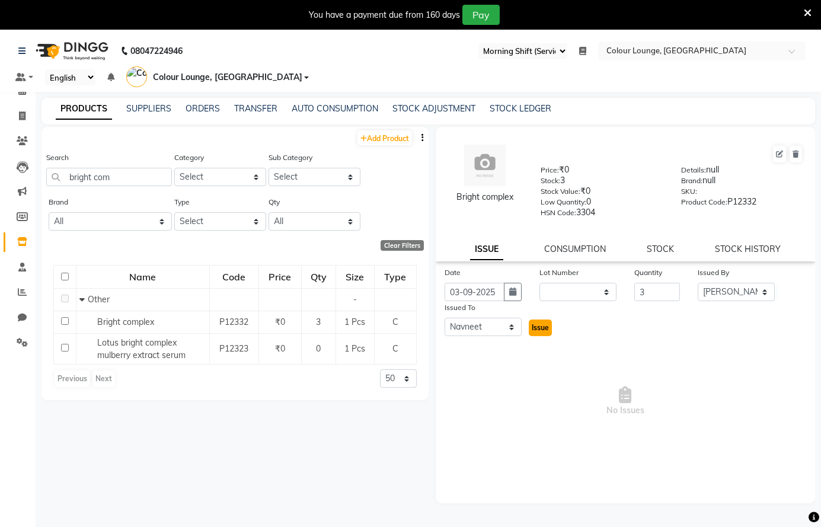
click at [544, 323] on span "Issue" at bounding box center [539, 327] width 17 height 9
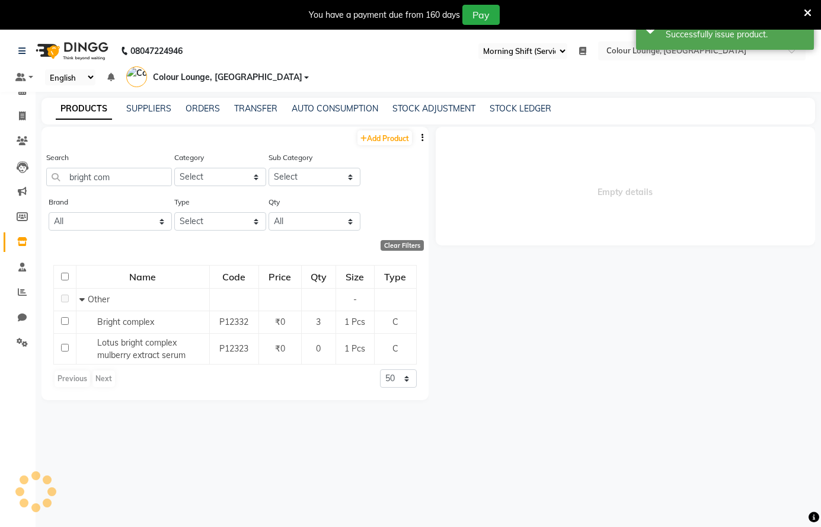
select select
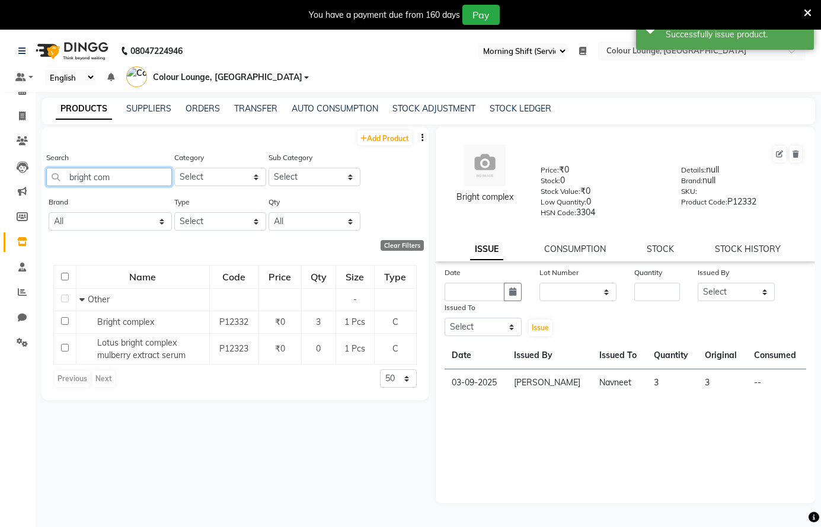
click at [147, 178] on input "bright com" at bounding box center [109, 177] width 126 height 18
type input "b"
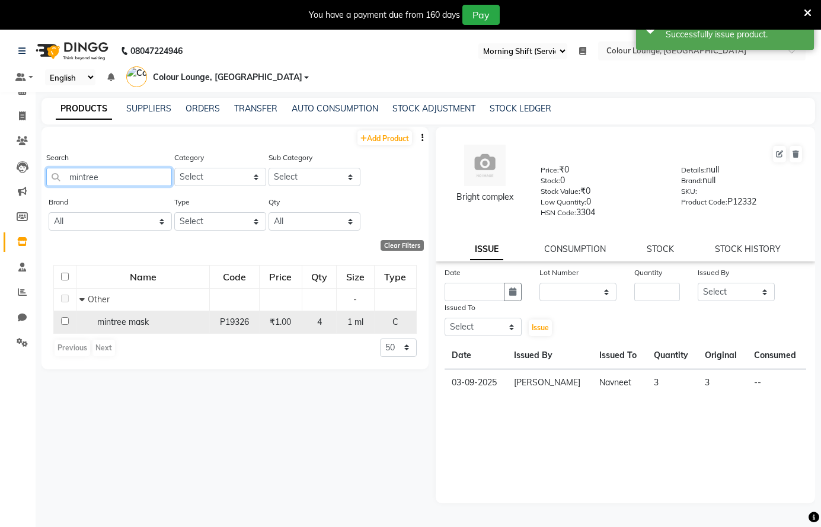
type input "mintree"
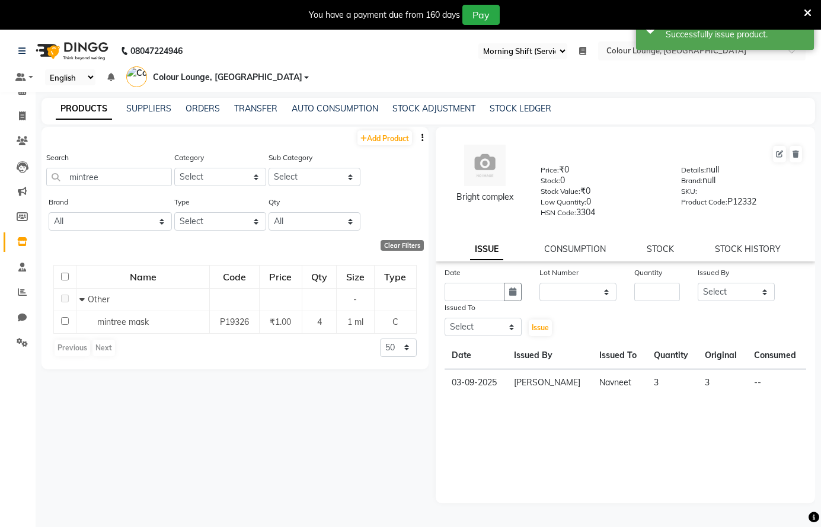
drag, startPoint x: 153, startPoint y: 324, endPoint x: 363, endPoint y: 341, distance: 209.8
click at [152, 323] on div "mintree mask" at bounding box center [142, 322] width 127 height 12
select select
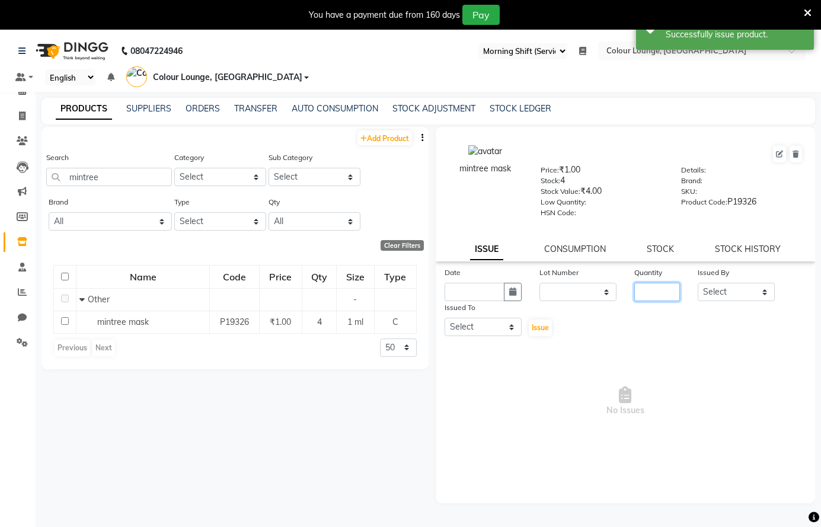
click at [649, 294] on input "number" at bounding box center [657, 292] width 46 height 18
type input "4"
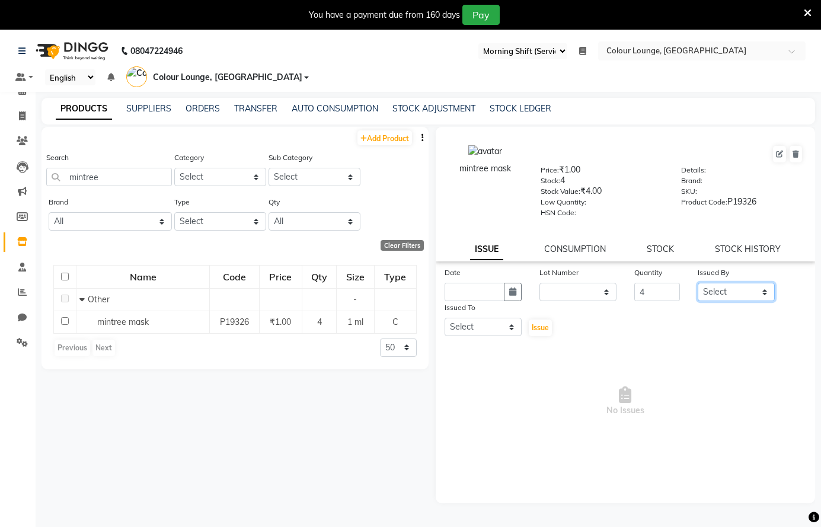
click at [720, 287] on select "Select Admin [PERSON_NAME] [PERSON_NAME] BALBHARTI SHARMA Colour Lounge, [PERSO…" at bounding box center [735, 292] width 77 height 18
select select "70031"
click at [697, 283] on select "Select Admin [PERSON_NAME] [PERSON_NAME] BALBHARTI SHARMA Colour Lounge, [PERSO…" at bounding box center [735, 292] width 77 height 18
click at [484, 322] on select "Select Admin [PERSON_NAME] [PERSON_NAME] BALBHARTI SHARMA Colour Lounge, [PERSO…" at bounding box center [482, 327] width 77 height 18
select select "70013"
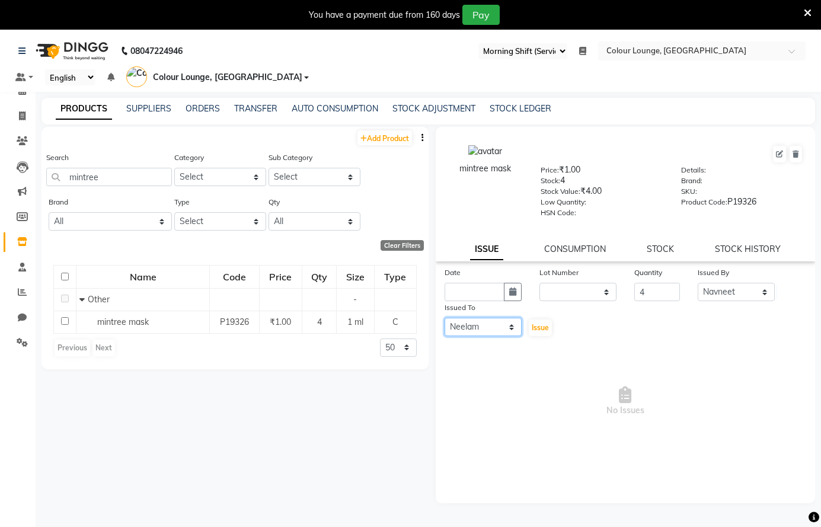
click at [444, 318] on select "Select Admin [PERSON_NAME] [PERSON_NAME] BALBHARTI SHARMA Colour Lounge, [PERSO…" at bounding box center [482, 327] width 77 height 18
click at [512, 300] on button "button" at bounding box center [513, 292] width 18 height 18
select select "9"
select select "2025"
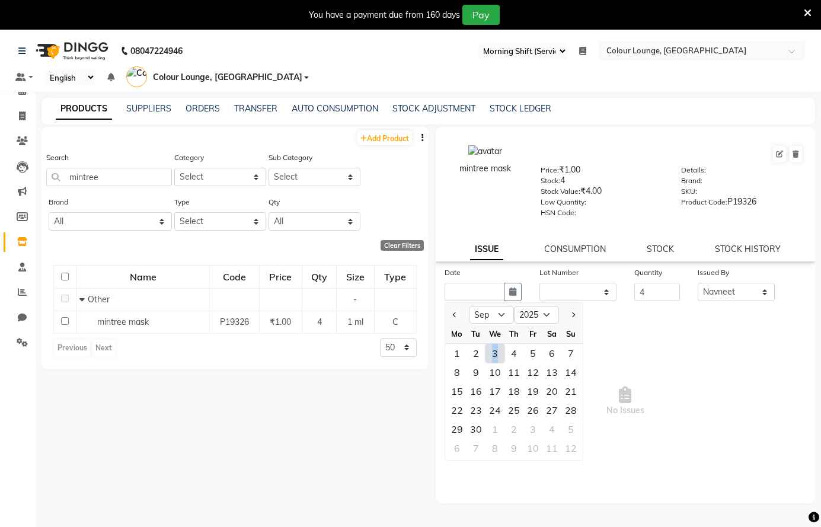
drag, startPoint x: 494, startPoint y: 353, endPoint x: 542, endPoint y: 336, distance: 50.2
click at [497, 351] on div "3" at bounding box center [494, 353] width 19 height 19
type input "03-09-2025"
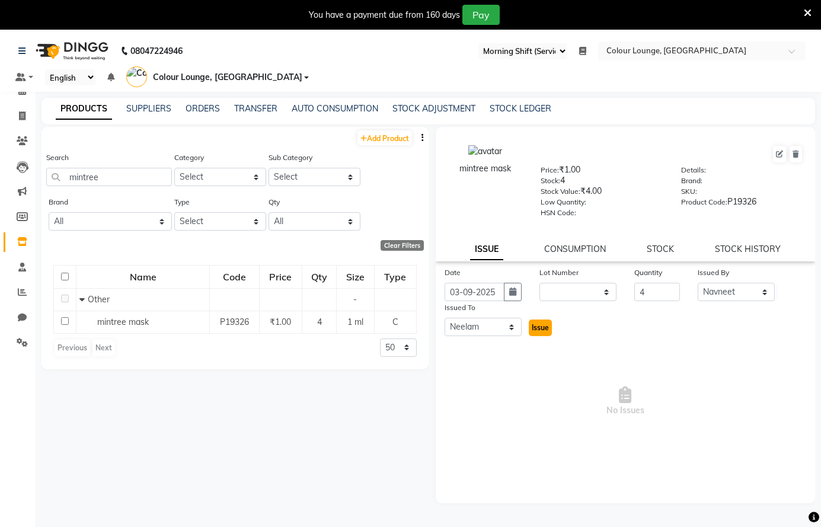
click at [532, 328] on button "Issue" at bounding box center [540, 327] width 23 height 17
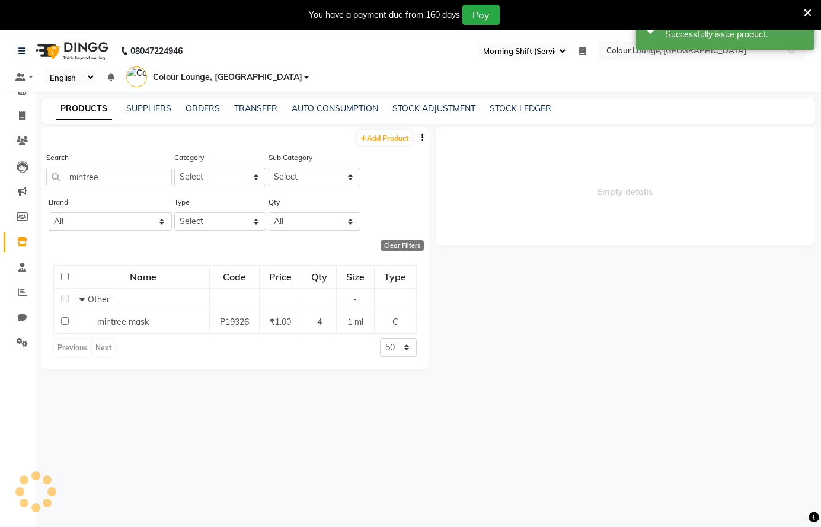
select select
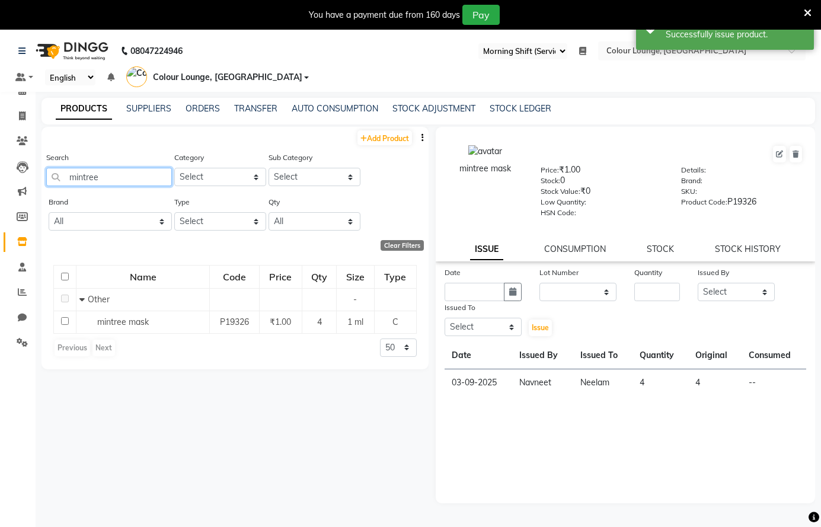
click at [139, 177] on input "mintree" at bounding box center [109, 177] width 126 height 18
type input "m"
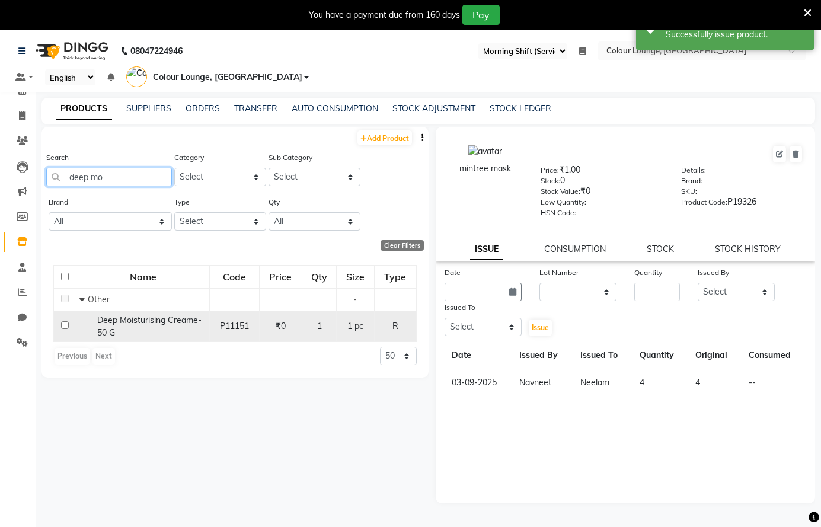
type input "deep mo"
click at [146, 318] on span "Deep Moisturising Creame-50 G" at bounding box center [149, 326] width 104 height 23
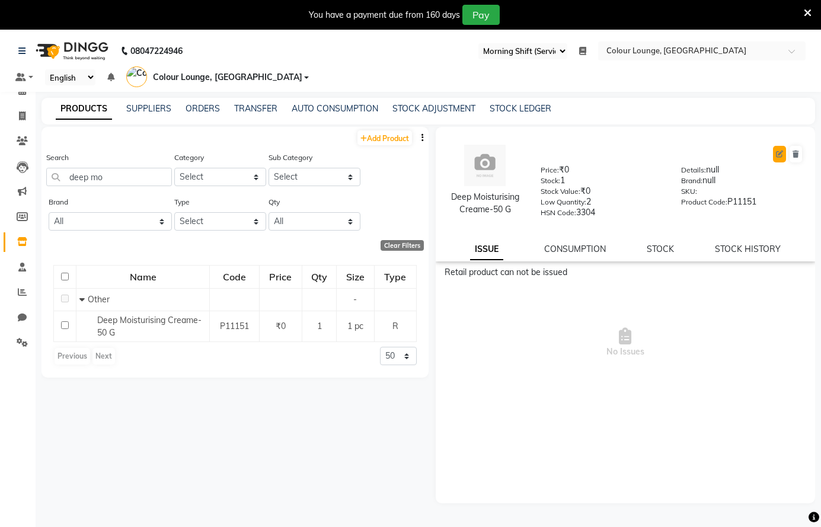
click at [779, 155] on icon at bounding box center [779, 153] width 7 height 7
select select "true"
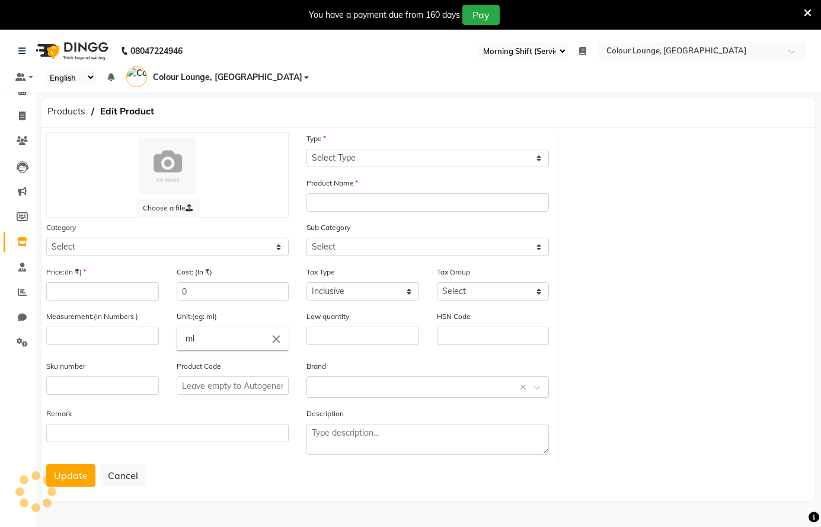
select select "R"
type input "Deep Moisturising Creame-50 G"
select select
type input "0"
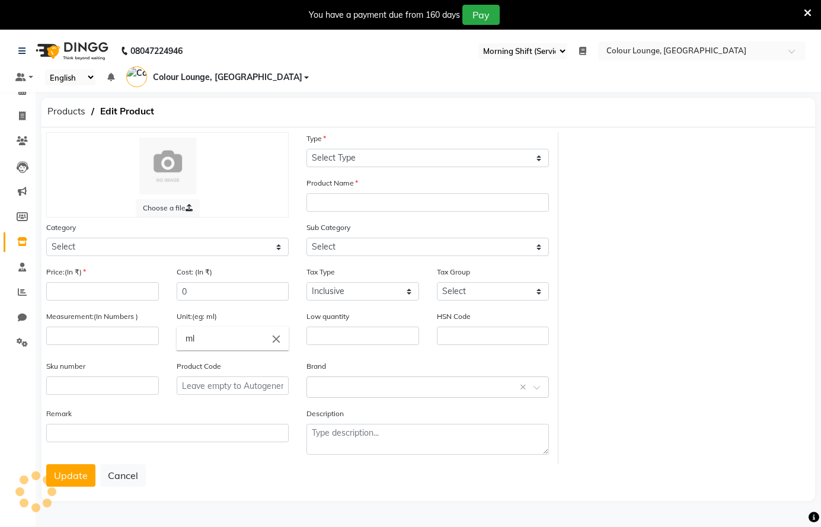
type input "1"
type input "pc"
type input "2"
type input "3304"
type input "P11151"
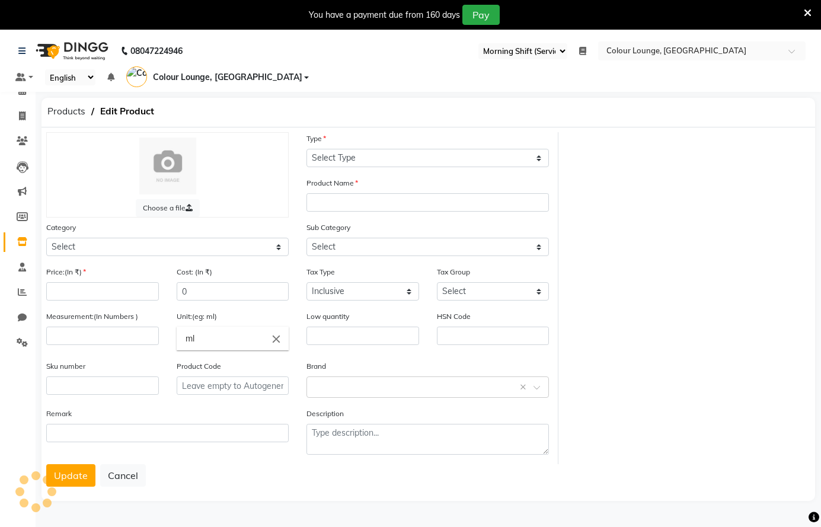
type textarea "null"
select select "1390101000"
select select "1390101002"
select select "3442"
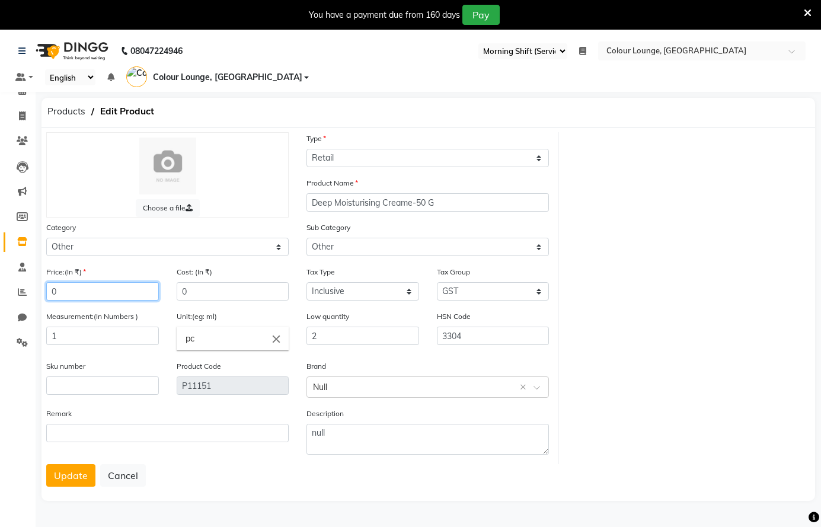
click at [110, 295] on input "0" at bounding box center [102, 291] width 113 height 18
type input "1"
click at [111, 340] on input "1" at bounding box center [102, 335] width 113 height 18
type input "1"
click at [365, 340] on input "2" at bounding box center [362, 335] width 113 height 18
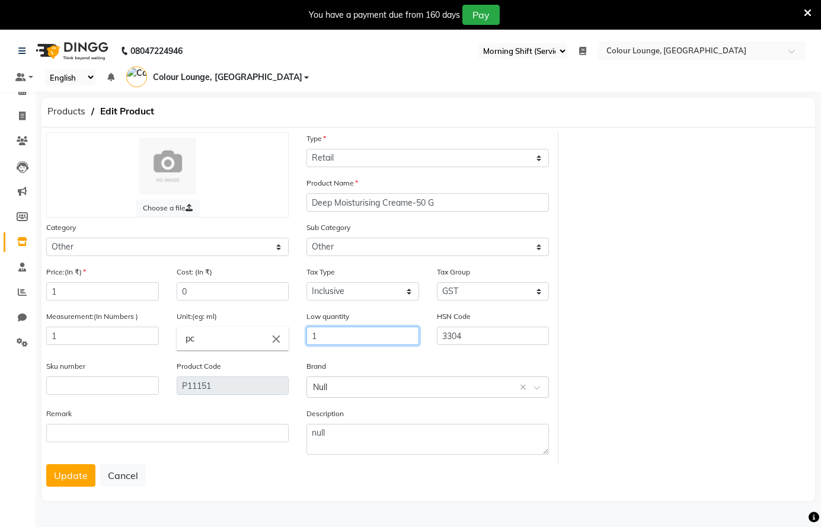
type input "1"
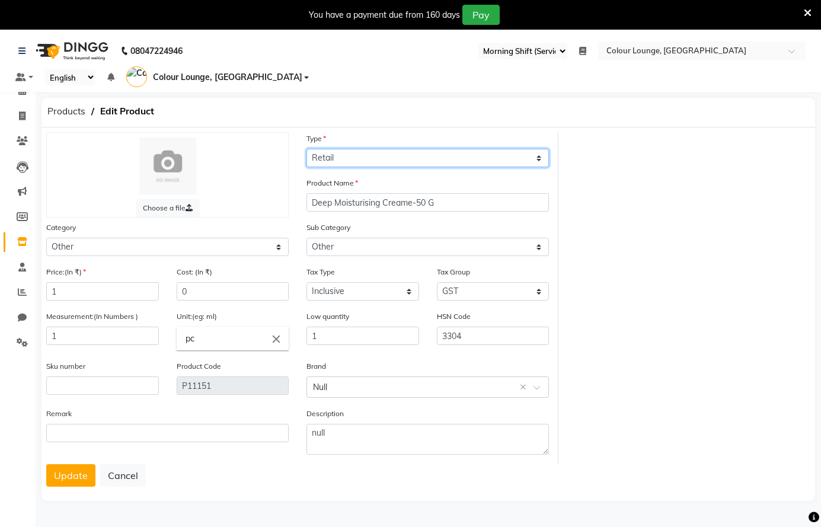
click at [333, 156] on select "Select Type Both Retail Consumable" at bounding box center [427, 158] width 242 height 18
select select "C"
click at [306, 149] on select "Select Type Both Retail Consumable" at bounding box center [427, 158] width 242 height 18
click at [69, 475] on button "Update" at bounding box center [70, 475] width 49 height 23
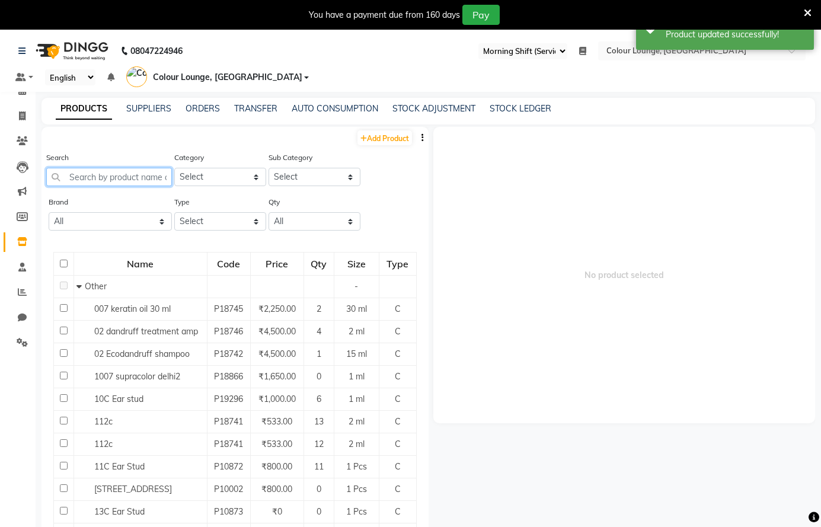
click at [146, 180] on input "text" at bounding box center [109, 177] width 126 height 18
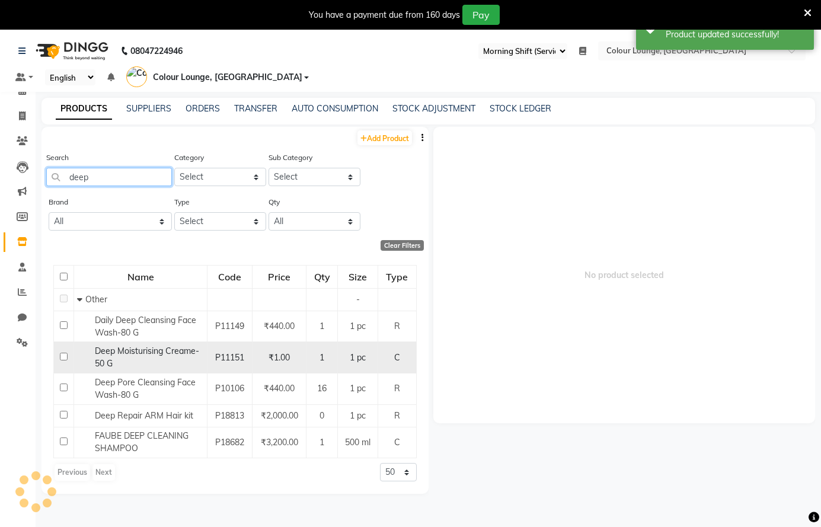
type input "deep"
click at [168, 357] on div "Deep Moisturising Creame-50 G" at bounding box center [140, 357] width 127 height 25
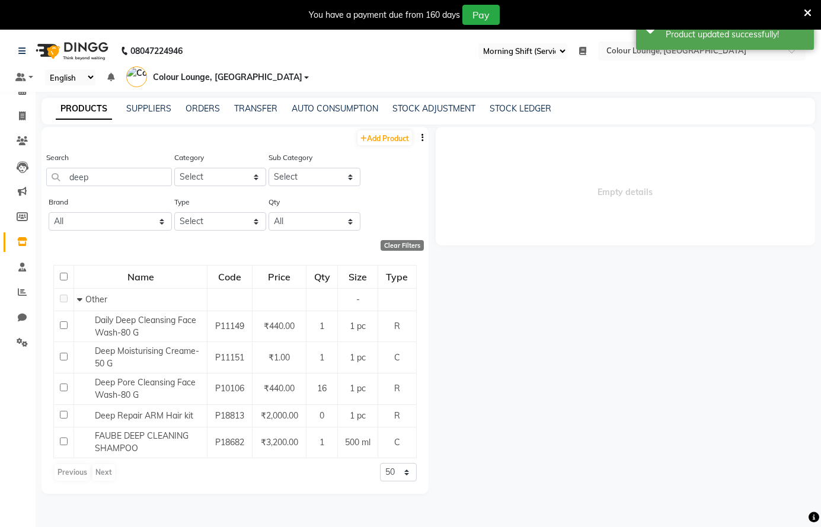
select select
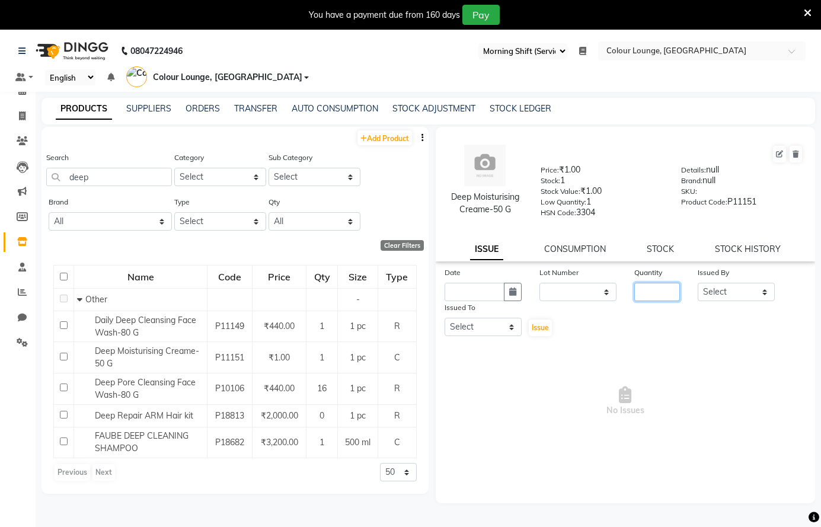
click at [652, 297] on input "number" at bounding box center [657, 292] width 46 height 18
type input "1"
click at [723, 283] on select "Select Admin [PERSON_NAME] [PERSON_NAME] BALBHARTI SHARMA Colour Lounge, [PERSO…" at bounding box center [735, 292] width 77 height 18
select select "70013"
click at [697, 283] on select "Select Admin [PERSON_NAME] [PERSON_NAME] BALBHARTI SHARMA Colour Lounge, [PERSO…" at bounding box center [735, 292] width 77 height 18
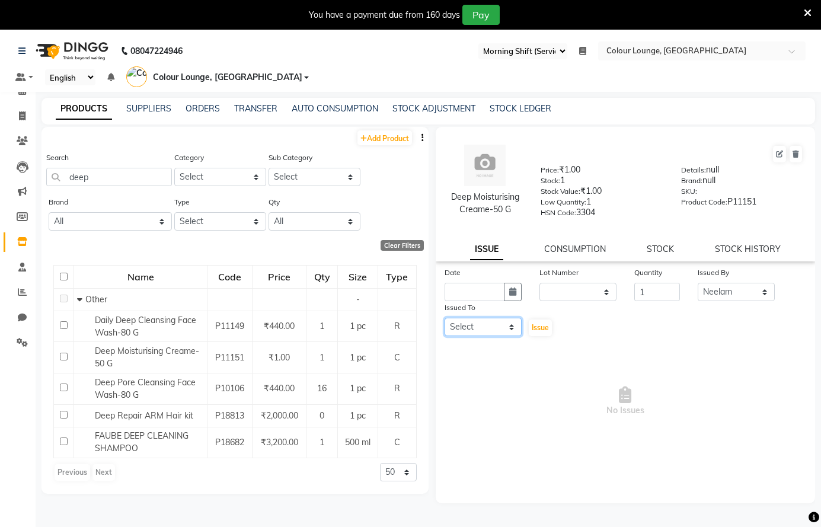
drag, startPoint x: 513, startPoint y: 325, endPoint x: 514, endPoint y: 318, distance: 6.8
click at [513, 325] on select "Select Admin [PERSON_NAME] [PERSON_NAME] BALBHARTI SHARMA Colour Lounge, [PERSO…" at bounding box center [482, 327] width 77 height 18
select select "70009"
click at [444, 318] on select "Select Admin [PERSON_NAME] [PERSON_NAME] BALBHARTI SHARMA Colour Lounge, [PERSO…" at bounding box center [482, 327] width 77 height 18
click at [507, 292] on button "button" at bounding box center [513, 292] width 18 height 18
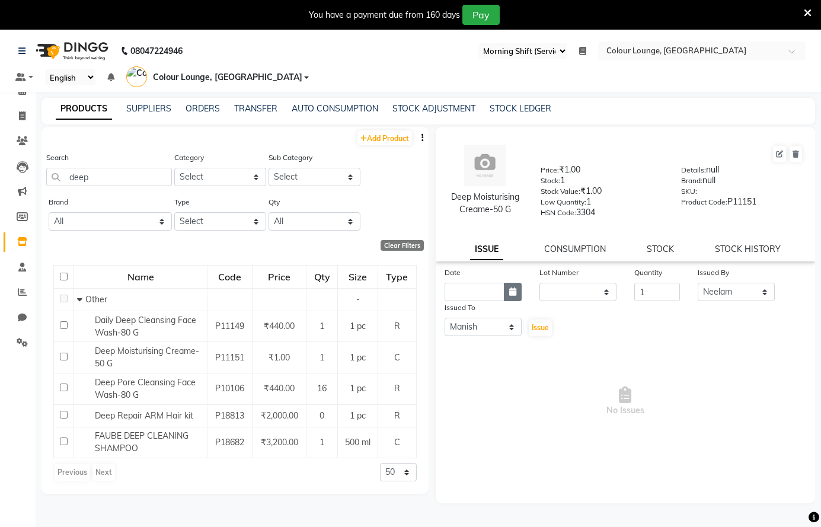
select select "9"
select select "2025"
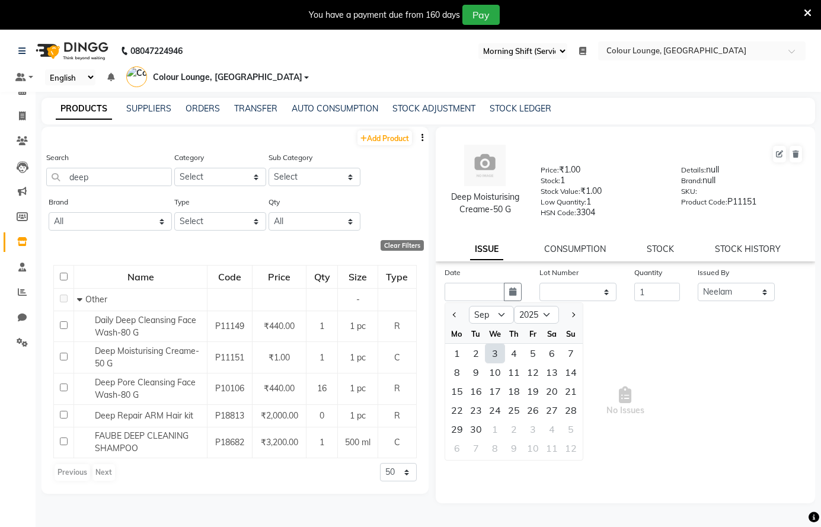
drag, startPoint x: 495, startPoint y: 356, endPoint x: 533, endPoint y: 350, distance: 37.7
click at [494, 355] on div "3" at bounding box center [494, 353] width 19 height 19
type input "03-09-2025"
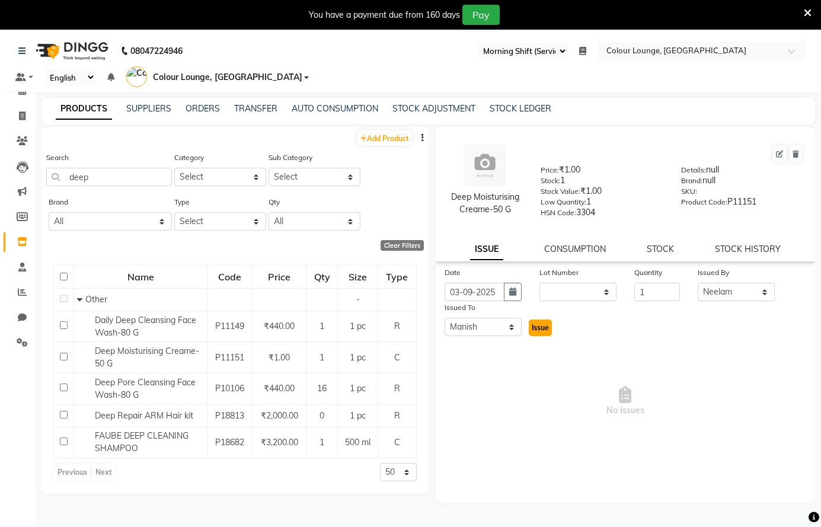
click at [546, 328] on span "Issue" at bounding box center [539, 327] width 17 height 9
select select
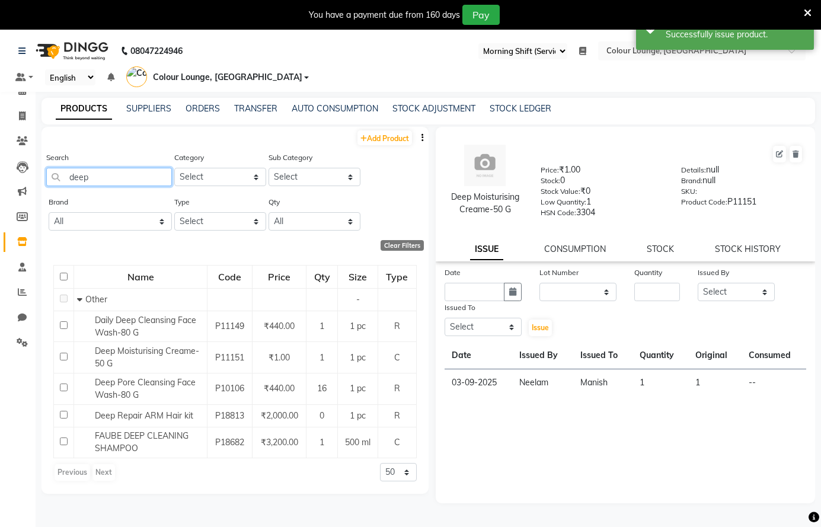
click at [102, 180] on input "deep" at bounding box center [109, 177] width 126 height 18
type input "d"
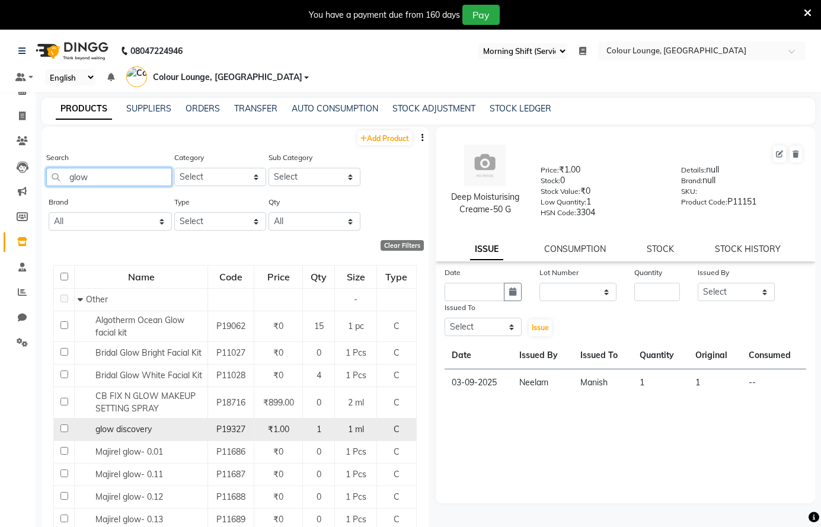
type input "glow"
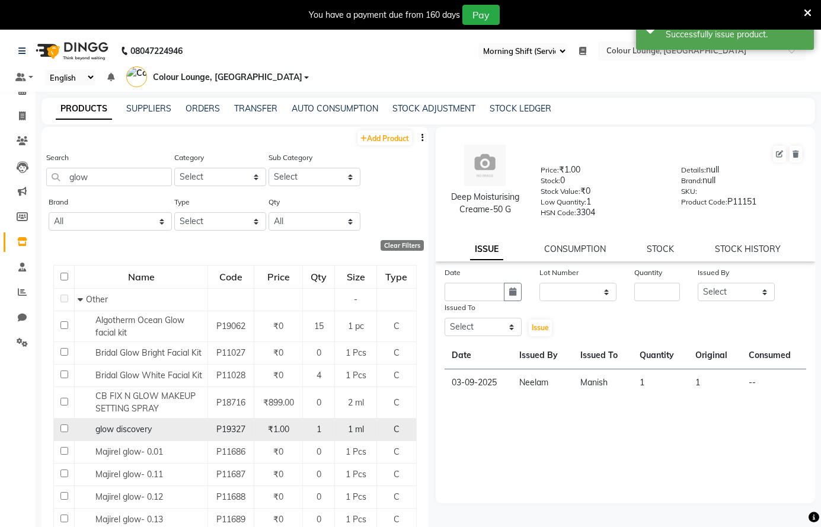
click at [112, 421] on td "glow discovery" at bounding box center [141, 429] width 133 height 23
click at [136, 430] on span "glow discovery" at bounding box center [123, 429] width 56 height 11
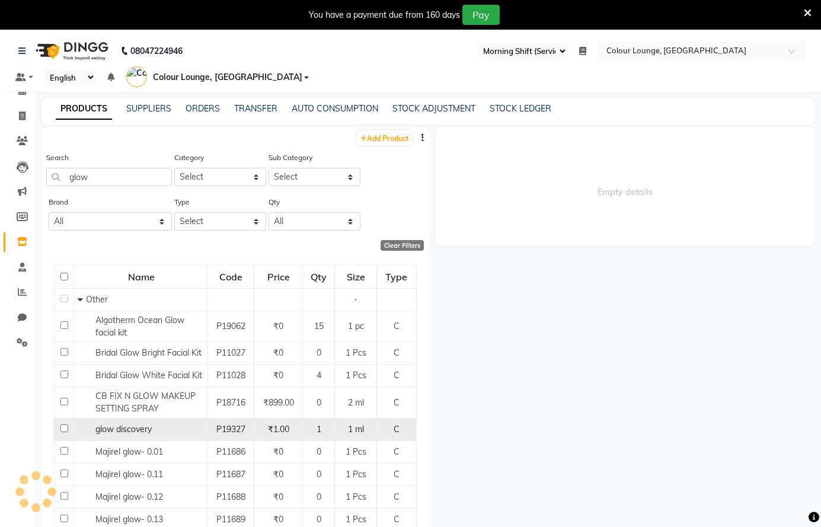
select select
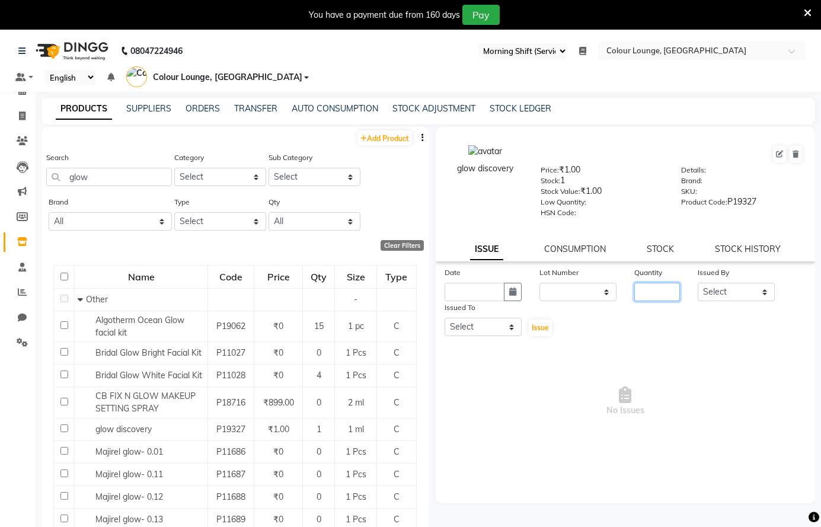
click at [657, 289] on input "number" at bounding box center [657, 292] width 46 height 18
type input "1"
drag, startPoint x: 735, startPoint y: 290, endPoint x: 739, endPoint y: 283, distance: 8.5
click at [736, 290] on select "Select Admin [PERSON_NAME] [PERSON_NAME] BALBHARTI SHARMA Colour Lounge, [PERSO…" at bounding box center [735, 292] width 77 height 18
select select "70024"
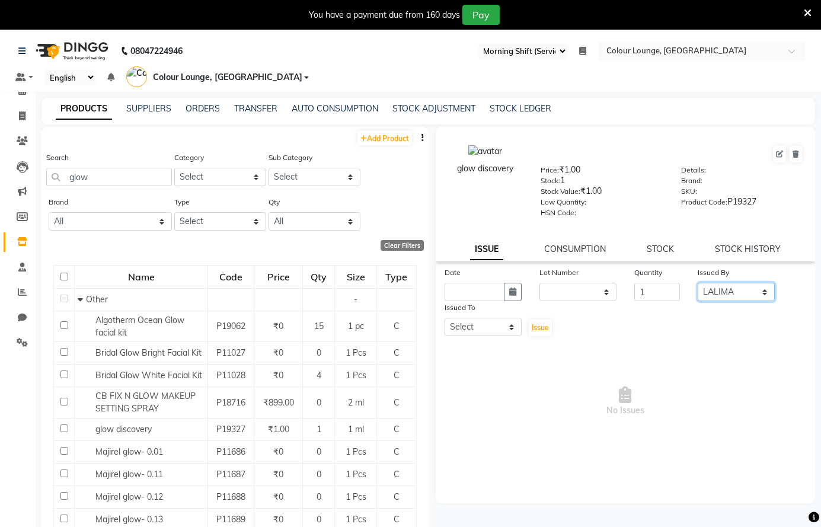
click at [697, 283] on select "Select Admin [PERSON_NAME] [PERSON_NAME] BALBHARTI SHARMA Colour Lounge, [PERSO…" at bounding box center [735, 292] width 77 height 18
drag, startPoint x: 454, startPoint y: 331, endPoint x: 457, endPoint y: 320, distance: 11.6
click at [454, 329] on select "Select Admin [PERSON_NAME] [PERSON_NAME] BALBHARTI SHARMA Colour Lounge, [PERSO…" at bounding box center [482, 327] width 77 height 18
select select "70013"
click at [444, 318] on select "Select Admin [PERSON_NAME] [PERSON_NAME] BALBHARTI SHARMA Colour Lounge, [PERSO…" at bounding box center [482, 327] width 77 height 18
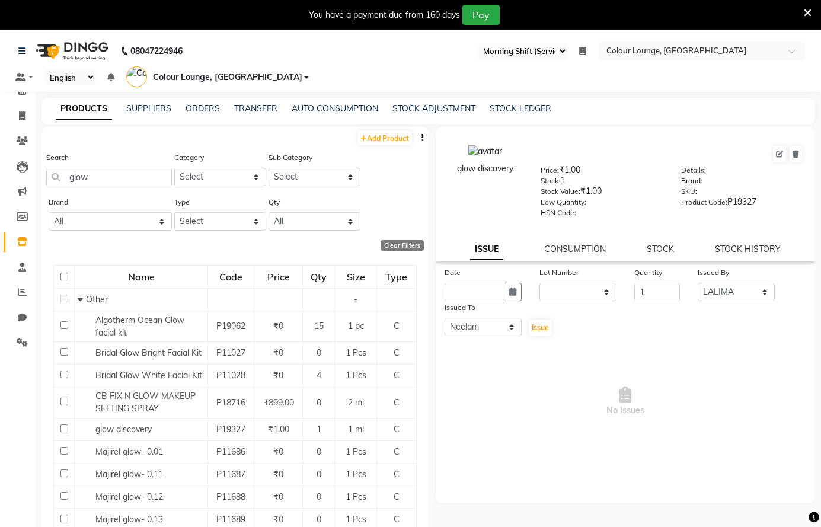
drag, startPoint x: 508, startPoint y: 289, endPoint x: 501, endPoint y: 296, distance: 10.5
click at [508, 289] on button "button" at bounding box center [513, 292] width 18 height 18
select select "9"
select select "2025"
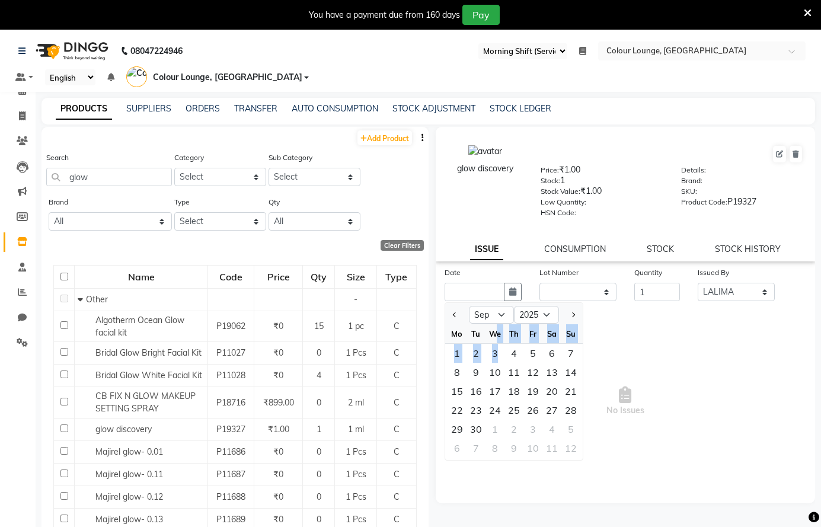
click at [496, 344] on ngb-datepicker-month "Mo Tu We Th Fr Sa Su 1 2 3 4 5 6 7 8 9 10 11 12 13 14 15 16 17 18 19 20 21 22 2…" at bounding box center [513, 392] width 137 height 136
click at [499, 353] on div "3" at bounding box center [494, 353] width 19 height 19
type input "03-09-2025"
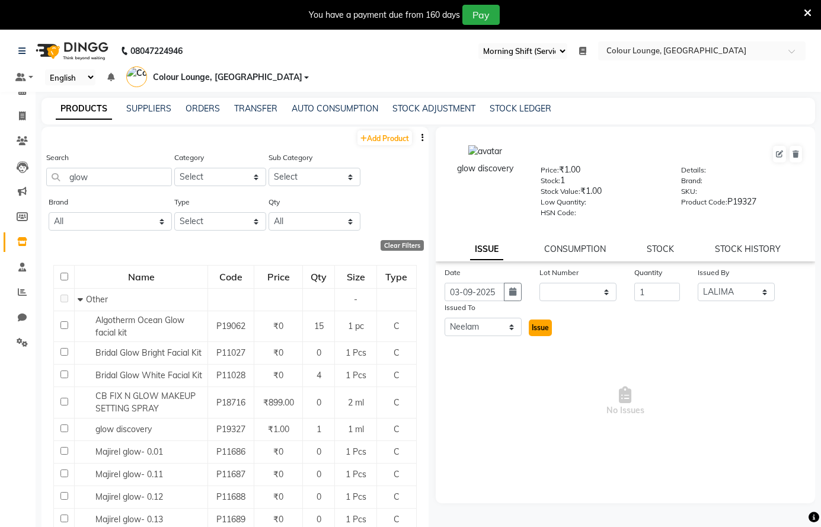
click at [538, 331] on span "Issue" at bounding box center [539, 327] width 17 height 9
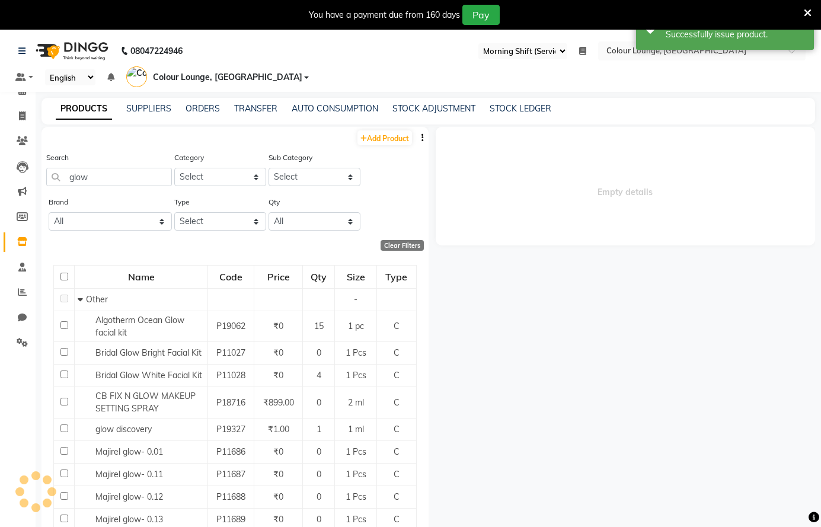
select select
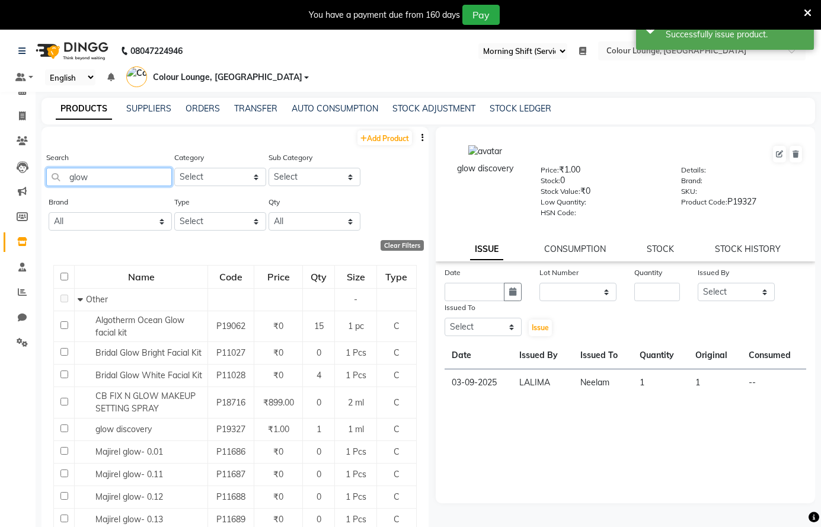
click at [140, 176] on input "glow" at bounding box center [109, 177] width 126 height 18
type input "g"
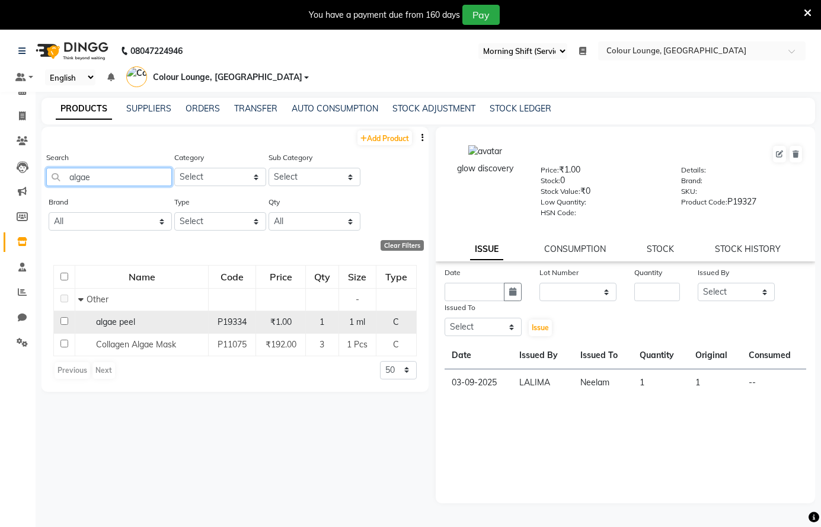
type input "algae"
click at [138, 322] on div "algae peel" at bounding box center [141, 322] width 127 height 12
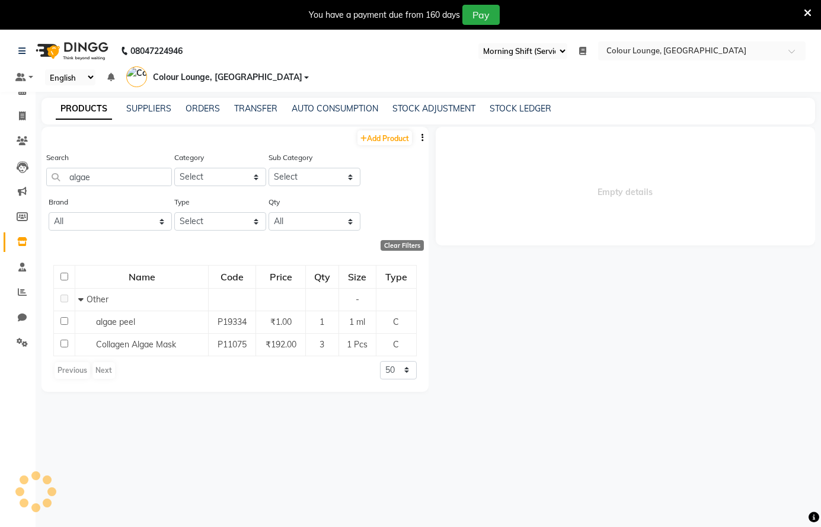
select select
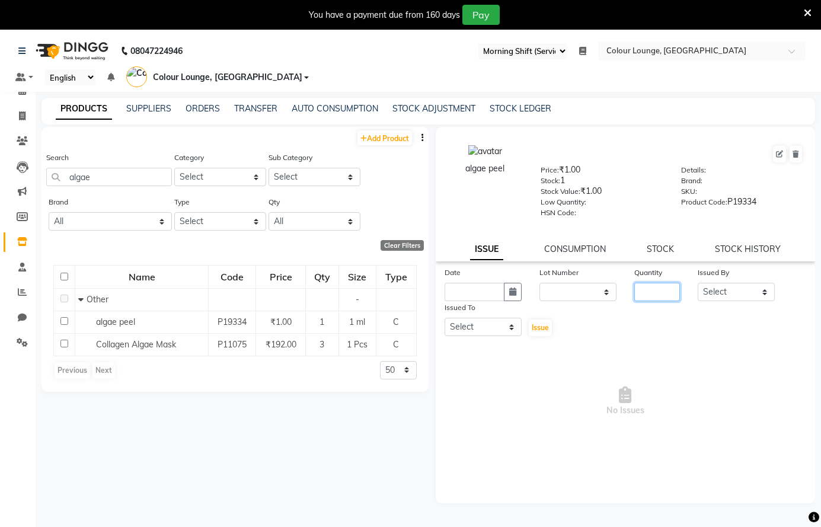
click at [637, 284] on input "number" at bounding box center [657, 292] width 46 height 18
type input "1"
click at [725, 284] on select "Select Admin [PERSON_NAME] [PERSON_NAME] BALBHARTI SHARMA Colour Lounge, [PERSO…" at bounding box center [735, 292] width 77 height 18
select select "70026"
click at [697, 283] on select "Select Admin [PERSON_NAME] [PERSON_NAME] BALBHARTI SHARMA Colour Lounge, [PERSO…" at bounding box center [735, 292] width 77 height 18
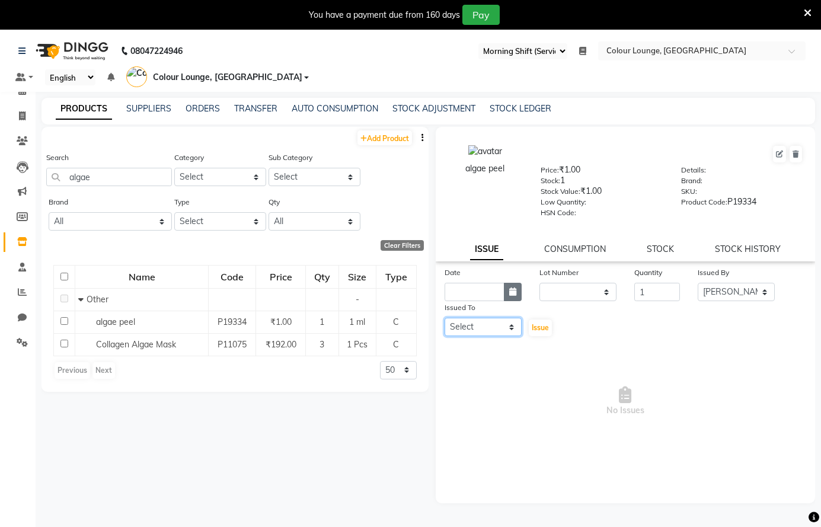
drag, startPoint x: 486, startPoint y: 333, endPoint x: 506, endPoint y: 291, distance: 46.6
click at [506, 291] on div "Date Lot Number None Quantity 1 Issued By Select Admin Ankush Ansh Nayyar BALBH…" at bounding box center [626, 301] width 380 height 71
select select "70023"
click at [444, 318] on select "Select Admin [PERSON_NAME] [PERSON_NAME] BALBHARTI SHARMA Colour Lounge, [PERSO…" at bounding box center [482, 327] width 77 height 18
drag, startPoint x: 510, startPoint y: 287, endPoint x: 520, endPoint y: 300, distance: 16.5
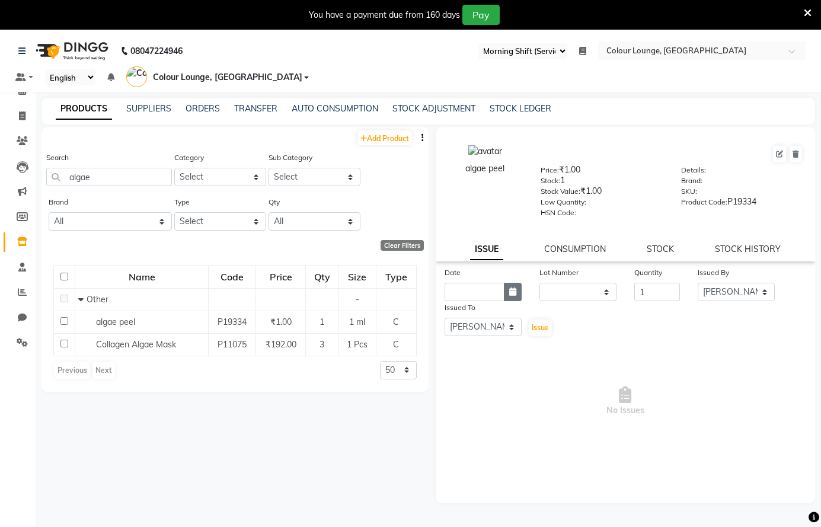
click at [512, 287] on icon "button" at bounding box center [512, 291] width 7 height 8
select select "9"
select select "2025"
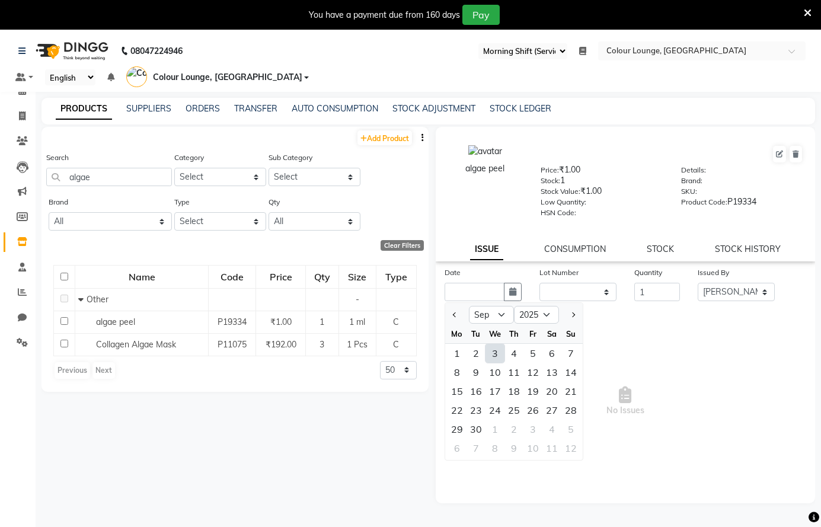
click at [496, 351] on div "3" at bounding box center [494, 353] width 19 height 19
type input "03-09-2025"
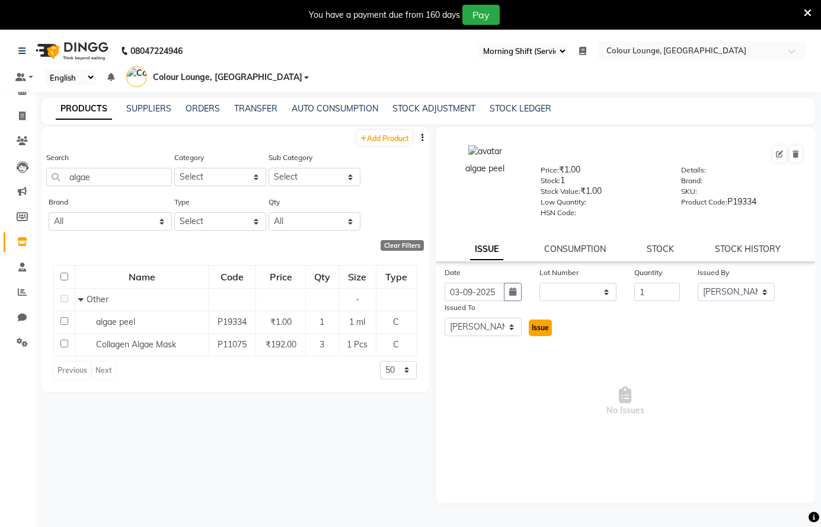
click at [537, 331] on span "Issue" at bounding box center [539, 327] width 17 height 9
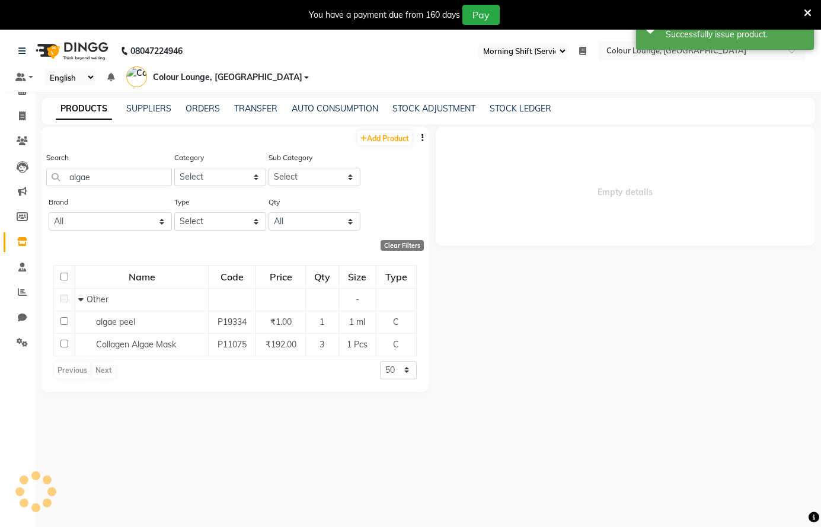
select select
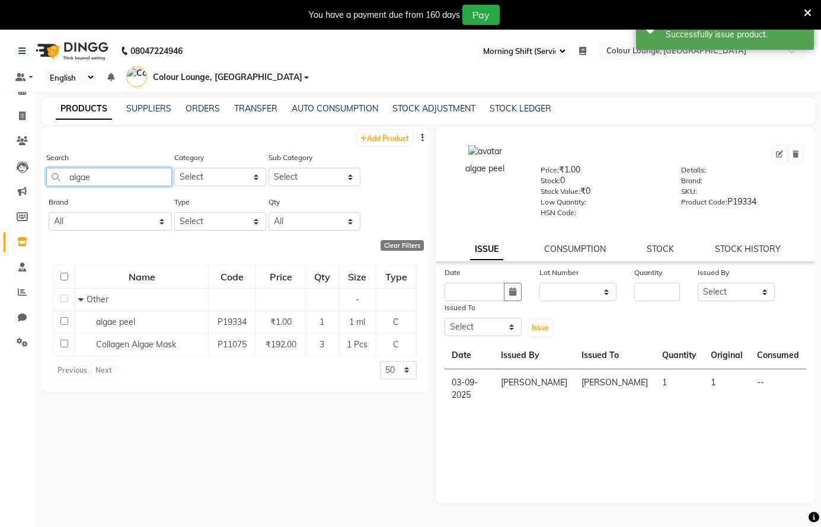
drag, startPoint x: 168, startPoint y: 179, endPoint x: 158, endPoint y: 185, distance: 12.0
click at [161, 184] on input "algae" at bounding box center [109, 177] width 126 height 18
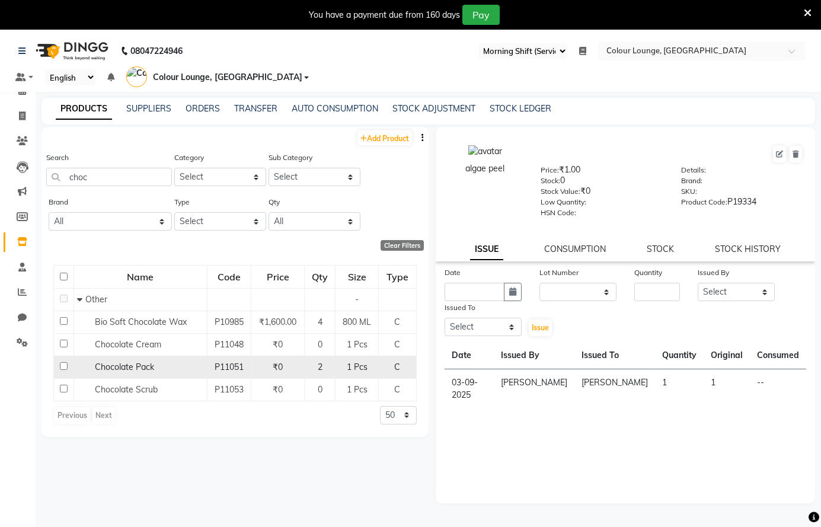
click at [168, 369] on div "Chocolate Pack" at bounding box center [140, 367] width 127 height 12
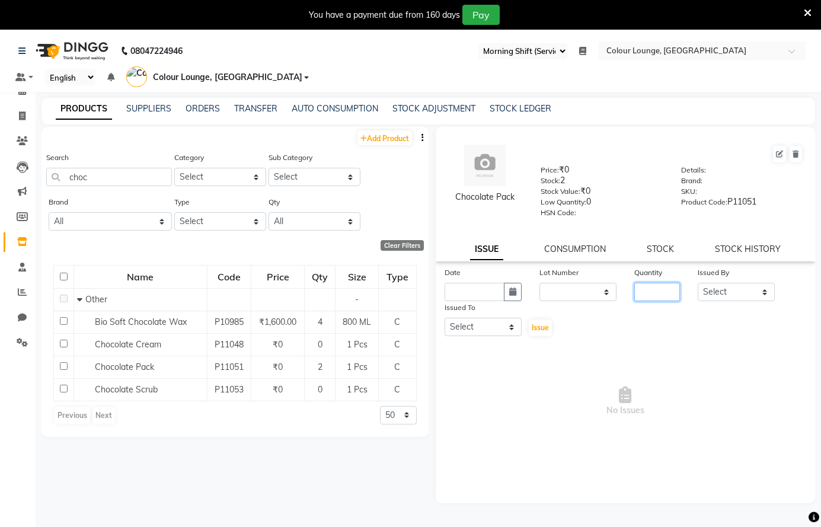
click at [661, 287] on input "number" at bounding box center [657, 292] width 46 height 18
drag, startPoint x: 752, startPoint y: 290, endPoint x: 759, endPoint y: 283, distance: 9.6
click at [759, 283] on select "Select Admin [PERSON_NAME] [PERSON_NAME] BALBHARTI SHARMA Colour Lounge, [PERSO…" at bounding box center [735, 292] width 77 height 18
click at [697, 283] on select "Select Admin [PERSON_NAME] [PERSON_NAME] BALBHARTI SHARMA Colour Lounge, [PERSO…" at bounding box center [735, 292] width 77 height 18
click at [509, 325] on select "Select Admin [PERSON_NAME] [PERSON_NAME] BALBHARTI SHARMA Colour Lounge, [PERSO…" at bounding box center [482, 327] width 77 height 18
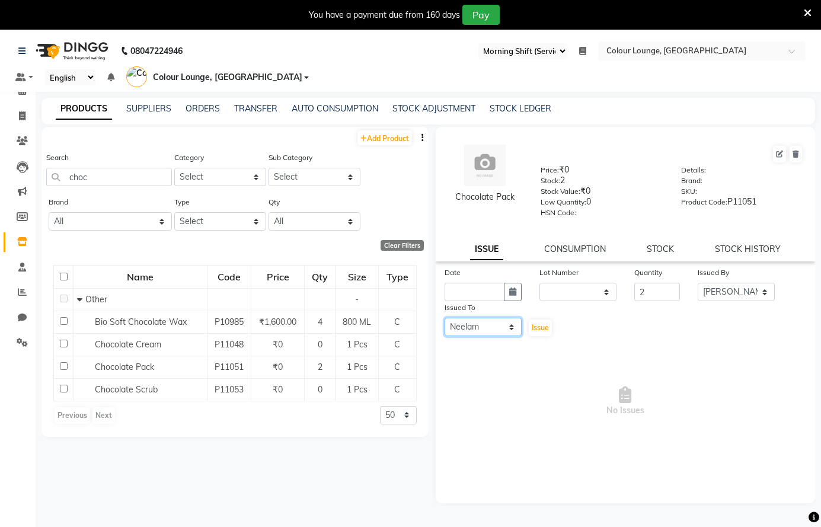
click at [444, 318] on select "Select Admin [PERSON_NAME] [PERSON_NAME] BALBHARTI SHARMA Colour Lounge, [PERSO…" at bounding box center [482, 327] width 77 height 18
drag, startPoint x: 514, startPoint y: 294, endPoint x: 508, endPoint y: 301, distance: 8.4
click at [513, 294] on icon "button" at bounding box center [512, 291] width 7 height 8
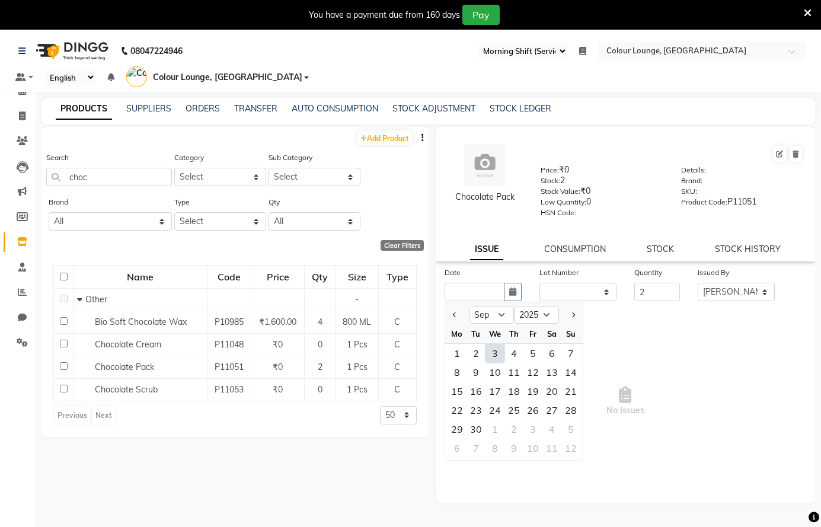
click at [491, 351] on div "3" at bounding box center [494, 353] width 19 height 19
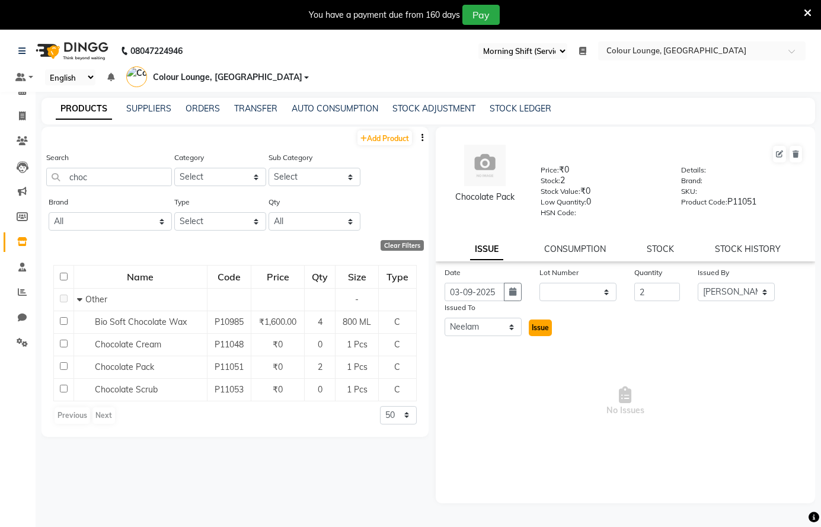
click at [530, 325] on button "Issue" at bounding box center [540, 327] width 23 height 17
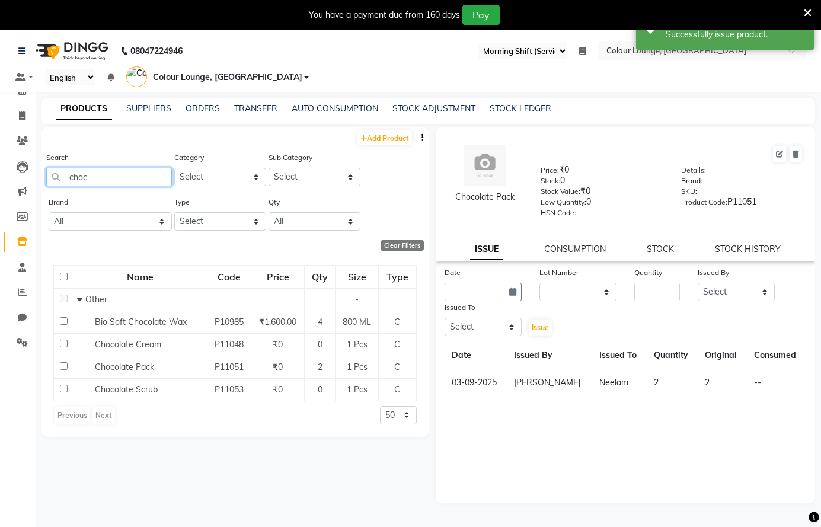
drag, startPoint x: 116, startPoint y: 181, endPoint x: 132, endPoint y: 187, distance: 17.1
click at [117, 181] on input "choc" at bounding box center [109, 177] width 126 height 18
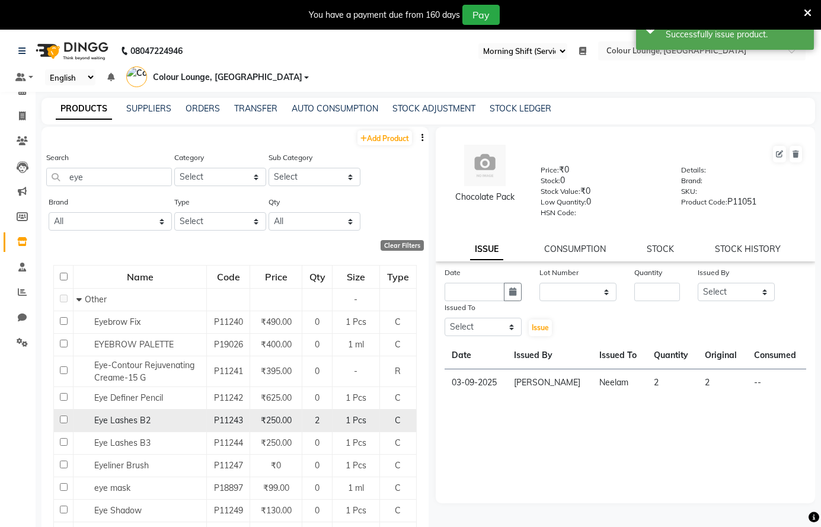
drag, startPoint x: 156, startPoint y: 418, endPoint x: 168, endPoint y: 413, distance: 13.0
click at [159, 415] on div "Eye Lashes B2" at bounding box center [139, 420] width 127 height 12
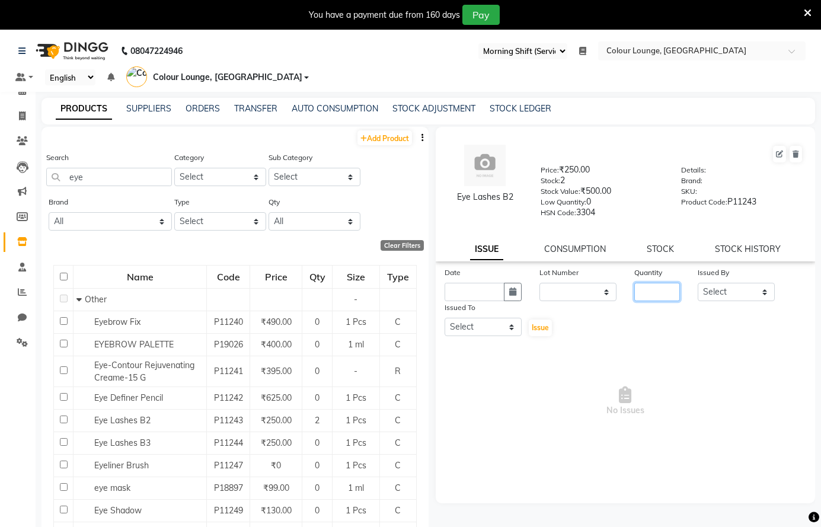
click at [650, 292] on input "number" at bounding box center [657, 292] width 46 height 18
click at [724, 293] on select "Select Admin [PERSON_NAME] [PERSON_NAME] BALBHARTI SHARMA Colour Lounge, [PERSO…" at bounding box center [735, 292] width 77 height 18
click at [697, 283] on select "Select Admin [PERSON_NAME] [PERSON_NAME] BALBHARTI SHARMA Colour Lounge, [PERSO…" at bounding box center [735, 292] width 77 height 18
click at [483, 324] on select "Select Admin [PERSON_NAME] [PERSON_NAME] BALBHARTI SHARMA Colour Lounge, [PERSO…" at bounding box center [482, 327] width 77 height 18
click at [444, 318] on select "Select Admin [PERSON_NAME] [PERSON_NAME] BALBHARTI SHARMA Colour Lounge, [PERSO…" at bounding box center [482, 327] width 77 height 18
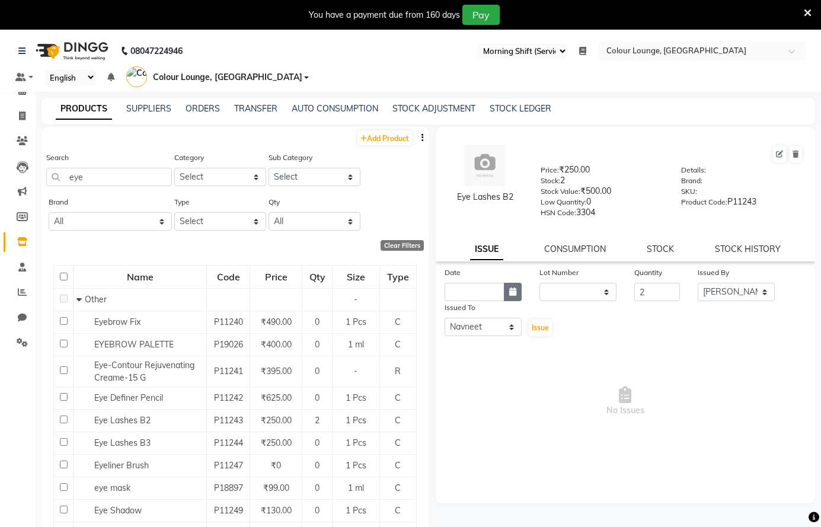
click at [510, 287] on icon "button" at bounding box center [512, 291] width 7 height 8
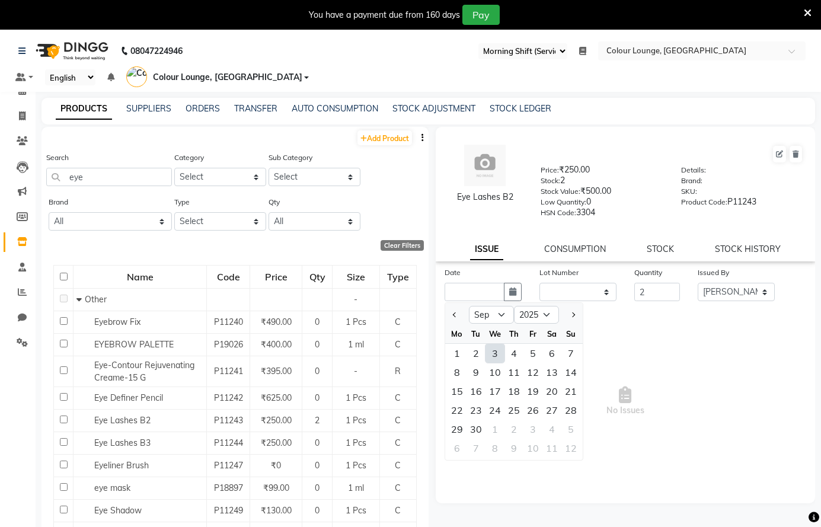
drag, startPoint x: 495, startPoint y: 357, endPoint x: 505, endPoint y: 351, distance: 10.9
click at [495, 357] on div "3" at bounding box center [494, 353] width 19 height 19
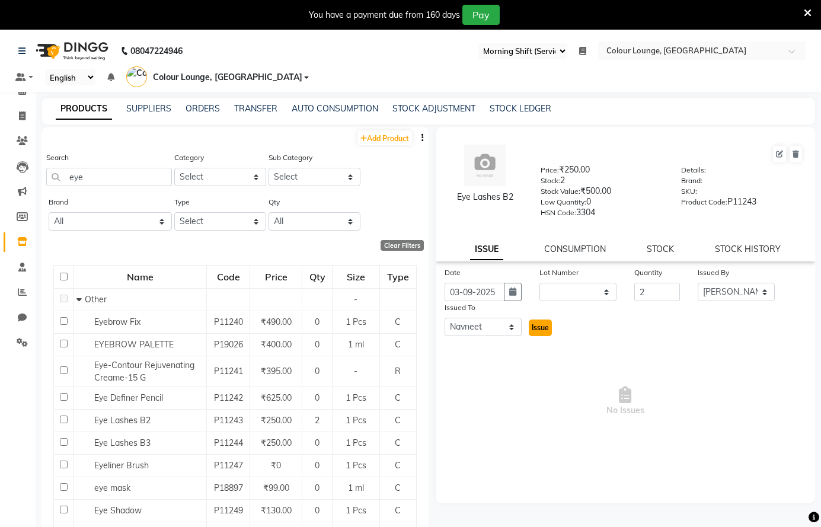
click at [530, 328] on button "Issue" at bounding box center [540, 327] width 23 height 17
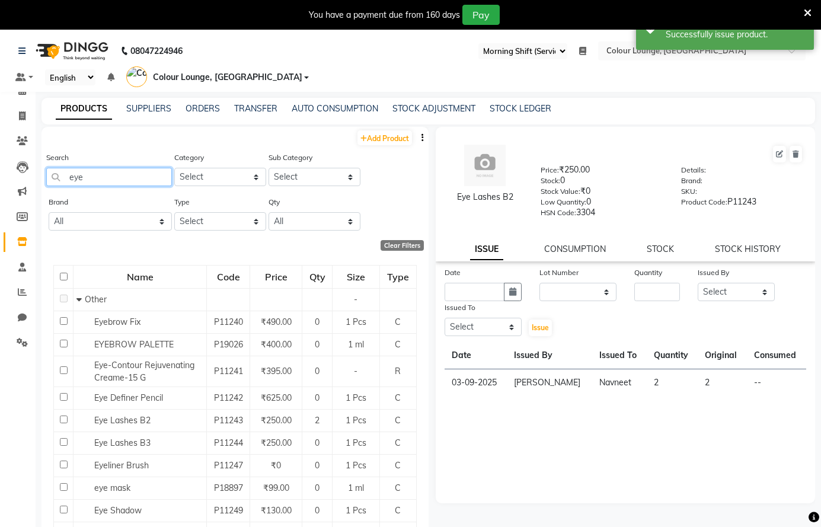
click at [138, 181] on input "eye" at bounding box center [109, 177] width 126 height 18
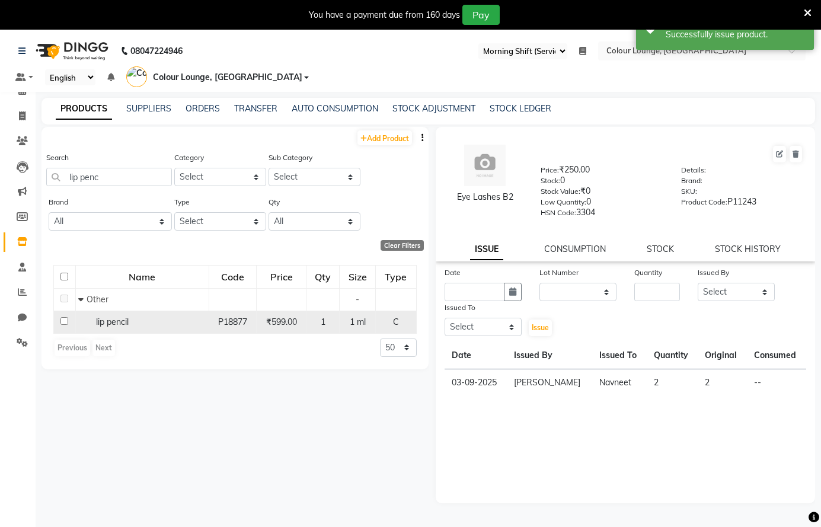
click at [117, 318] on span "lip pencil" at bounding box center [112, 321] width 33 height 11
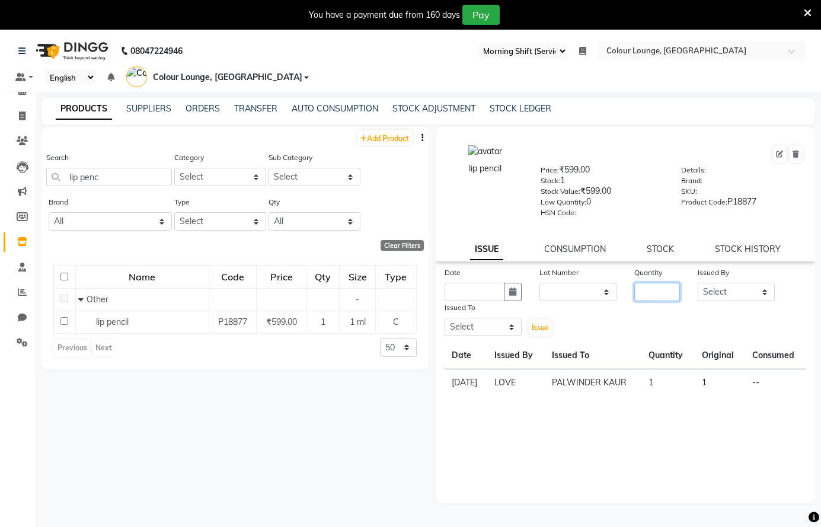
click at [637, 293] on input "number" at bounding box center [657, 292] width 46 height 18
click at [729, 288] on select "Select Admin [PERSON_NAME] [PERSON_NAME] BALBHARTI SHARMA Colour Lounge, [PERSO…" at bounding box center [735, 292] width 77 height 18
click at [697, 283] on select "Select Admin [PERSON_NAME] [PERSON_NAME] BALBHARTI SHARMA Colour Lounge, [PERSO…" at bounding box center [735, 292] width 77 height 18
click at [501, 325] on select "Select Admin [PERSON_NAME] [PERSON_NAME] BALBHARTI SHARMA Colour Lounge, [PERSO…" at bounding box center [482, 327] width 77 height 18
click at [444, 318] on select "Select Admin [PERSON_NAME] [PERSON_NAME] BALBHARTI SHARMA Colour Lounge, [PERSO…" at bounding box center [482, 327] width 77 height 18
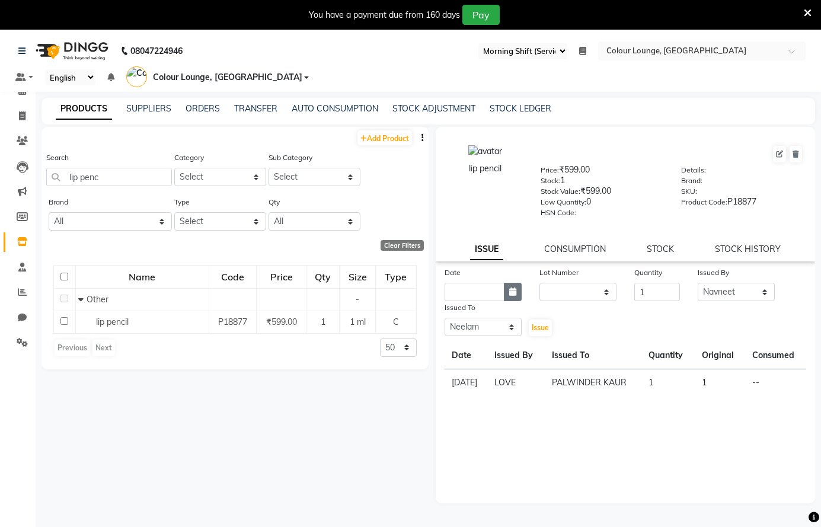
drag, startPoint x: 527, startPoint y: 286, endPoint x: 517, endPoint y: 293, distance: 11.9
click at [526, 287] on div "Date" at bounding box center [483, 283] width 95 height 35
drag, startPoint x: 513, startPoint y: 297, endPoint x: 502, endPoint y: 289, distance: 13.5
click at [512, 297] on button "button" at bounding box center [513, 292] width 18 height 18
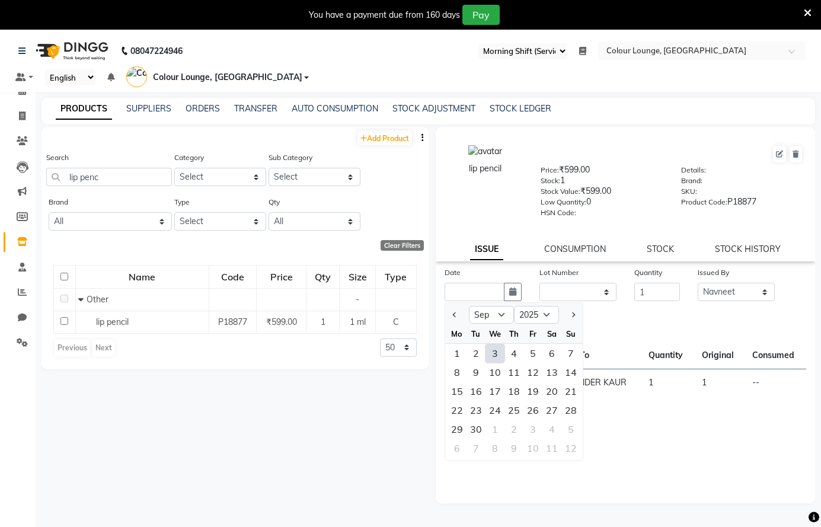
drag, startPoint x: 491, startPoint y: 353, endPoint x: 497, endPoint y: 347, distance: 8.4
click at [489, 352] on div "3" at bounding box center [494, 353] width 19 height 19
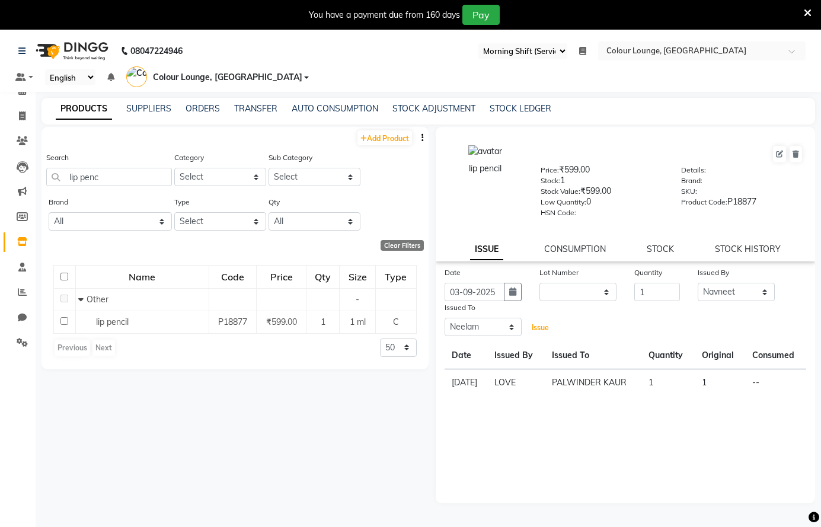
click at [548, 329] on button "Issue" at bounding box center [540, 327] width 23 height 17
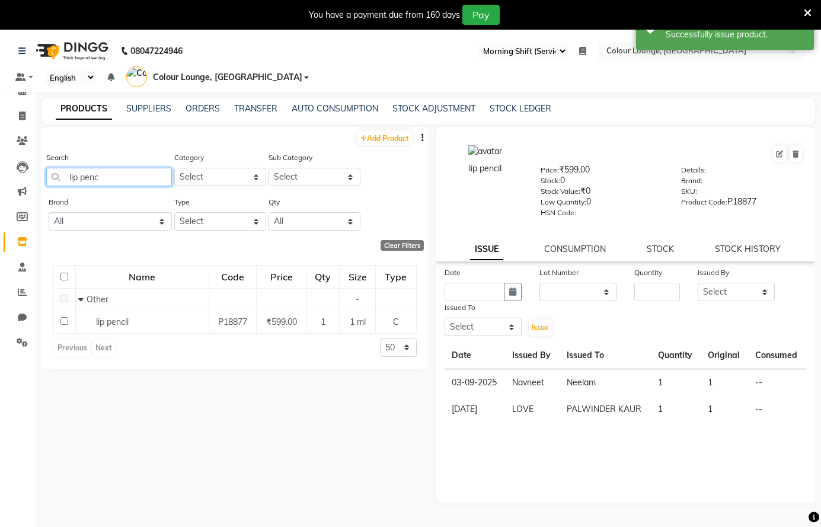
click at [143, 177] on input "lip penc" at bounding box center [109, 177] width 126 height 18
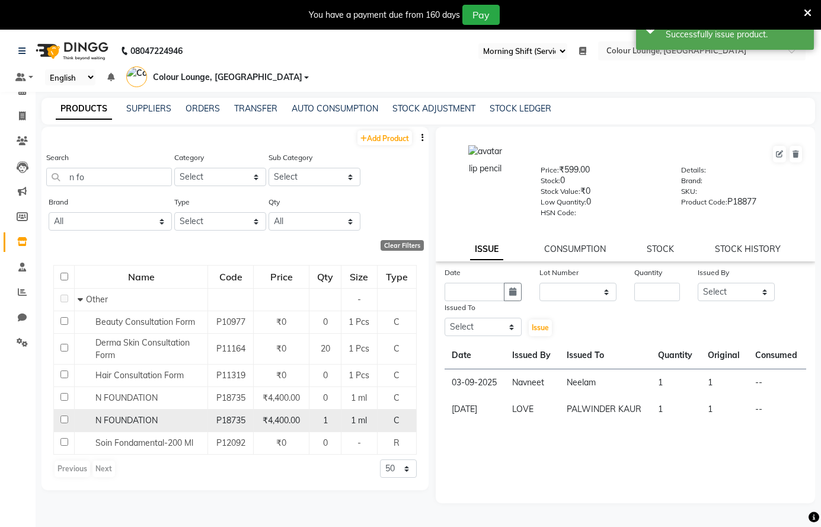
click at [120, 421] on span "N FOUNDATION" at bounding box center [126, 420] width 62 height 11
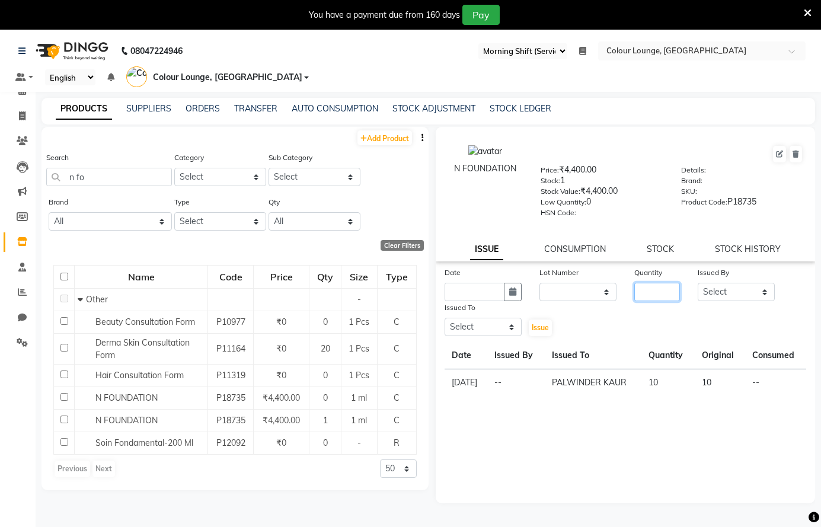
click at [669, 294] on input "number" at bounding box center [657, 292] width 46 height 18
click at [712, 286] on select "Select Admin [PERSON_NAME] [PERSON_NAME] BALBHARTI SHARMA Colour Lounge, [PERSO…" at bounding box center [735, 292] width 77 height 18
click at [697, 283] on select "Select Admin [PERSON_NAME] [PERSON_NAME] BALBHARTI SHARMA Colour Lounge, [PERSO…" at bounding box center [735, 292] width 77 height 18
drag, startPoint x: 744, startPoint y: 290, endPoint x: 744, endPoint y: 276, distance: 14.2
click at [744, 276] on div "Issued By Select Admin Ankush Ansh Nayyar BALBHARTI SHARMA Colour Lounge, Lawre…" at bounding box center [736, 283] width 95 height 35
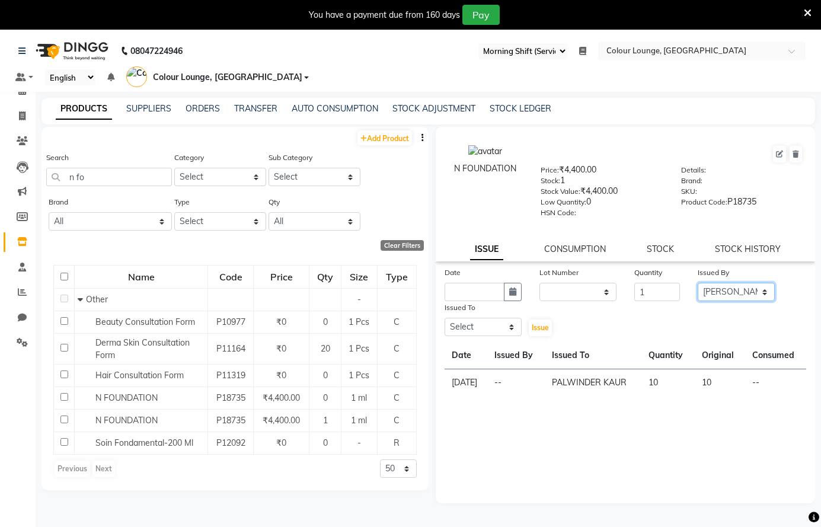
click at [697, 283] on select "Select Admin [PERSON_NAME] [PERSON_NAME] BALBHARTI SHARMA Colour Lounge, [PERSO…" at bounding box center [735, 292] width 77 height 18
drag, startPoint x: 496, startPoint y: 329, endPoint x: 506, endPoint y: 306, distance: 25.8
click at [506, 306] on div "Issued To Select Admin Ankush Ansh Nayyar BALBHARTI SHARMA Colour Lounge, Lawre…" at bounding box center [483, 319] width 95 height 36
click at [444, 318] on select "Select Admin [PERSON_NAME] [PERSON_NAME] BALBHARTI SHARMA Colour Lounge, [PERSO…" at bounding box center [482, 327] width 77 height 18
click at [515, 290] on icon "button" at bounding box center [512, 291] width 7 height 8
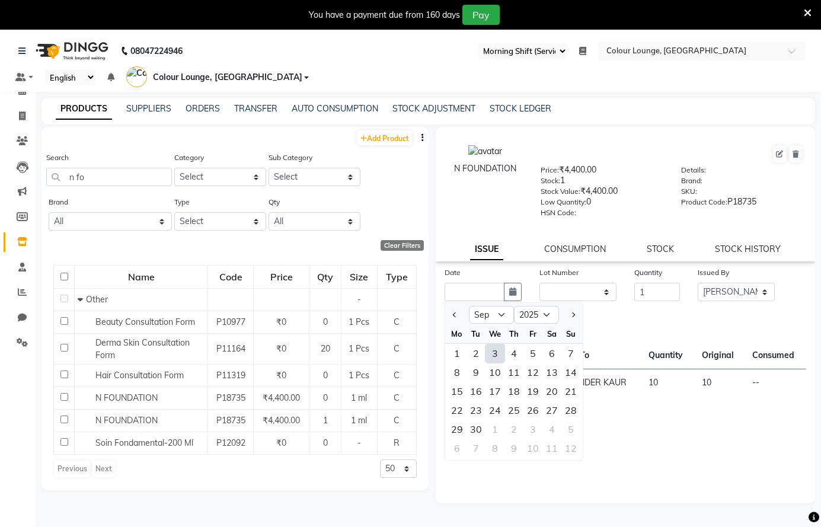
click at [494, 356] on div "3" at bounding box center [494, 353] width 19 height 19
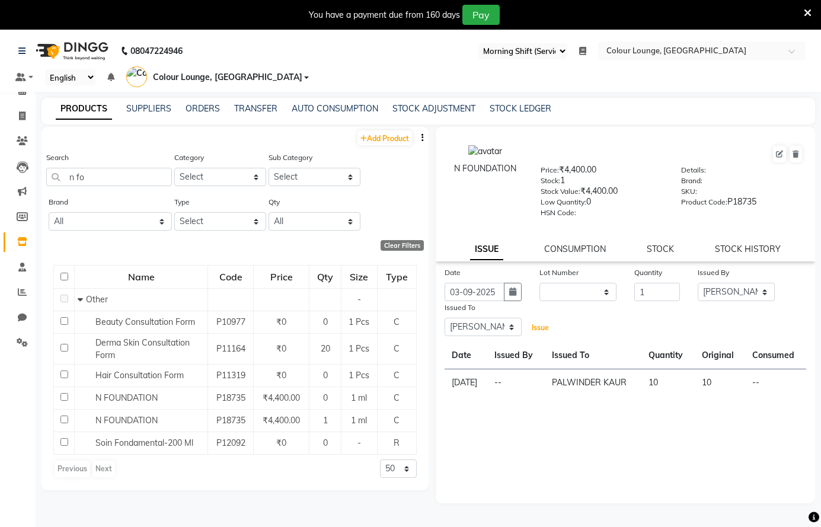
click at [536, 329] on span "Issue" at bounding box center [539, 327] width 17 height 9
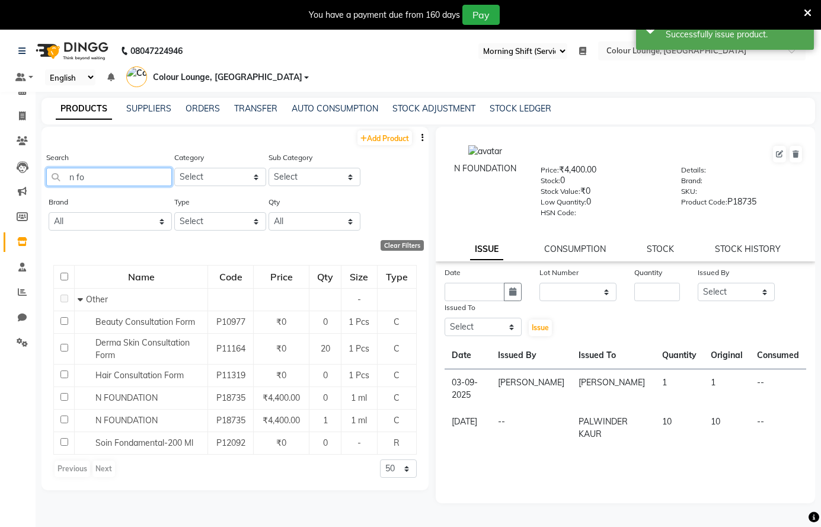
drag, startPoint x: 130, startPoint y: 178, endPoint x: 148, endPoint y: 188, distance: 19.6
click at [138, 182] on input "n fo" at bounding box center [109, 177] width 126 height 18
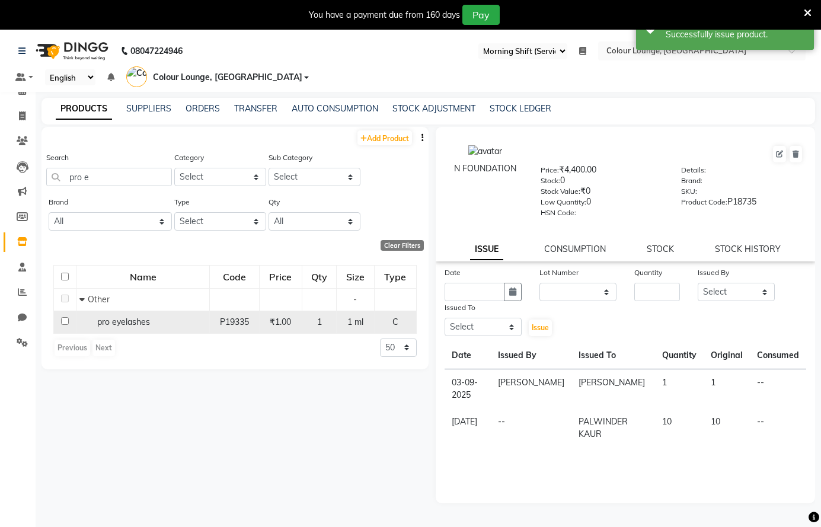
click at [153, 318] on div "pro eyelashes" at bounding box center [142, 322] width 127 height 12
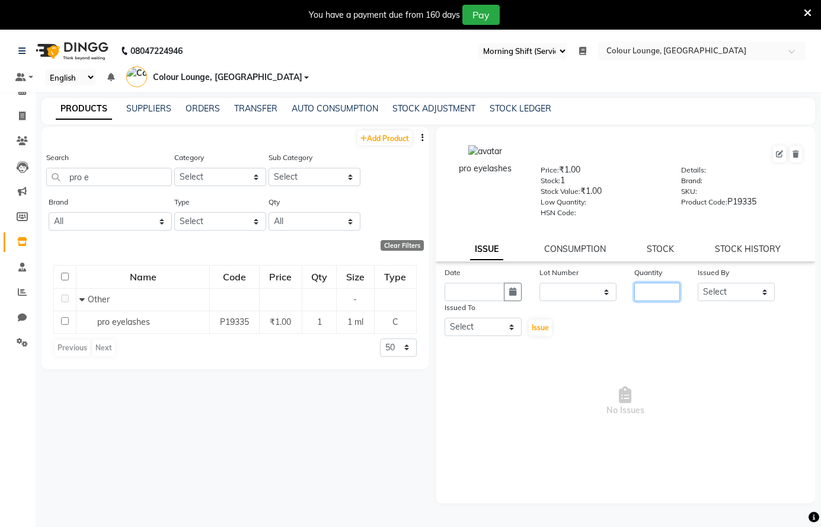
click at [645, 287] on input "number" at bounding box center [657, 292] width 46 height 18
click at [768, 294] on select "Select Admin [PERSON_NAME] [PERSON_NAME] BALBHARTI SHARMA Colour Lounge, [PERSO…" at bounding box center [735, 292] width 77 height 18
click at [697, 283] on select "Select Admin [PERSON_NAME] [PERSON_NAME] BALBHARTI SHARMA Colour Lounge, [PERSO…" at bounding box center [735, 292] width 77 height 18
drag, startPoint x: 465, startPoint y: 325, endPoint x: 472, endPoint y: 319, distance: 10.1
click at [472, 319] on select "Select Admin [PERSON_NAME] [PERSON_NAME] BALBHARTI SHARMA Colour Lounge, [PERSO…" at bounding box center [482, 327] width 77 height 18
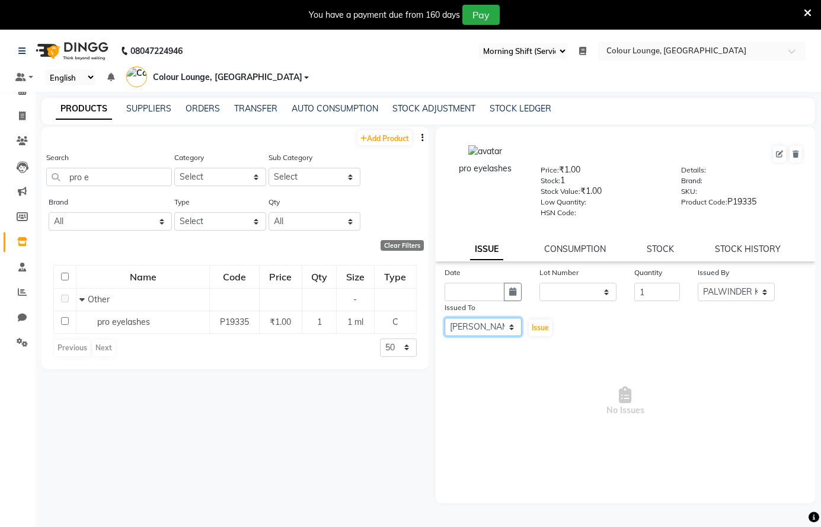
click at [444, 318] on select "Select Admin [PERSON_NAME] [PERSON_NAME] BALBHARTI SHARMA Colour Lounge, [PERSO…" at bounding box center [482, 327] width 77 height 18
drag, startPoint x: 516, startPoint y: 296, endPoint x: 511, endPoint y: 300, distance: 6.4
click at [515, 296] on button "button" at bounding box center [513, 292] width 18 height 18
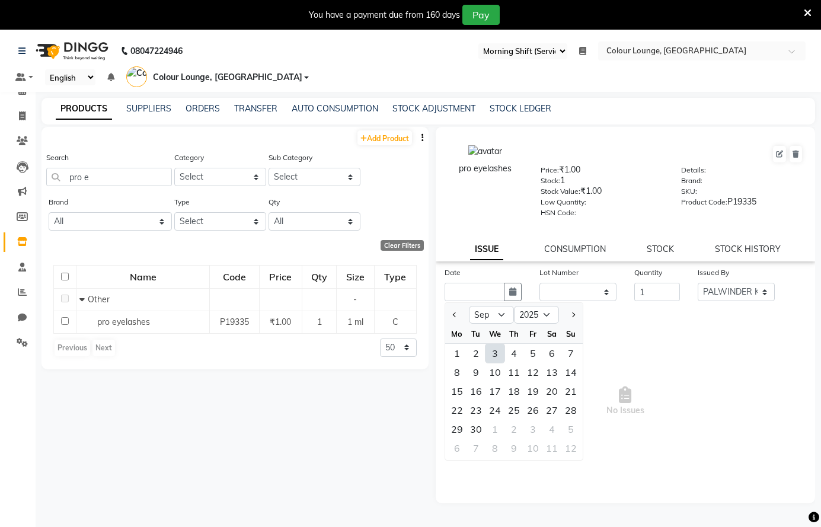
drag, startPoint x: 499, startPoint y: 353, endPoint x: 507, endPoint y: 331, distance: 23.8
click at [498, 353] on div "3" at bounding box center [494, 353] width 19 height 19
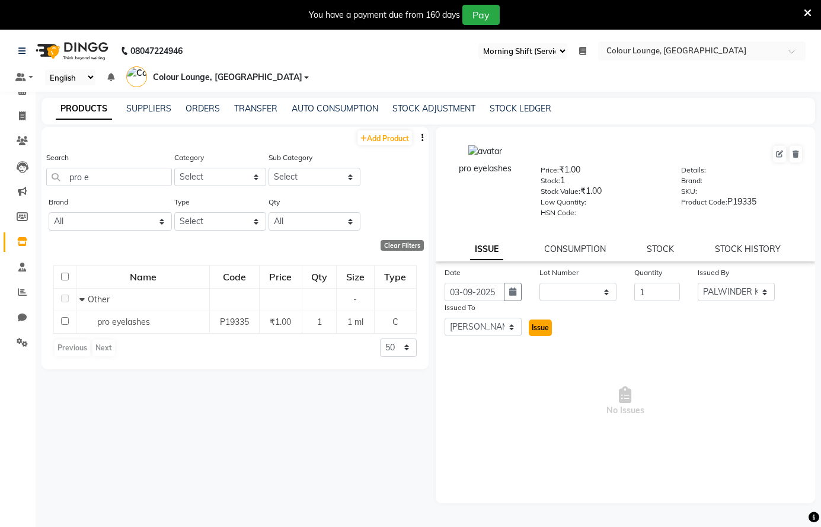
click at [539, 325] on span "Issue" at bounding box center [539, 327] width 17 height 9
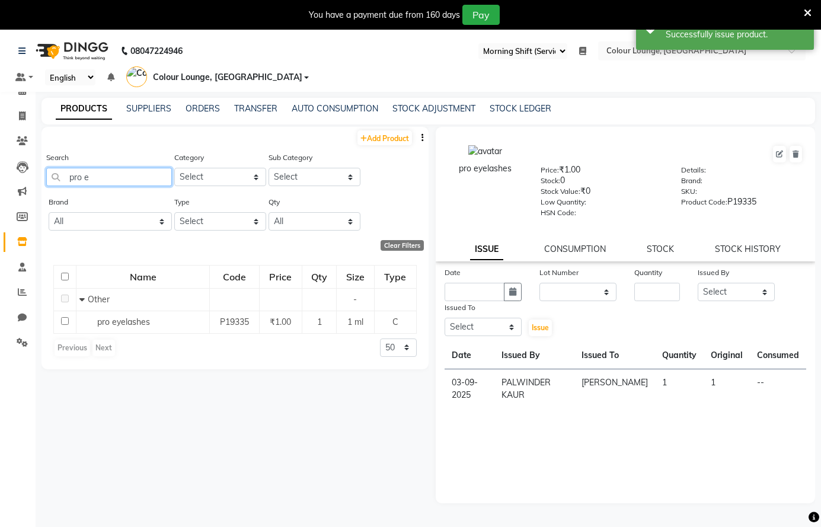
click at [113, 182] on input "pro e" at bounding box center [109, 177] width 126 height 18
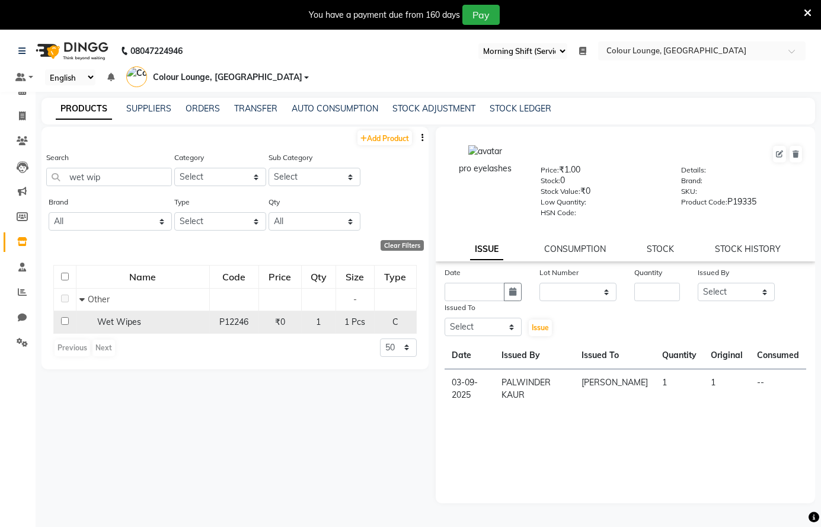
click at [159, 324] on div "Wet Wipes" at bounding box center [142, 322] width 127 height 12
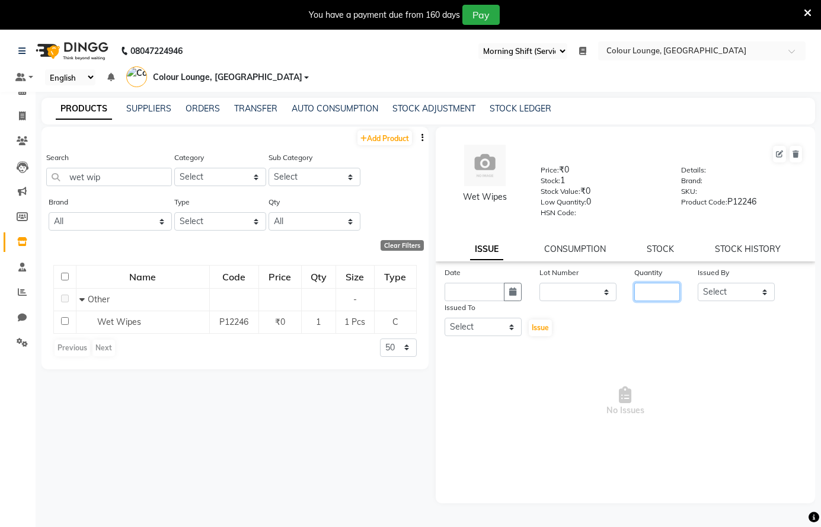
click at [655, 289] on input "number" at bounding box center [657, 292] width 46 height 18
click at [737, 283] on select "Select Admin [PERSON_NAME] [PERSON_NAME] BALBHARTI SHARMA Colour Lounge, [PERSO…" at bounding box center [735, 292] width 77 height 18
click at [697, 283] on select "Select Admin [PERSON_NAME] [PERSON_NAME] BALBHARTI SHARMA Colour Lounge, [PERSO…" at bounding box center [735, 292] width 77 height 18
click at [500, 325] on select "Select Admin [PERSON_NAME] [PERSON_NAME] BALBHARTI SHARMA Colour Lounge, [PERSO…" at bounding box center [482, 327] width 77 height 18
click at [444, 318] on select "Select Admin [PERSON_NAME] [PERSON_NAME] BALBHARTI SHARMA Colour Lounge, [PERSO…" at bounding box center [482, 327] width 77 height 18
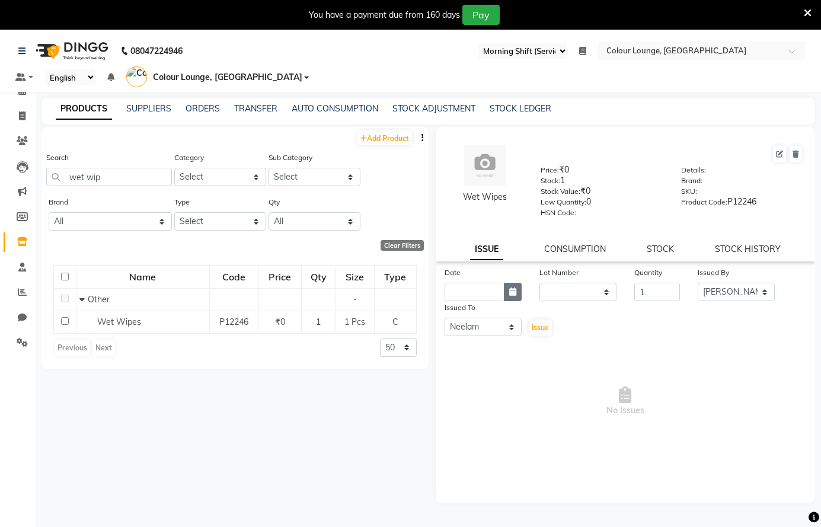
click at [514, 289] on icon "button" at bounding box center [512, 291] width 7 height 8
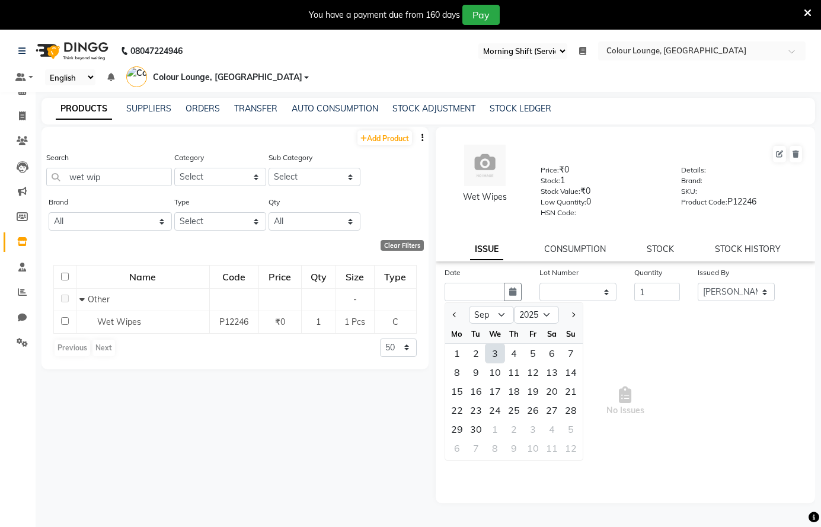
click at [495, 352] on div "3" at bounding box center [494, 353] width 19 height 19
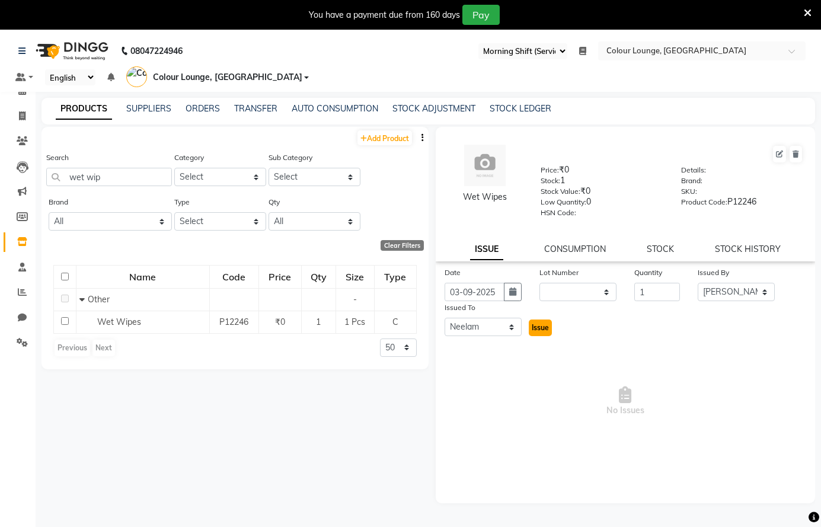
click at [536, 331] on span "Issue" at bounding box center [539, 327] width 17 height 9
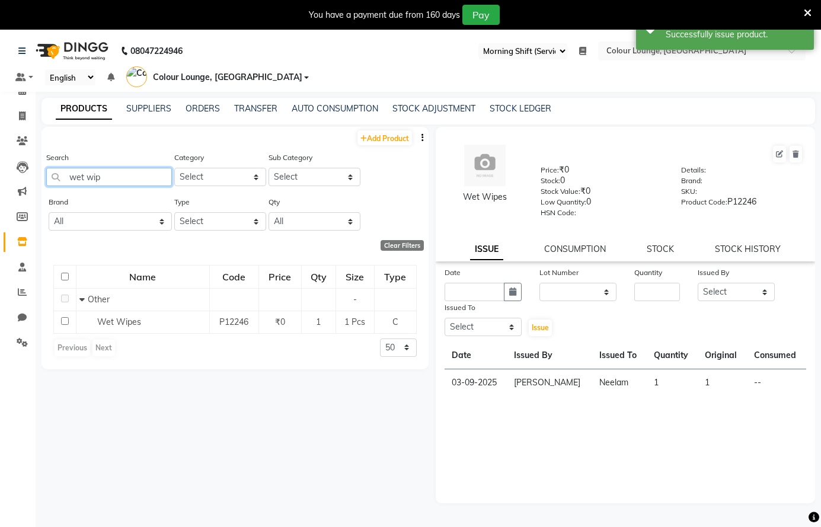
click at [151, 181] on input "wet wip" at bounding box center [109, 177] width 126 height 18
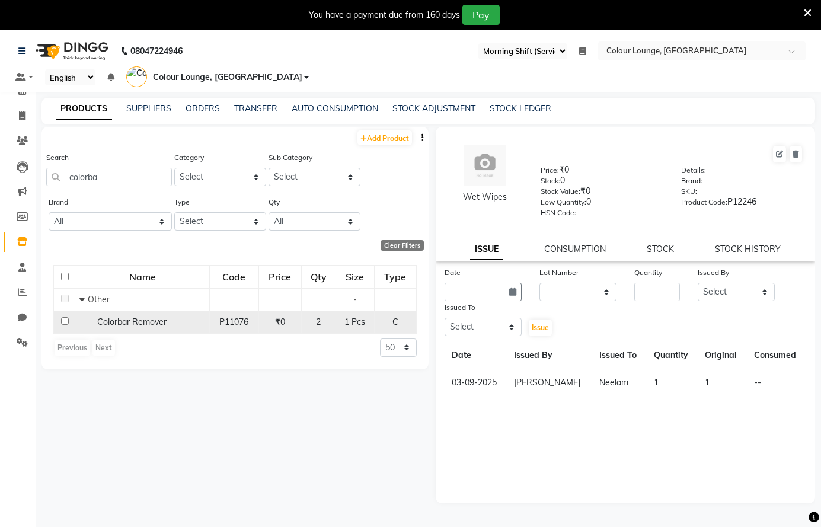
drag, startPoint x: 147, startPoint y: 318, endPoint x: 203, endPoint y: 312, distance: 56.7
click at [147, 319] on span "Colorbar Remover" at bounding box center [131, 321] width 69 height 11
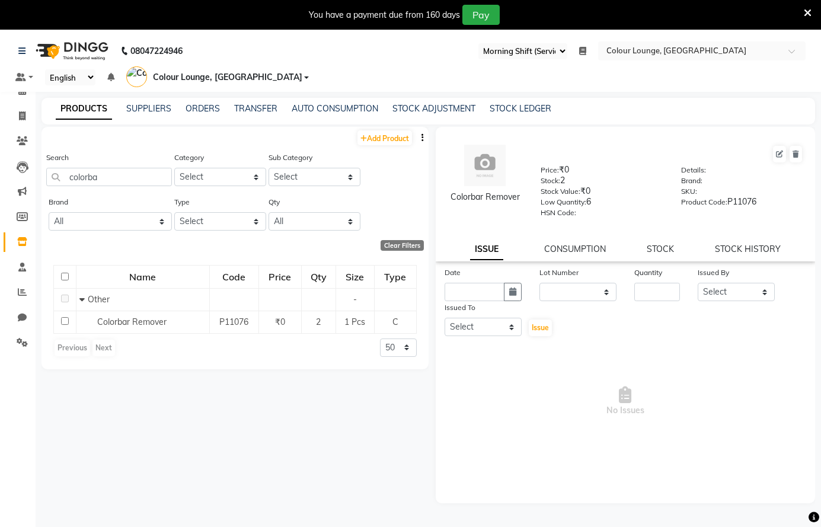
click at [653, 281] on div "Quantity" at bounding box center [657, 274] width 46 height 17
click at [661, 294] on input "number" at bounding box center [657, 292] width 46 height 18
drag, startPoint x: 731, startPoint y: 289, endPoint x: 707, endPoint y: 194, distance: 97.9
click at [707, 194] on div "Colorbar Remover Price: ₹0 Stock: 2 Stock Value: ₹0 Low Quantity: 6 HSN Code: D…" at bounding box center [626, 315] width 380 height 376
click at [697, 283] on select "Select Admin [PERSON_NAME] [PERSON_NAME] BALBHARTI SHARMA Colour Lounge, [PERSO…" at bounding box center [735, 292] width 77 height 18
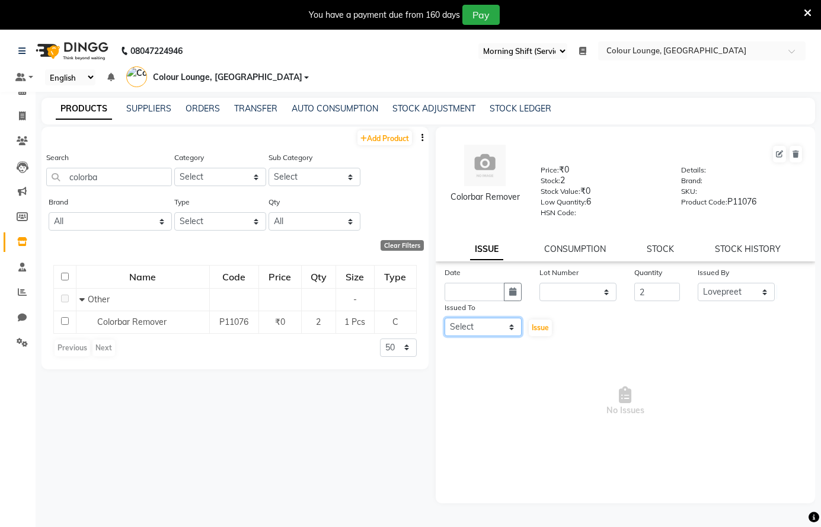
drag, startPoint x: 498, startPoint y: 329, endPoint x: 497, endPoint y: 323, distance: 6.0
click at [498, 325] on select "Select Admin [PERSON_NAME] [PERSON_NAME] BALBHARTI SHARMA Colour Lounge, [PERSO…" at bounding box center [482, 327] width 77 height 18
click at [444, 318] on select "Select Admin [PERSON_NAME] [PERSON_NAME] BALBHARTI SHARMA Colour Lounge, [PERSO…" at bounding box center [482, 327] width 77 height 18
drag, startPoint x: 511, startPoint y: 285, endPoint x: 504, endPoint y: 297, distance: 13.8
click at [508, 286] on button "button" at bounding box center [513, 292] width 18 height 18
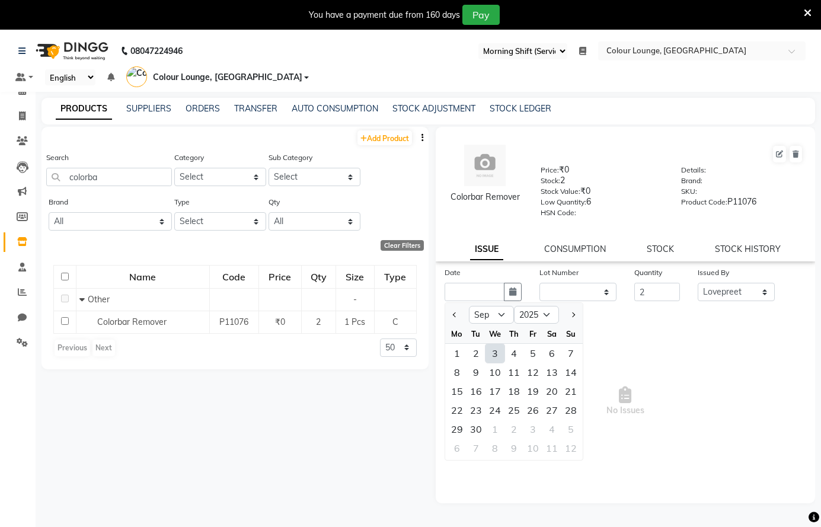
click at [498, 351] on div "3" at bounding box center [494, 353] width 19 height 19
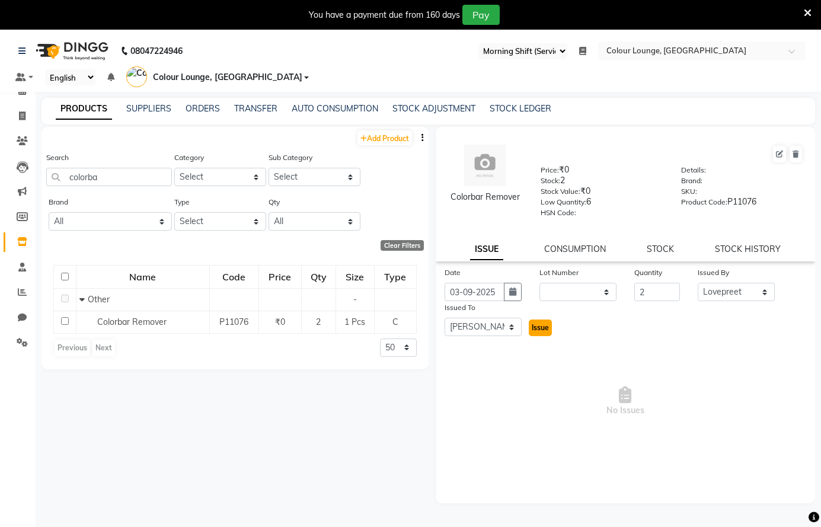
click at [533, 324] on span "Issue" at bounding box center [539, 327] width 17 height 9
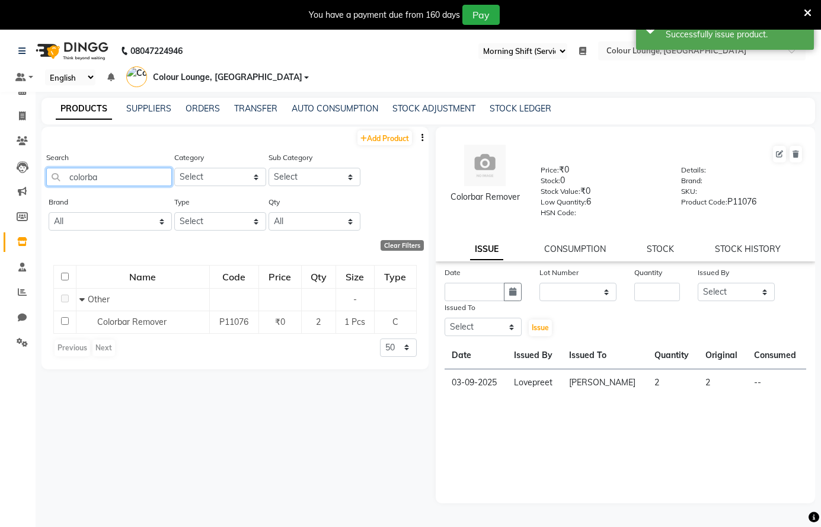
click at [114, 181] on input "colorba" at bounding box center [109, 177] width 126 height 18
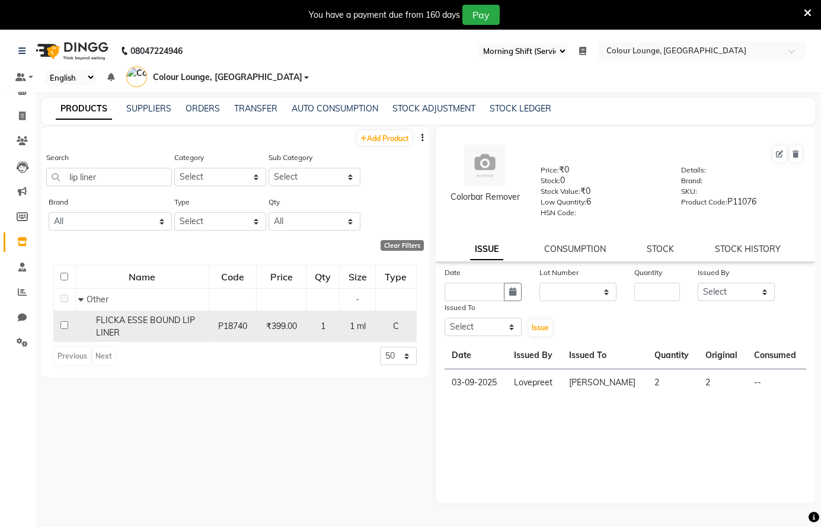
click at [115, 320] on span "FLICKA ESSE BOUND LIP LINER" at bounding box center [145, 326] width 99 height 23
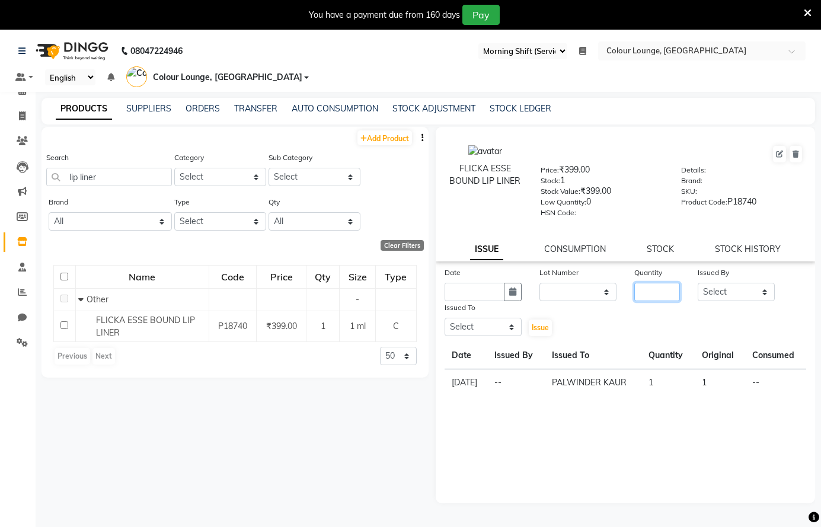
click at [643, 290] on input "number" at bounding box center [657, 292] width 46 height 18
click at [732, 290] on select "Select Admin [PERSON_NAME] [PERSON_NAME] BALBHARTI SHARMA Colour Lounge, [PERSO…" at bounding box center [735, 292] width 77 height 18
click at [697, 283] on select "Select Admin [PERSON_NAME] [PERSON_NAME] BALBHARTI SHARMA Colour Lounge, [PERSO…" at bounding box center [735, 292] width 77 height 18
drag, startPoint x: 480, startPoint y: 326, endPoint x: 483, endPoint y: 315, distance: 11.2
click at [483, 315] on div "Issued To Select Admin Ankush Ansh Nayyar BALBHARTI SHARMA Colour Lounge, Lawre…" at bounding box center [483, 319] width 95 height 36
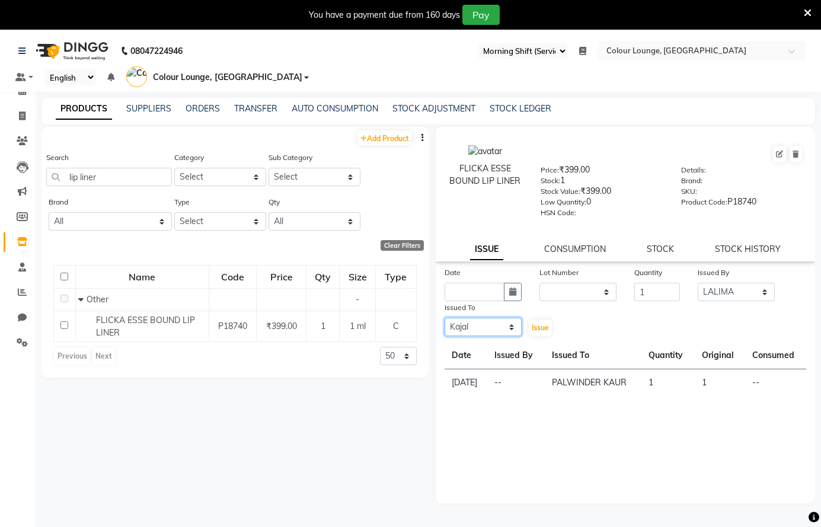
click at [444, 318] on select "Select Admin [PERSON_NAME] [PERSON_NAME] BALBHARTI SHARMA Colour Lounge, [PERSO…" at bounding box center [482, 327] width 77 height 18
click at [514, 289] on icon "button" at bounding box center [512, 291] width 7 height 8
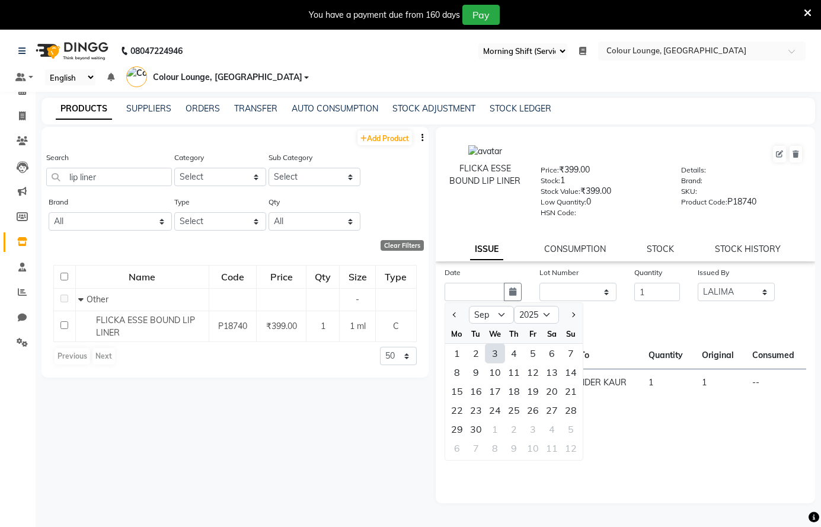
click at [499, 348] on div "3" at bounding box center [494, 353] width 19 height 19
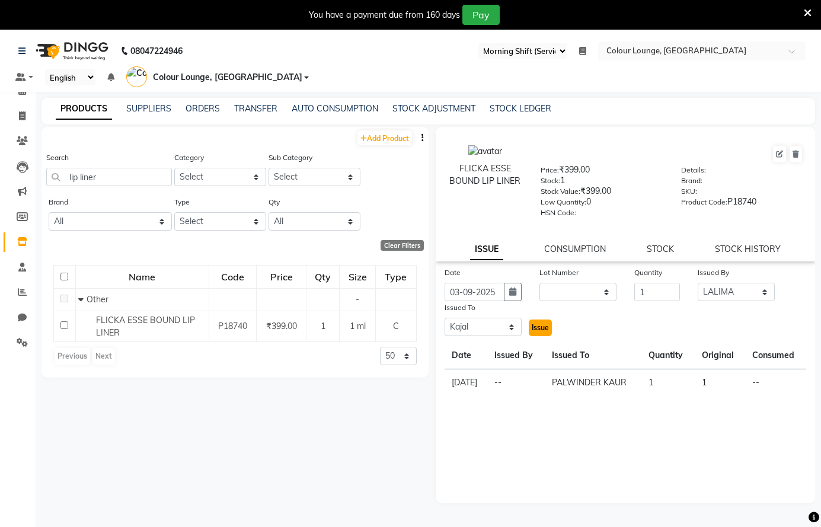
click at [544, 329] on span "Issue" at bounding box center [539, 327] width 17 height 9
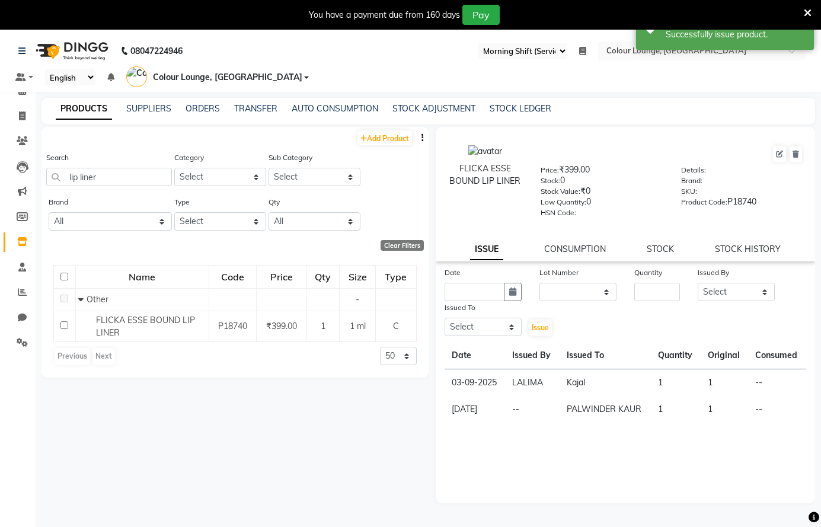
drag, startPoint x: 91, startPoint y: 166, endPoint x: 118, endPoint y: 176, distance: 28.9
click at [92, 170] on div "Search lip liner" at bounding box center [109, 168] width 126 height 35
click at [122, 175] on input "lip liner" at bounding box center [109, 177] width 126 height 18
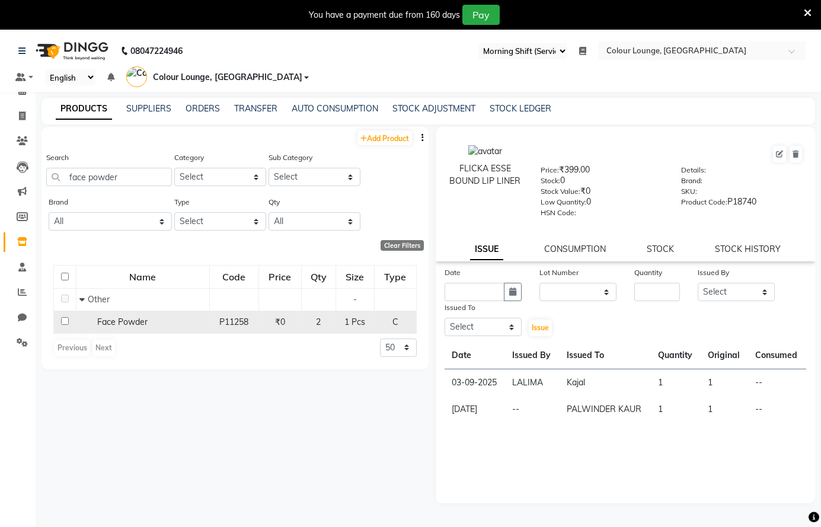
click at [162, 318] on div "Face Powder" at bounding box center [142, 322] width 127 height 12
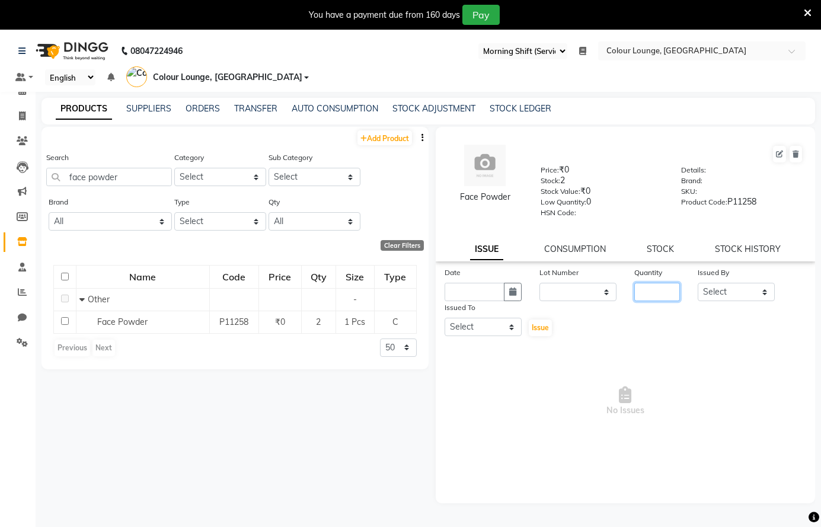
click at [659, 297] on input "number" at bounding box center [657, 292] width 46 height 18
click at [715, 290] on select "Select Admin [PERSON_NAME] [PERSON_NAME] BALBHARTI SHARMA Colour Lounge, [PERSO…" at bounding box center [735, 292] width 77 height 18
click at [697, 283] on select "Select Admin [PERSON_NAME] [PERSON_NAME] BALBHARTI SHARMA Colour Lounge, [PERSO…" at bounding box center [735, 292] width 77 height 18
click at [506, 322] on select "Select Admin [PERSON_NAME] [PERSON_NAME] BALBHARTI SHARMA Colour Lounge, [PERSO…" at bounding box center [482, 327] width 77 height 18
click at [444, 318] on select "Select Admin [PERSON_NAME] [PERSON_NAME] BALBHARTI SHARMA Colour Lounge, [PERSO…" at bounding box center [482, 327] width 77 height 18
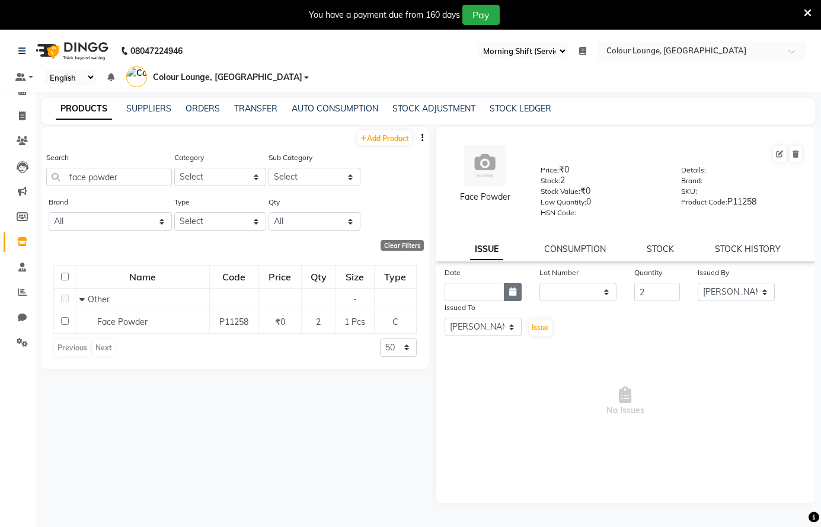
click at [512, 295] on icon "button" at bounding box center [512, 291] width 7 height 8
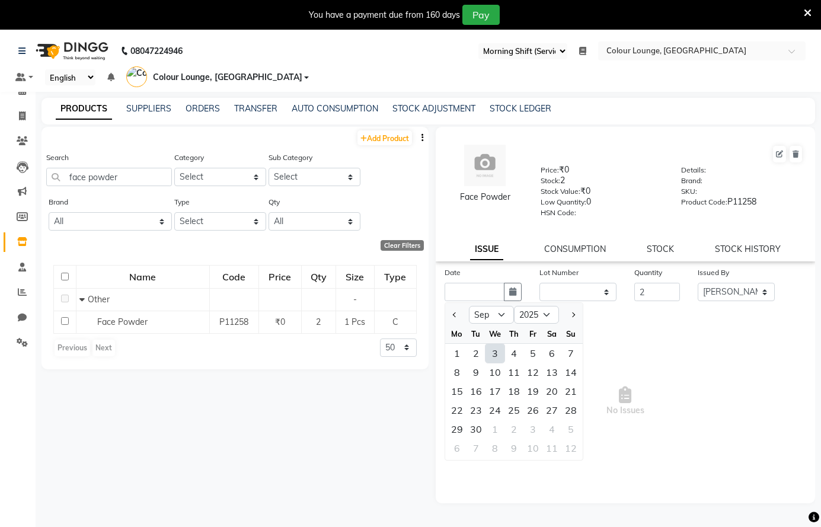
click at [498, 351] on div "3" at bounding box center [494, 353] width 19 height 19
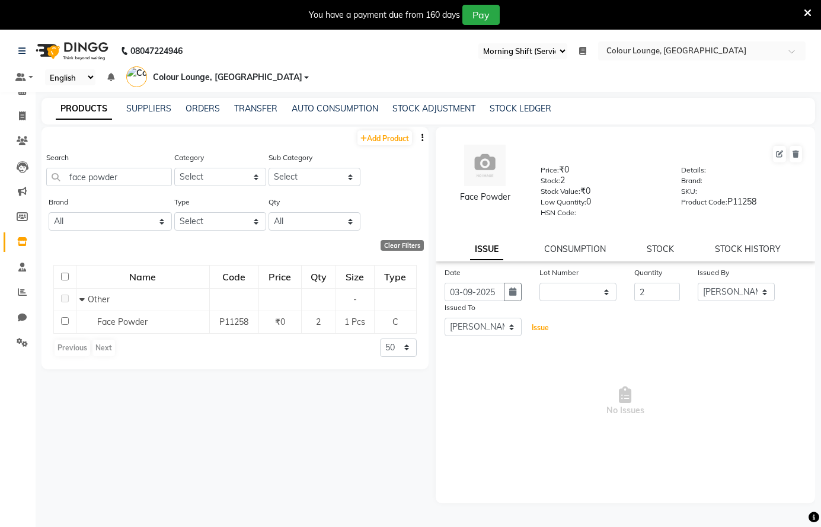
click at [534, 321] on button "Issue" at bounding box center [540, 327] width 23 height 17
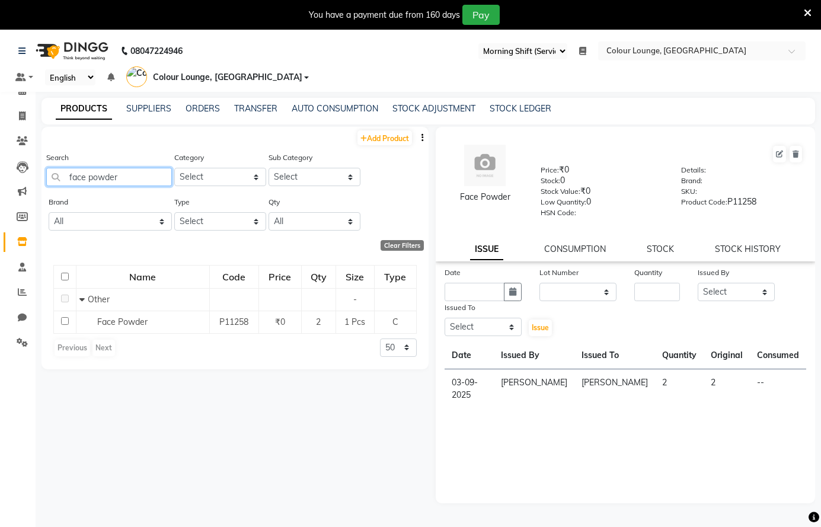
click at [133, 174] on input "face powder" at bounding box center [109, 177] width 126 height 18
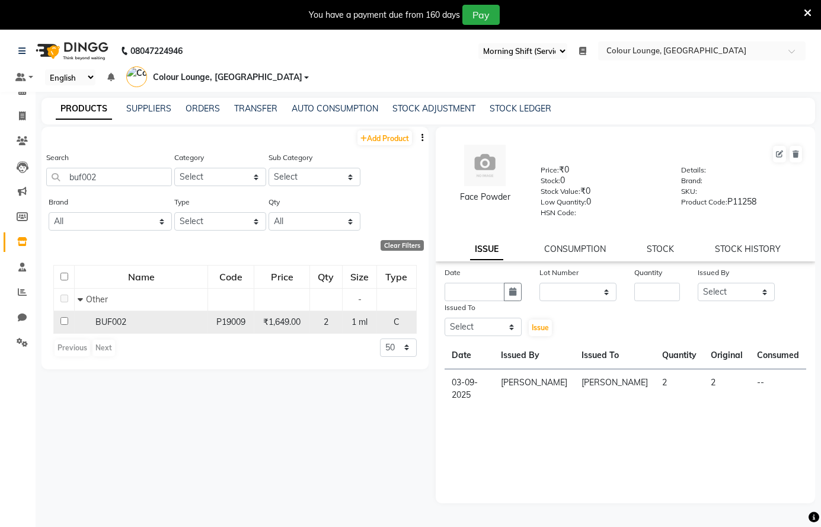
click at [152, 318] on div "BUF002" at bounding box center [141, 322] width 127 height 12
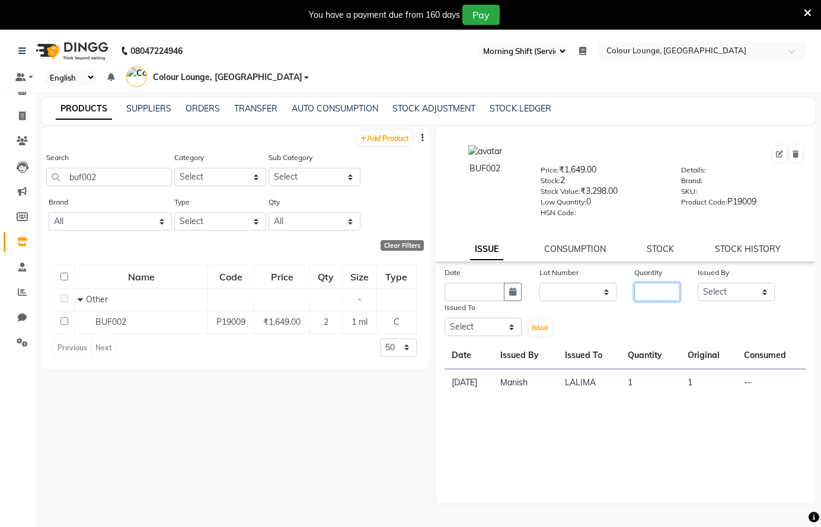
click at [662, 296] on input "number" at bounding box center [657, 292] width 46 height 18
click at [725, 292] on select "Select Admin [PERSON_NAME] [PERSON_NAME] BALBHARTI SHARMA Colour Lounge, [PERSO…" at bounding box center [735, 292] width 77 height 18
click at [697, 283] on select "Select Admin [PERSON_NAME] [PERSON_NAME] BALBHARTI SHARMA Colour Lounge, [PERSO…" at bounding box center [735, 292] width 77 height 18
drag, startPoint x: 473, startPoint y: 328, endPoint x: 477, endPoint y: 323, distance: 6.8
click at [473, 328] on select "Select Admin [PERSON_NAME] [PERSON_NAME] BALBHARTI SHARMA Colour Lounge, [PERSO…" at bounding box center [482, 327] width 77 height 18
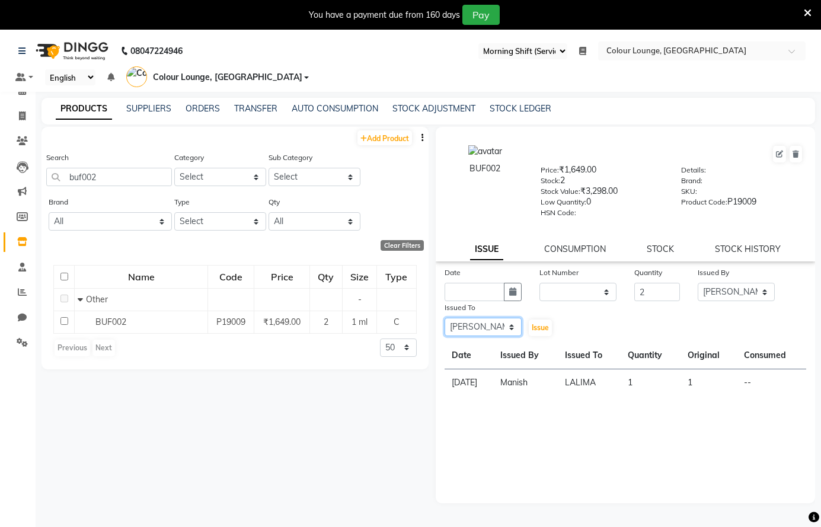
click at [444, 318] on select "Select Admin [PERSON_NAME] [PERSON_NAME] BALBHARTI SHARMA Colour Lounge, [PERSO…" at bounding box center [482, 327] width 77 height 18
click at [513, 292] on icon "button" at bounding box center [512, 291] width 7 height 8
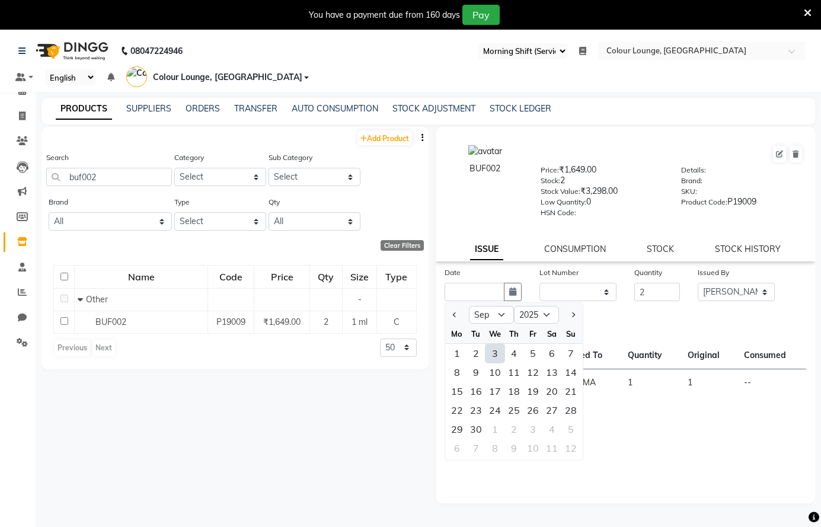
click at [499, 351] on div "3" at bounding box center [494, 353] width 19 height 19
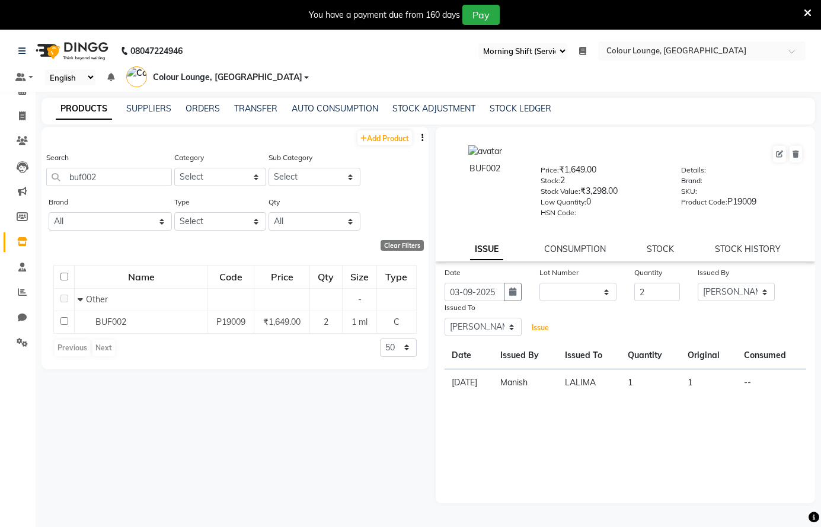
click at [546, 323] on span "Issue" at bounding box center [539, 327] width 17 height 9
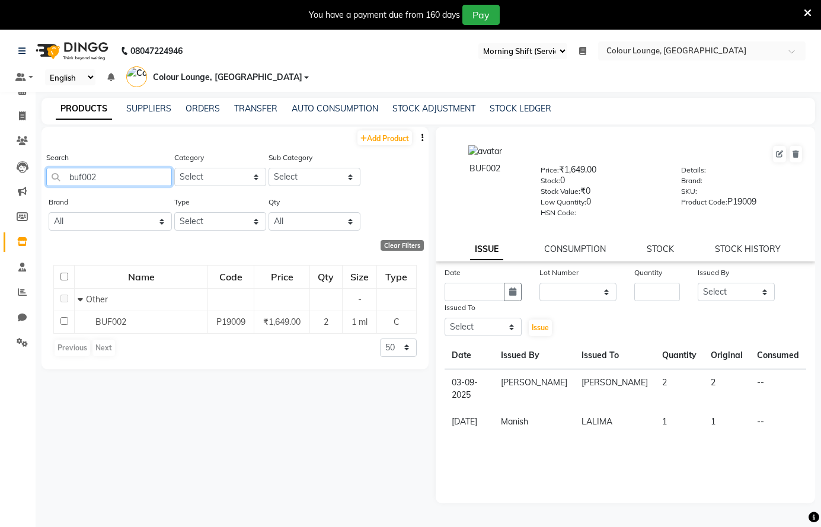
click at [140, 180] on input "buf002" at bounding box center [109, 177] width 126 height 18
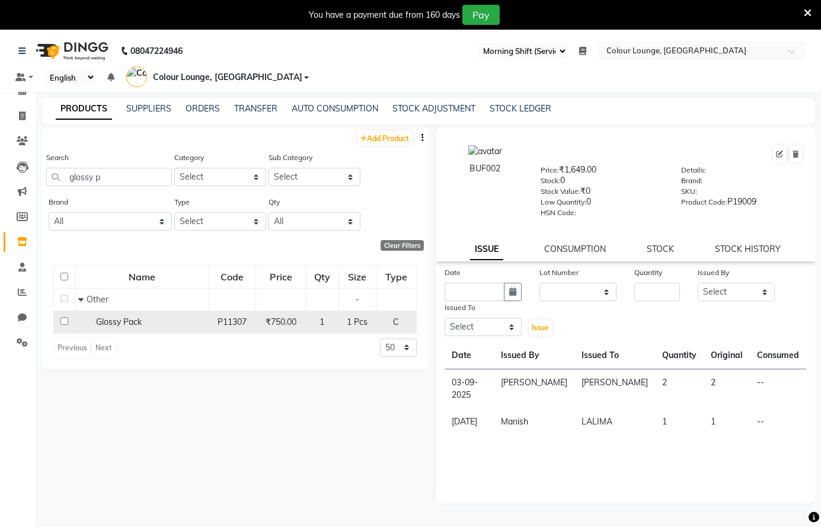
click at [84, 322] on div "Glossy Pack" at bounding box center [141, 322] width 127 height 12
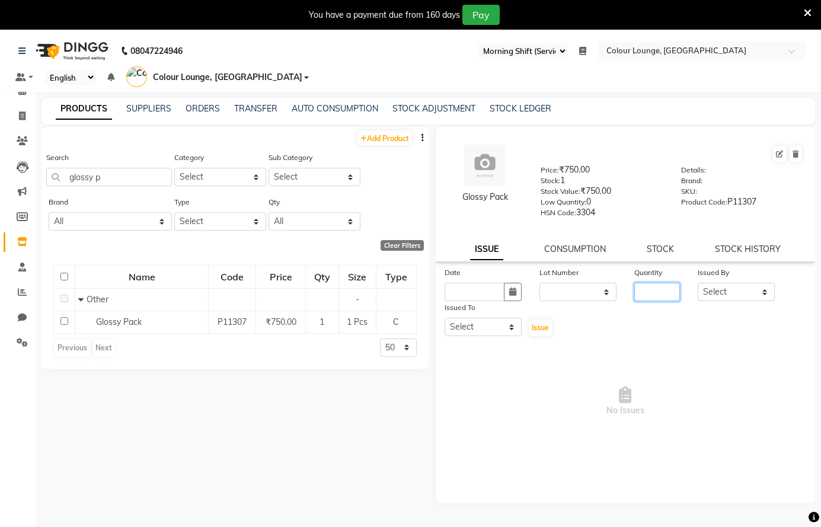
click at [662, 298] on input "number" at bounding box center [657, 292] width 46 height 18
click at [738, 286] on select "Select Admin [PERSON_NAME] [PERSON_NAME] BALBHARTI SHARMA Colour Lounge, [PERSO…" at bounding box center [735, 292] width 77 height 18
click at [697, 283] on select "Select Admin [PERSON_NAME] [PERSON_NAME] BALBHARTI SHARMA Colour Lounge, [PERSO…" at bounding box center [735, 292] width 77 height 18
drag, startPoint x: 499, startPoint y: 326, endPoint x: 500, endPoint y: 318, distance: 8.9
click at [499, 324] on select "Select Admin [PERSON_NAME] [PERSON_NAME] BALBHARTI SHARMA Colour Lounge, [PERSO…" at bounding box center [482, 327] width 77 height 18
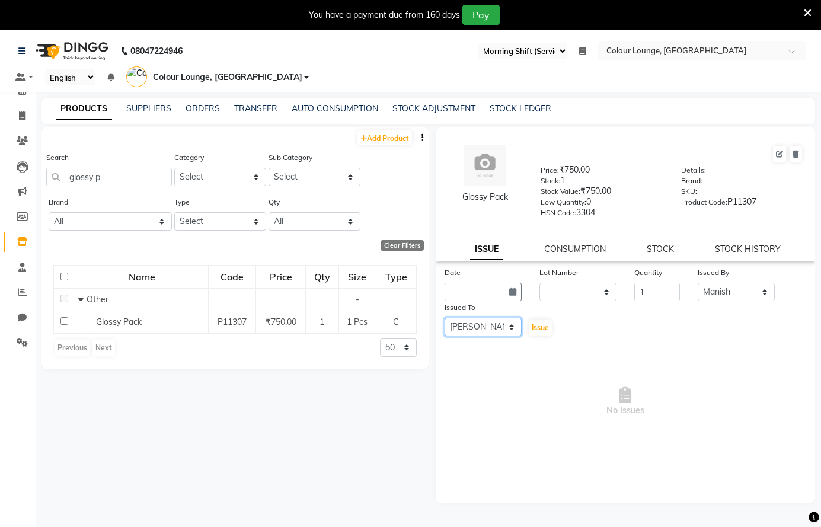
click at [444, 318] on select "Select Admin [PERSON_NAME] [PERSON_NAME] BALBHARTI SHARMA Colour Lounge, [PERSO…" at bounding box center [482, 327] width 77 height 18
click at [514, 290] on icon "button" at bounding box center [512, 291] width 7 height 8
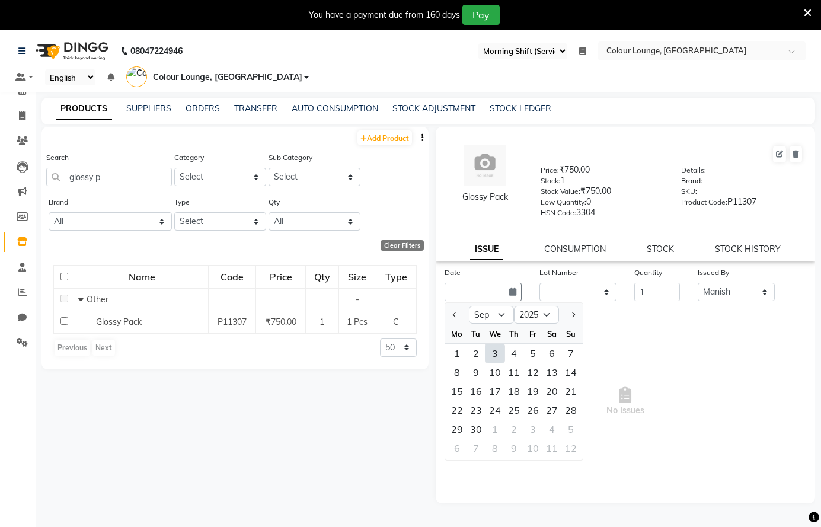
click at [494, 348] on div "3" at bounding box center [494, 353] width 19 height 19
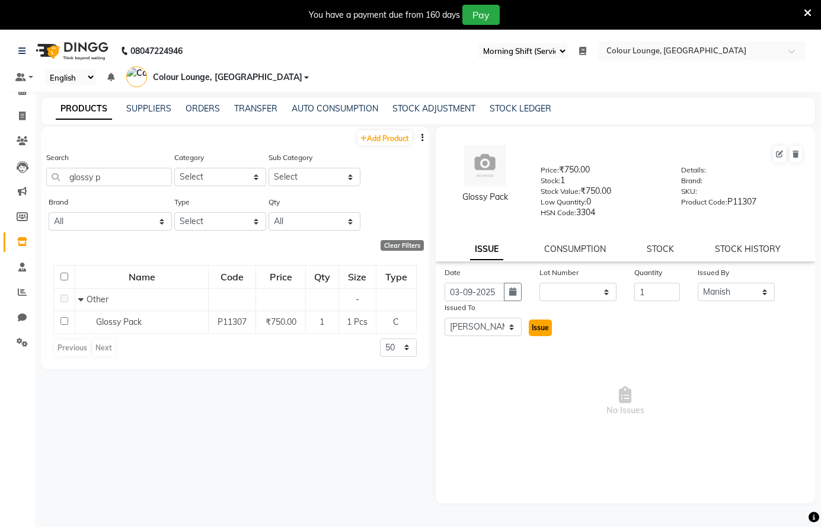
click at [534, 328] on span "Issue" at bounding box center [539, 327] width 17 height 9
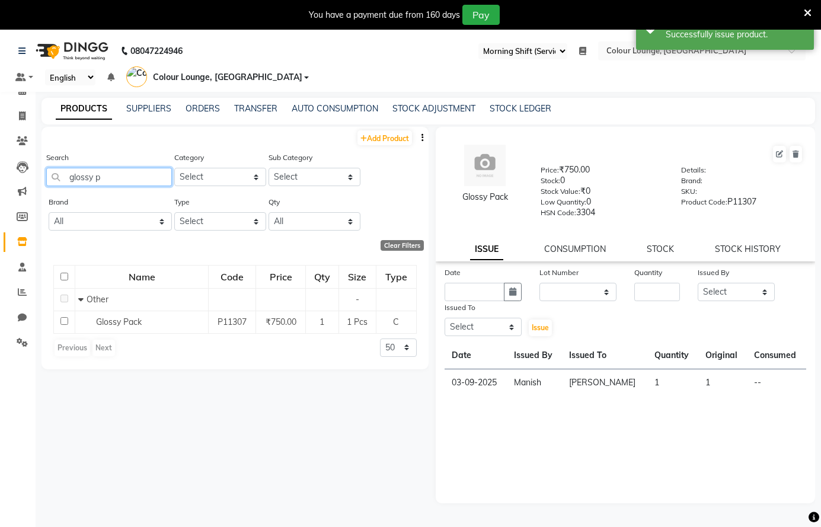
click at [135, 180] on input "glossy p" at bounding box center [109, 177] width 126 height 18
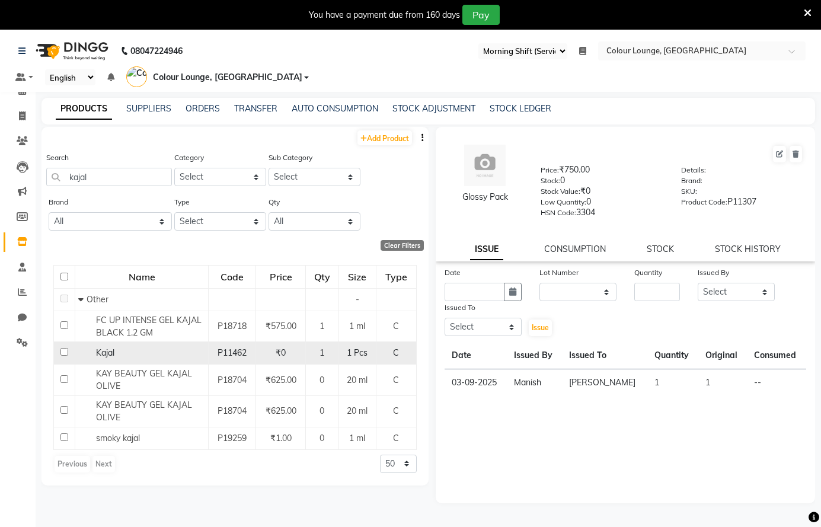
click at [294, 351] on div "₹0" at bounding box center [281, 353] width 40 height 12
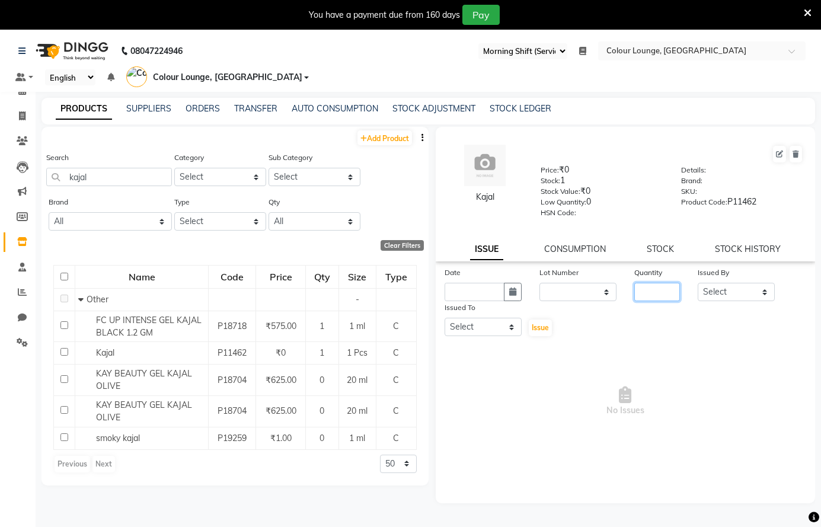
click at [659, 292] on input "number" at bounding box center [657, 292] width 46 height 18
drag, startPoint x: 751, startPoint y: 292, endPoint x: 757, endPoint y: 286, distance: 8.4
click at [751, 293] on select "Select Admin [PERSON_NAME] [PERSON_NAME] BALBHARTI SHARMA Colour Lounge, [PERSO…" at bounding box center [735, 292] width 77 height 18
click at [697, 283] on select "Select Admin [PERSON_NAME] [PERSON_NAME] BALBHARTI SHARMA Colour Lounge, [PERSO…" at bounding box center [735, 292] width 77 height 18
click at [494, 326] on select "Select Admin [PERSON_NAME] [PERSON_NAME] BALBHARTI SHARMA Colour Lounge, [PERSO…" at bounding box center [482, 327] width 77 height 18
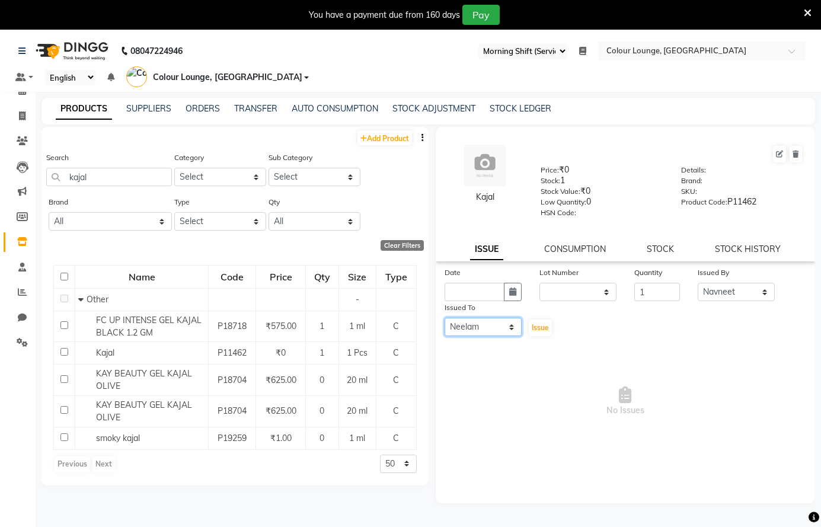
click at [444, 318] on select "Select Admin [PERSON_NAME] [PERSON_NAME] BALBHARTI SHARMA Colour Lounge, [PERSO…" at bounding box center [482, 327] width 77 height 18
click at [514, 294] on icon "button" at bounding box center [512, 291] width 7 height 8
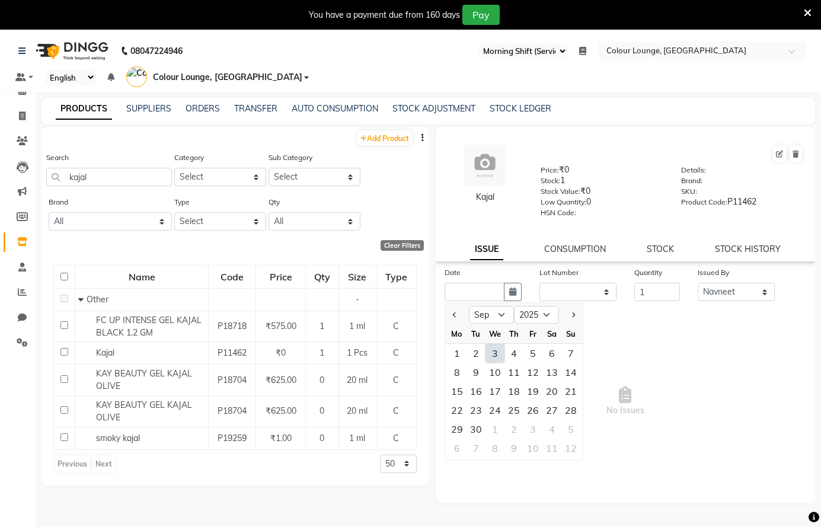
click at [491, 350] on div "3" at bounding box center [494, 353] width 19 height 19
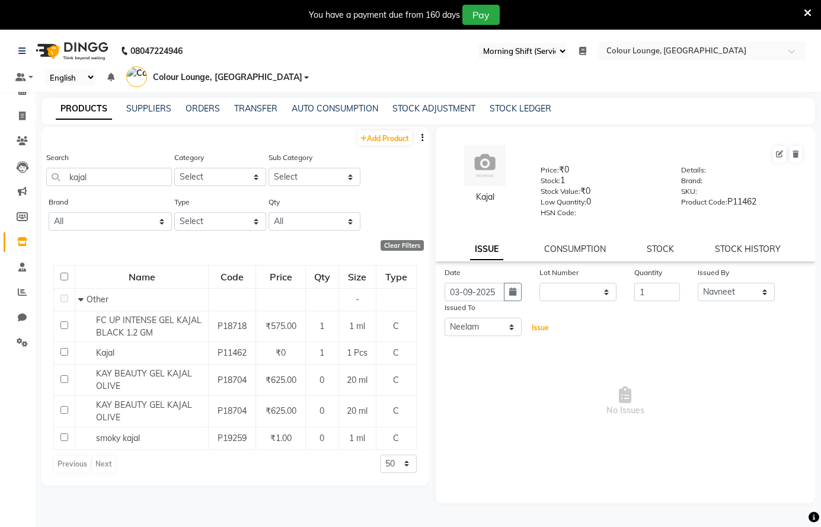
click at [543, 325] on span "Issue" at bounding box center [539, 327] width 17 height 9
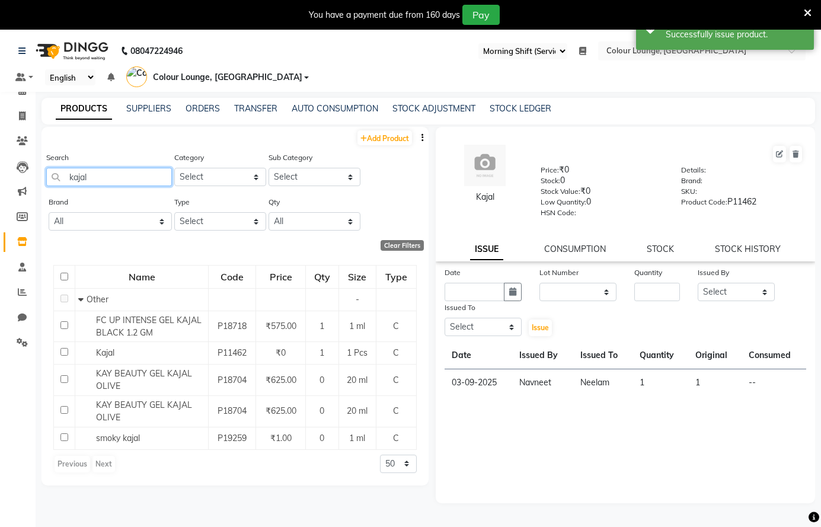
click at [153, 178] on input "kajal" at bounding box center [109, 177] width 126 height 18
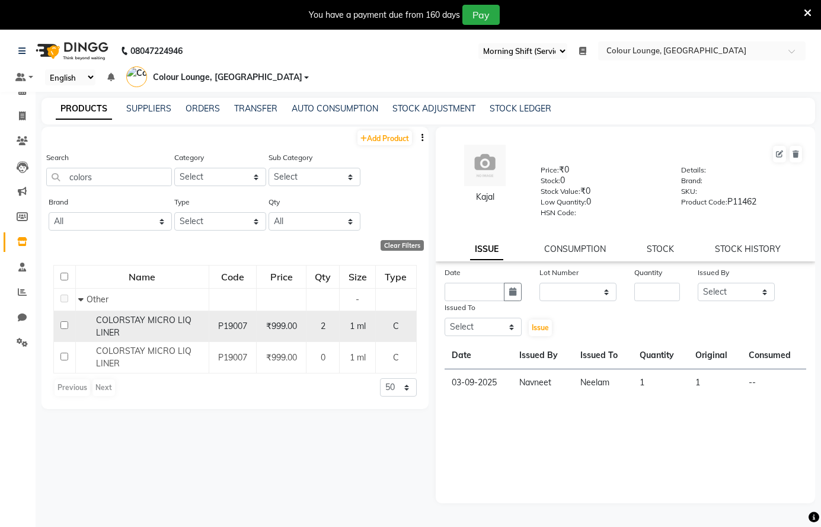
click at [177, 324] on span "COLORSTAY MICRO LIQ LINER" at bounding box center [143, 326] width 95 height 23
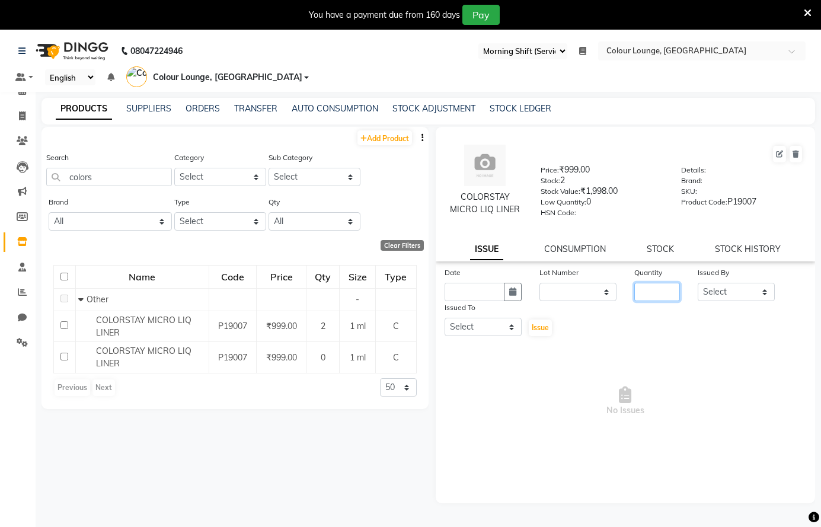
click at [664, 291] on input "number" at bounding box center [657, 292] width 46 height 18
drag, startPoint x: 726, startPoint y: 290, endPoint x: 723, endPoint y: 285, distance: 6.1
click at [725, 289] on select "Select Admin [PERSON_NAME] [PERSON_NAME] BALBHARTI SHARMA Colour Lounge, [PERSO…" at bounding box center [735, 292] width 77 height 18
click at [697, 283] on select "Select Admin [PERSON_NAME] [PERSON_NAME] BALBHARTI SHARMA Colour Lounge, [PERSO…" at bounding box center [735, 292] width 77 height 18
drag, startPoint x: 476, startPoint y: 327, endPoint x: 478, endPoint y: 319, distance: 7.9
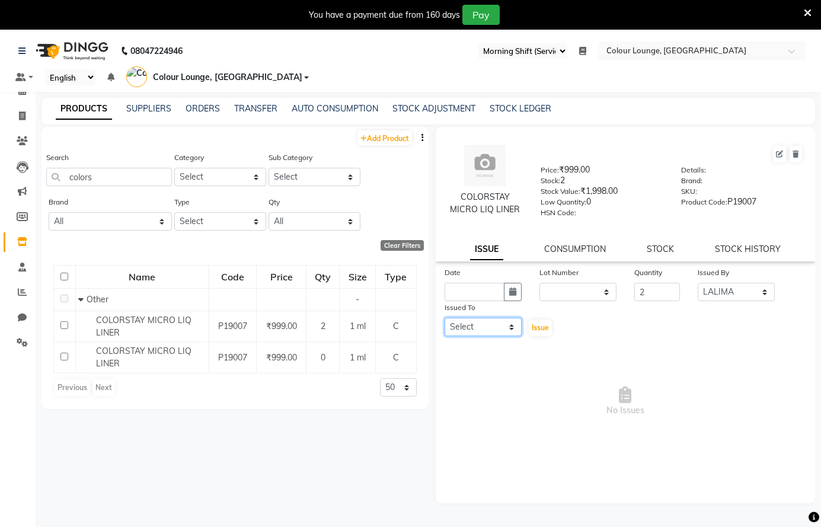
click at [475, 325] on select "Select Admin [PERSON_NAME] [PERSON_NAME] BALBHARTI SHARMA Colour Lounge, [PERSO…" at bounding box center [482, 327] width 77 height 18
click at [444, 318] on select "Select Admin [PERSON_NAME] [PERSON_NAME] BALBHARTI SHARMA Colour Lounge, [PERSO…" at bounding box center [482, 327] width 77 height 18
click at [504, 286] on button "button" at bounding box center [513, 292] width 18 height 18
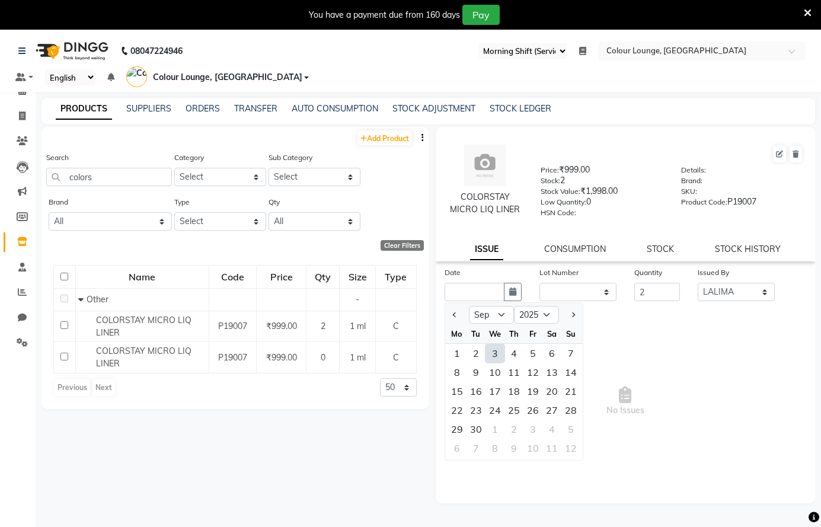
click at [489, 352] on div "3" at bounding box center [494, 353] width 19 height 19
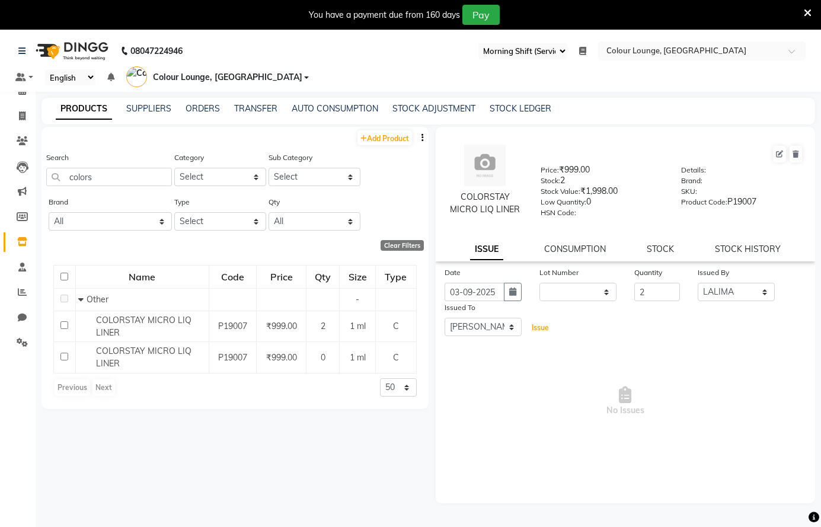
click at [536, 331] on span "Issue" at bounding box center [539, 327] width 17 height 9
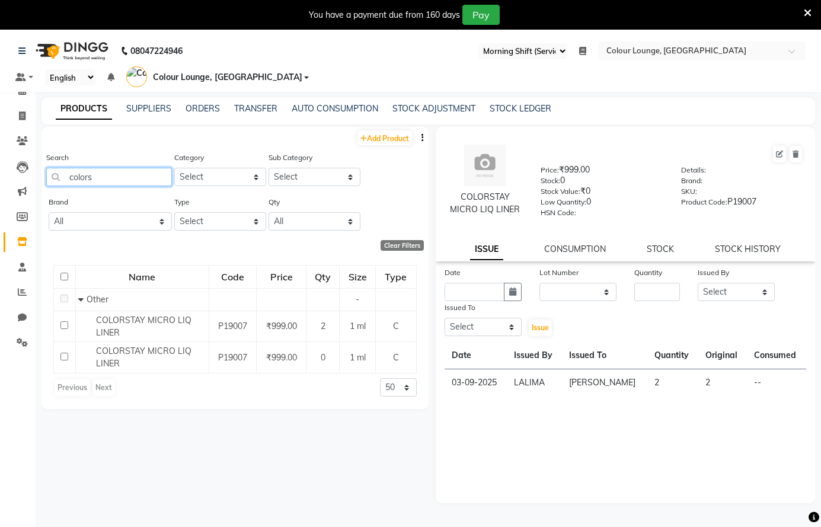
click at [150, 177] on input "colors" at bounding box center [109, 177] width 126 height 18
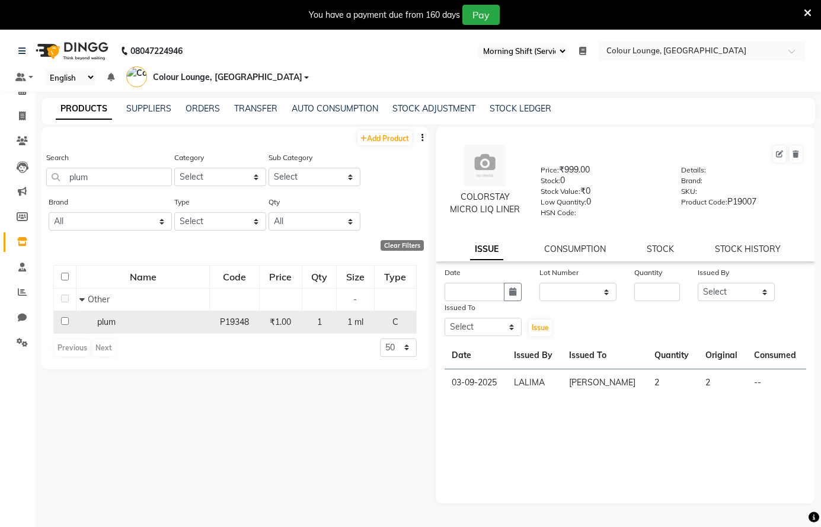
click at [127, 327] on div "plum" at bounding box center [142, 322] width 127 height 12
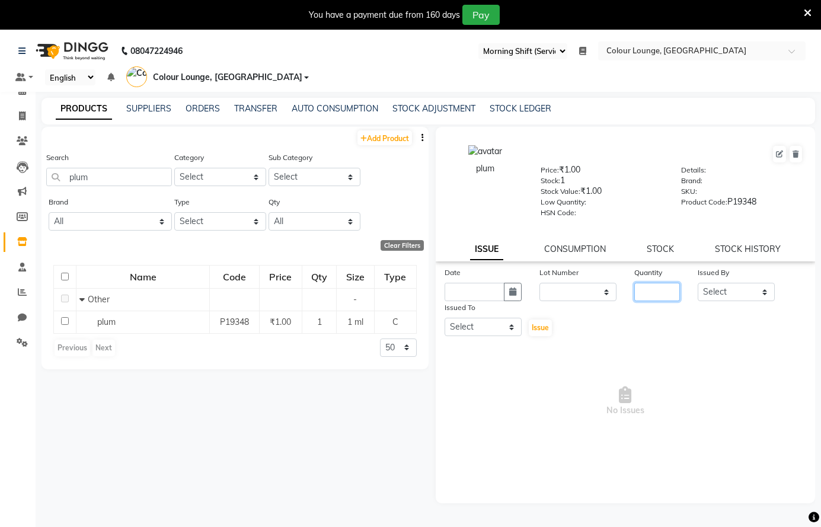
click at [655, 288] on input "number" at bounding box center [657, 292] width 46 height 18
click at [732, 293] on select "Select Admin [PERSON_NAME] [PERSON_NAME] BALBHARTI SHARMA Colour Lounge, [PERSO…" at bounding box center [735, 292] width 77 height 18
click at [697, 283] on select "Select Admin [PERSON_NAME] [PERSON_NAME] BALBHARTI SHARMA Colour Lounge, [PERSO…" at bounding box center [735, 292] width 77 height 18
click at [491, 326] on select "Select Admin [PERSON_NAME] [PERSON_NAME] BALBHARTI SHARMA Colour Lounge, [PERSO…" at bounding box center [482, 327] width 77 height 18
click at [444, 318] on select "Select Admin [PERSON_NAME] [PERSON_NAME] BALBHARTI SHARMA Colour Lounge, [PERSO…" at bounding box center [482, 327] width 77 height 18
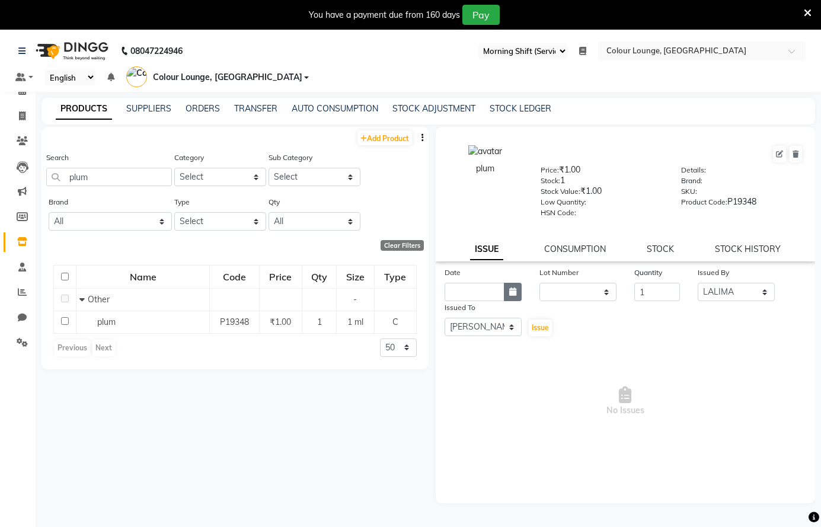
click at [512, 293] on icon "button" at bounding box center [512, 291] width 7 height 8
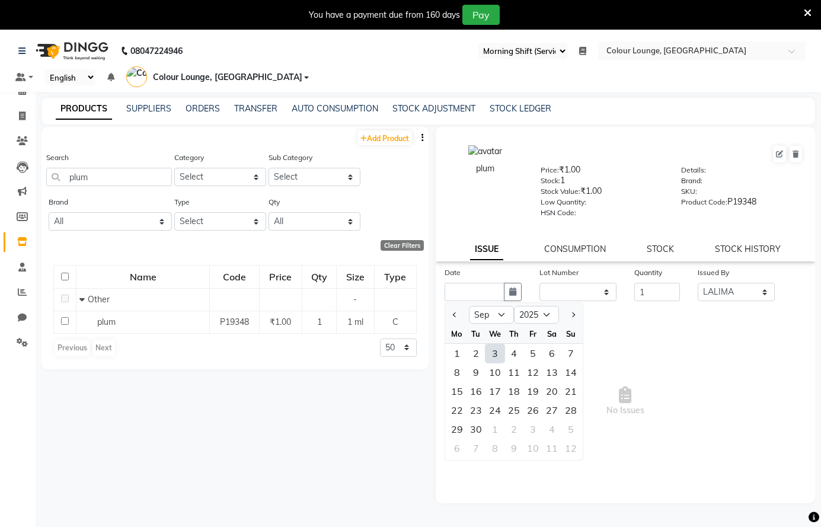
drag, startPoint x: 495, startPoint y: 356, endPoint x: 504, endPoint y: 344, distance: 14.7
click at [493, 354] on div "3" at bounding box center [494, 353] width 19 height 19
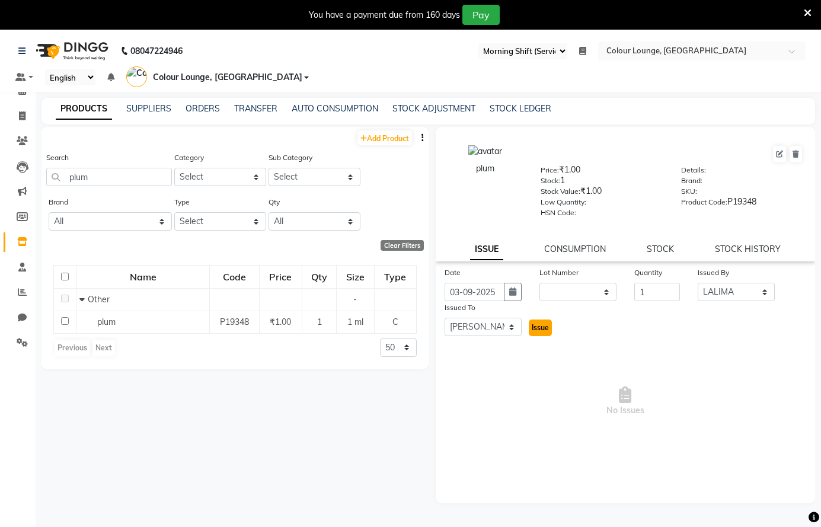
click at [540, 328] on span "Issue" at bounding box center [539, 327] width 17 height 9
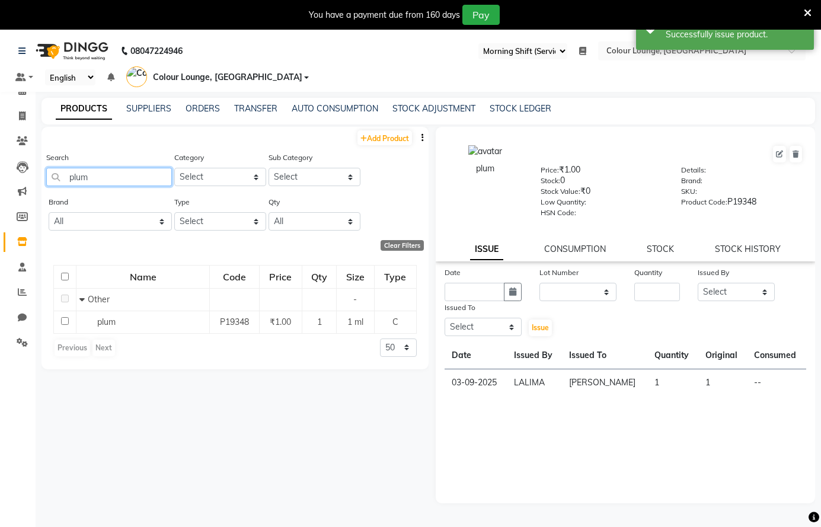
click at [115, 172] on input "plum" at bounding box center [109, 177] width 126 height 18
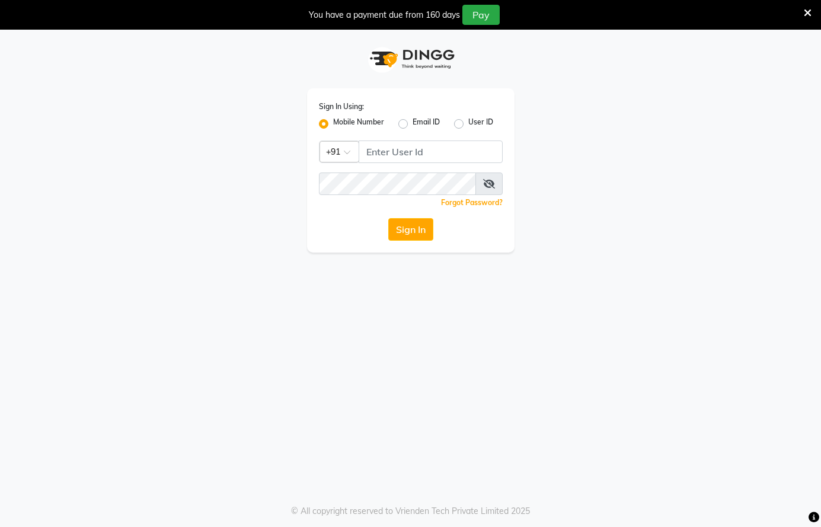
click at [809, 8] on icon at bounding box center [807, 13] width 8 height 11
